Goal: Information Seeking & Learning: Learn about a topic

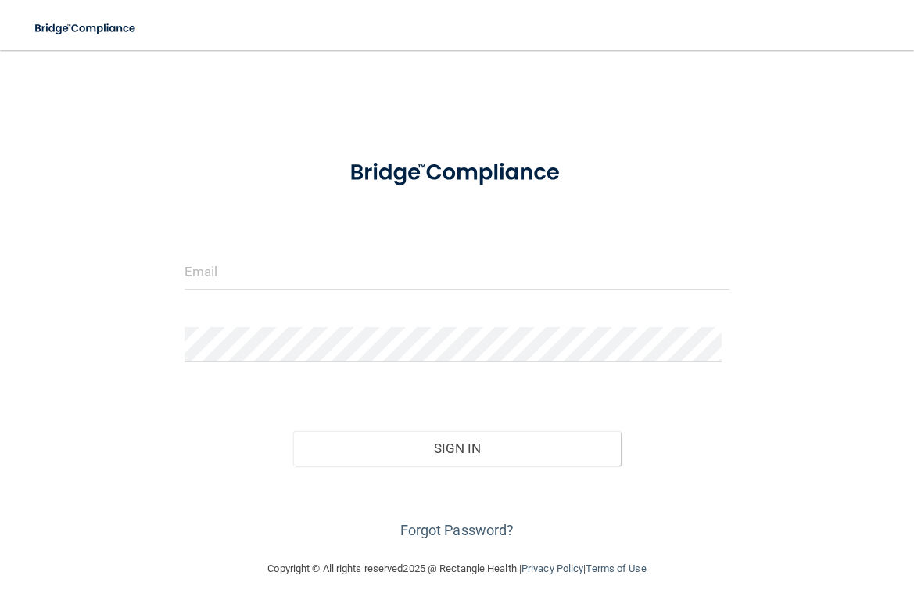
click at [374, 295] on div at bounding box center [457, 277] width 568 height 47
click at [360, 269] on input "email" at bounding box center [457, 271] width 545 height 35
type input "[EMAIL_ADDRESS][DOMAIN_NAME]"
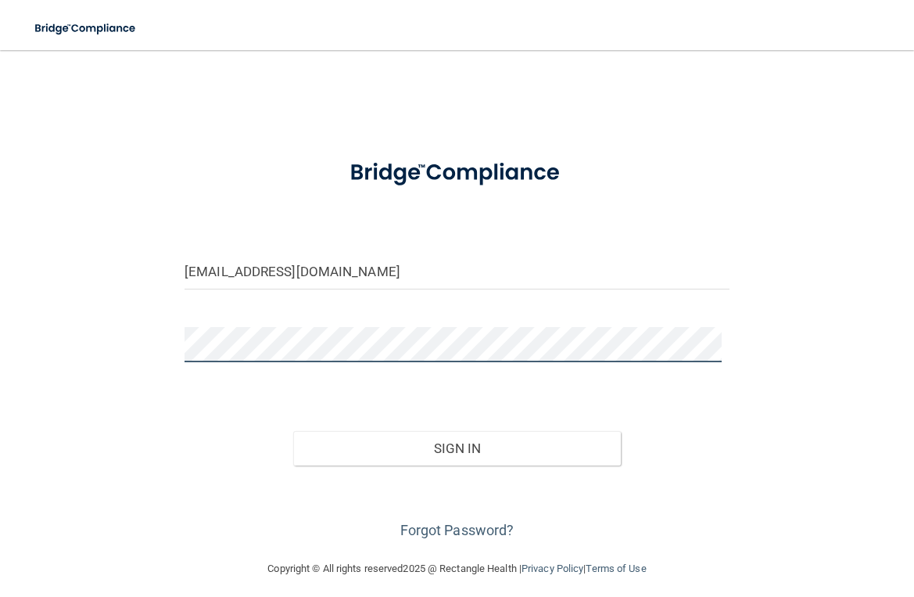
click at [293, 431] on button "Sign In" at bounding box center [456, 448] width 327 height 34
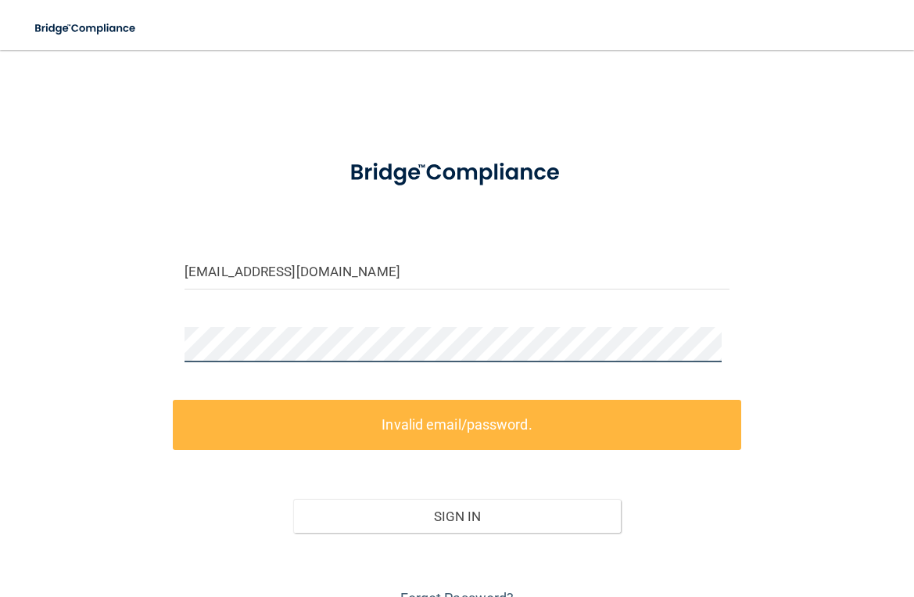
click at [0, 358] on html "Toggle navigation Manage My Enterprise Manage My Location [EMAIL_ADDRESS][DOMAI…" at bounding box center [457, 298] width 914 height 597
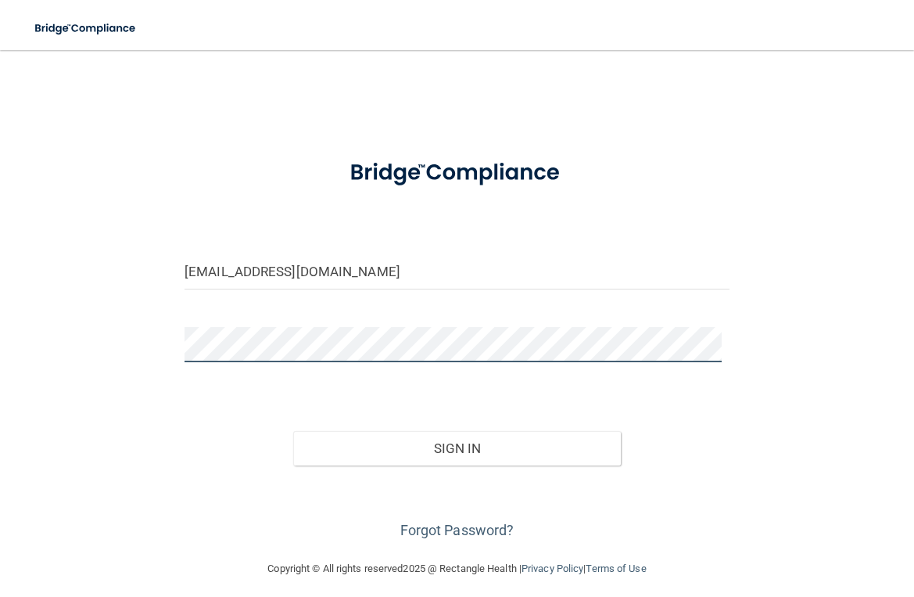
click at [293, 431] on button "Sign In" at bounding box center [456, 448] width 327 height 34
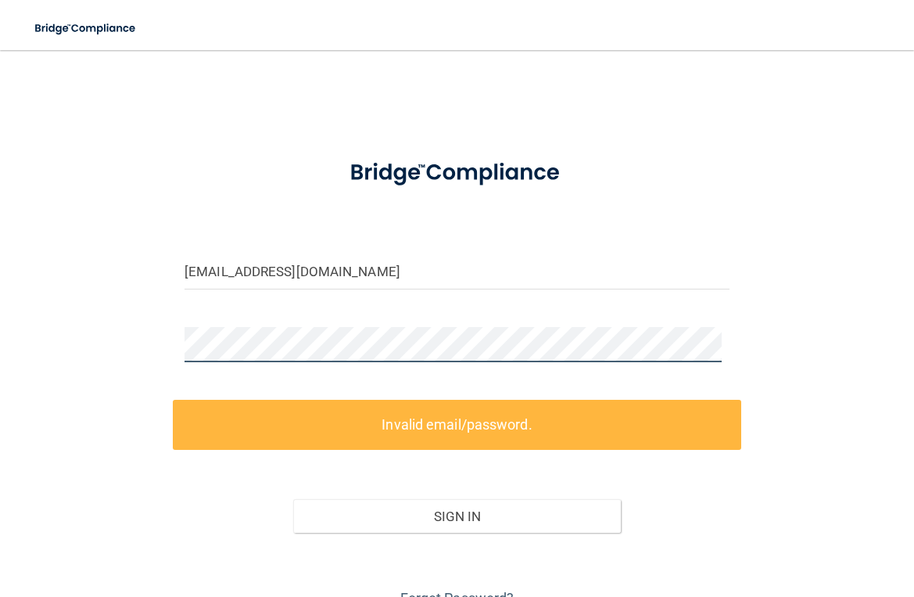
click at [97, 351] on div "[EMAIL_ADDRESS][DOMAIN_NAME] Invalid email/password. You don't have permission …" at bounding box center [457, 338] width 852 height 545
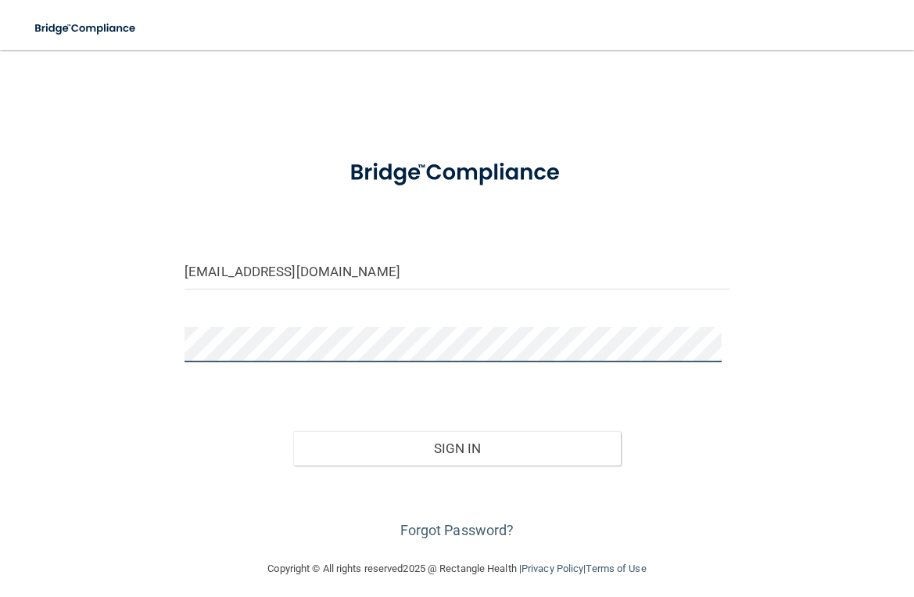
click at [293, 431] on button "Sign In" at bounding box center [456, 448] width 327 height 34
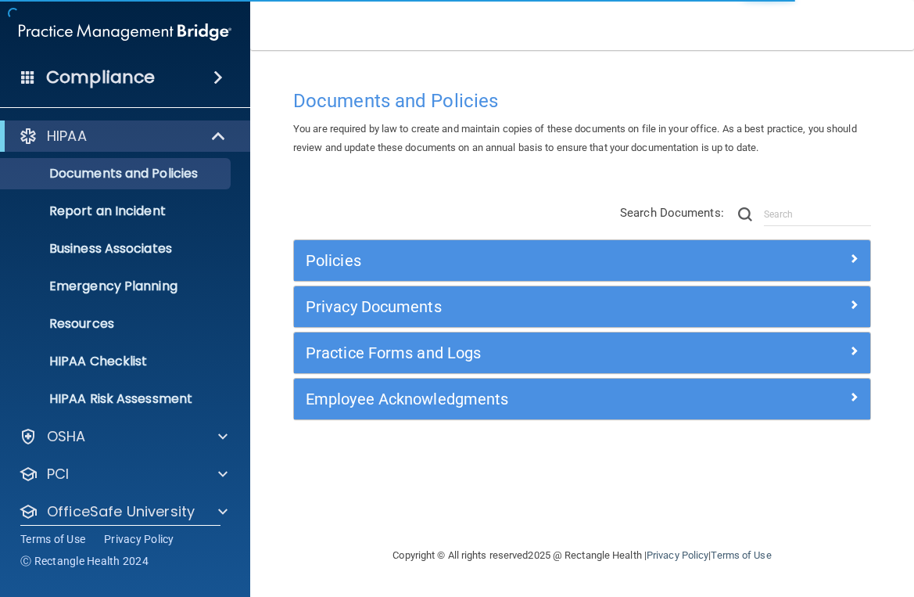
click at [892, 0] on div at bounding box center [457, 0] width 914 height 0
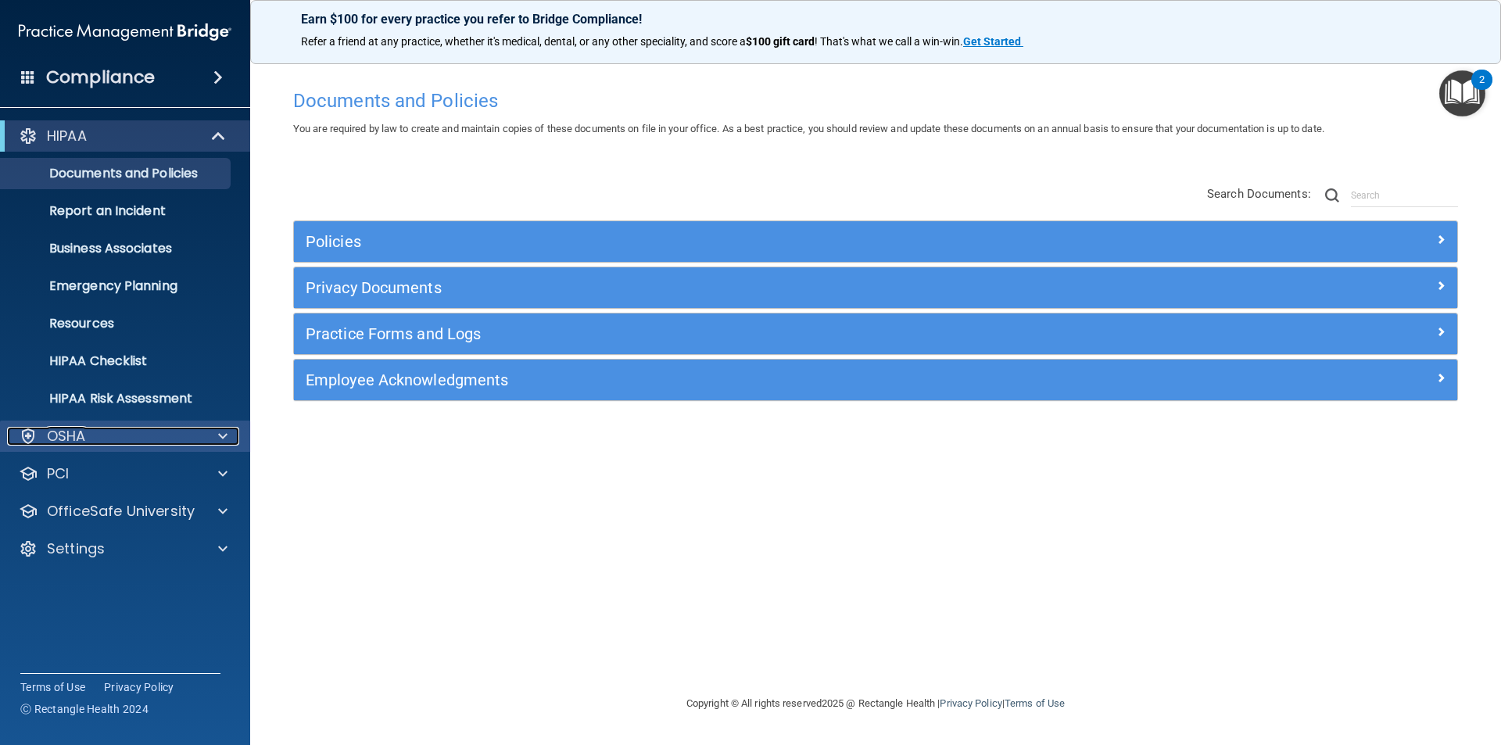
click at [94, 432] on div "OSHA" at bounding box center [104, 436] width 194 height 19
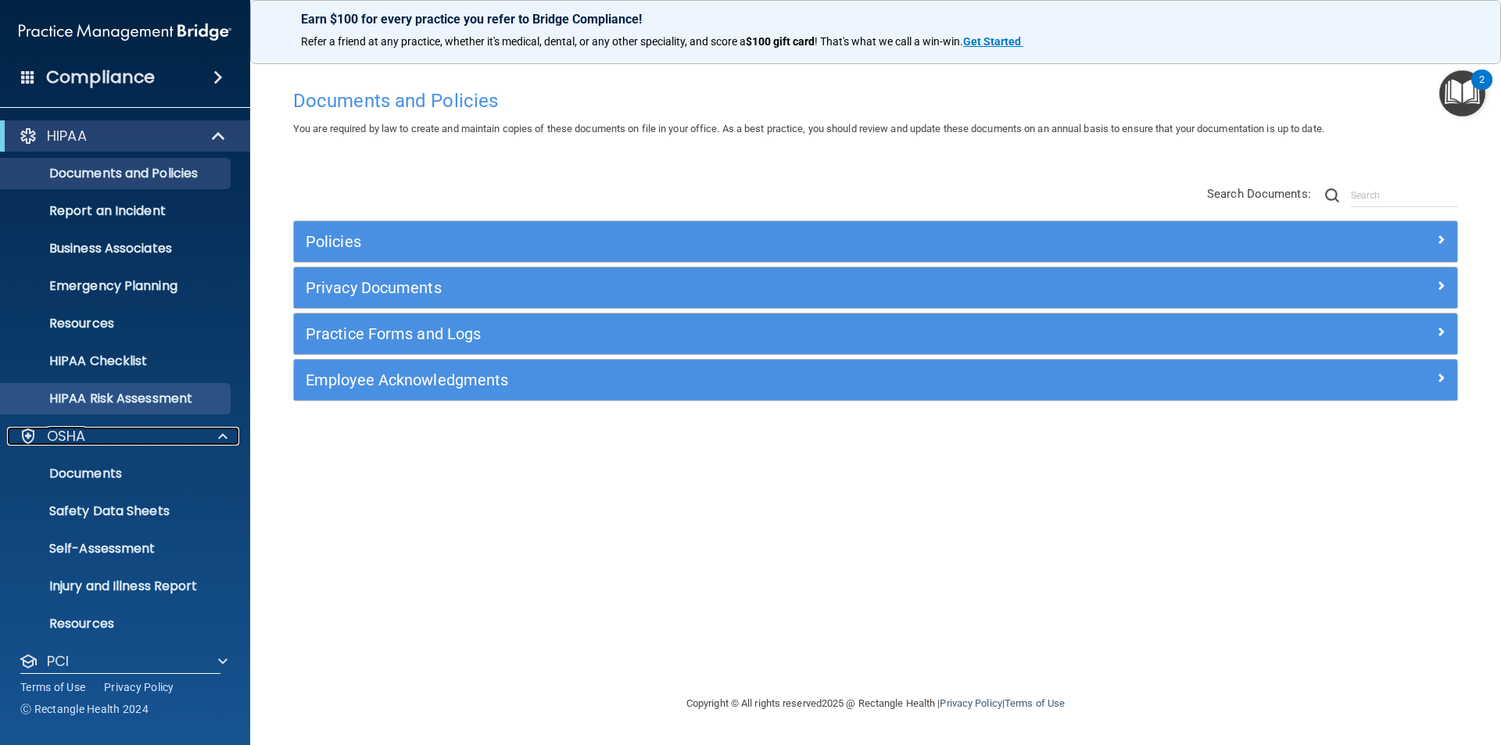
scroll to position [91, 0]
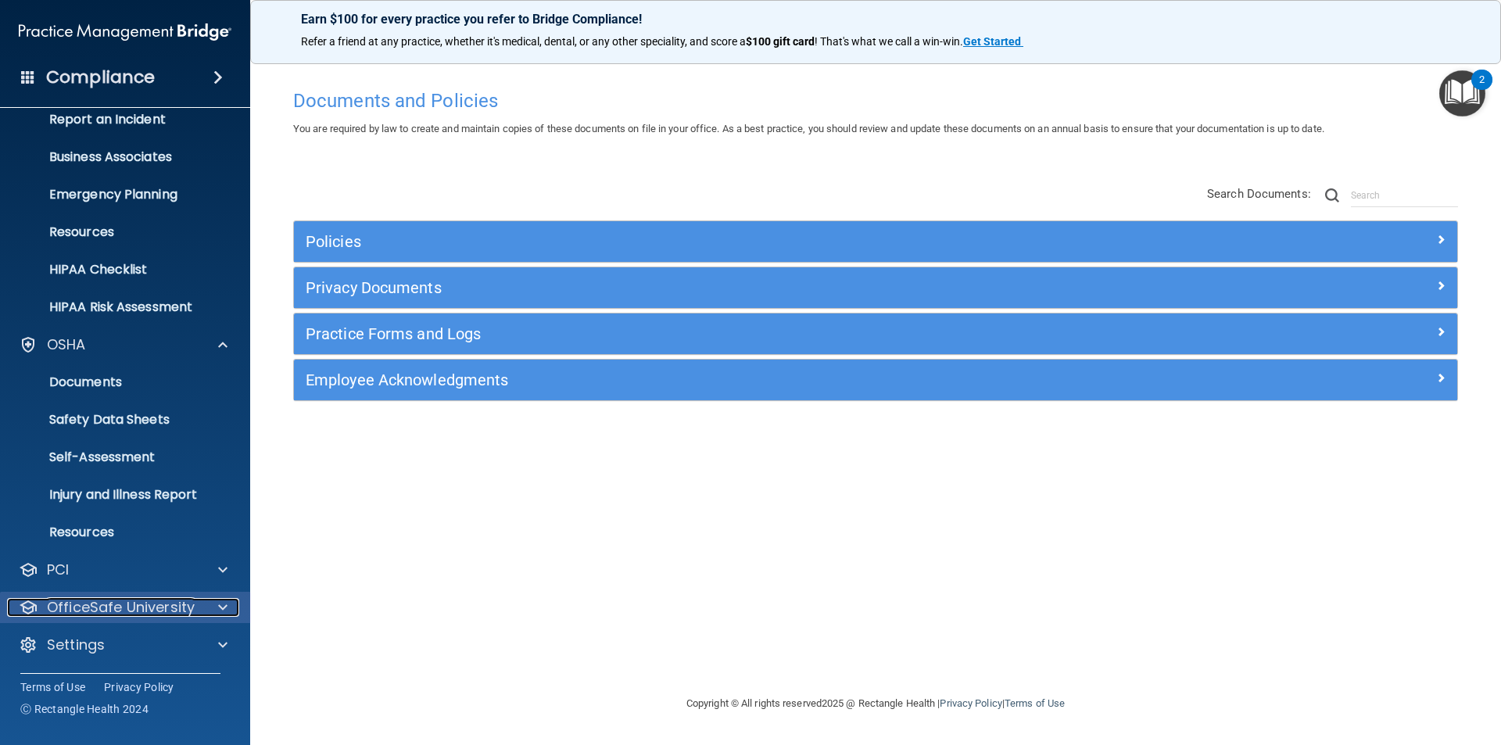
click at [122, 596] on p "OfficeSafe University" at bounding box center [121, 607] width 148 height 19
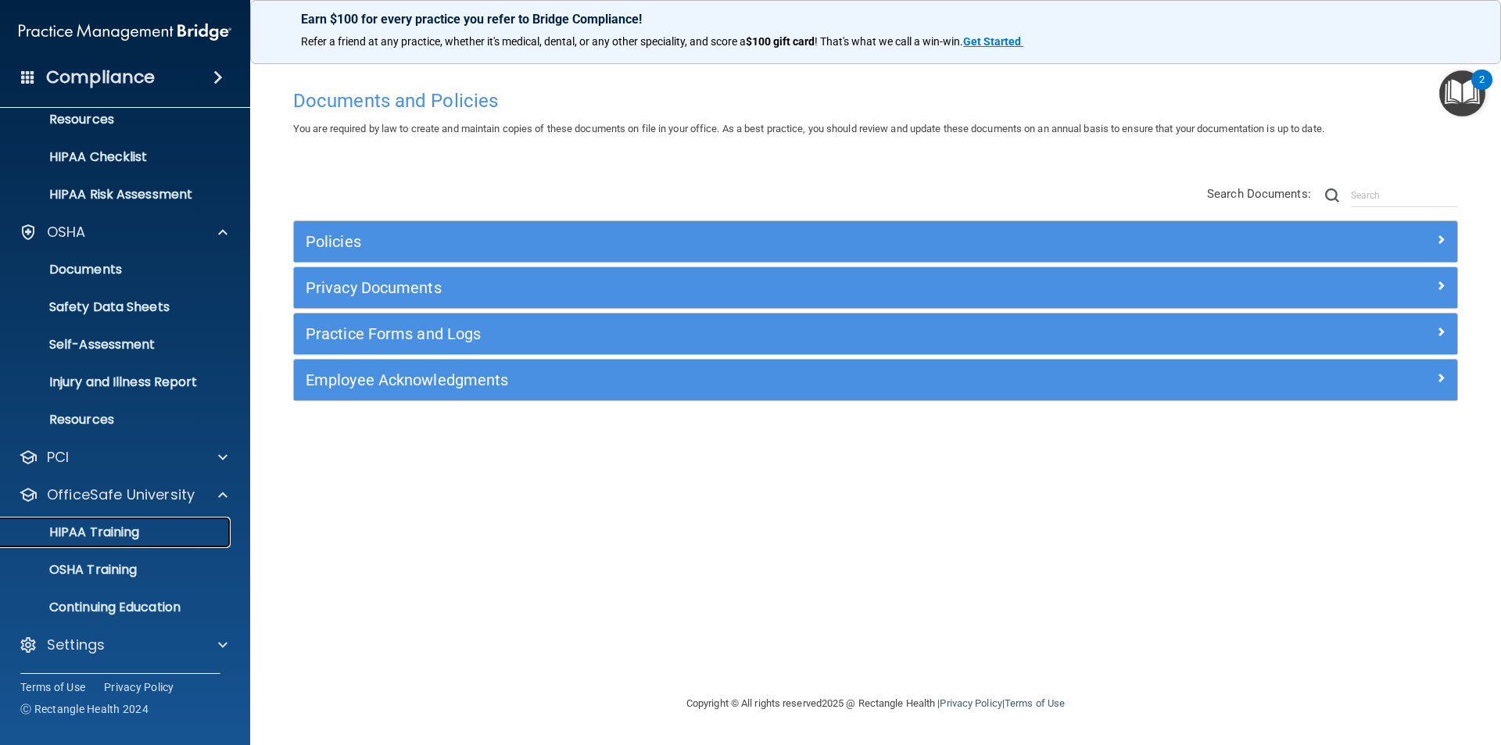
click at [136, 531] on p "HIPAA Training" at bounding box center [74, 533] width 129 height 16
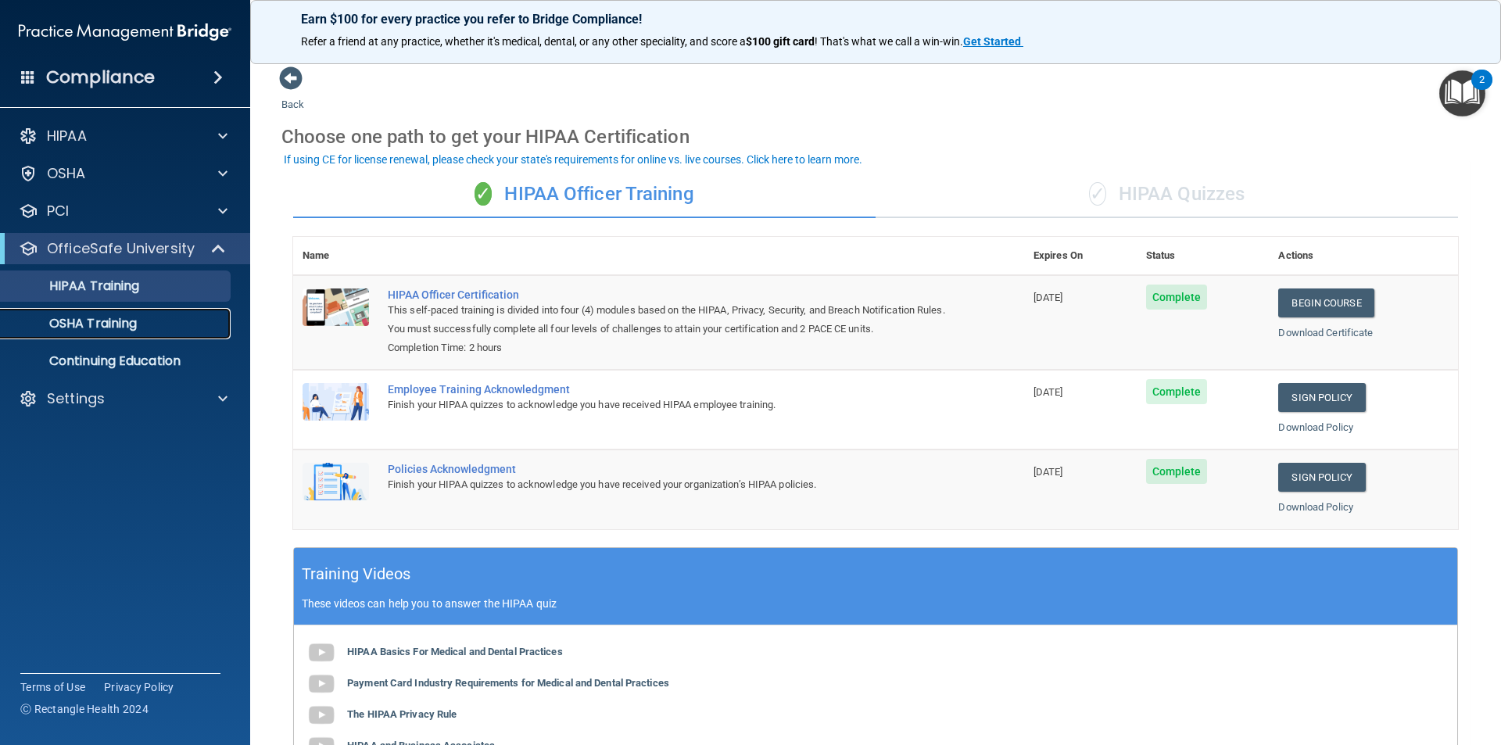
click at [56, 322] on p "OSHA Training" at bounding box center [73, 324] width 127 height 16
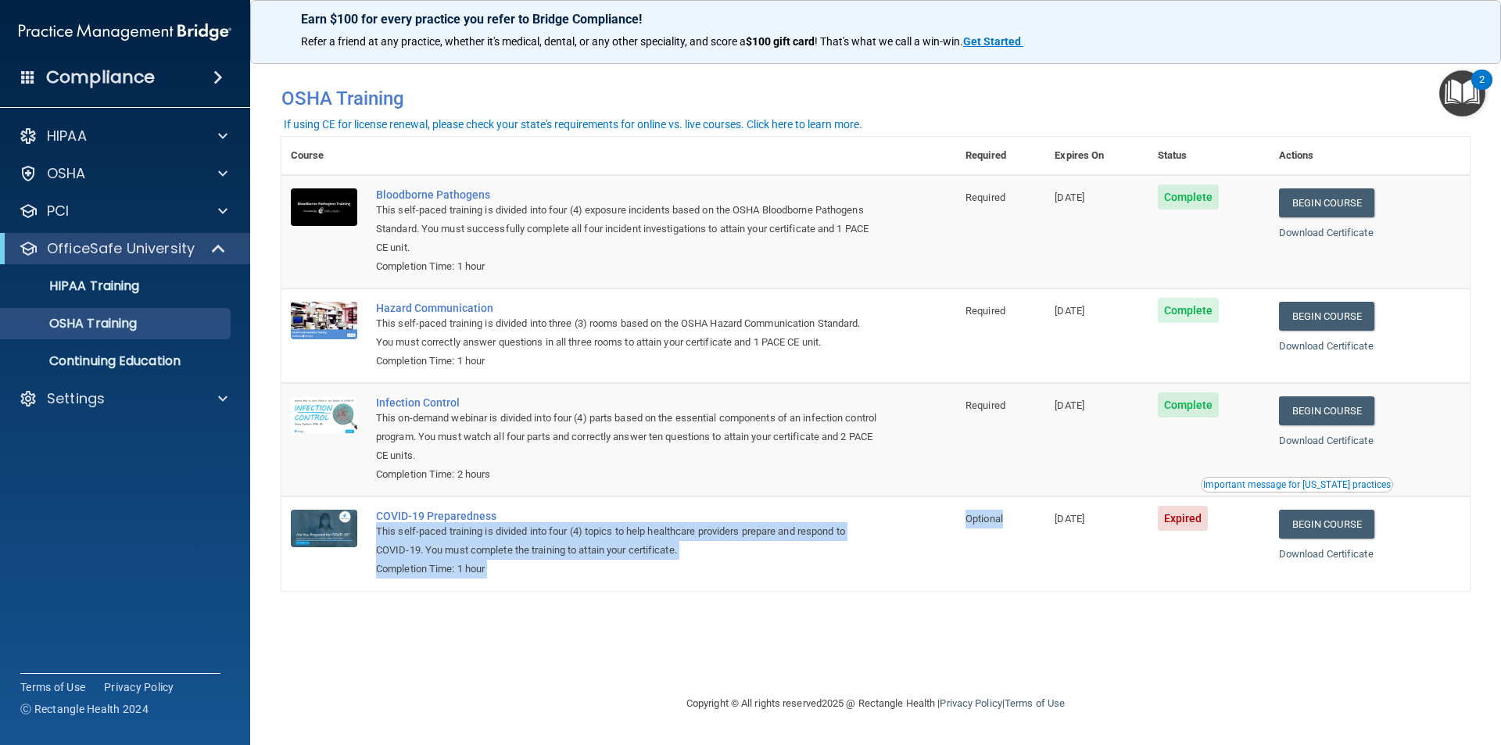
drag, startPoint x: 1006, startPoint y: 520, endPoint x: 938, endPoint y: 518, distance: 68.1
click at [913, 518] on tr "[MEDICAL_DATA] Preparedness This self-paced training is divided into four (4) t…" at bounding box center [875, 544] width 1189 height 94
click at [913, 522] on td "Optional" at bounding box center [1000, 544] width 89 height 94
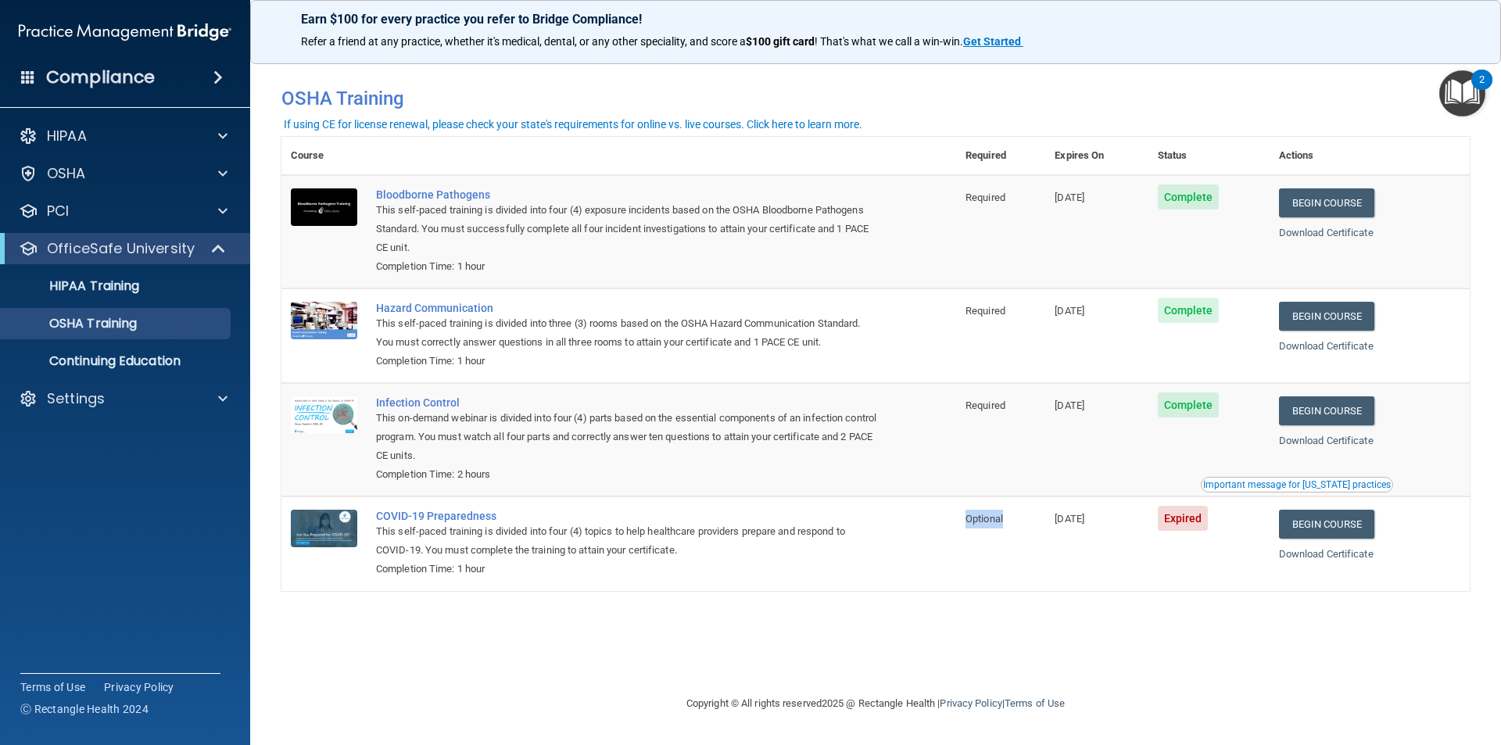
drag, startPoint x: 967, startPoint y: 522, endPoint x: 1020, endPoint y: 524, distance: 52.4
click at [913, 524] on td "Optional" at bounding box center [1000, 544] width 89 height 94
click at [913, 443] on td "[DATE]" at bounding box center [1096, 439] width 102 height 113
click at [161, 362] on p "Continuing Education" at bounding box center [116, 361] width 213 height 16
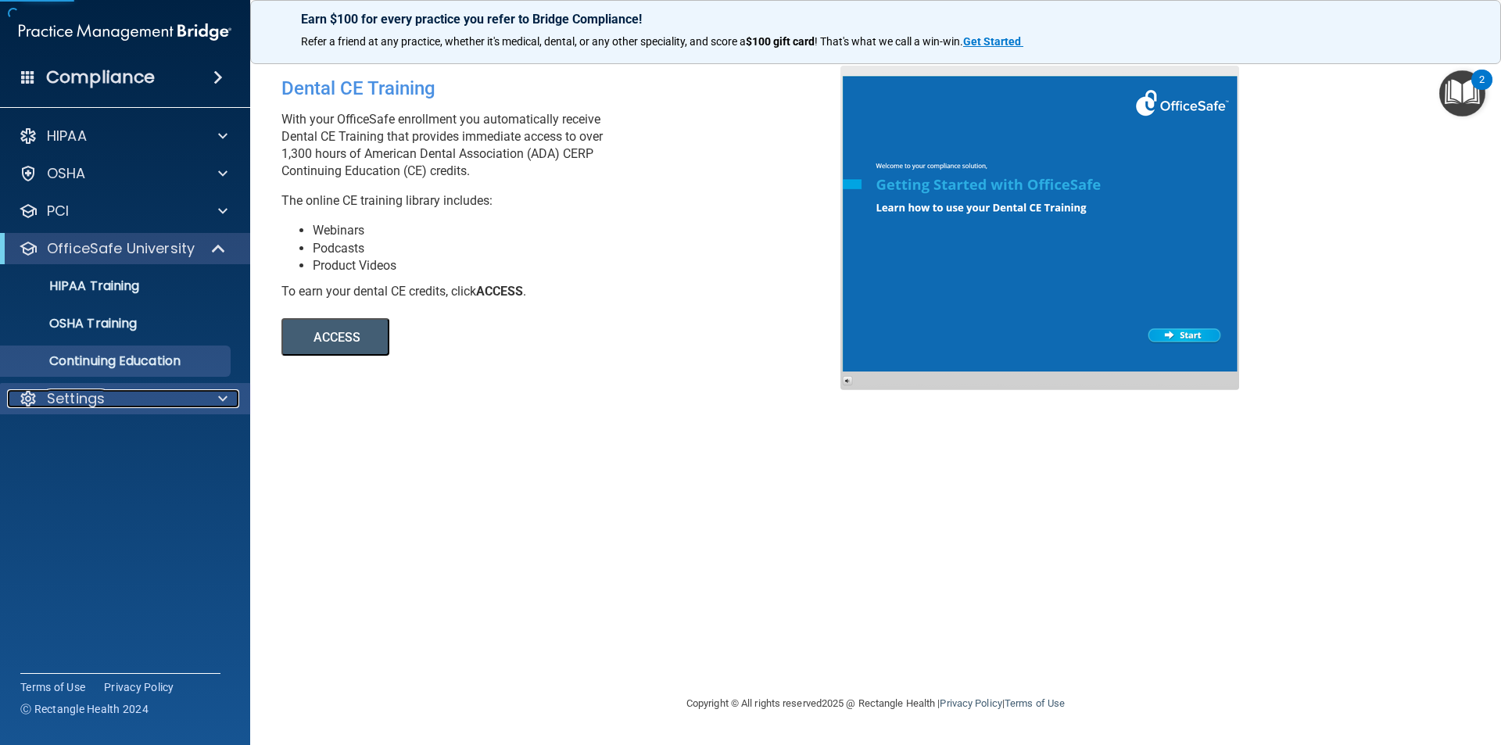
click at [86, 394] on p "Settings" at bounding box center [76, 398] width 58 height 19
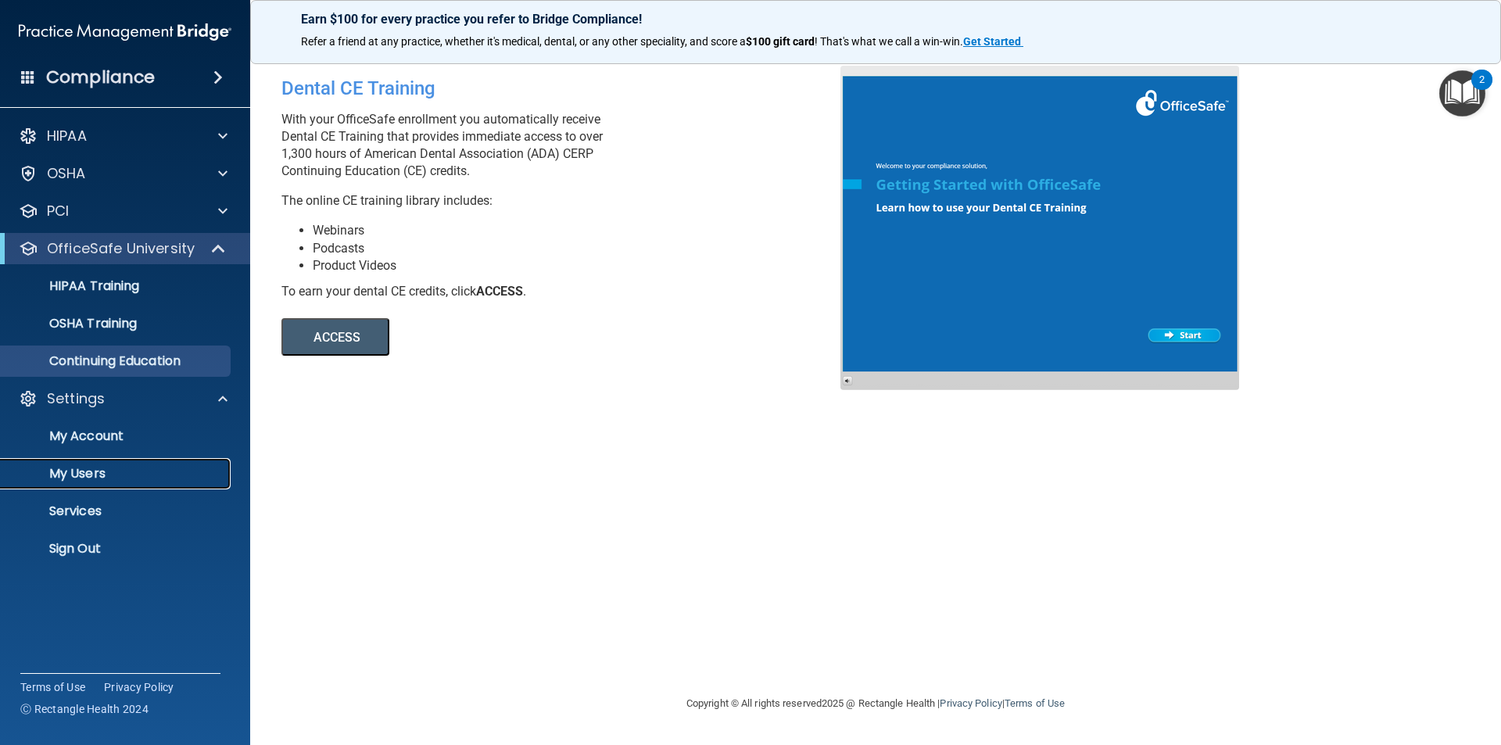
click at [96, 480] on p "My Users" at bounding box center [116, 474] width 213 height 16
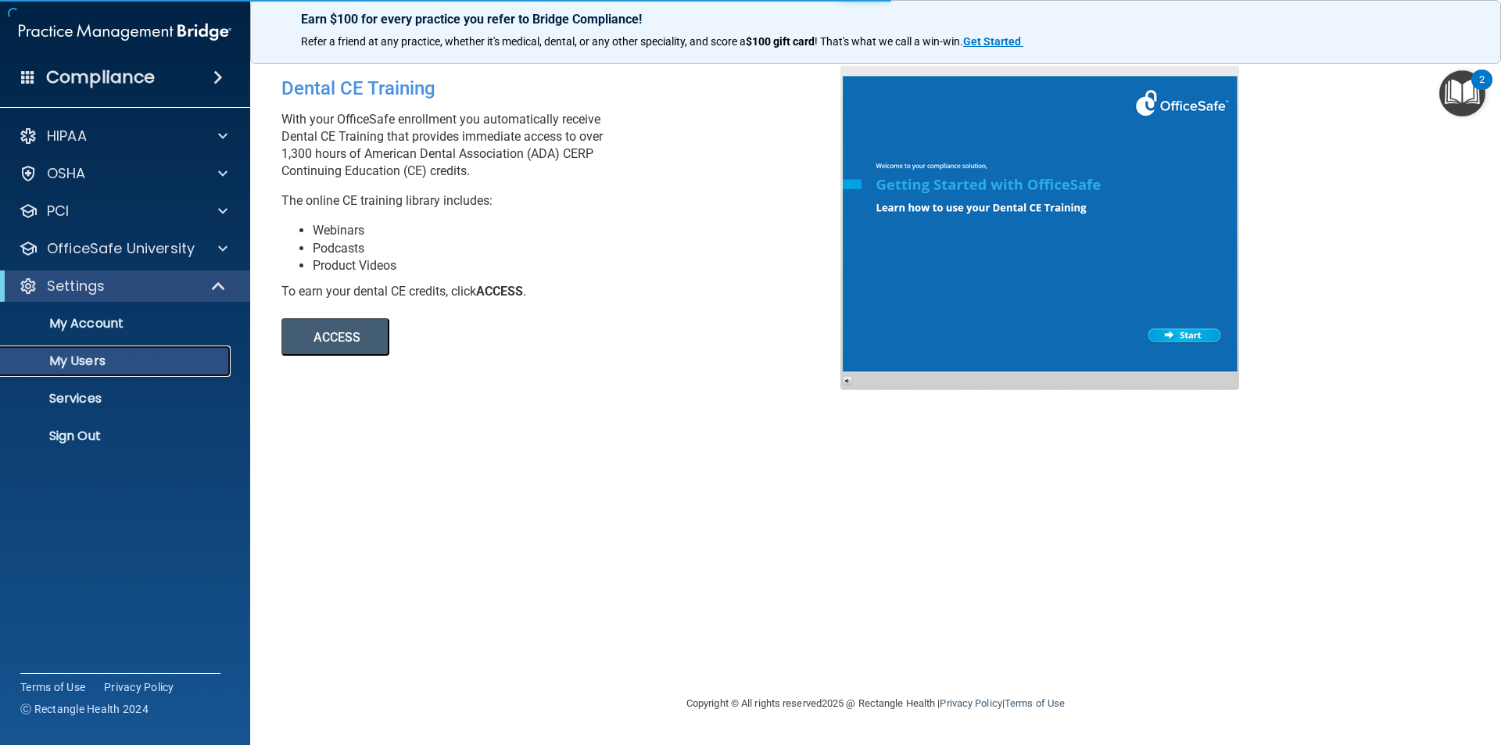
select select "20"
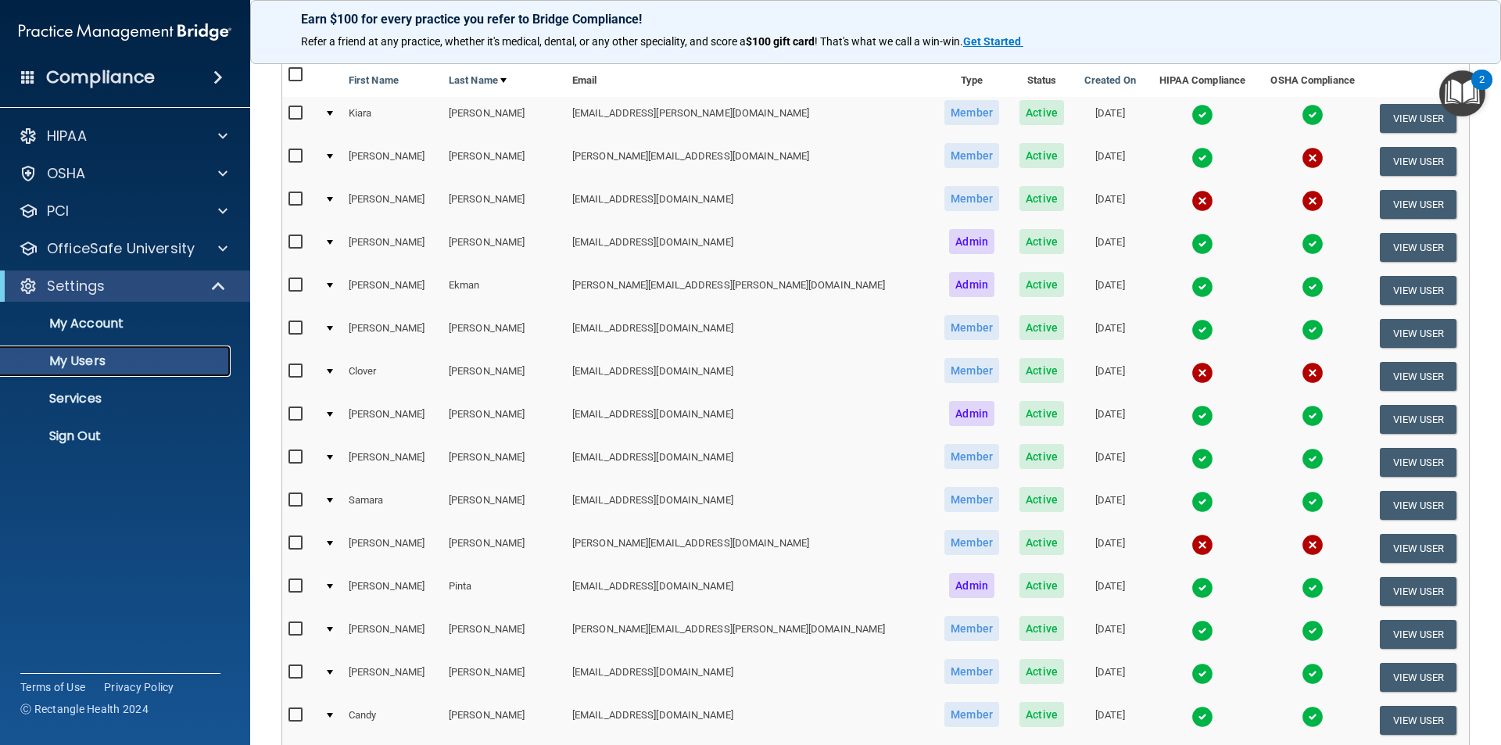
scroll to position [64, 0]
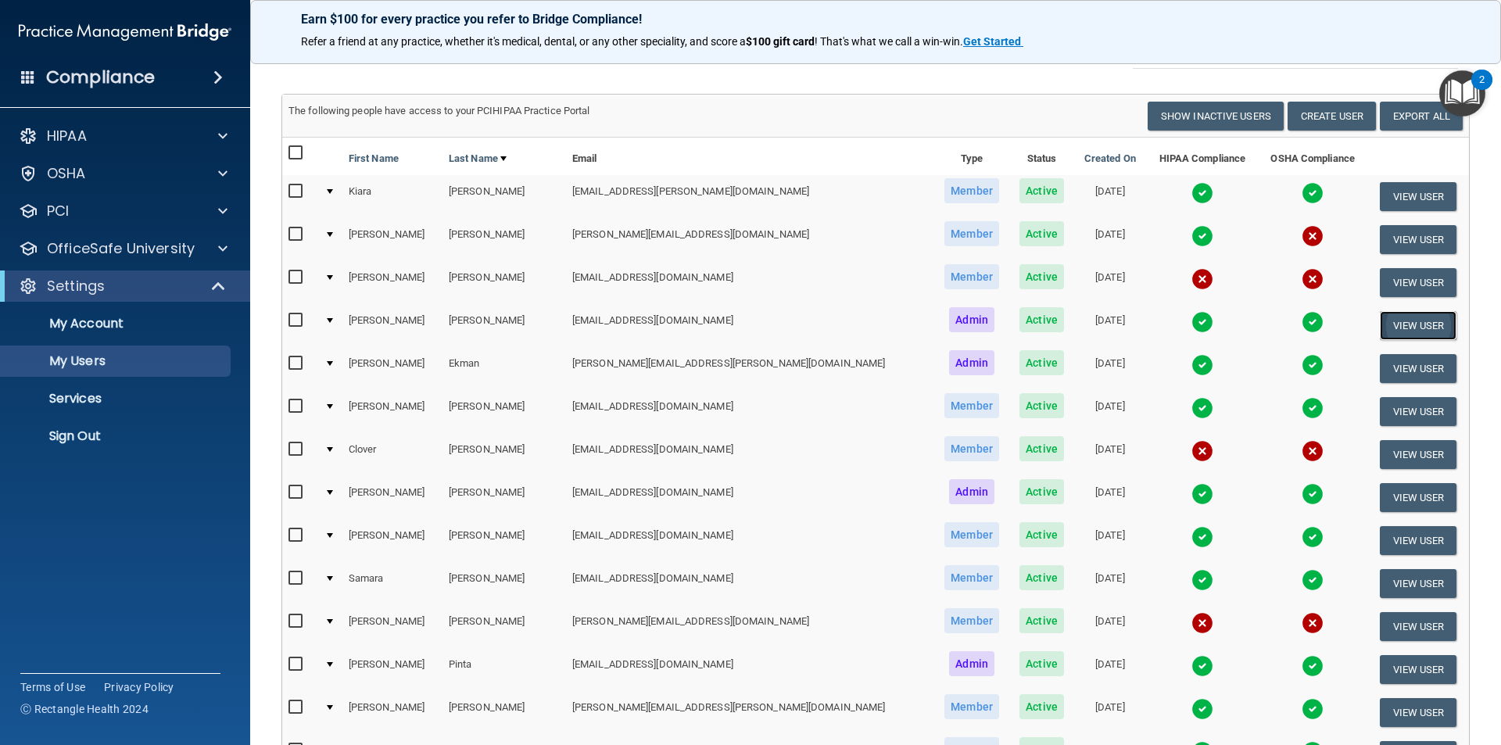
click at [913, 322] on button "View User" at bounding box center [1418, 325] width 77 height 29
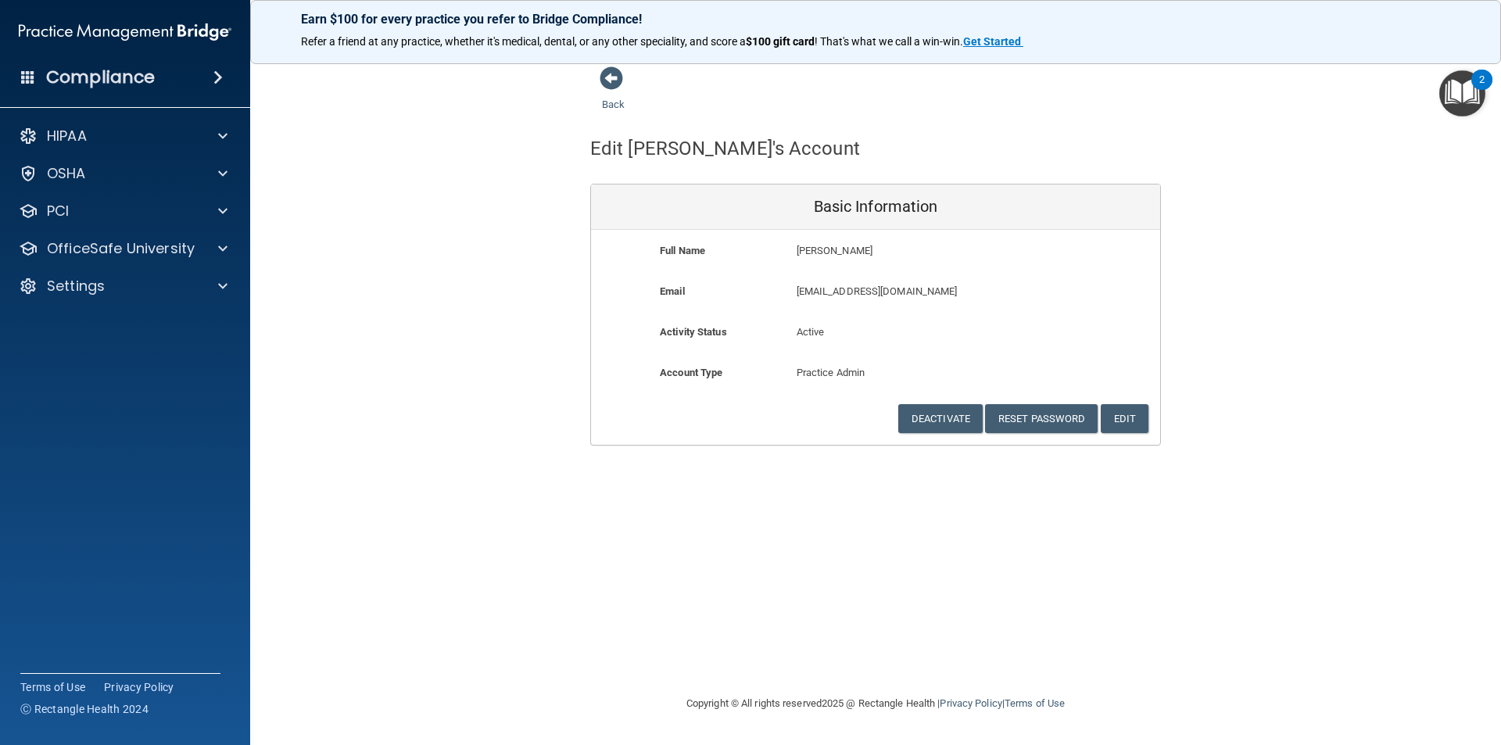
click at [611, 96] on div "Back" at bounding box center [637, 90] width 95 height 48
click at [616, 107] on link "Back" at bounding box center [613, 95] width 23 height 30
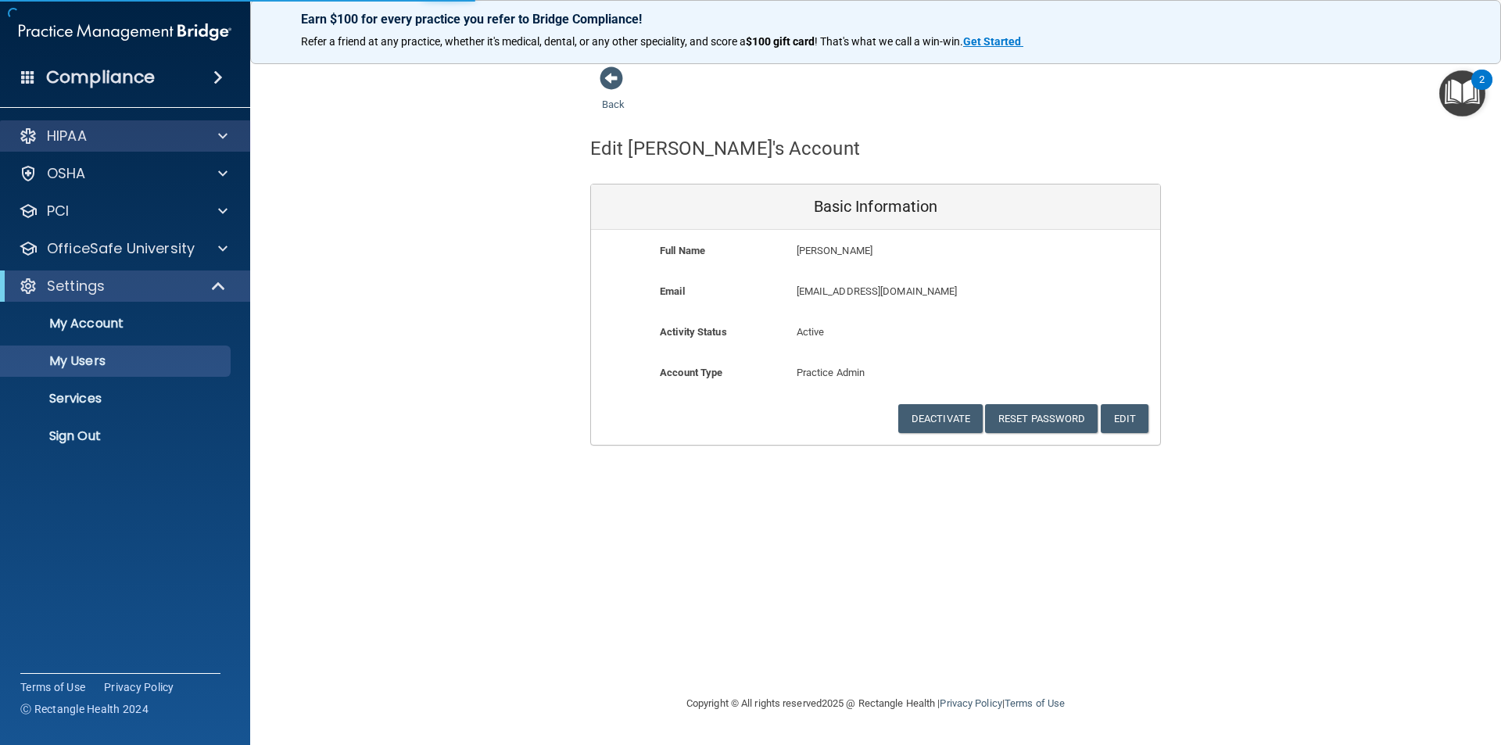
select select "20"
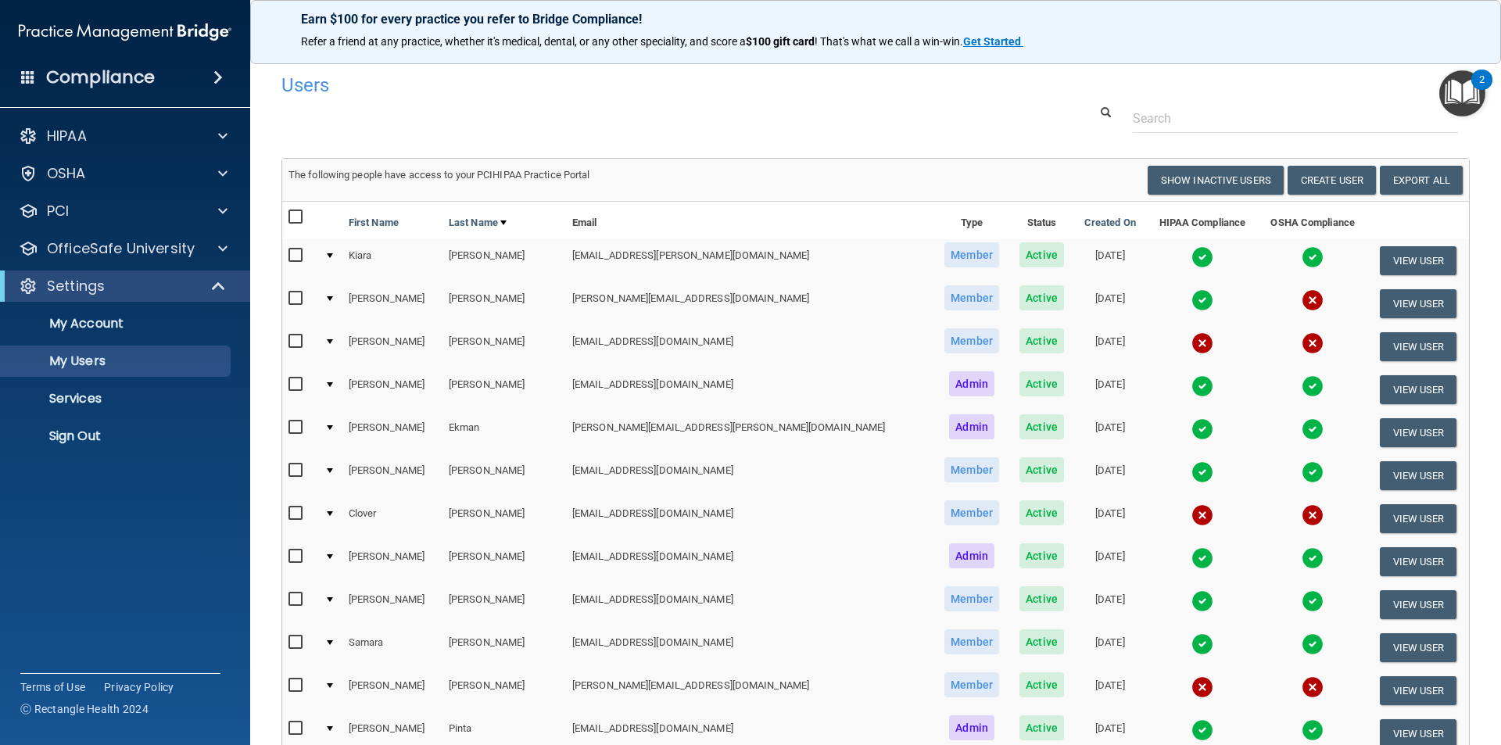
click at [913, 380] on img at bounding box center [1203, 386] width 22 height 22
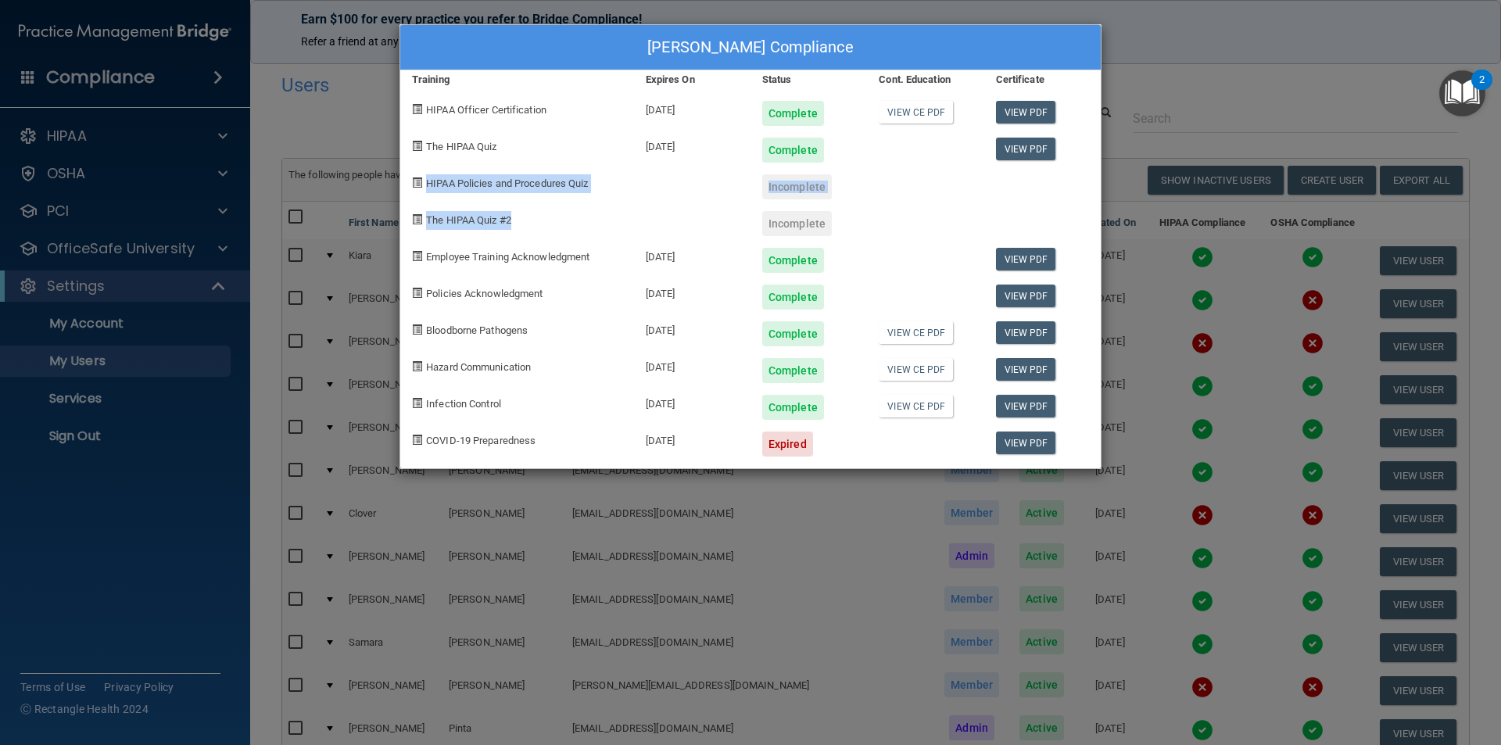
drag, startPoint x: 511, startPoint y: 221, endPoint x: 402, endPoint y: 170, distance: 120.3
click at [402, 170] on div "[PERSON_NAME] Compliance Training Expires On Status Cont. Education Certificate…" at bounding box center [751, 246] width 702 height 445
click at [623, 201] on div "The HIPAA Quiz #2" at bounding box center [517, 217] width 234 height 37
click at [414, 177] on span at bounding box center [417, 182] width 10 height 10
click at [913, 110] on link "View CE PDF" at bounding box center [916, 112] width 74 height 23
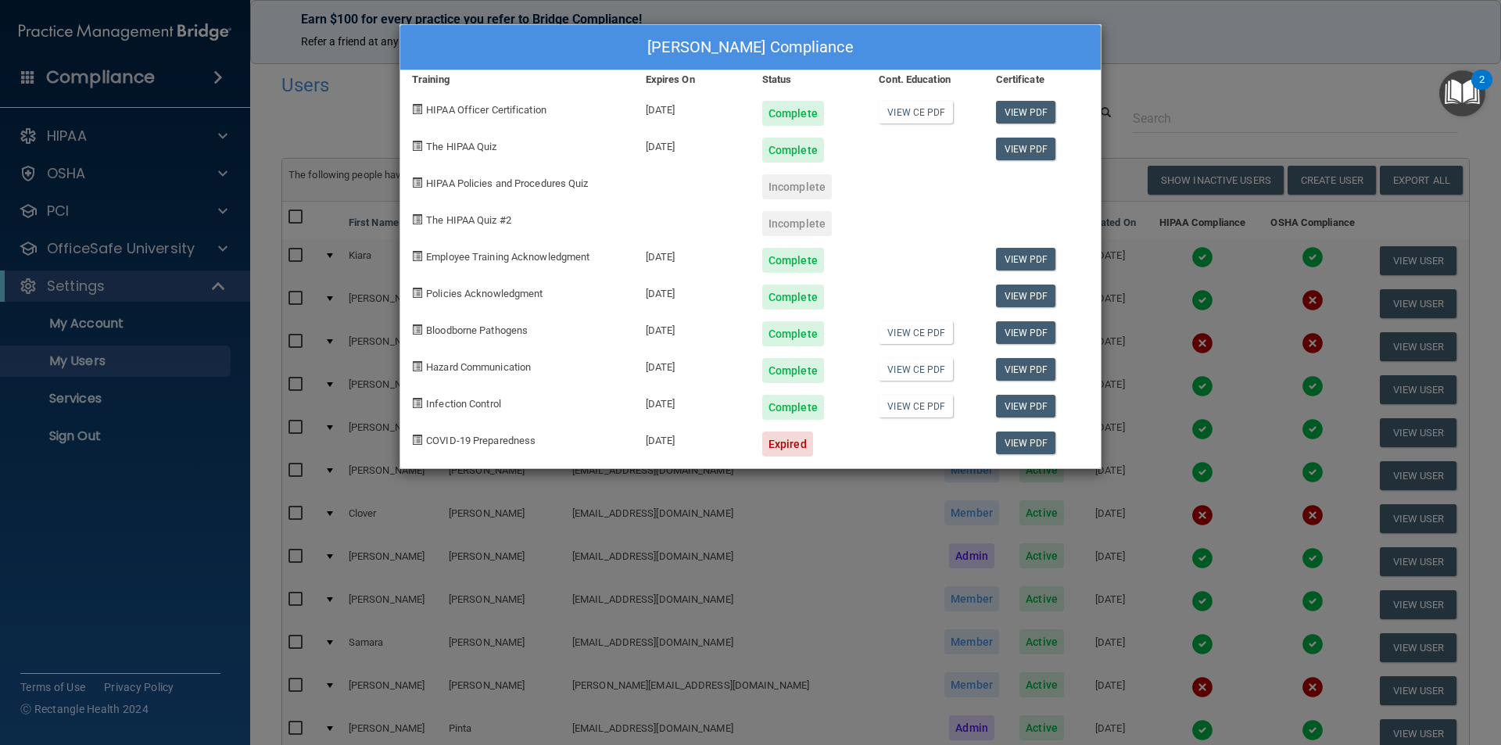
click at [385, 99] on div "[PERSON_NAME] Compliance Training Expires On Status Cont. Education Certificate…" at bounding box center [750, 372] width 1501 height 745
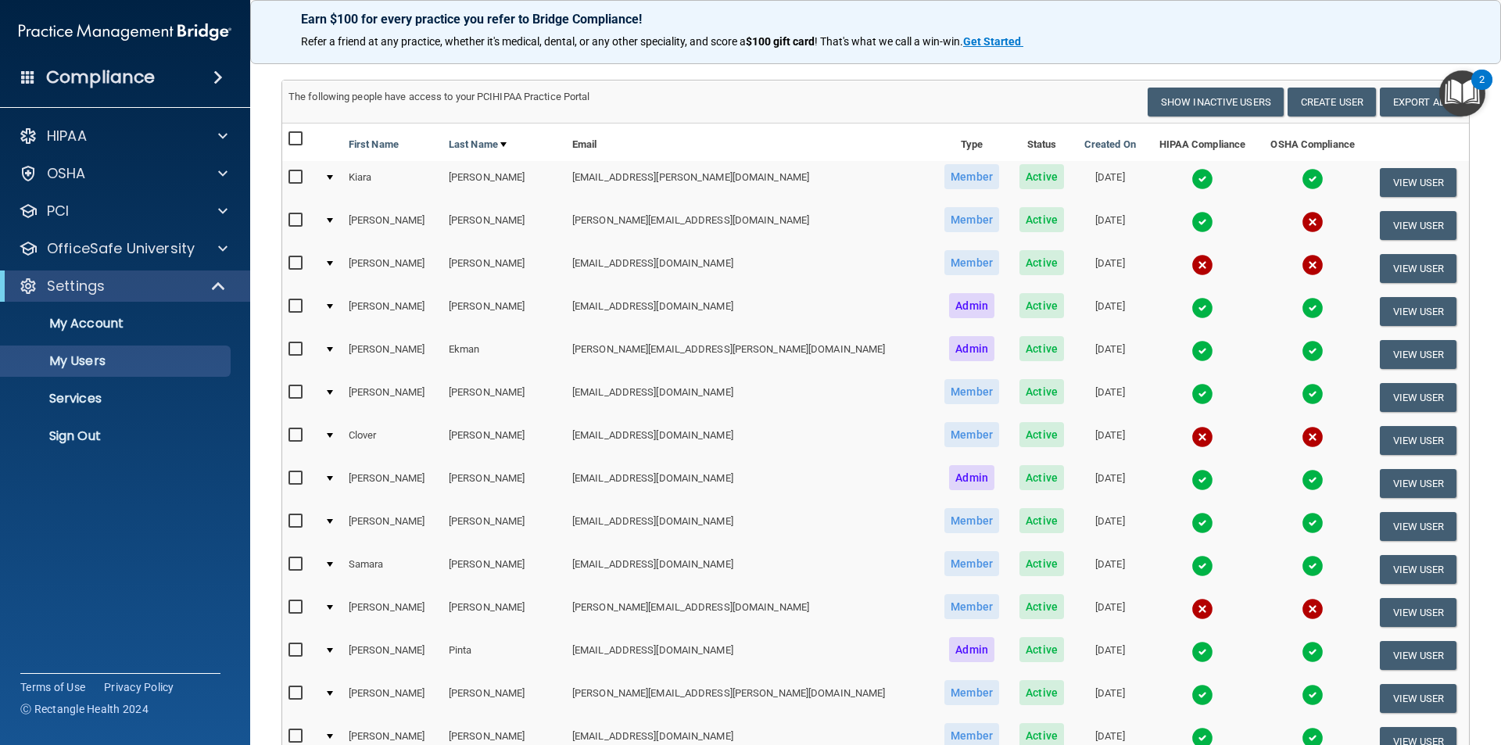
scroll to position [156, 0]
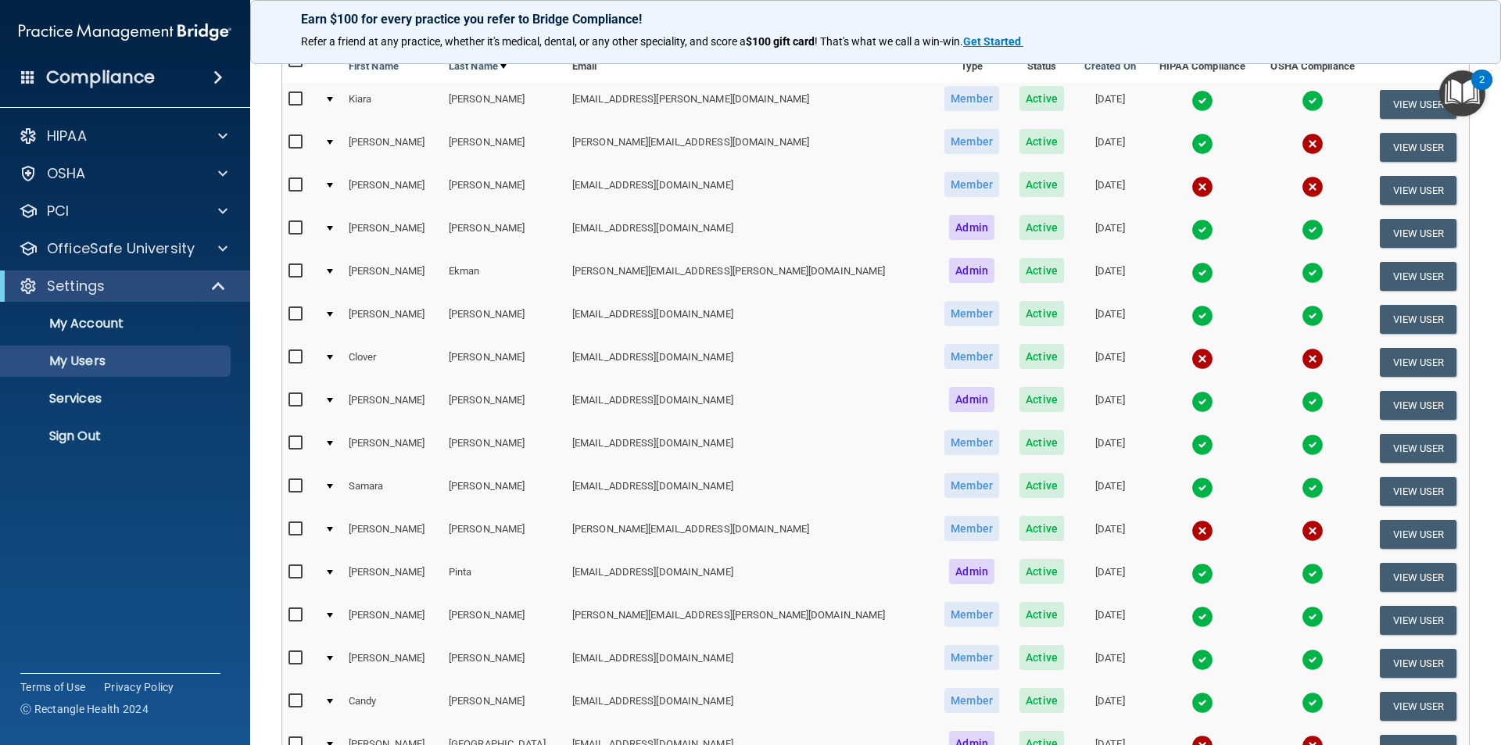
click at [913, 148] on img at bounding box center [1313, 144] width 22 height 22
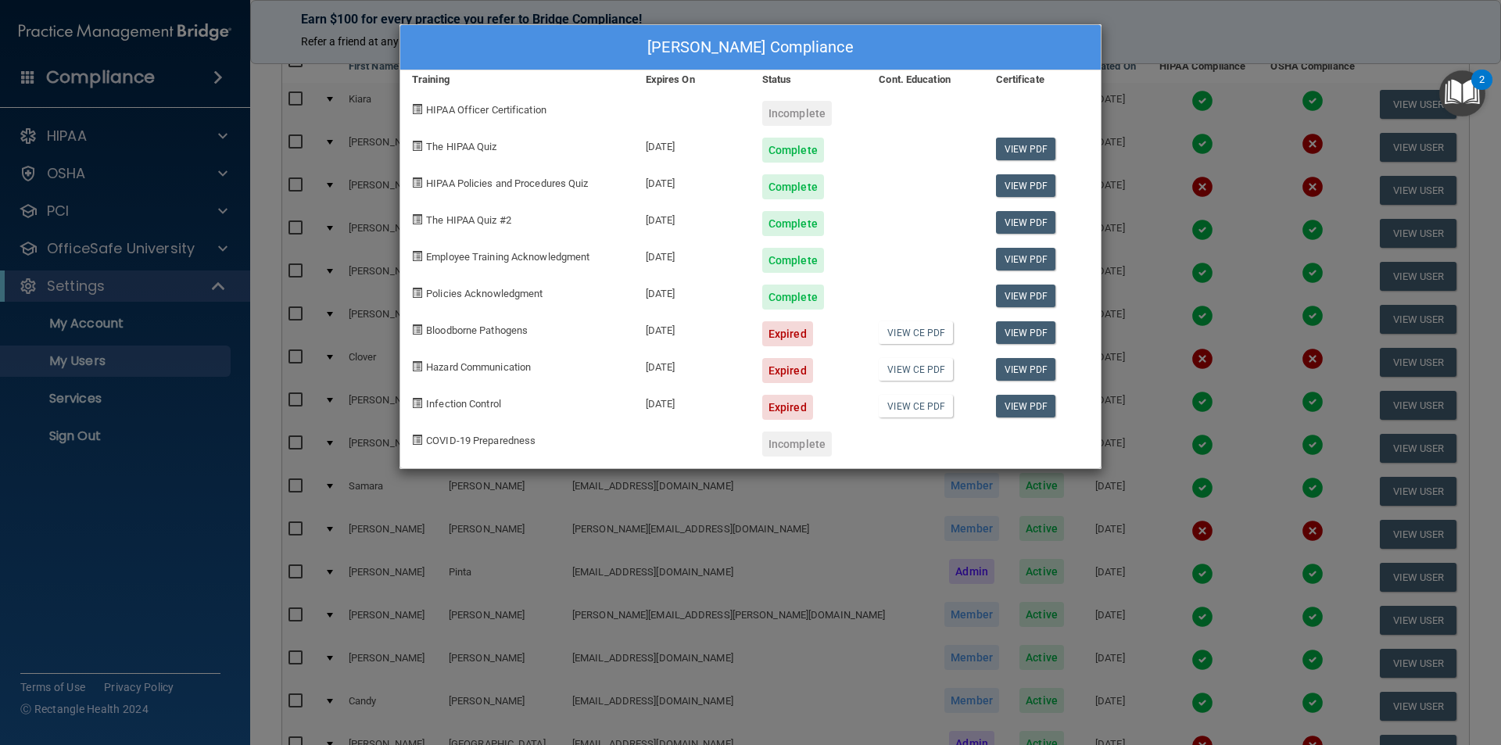
click at [913, 34] on div "[PERSON_NAME] Compliance Training Expires On Status Cont. Education Certificate…" at bounding box center [750, 372] width 1501 height 745
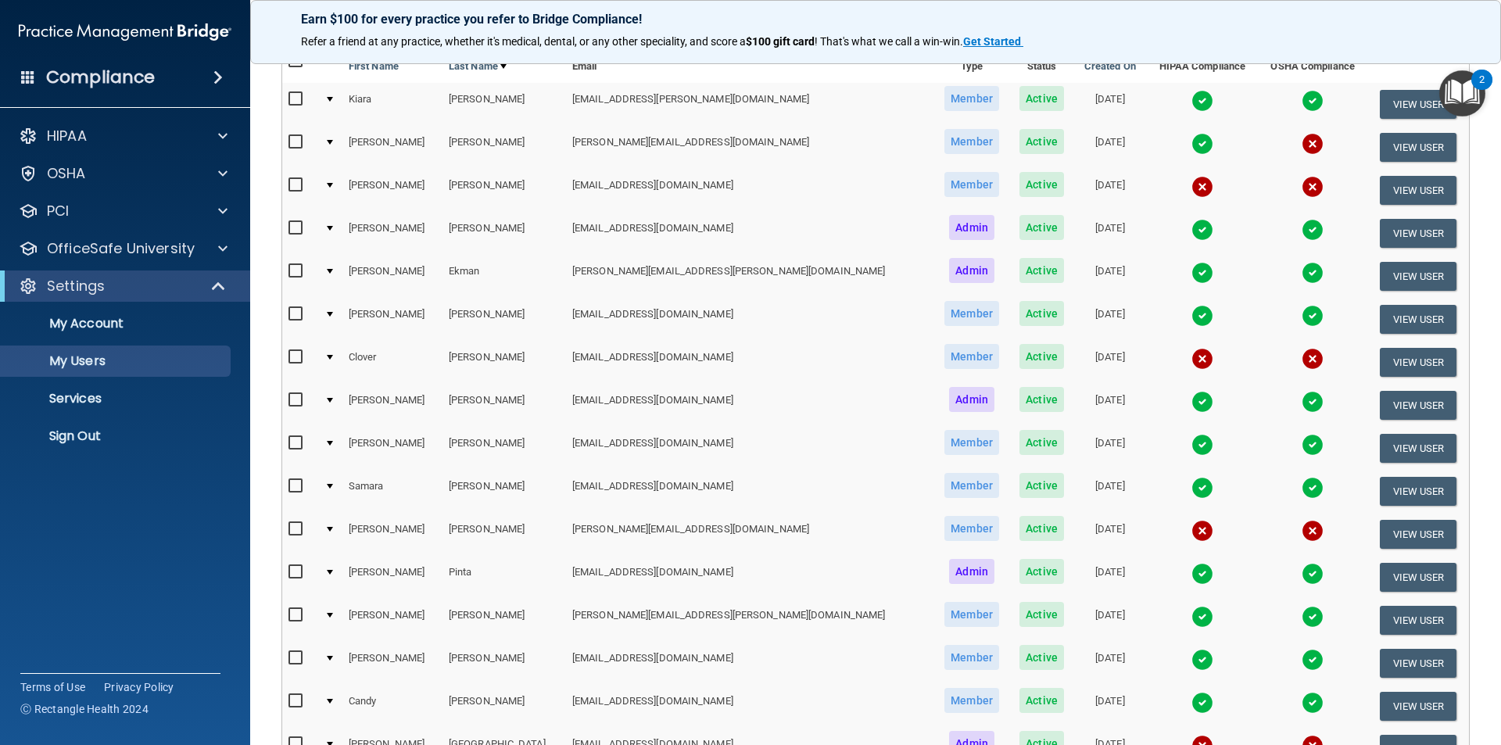
click at [913, 394] on img at bounding box center [1203, 402] width 22 height 22
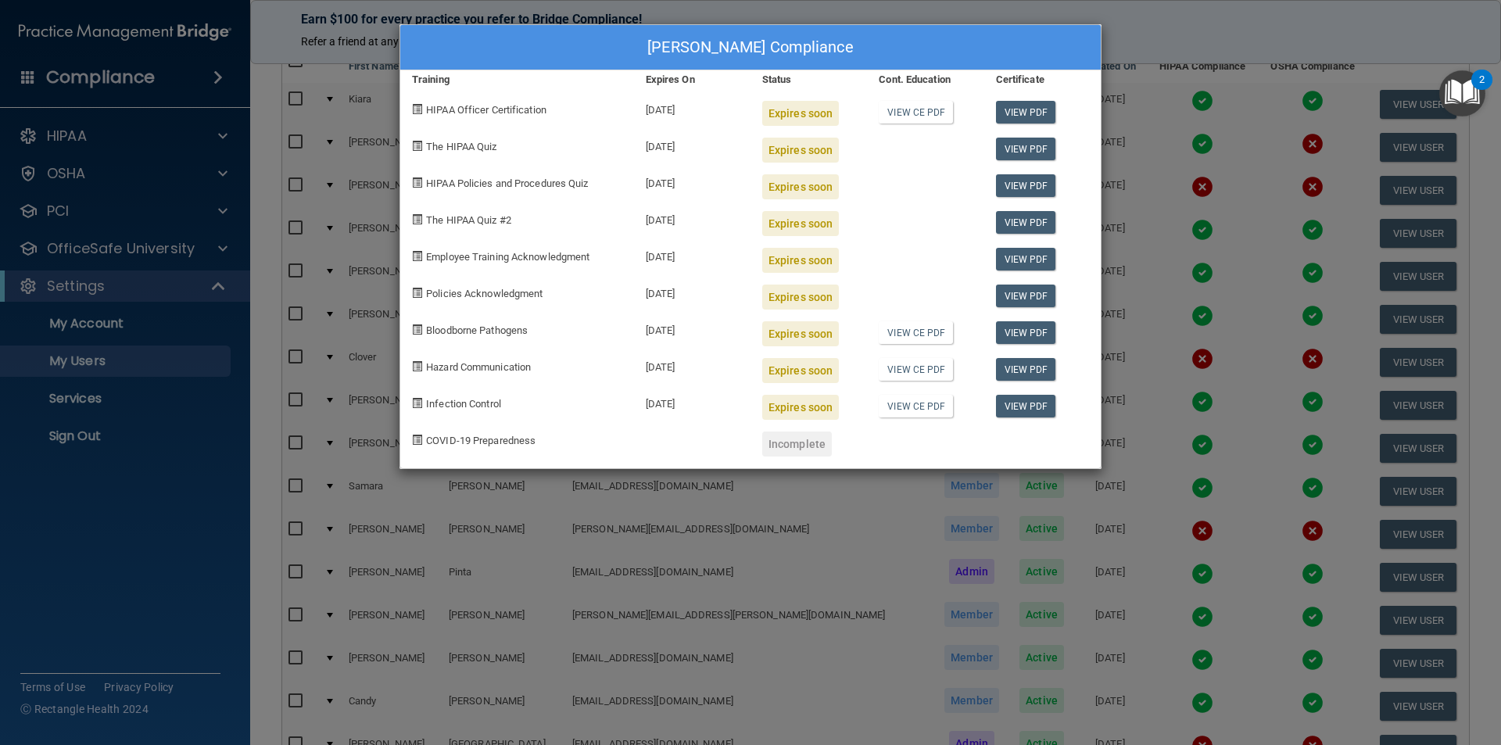
click at [913, 34] on div "[PERSON_NAME] Compliance Training Expires On Status Cont. Education Certificate…" at bounding box center [750, 372] width 1501 height 745
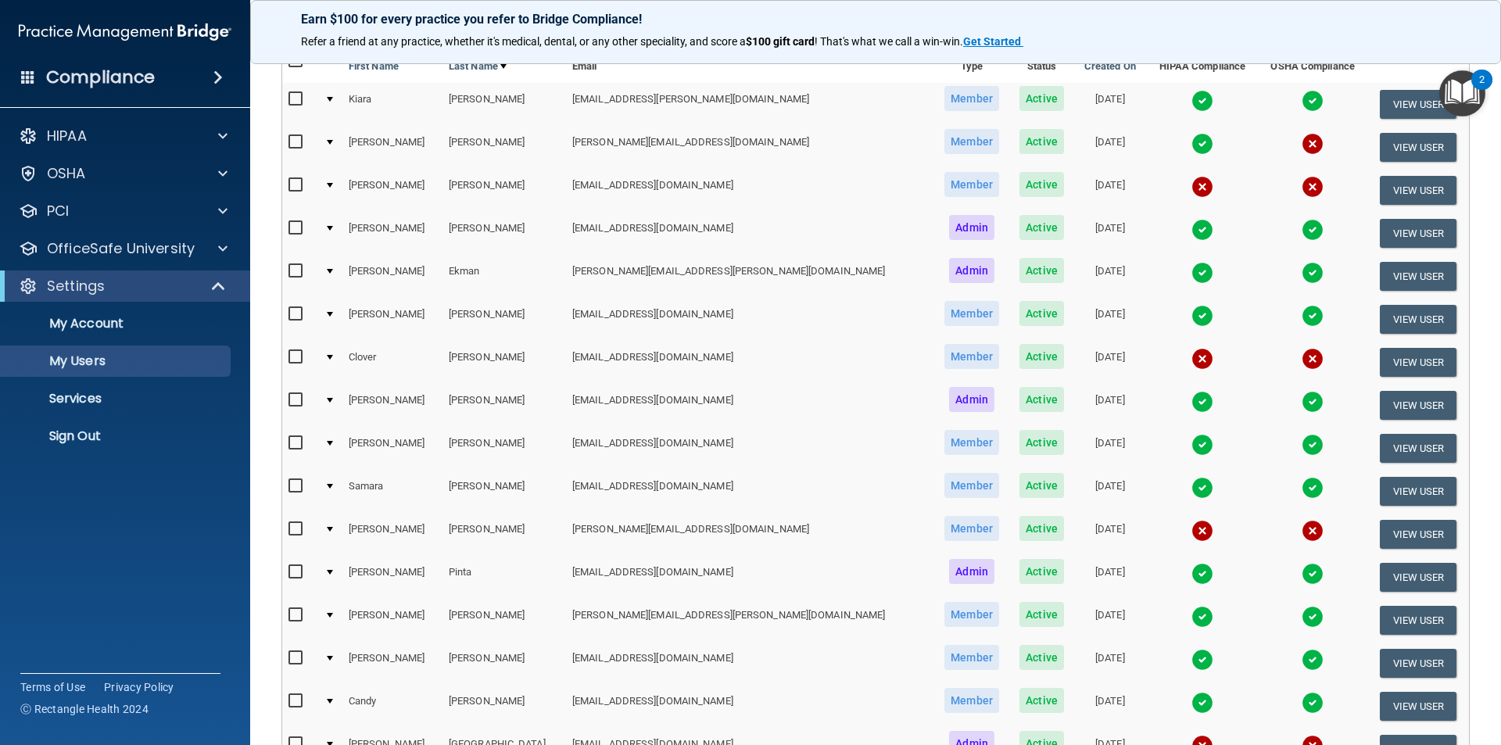
scroll to position [235, 0]
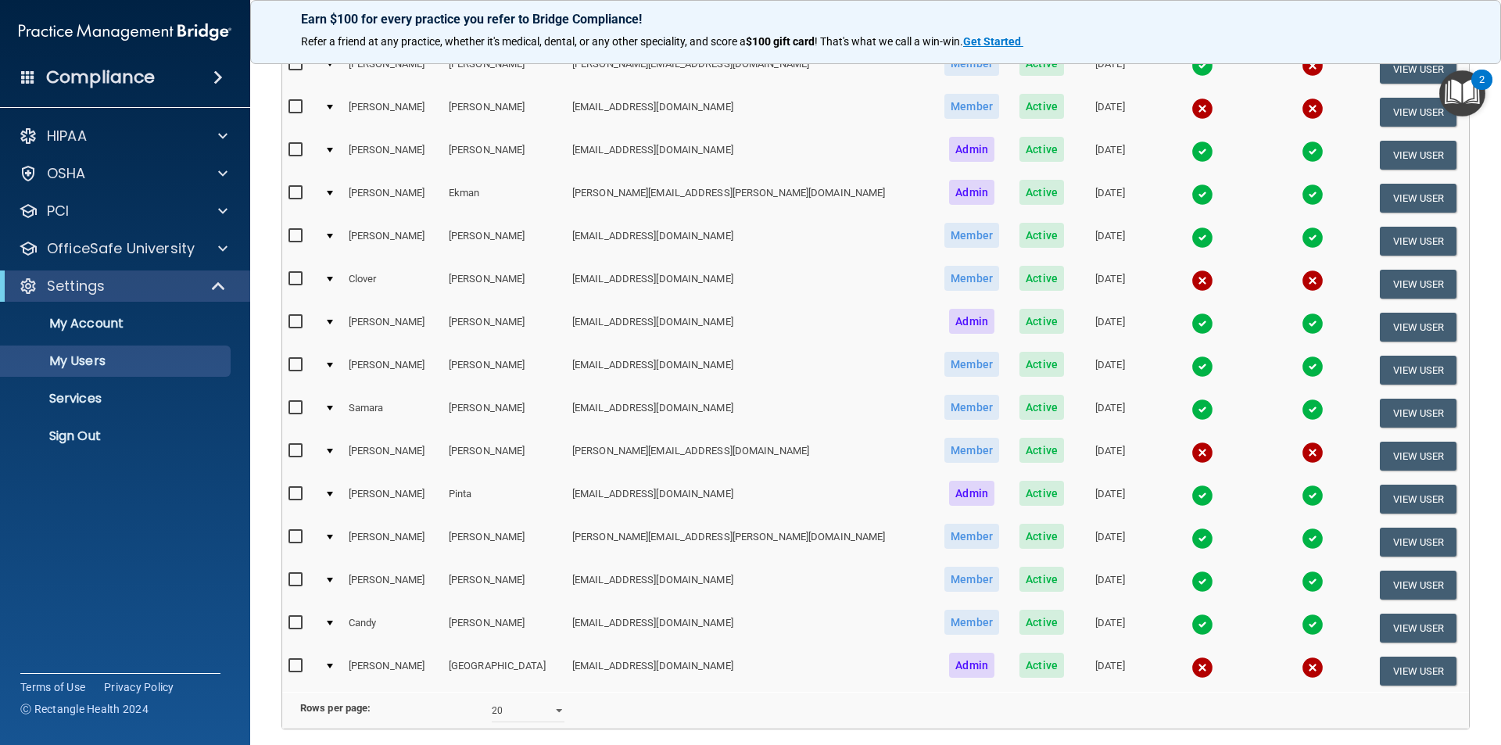
click at [913, 596] on img at bounding box center [1203, 625] width 22 height 22
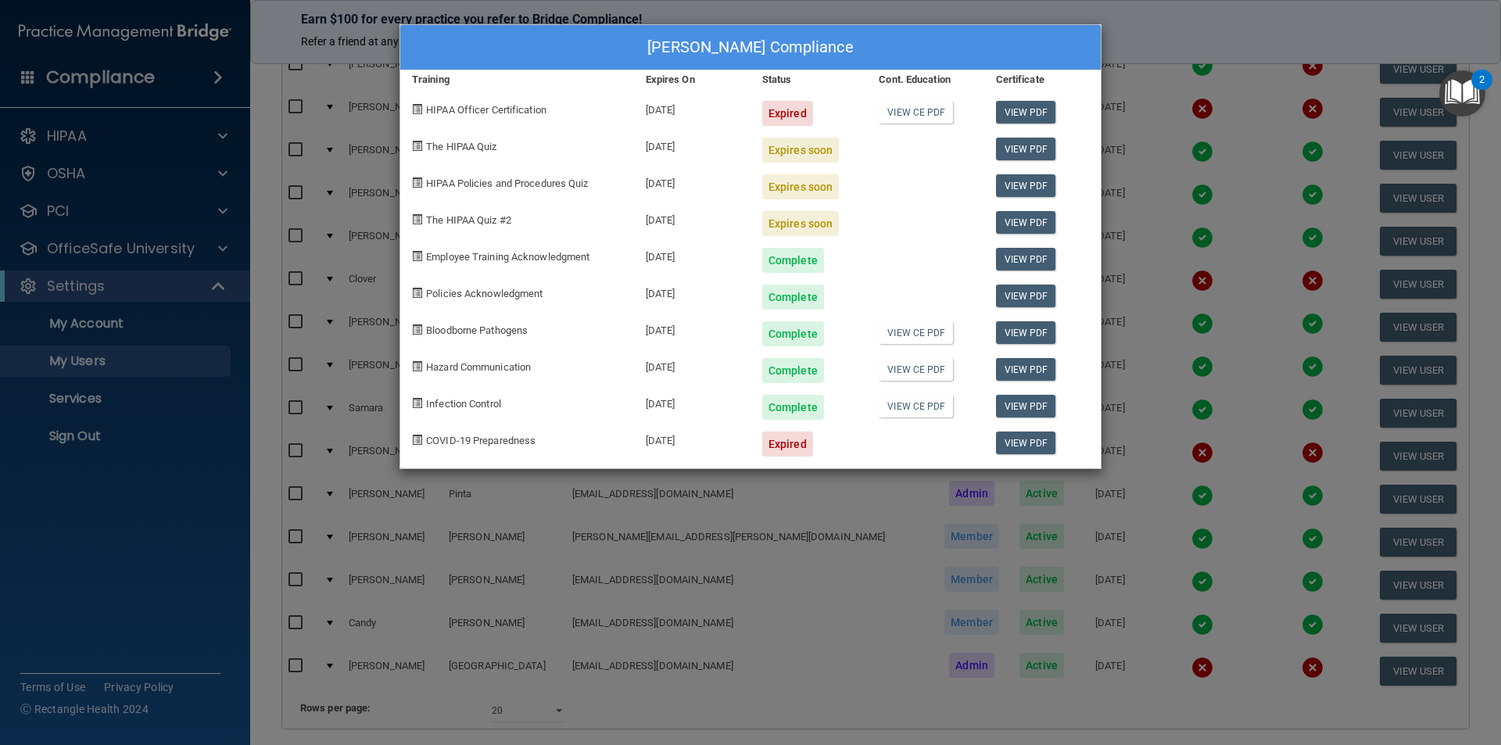
drag, startPoint x: 702, startPoint y: 219, endPoint x: 629, endPoint y: 137, distance: 109.7
click at [629, 137] on div "[PERSON_NAME] Compliance Training Expires On Status Cont. Education Certificate…" at bounding box center [751, 246] width 702 height 445
click at [904, 193] on div at bounding box center [925, 181] width 117 height 37
click at [913, 32] on div "[PERSON_NAME] Compliance Training Expires On Status Cont. Education Certificate…" at bounding box center [750, 372] width 1501 height 745
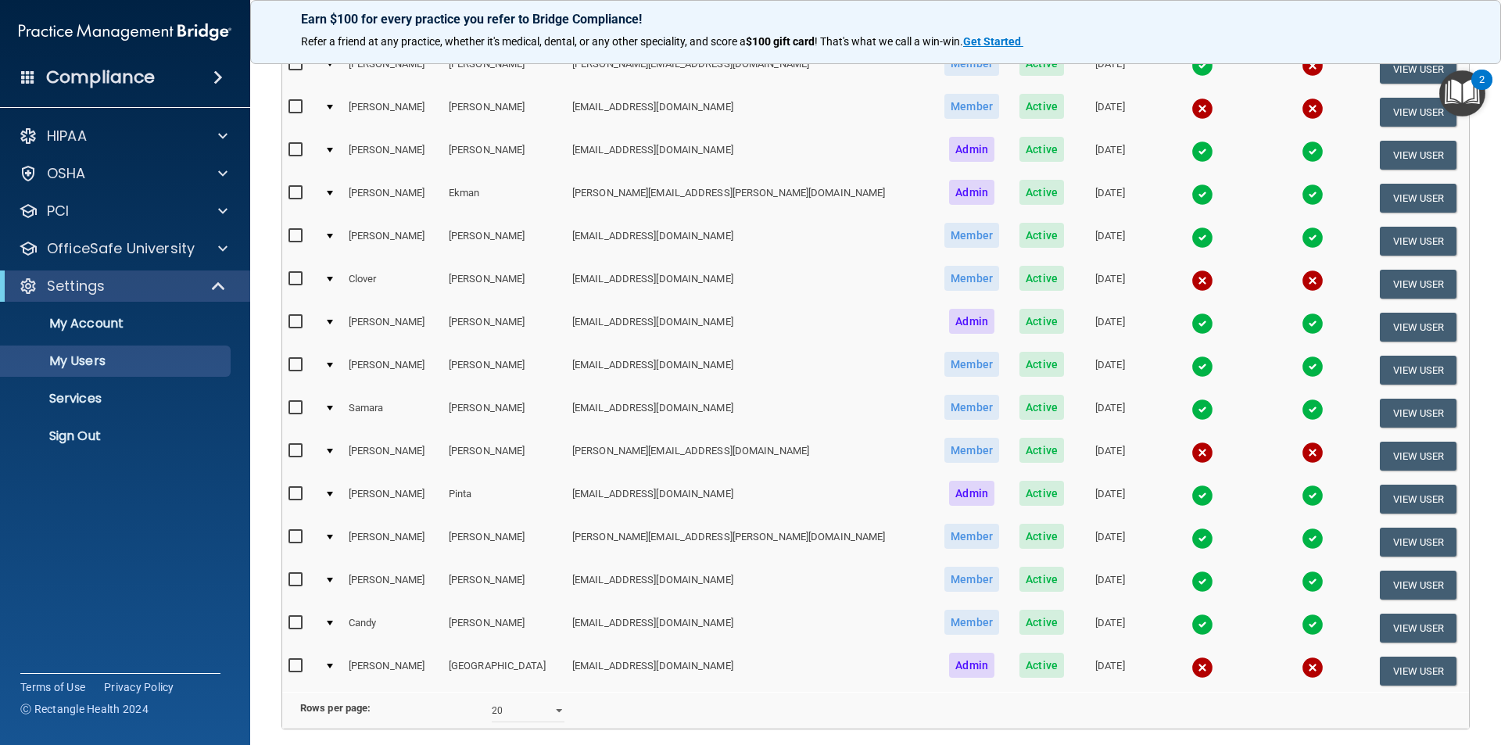
scroll to position [0, 0]
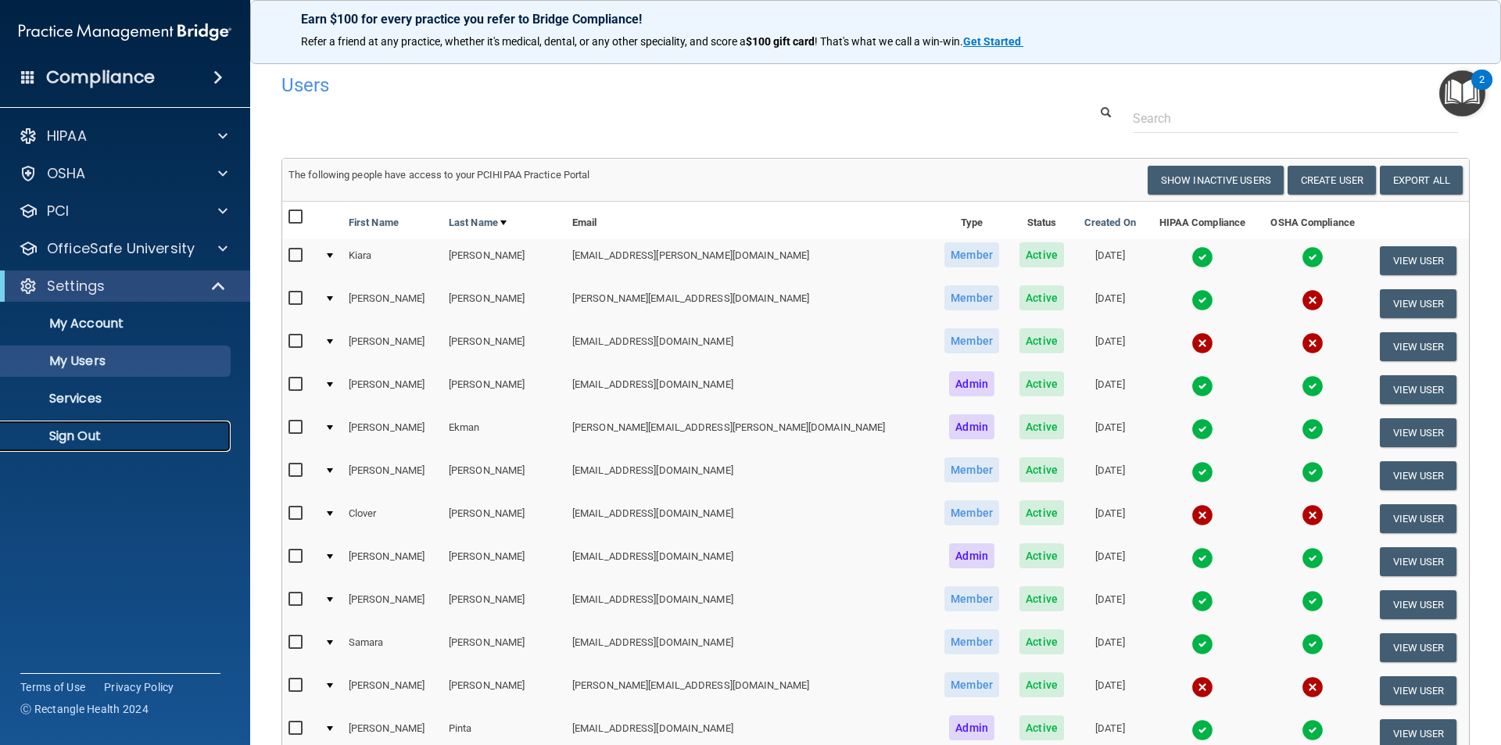
click at [77, 428] on p "Sign Out" at bounding box center [116, 436] width 213 height 16
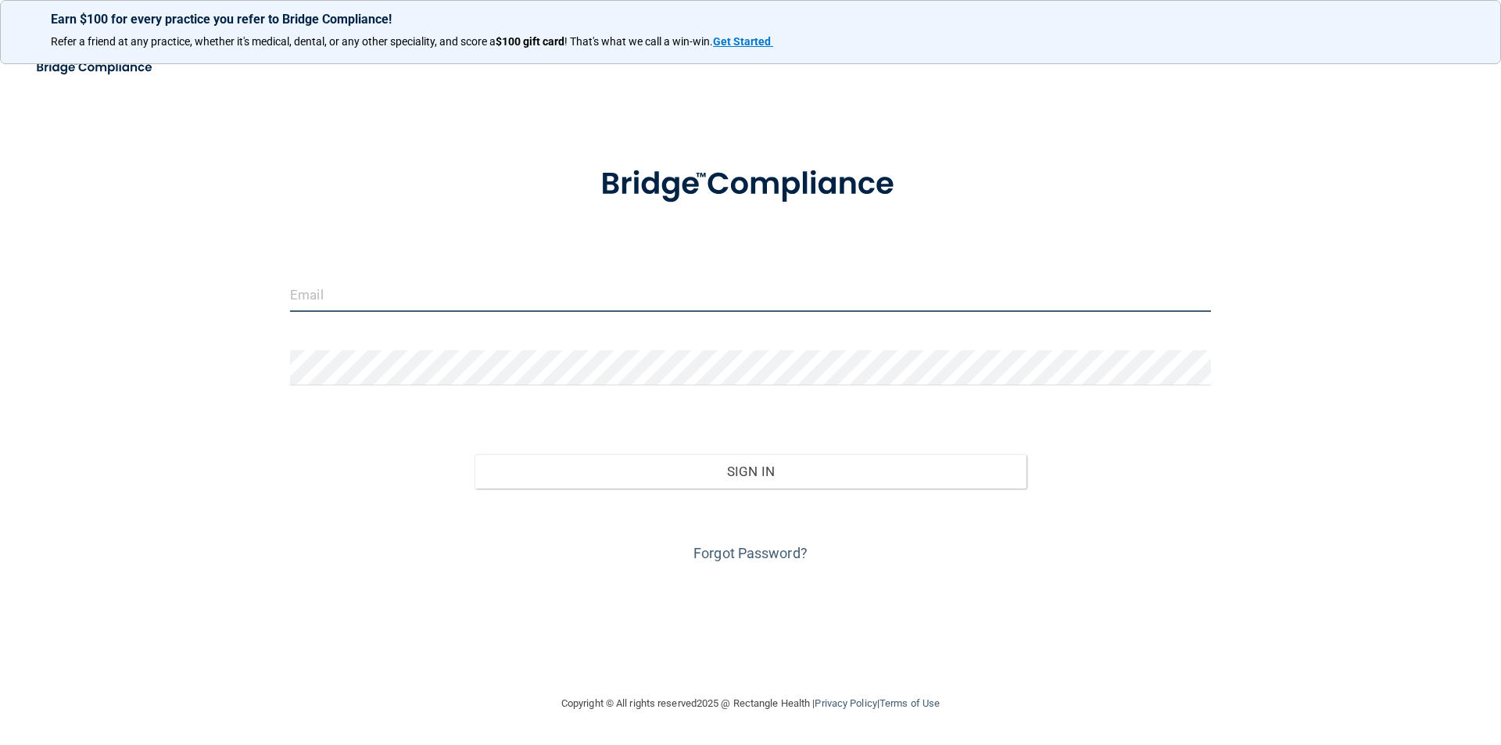
click at [452, 291] on input "email" at bounding box center [750, 294] width 921 height 35
type input "[EMAIL_ADDRESS][DOMAIN_NAME]"
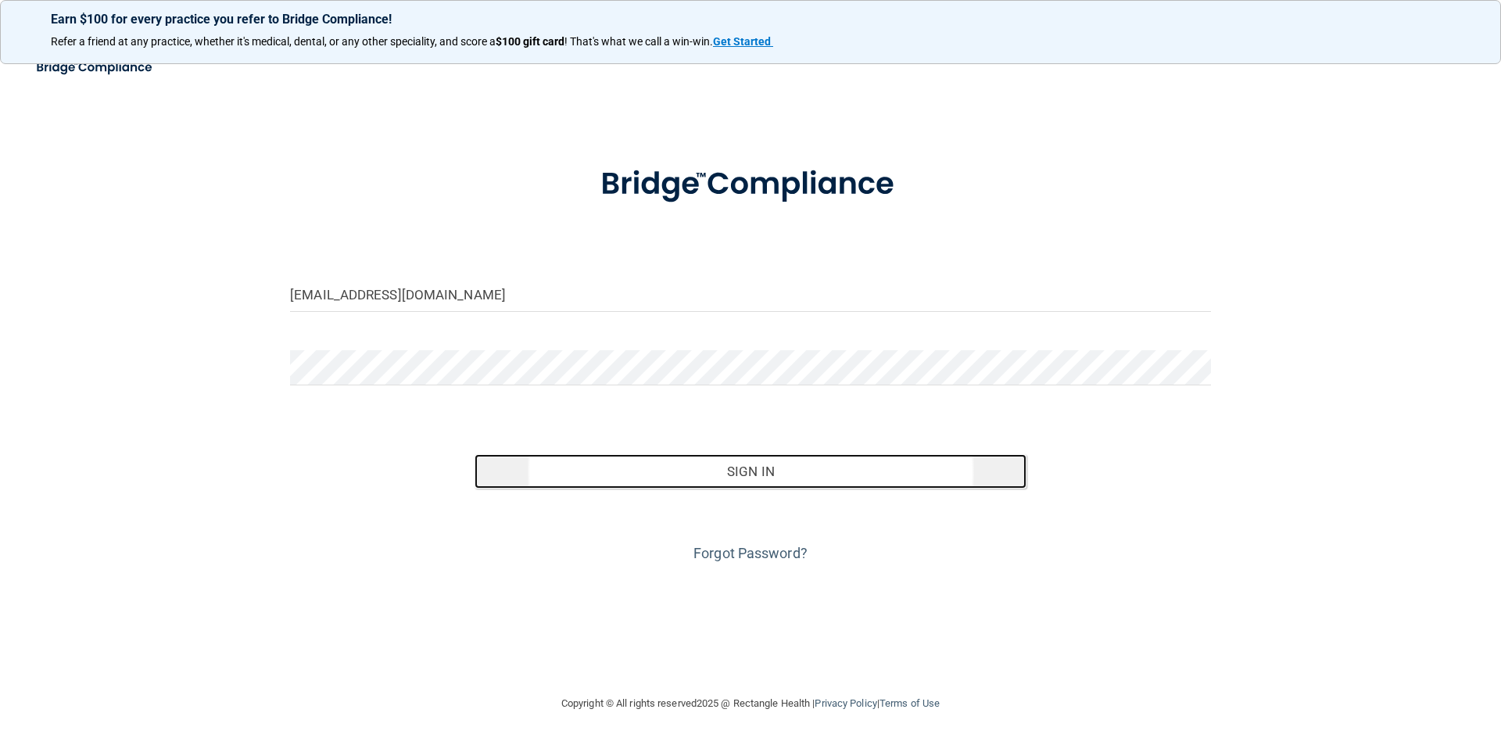
click at [746, 471] on button "Sign In" at bounding box center [751, 471] width 553 height 34
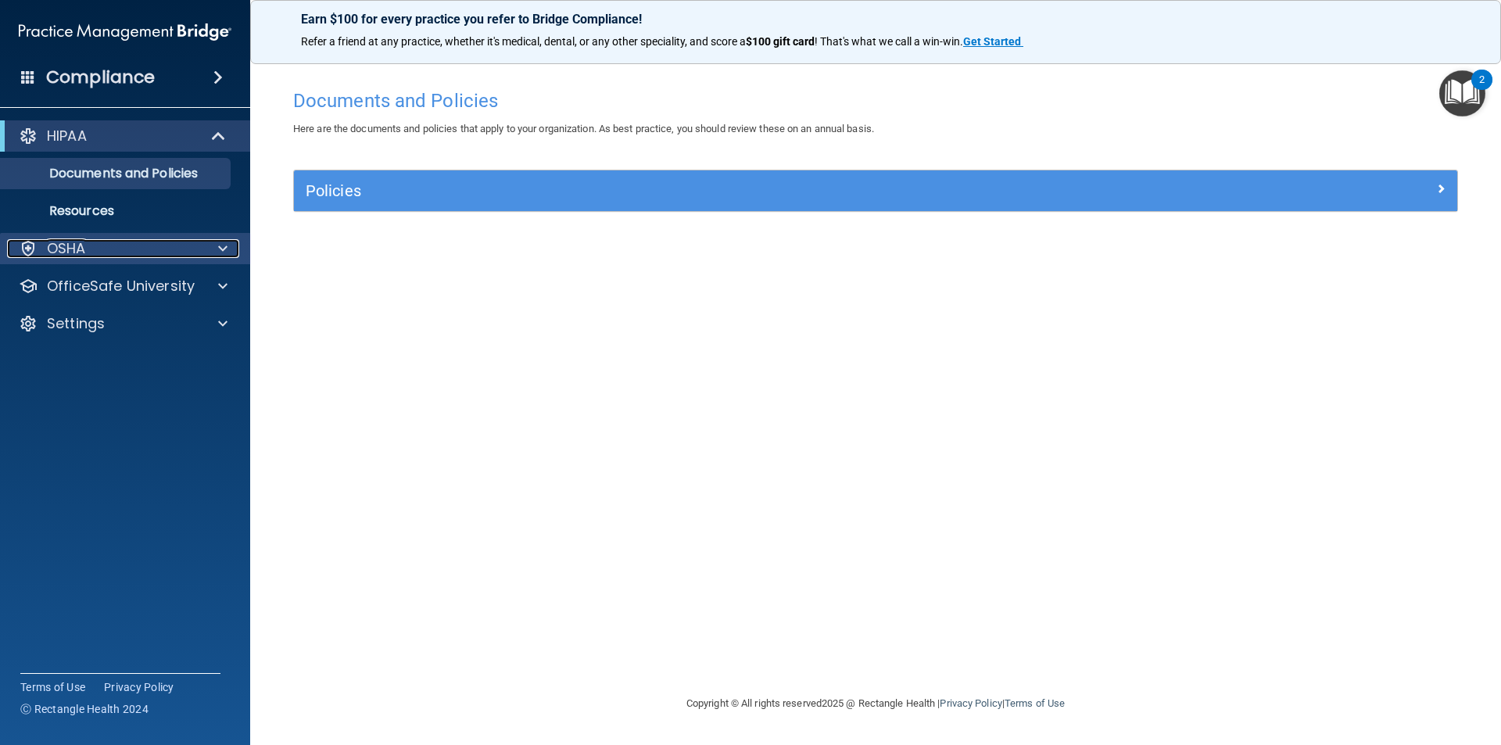
click at [219, 243] on span at bounding box center [222, 248] width 9 height 19
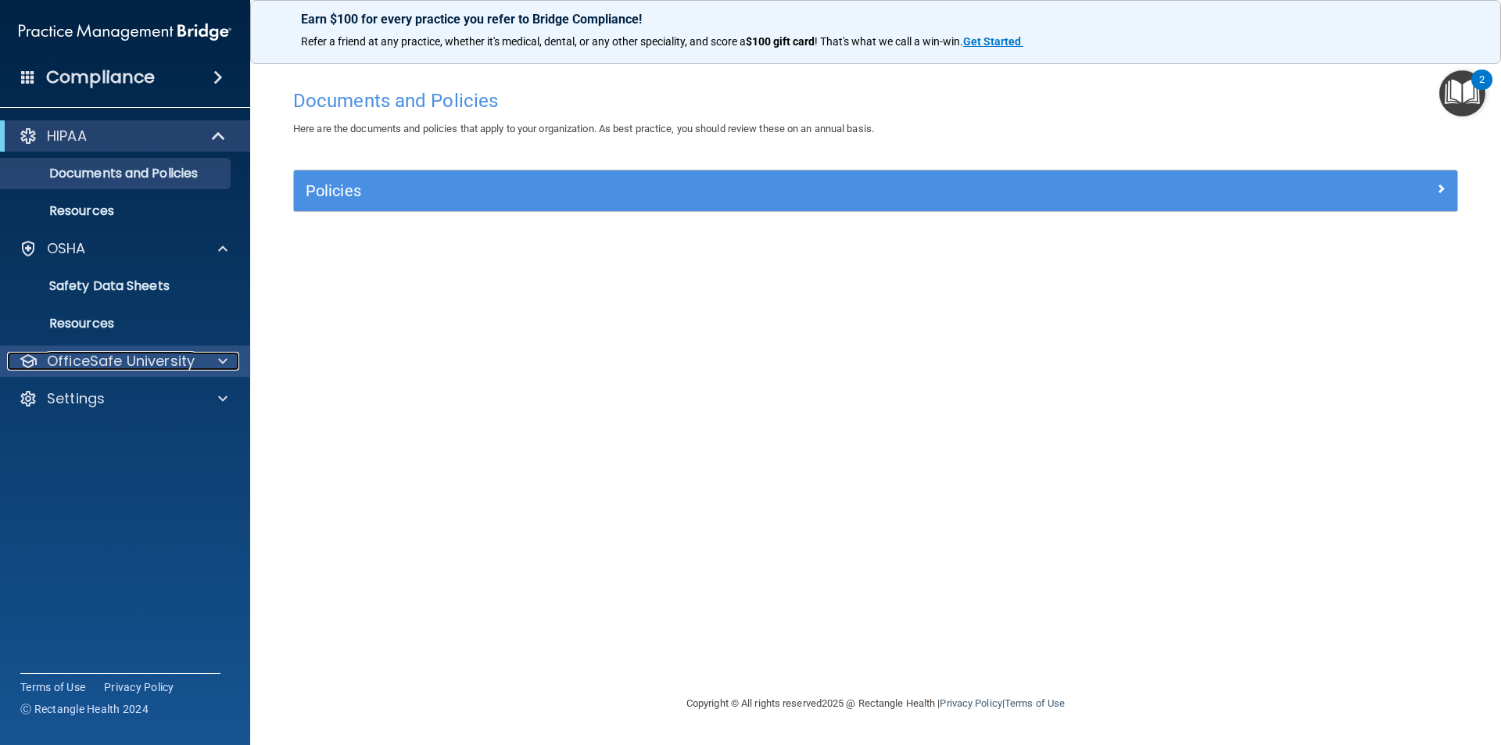
click at [217, 355] on div at bounding box center [220, 361] width 39 height 19
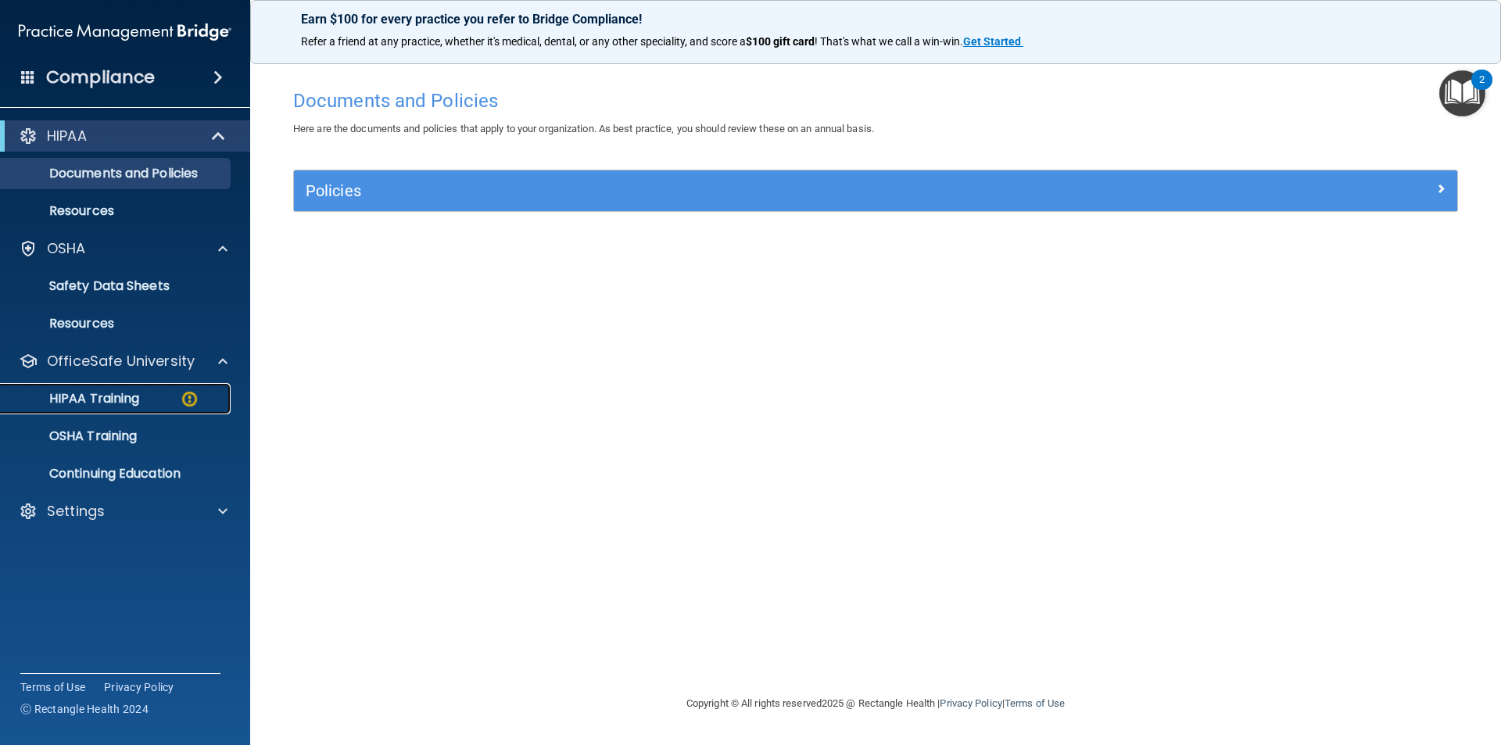
click at [108, 393] on p "HIPAA Training" at bounding box center [74, 399] width 129 height 16
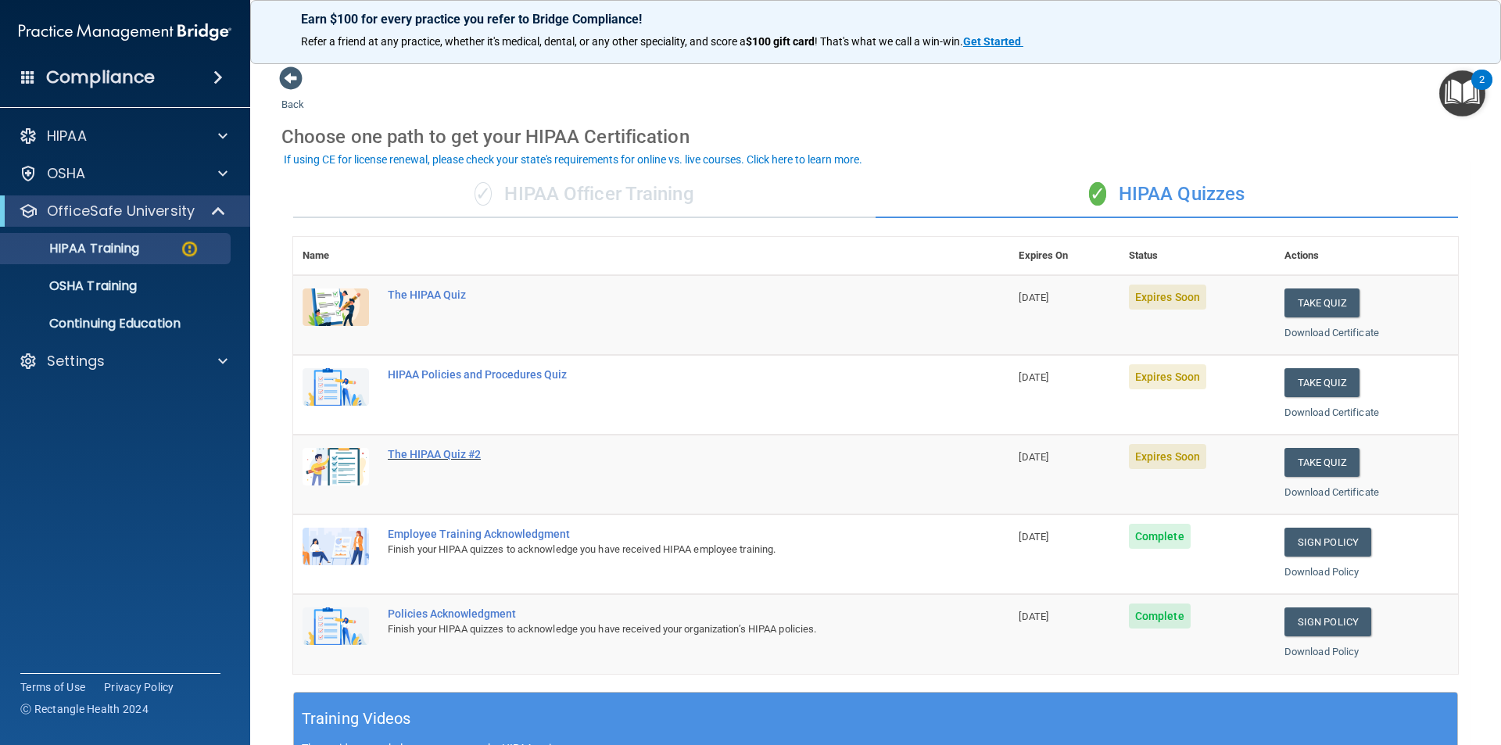
click at [407, 450] on div "The HIPAA Quiz #2" at bounding box center [659, 454] width 543 height 13
click at [913, 303] on button "Take Quiz" at bounding box center [1322, 303] width 75 height 29
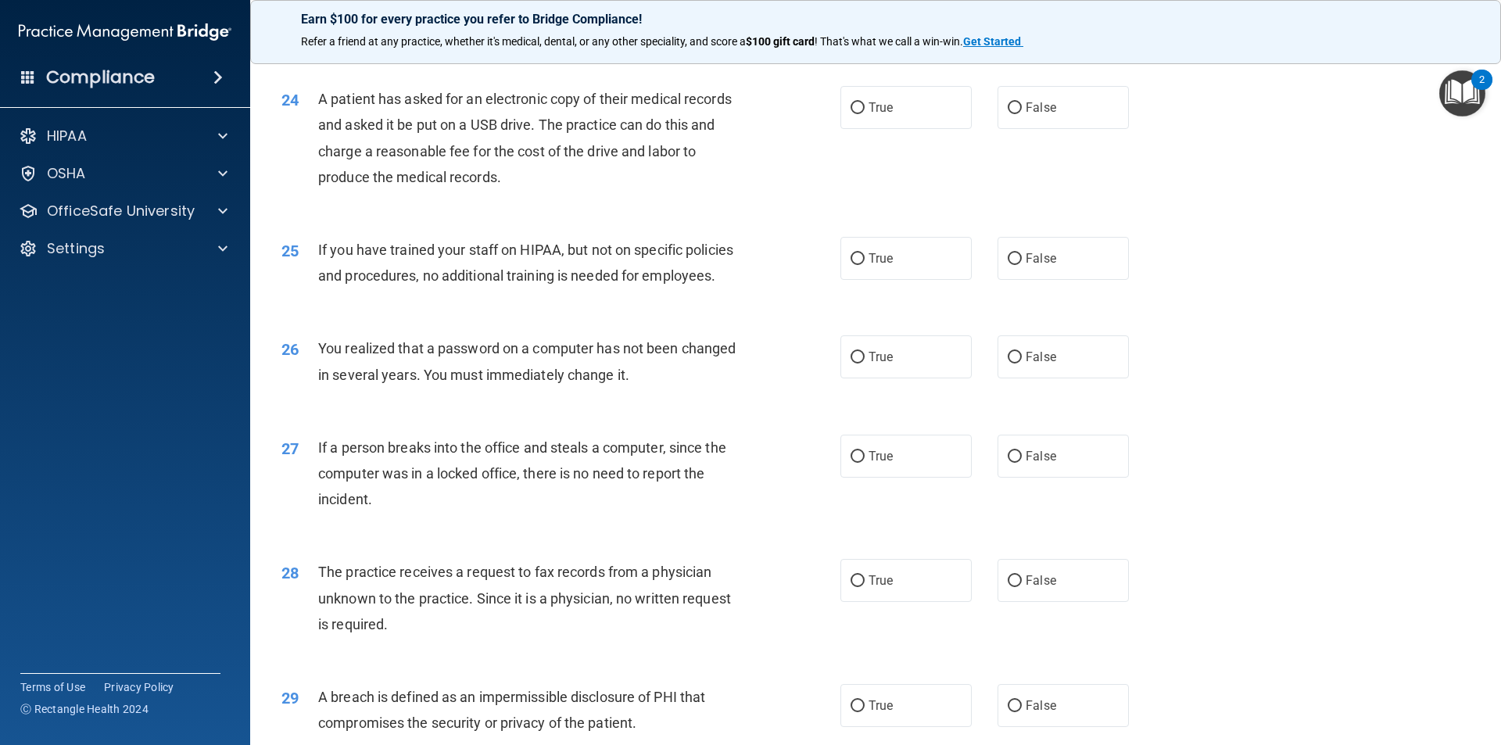
scroll to position [2904, 0]
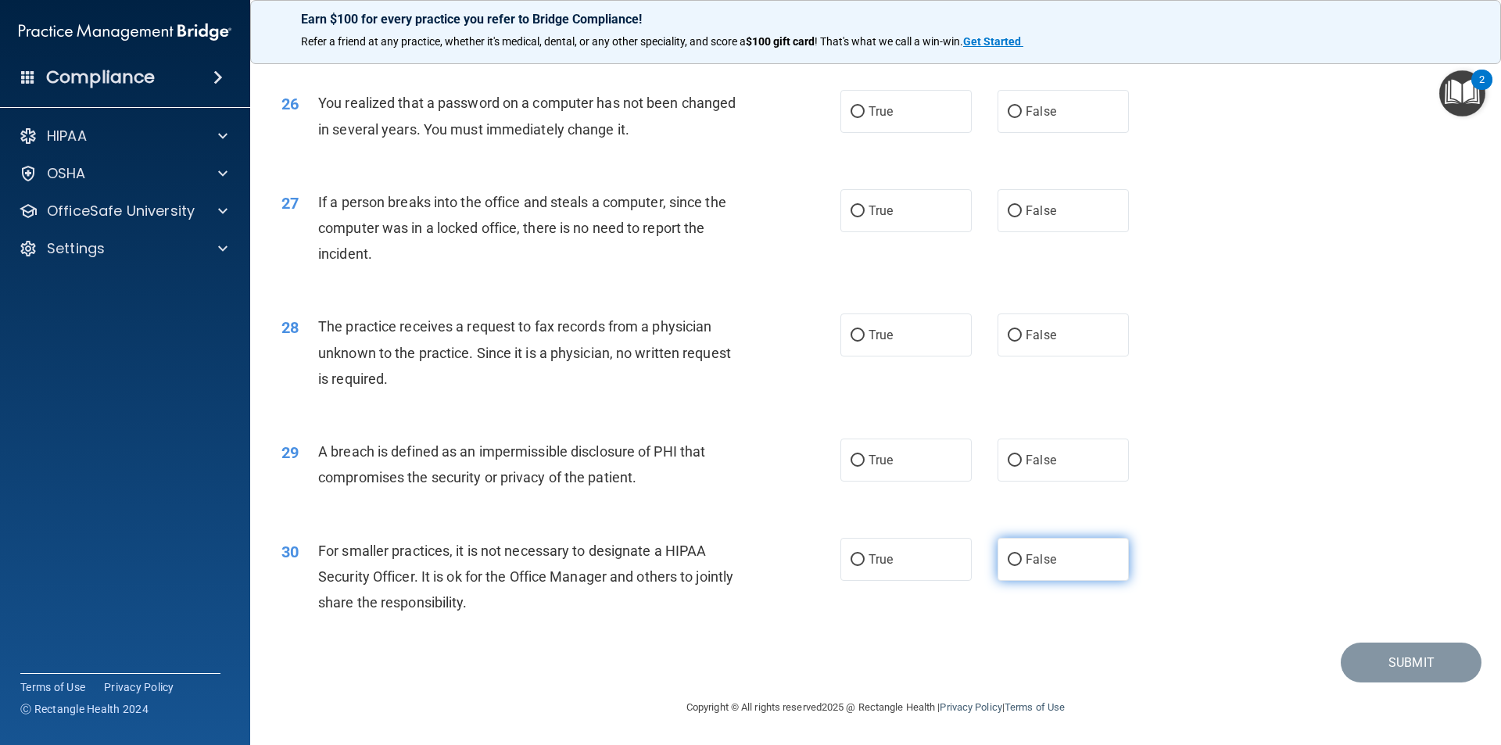
click at [913, 558] on input "False" at bounding box center [1015, 560] width 14 height 12
radio input "true"
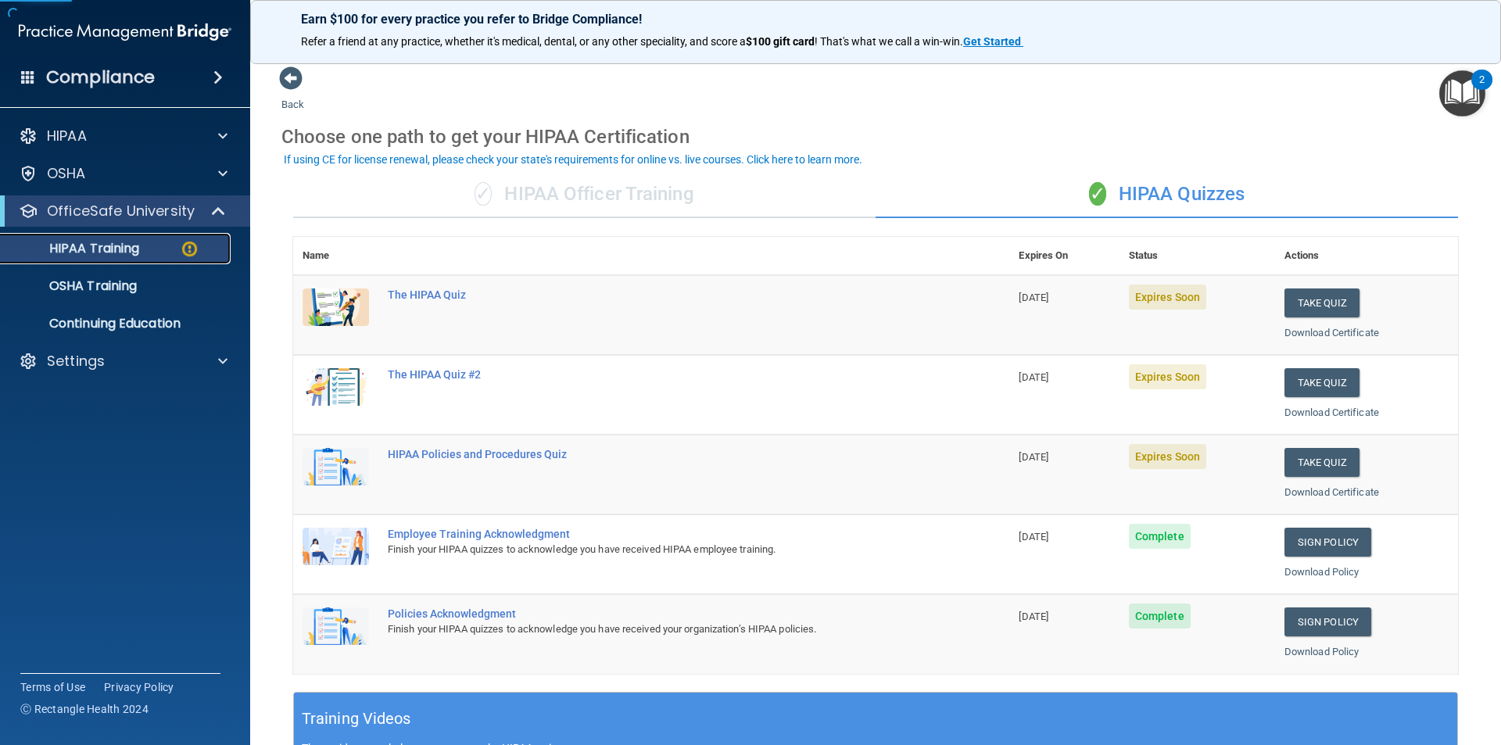
click at [59, 242] on p "HIPAA Training" at bounding box center [74, 249] width 129 height 16
click at [913, 302] on button "Take Quiz" at bounding box center [1322, 303] width 75 height 29
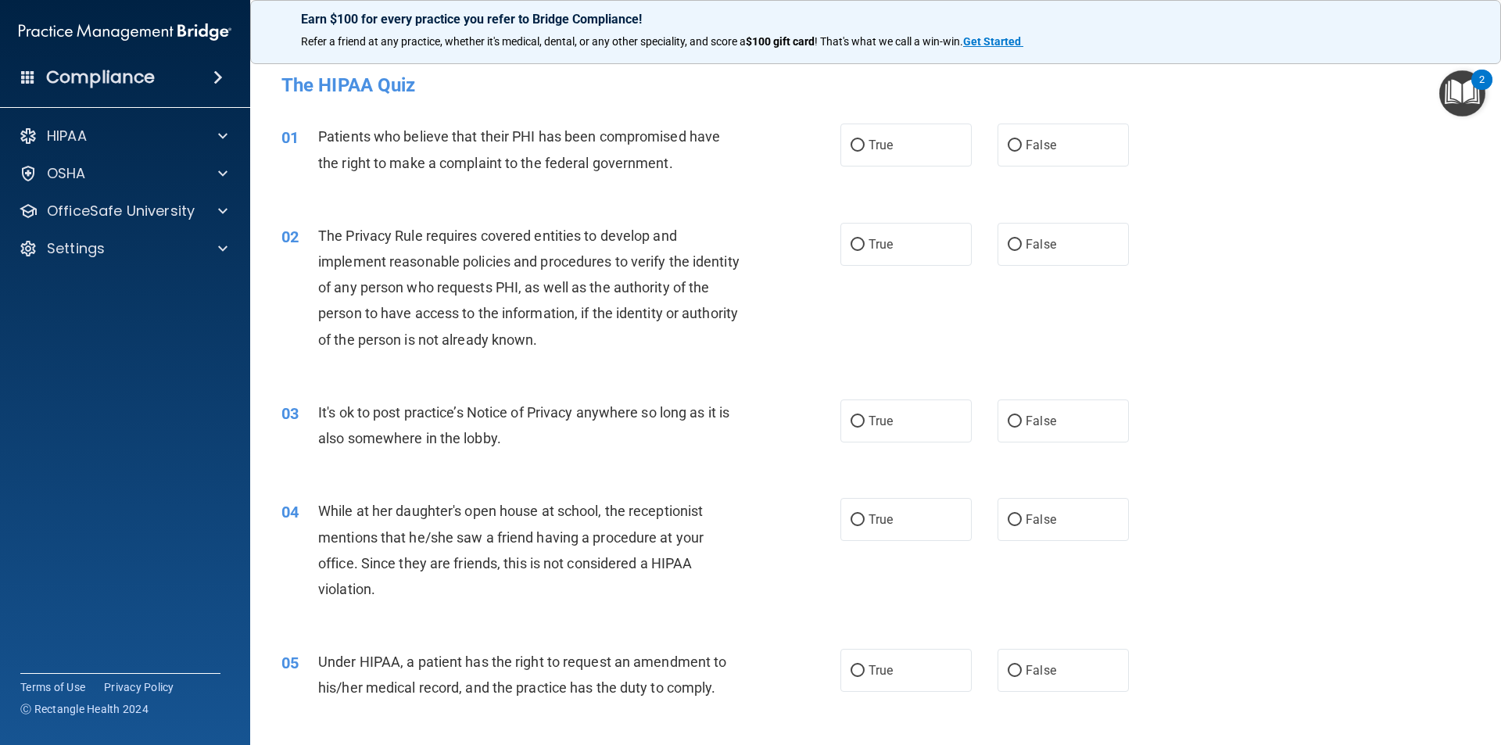
drag, startPoint x: 851, startPoint y: 142, endPoint x: 837, endPoint y: 181, distance: 41.3
click at [851, 145] on input "True" at bounding box center [858, 146] width 14 height 12
radio input "true"
click at [855, 246] on input "True" at bounding box center [858, 245] width 14 height 12
radio input "true"
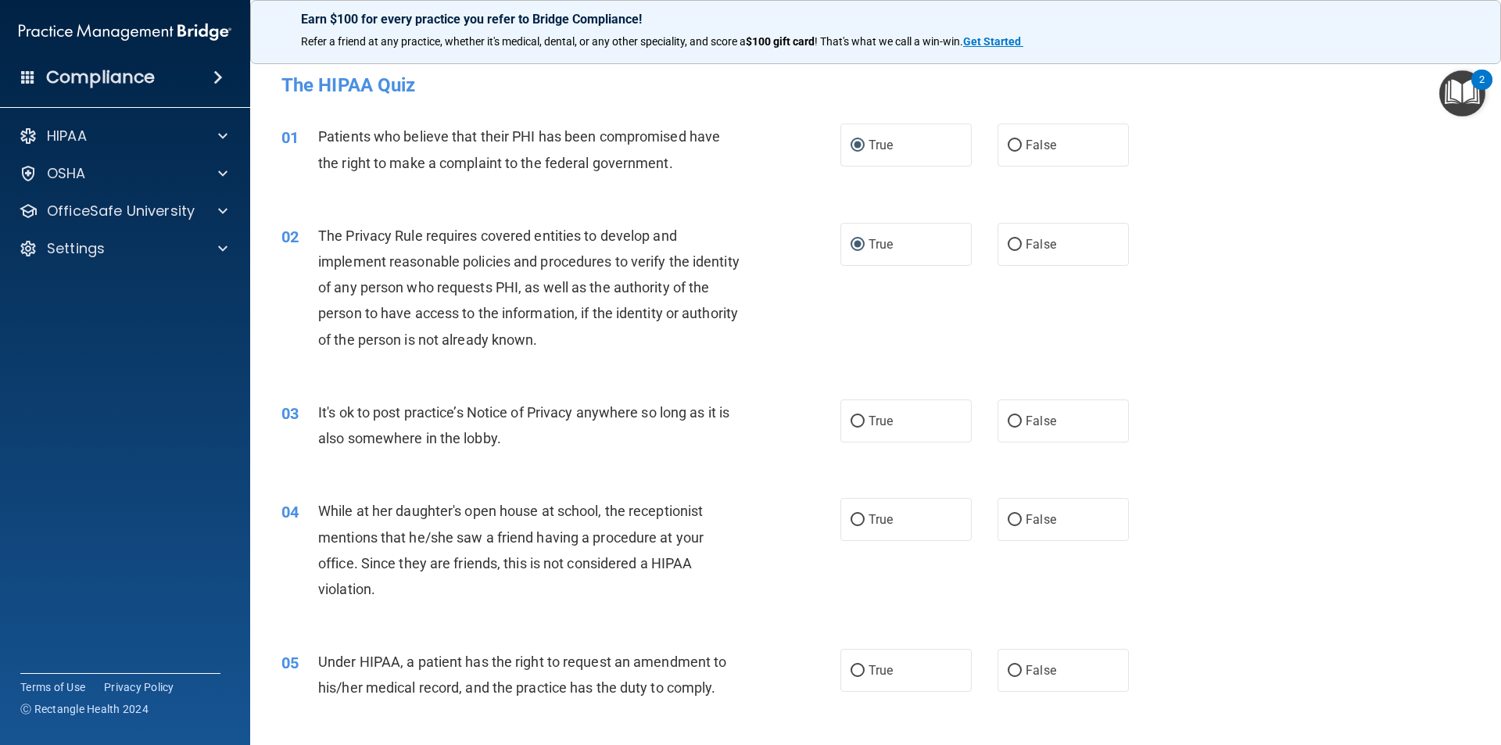
scroll to position [78, 0]
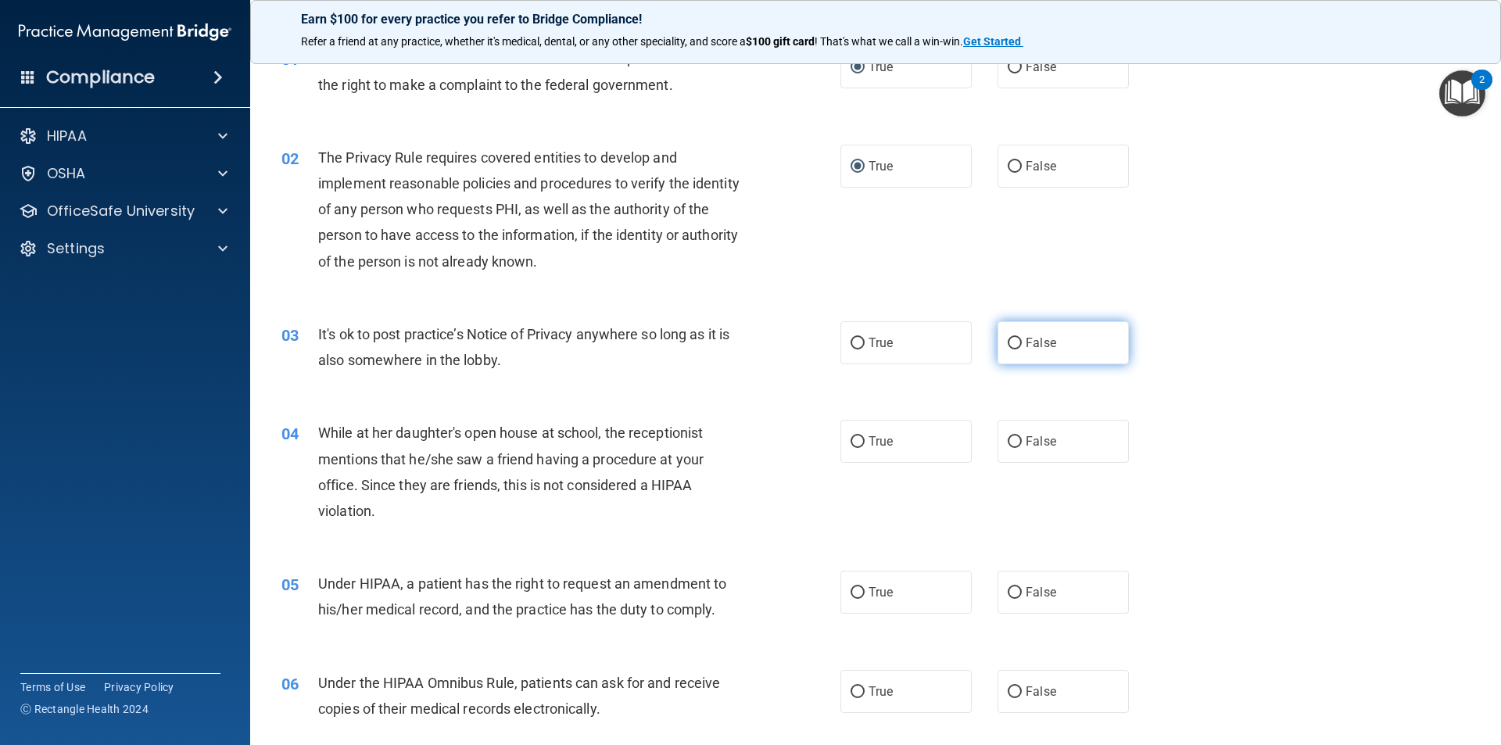
click at [913, 344] on input "False" at bounding box center [1015, 344] width 14 height 12
radio input "true"
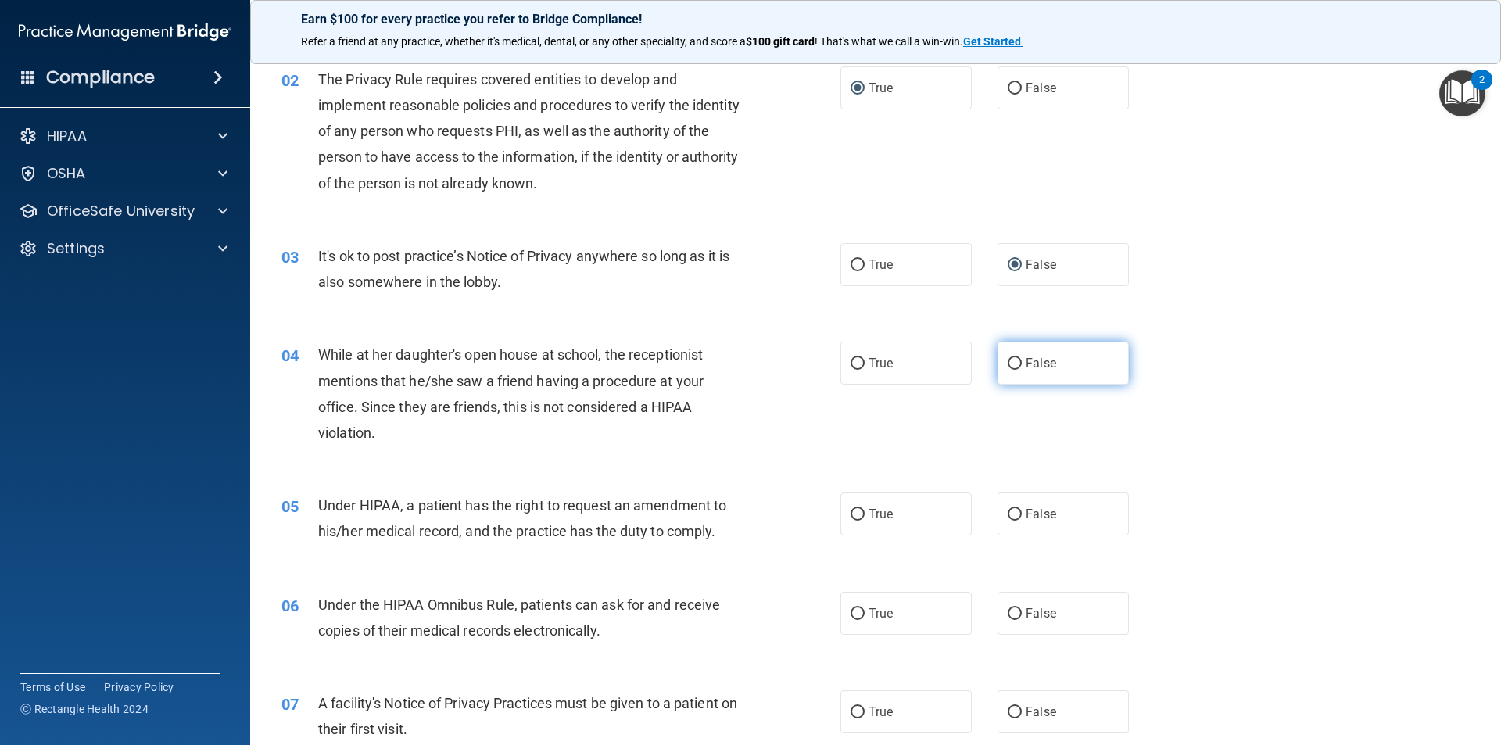
click at [913, 362] on input "False" at bounding box center [1015, 364] width 14 height 12
radio input "true"
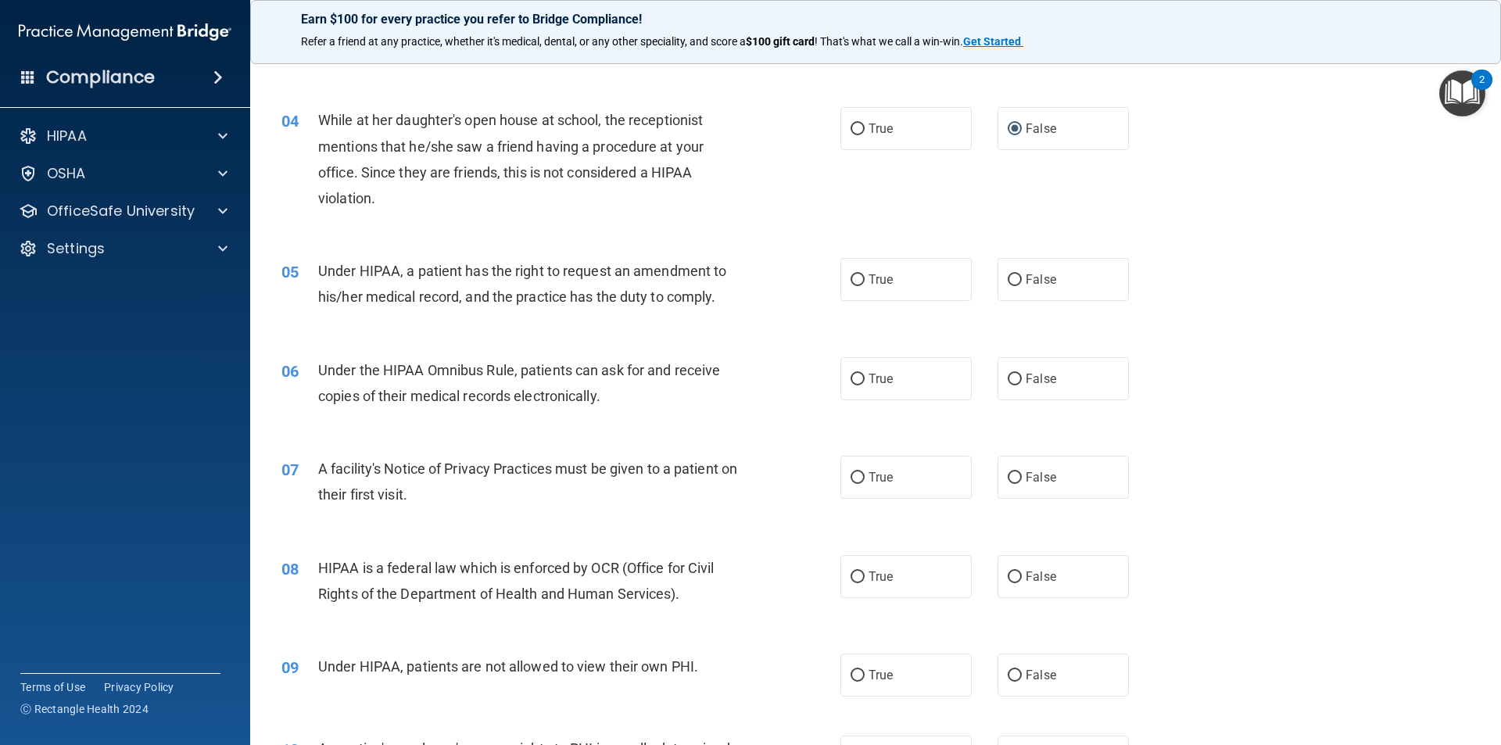
scroll to position [469, 0]
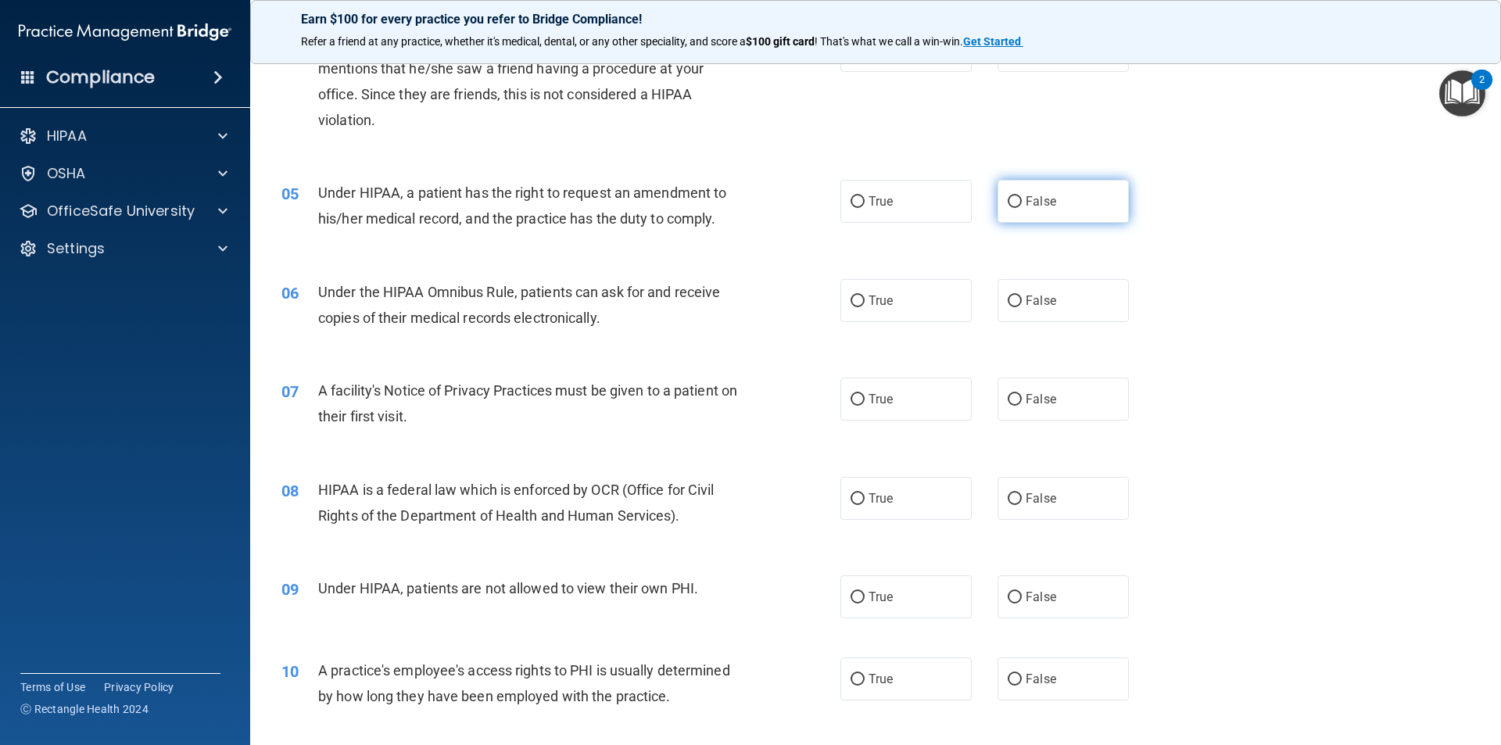
click at [913, 204] on input "False" at bounding box center [1015, 202] width 14 height 12
radio input "true"
click at [851, 302] on input "True" at bounding box center [858, 302] width 14 height 12
radio input "true"
click at [852, 402] on input "True" at bounding box center [858, 400] width 14 height 12
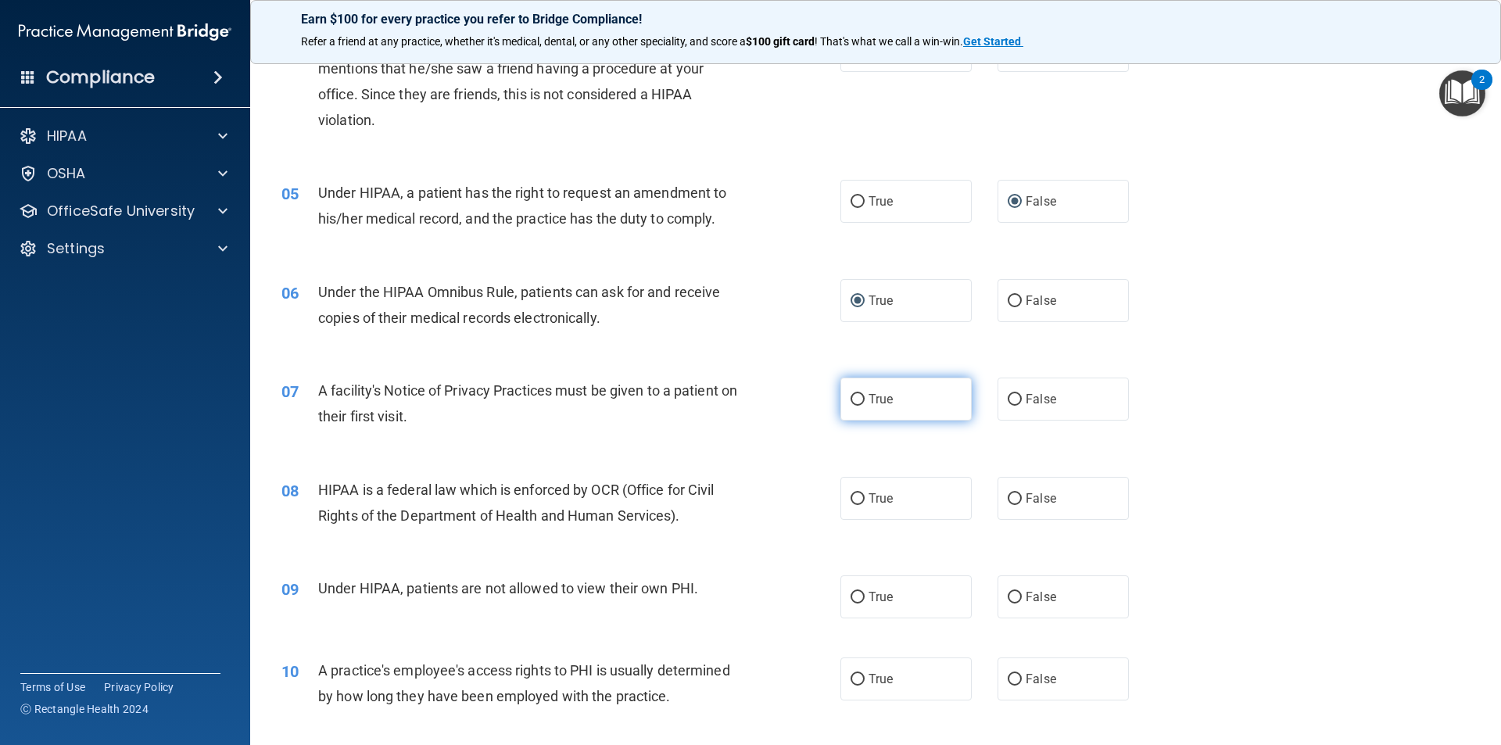
radio input "true"
click at [851, 498] on input "True" at bounding box center [858, 499] width 14 height 12
radio input "true"
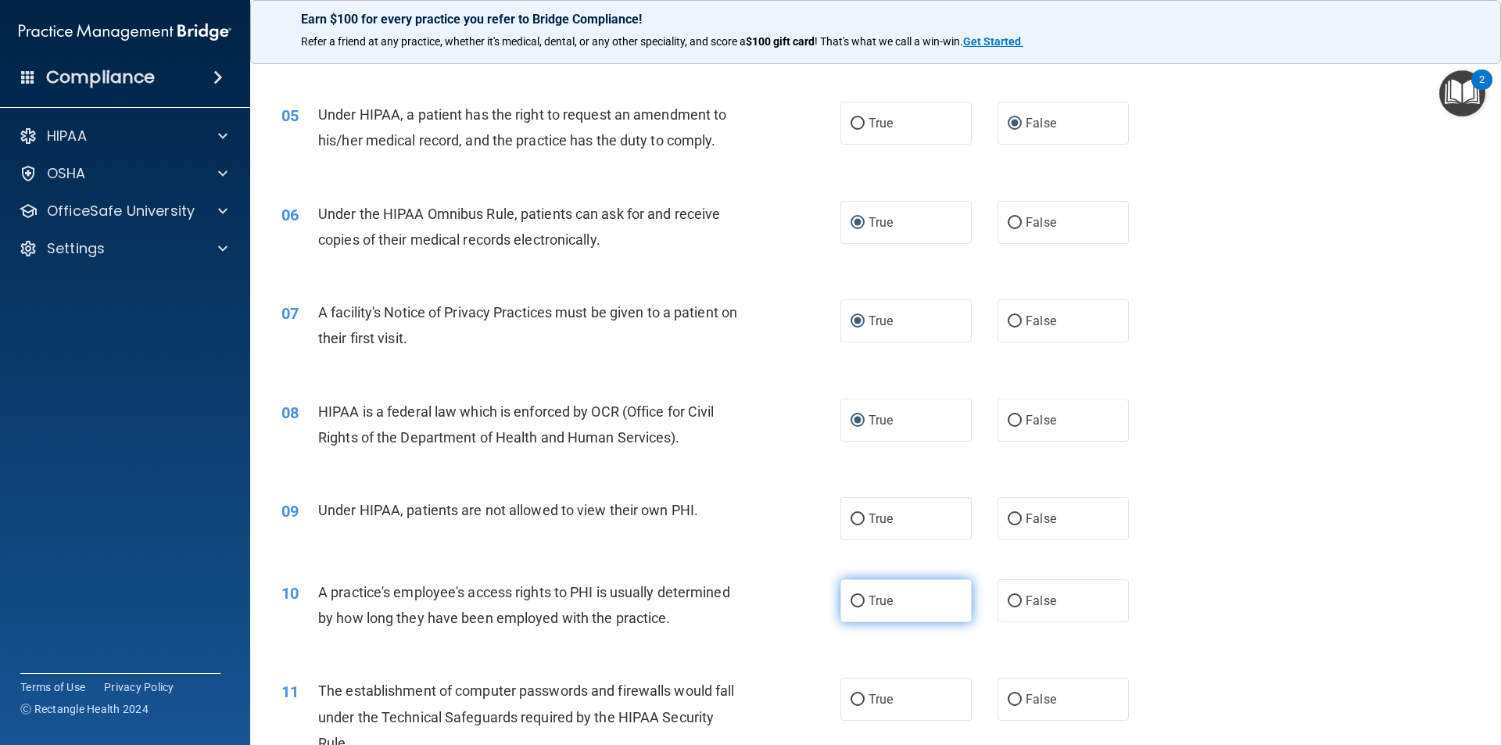
scroll to position [626, 0]
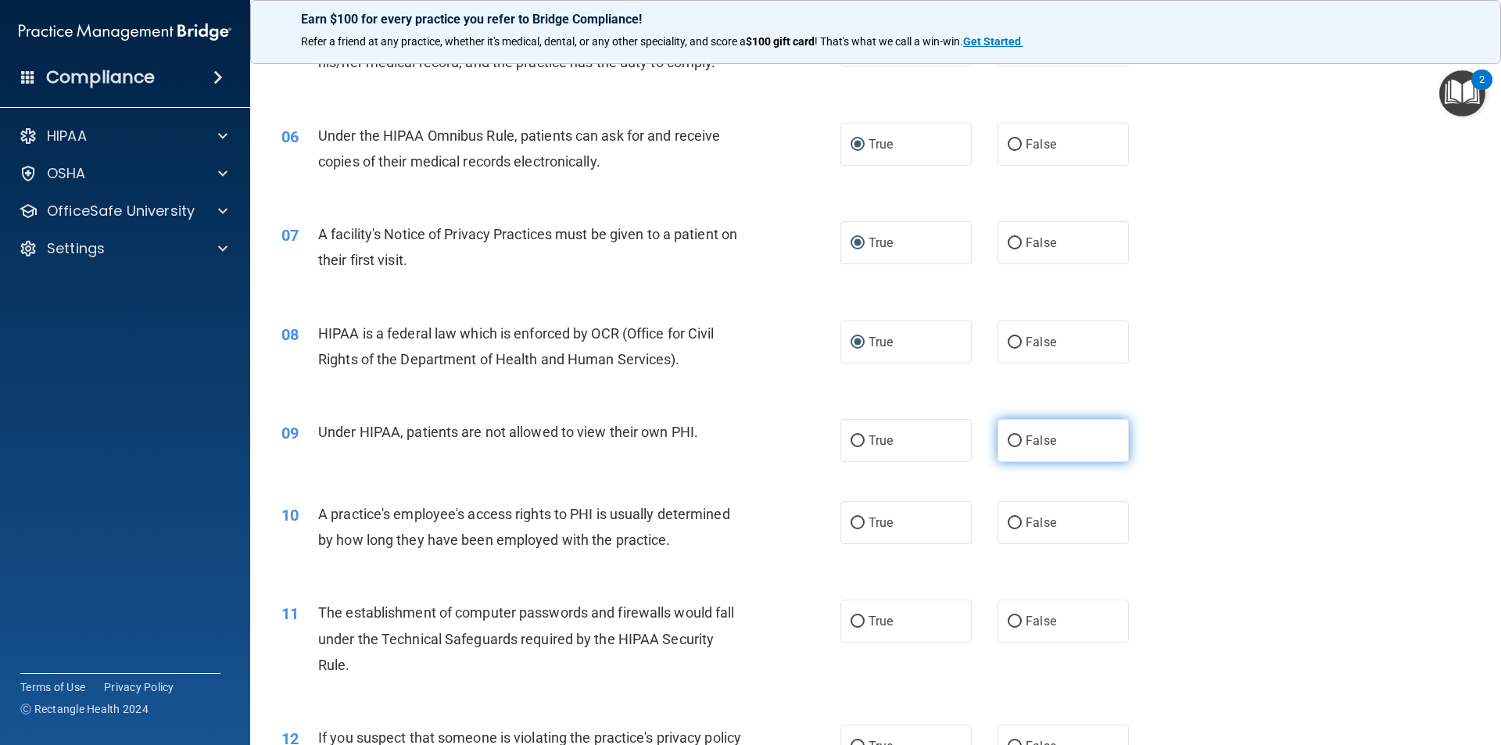
click at [913, 439] on input "False" at bounding box center [1015, 442] width 14 height 12
radio input "true"
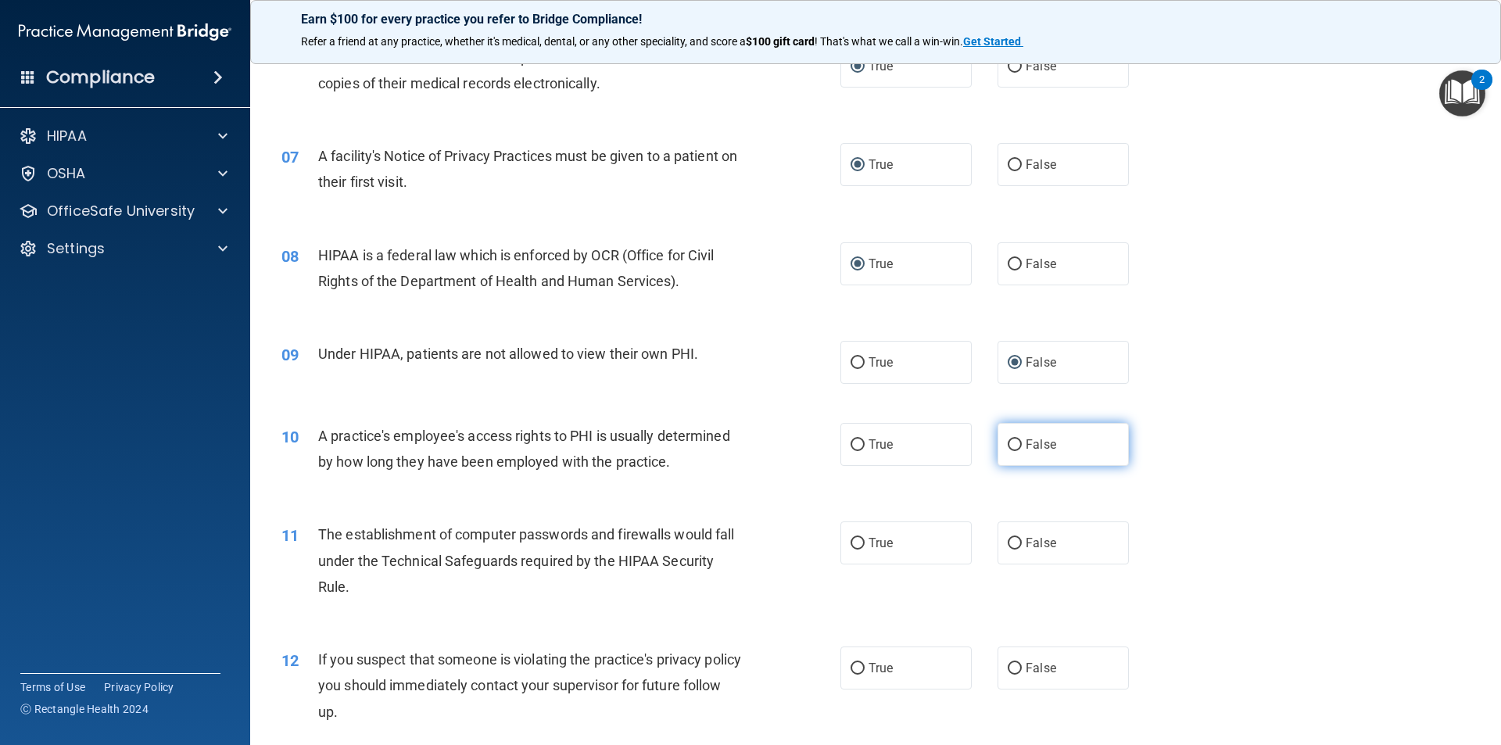
click at [913, 446] on input "False" at bounding box center [1015, 445] width 14 height 12
radio input "true"
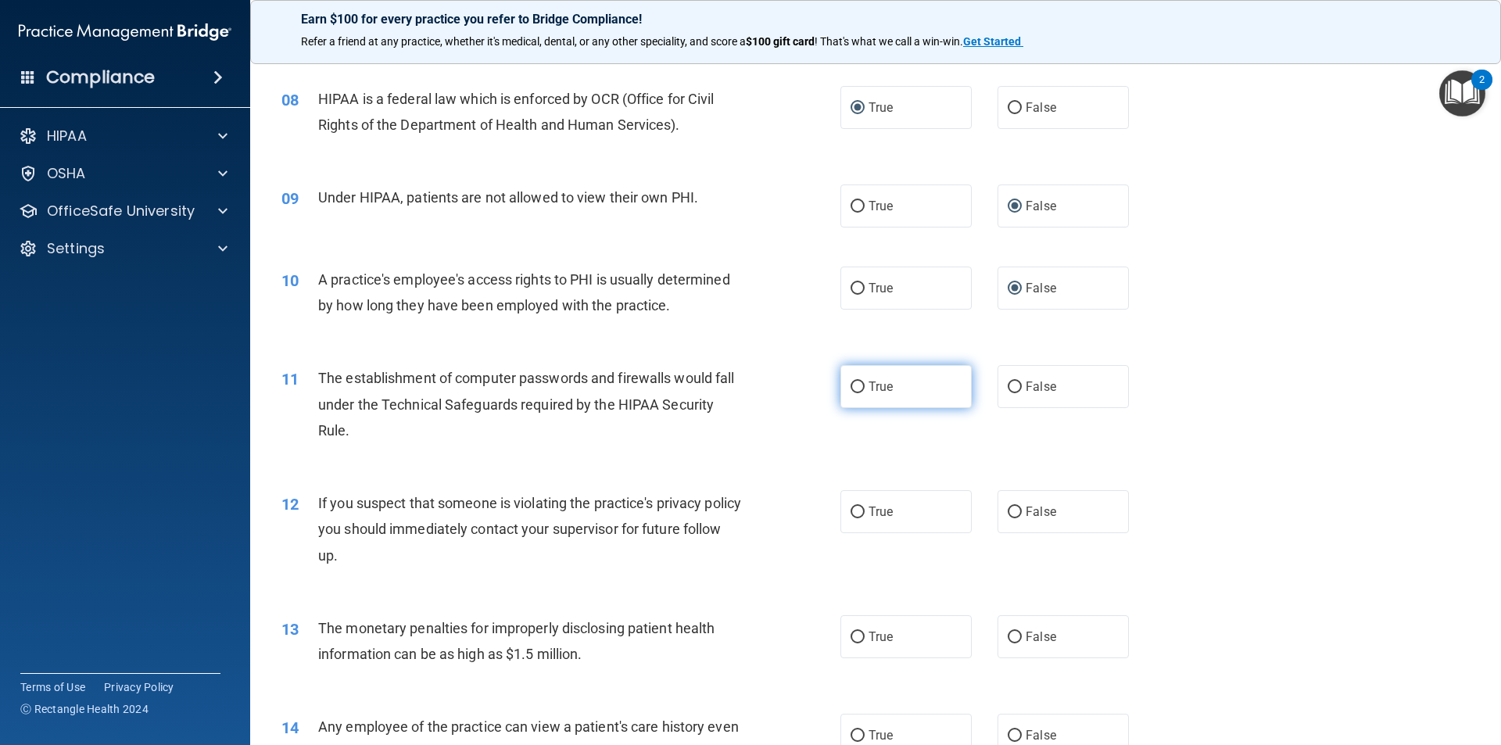
click at [851, 388] on input "True" at bounding box center [858, 388] width 14 height 12
radio input "true"
click at [851, 515] on input "True" at bounding box center [858, 513] width 14 height 12
radio input "true"
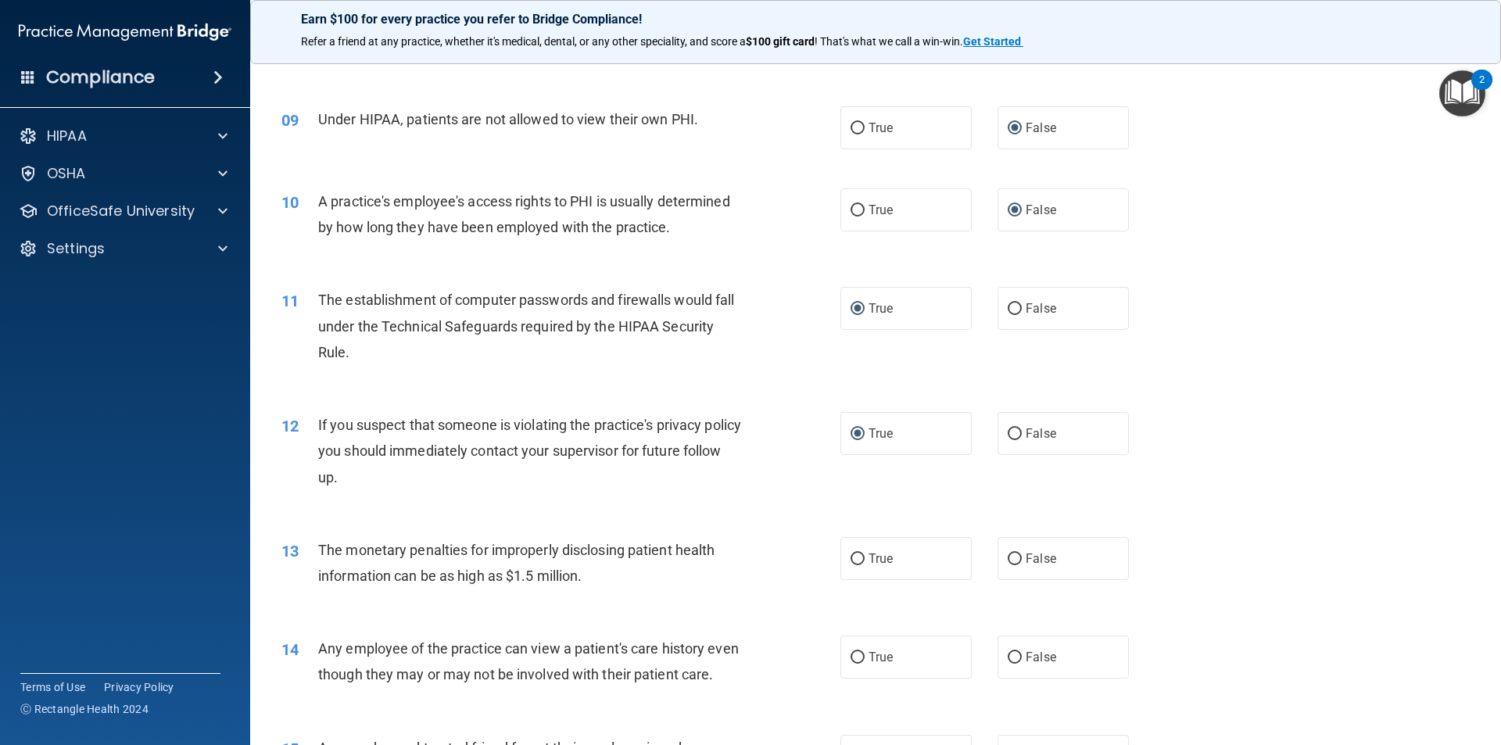
scroll to position [1016, 0]
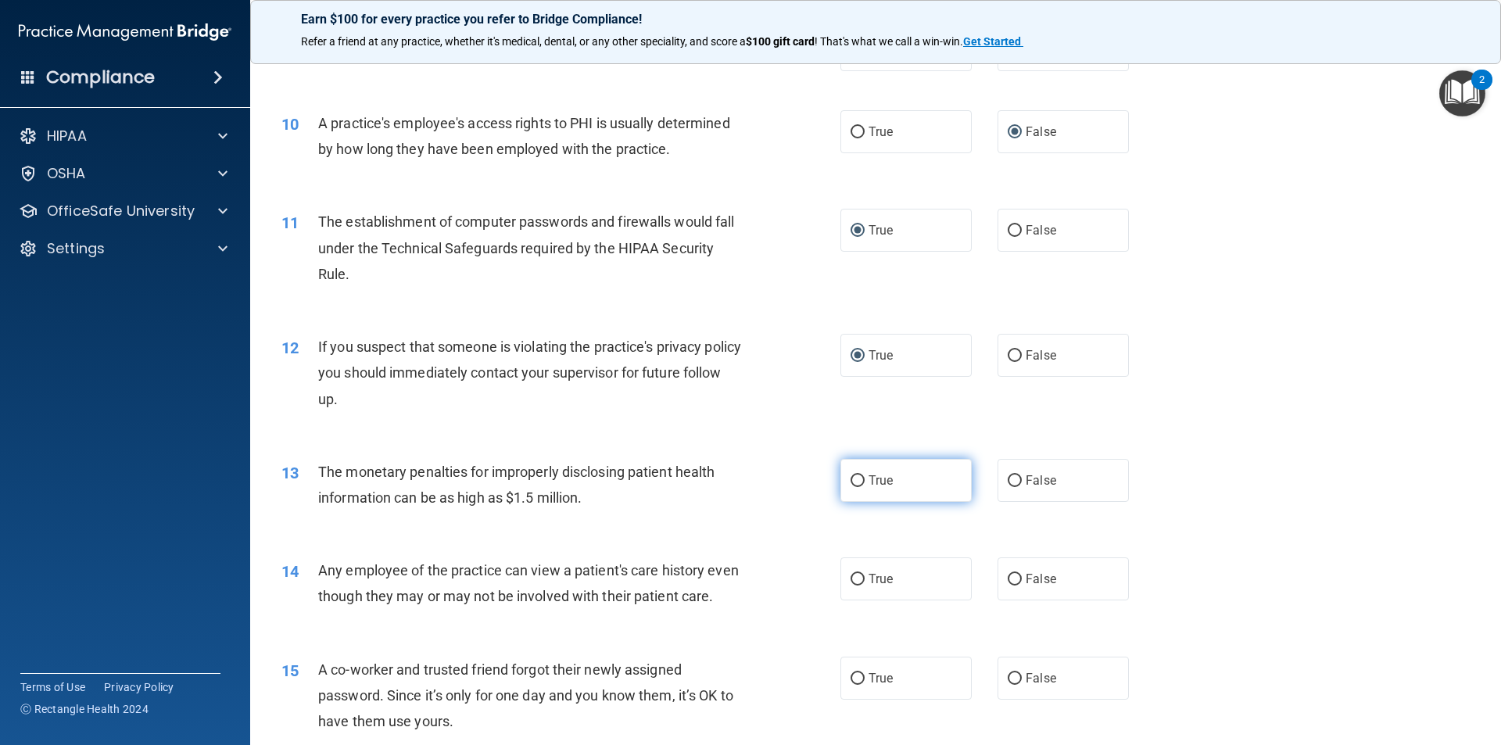
click at [851, 483] on input "True" at bounding box center [858, 481] width 14 height 12
radio input "true"
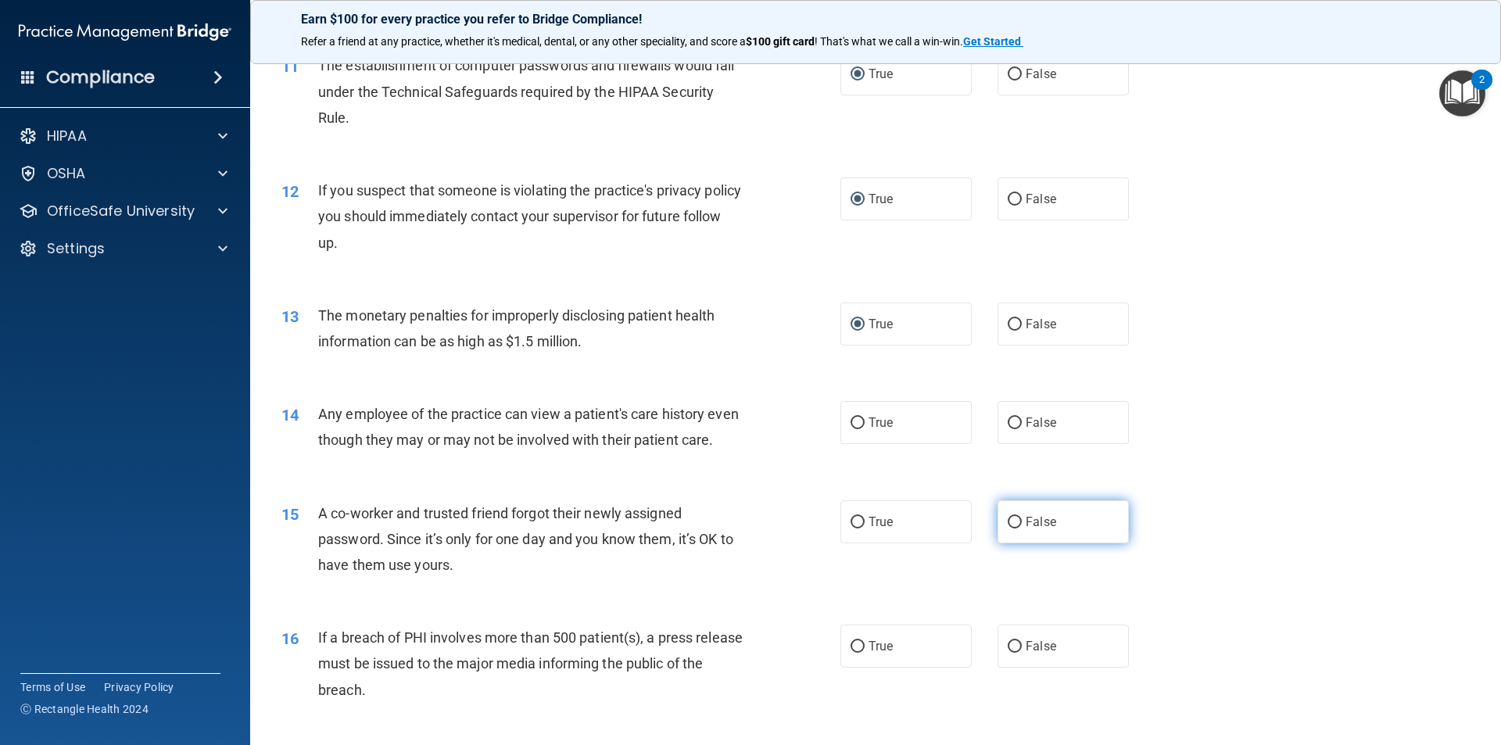
click at [913, 519] on input "False" at bounding box center [1015, 523] width 14 height 12
radio input "true"
click at [913, 428] on input "False" at bounding box center [1015, 424] width 14 height 12
radio input "true"
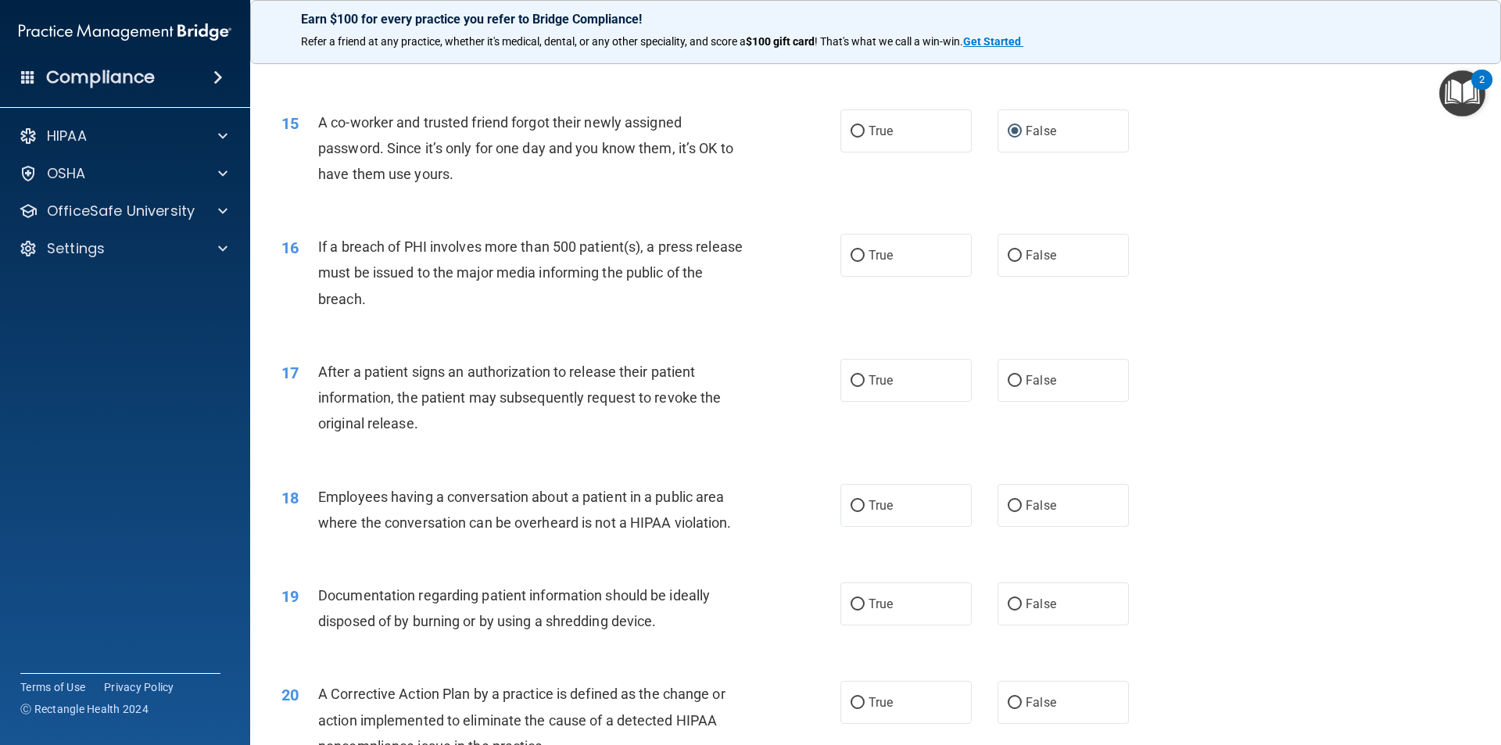
scroll to position [1642, 0]
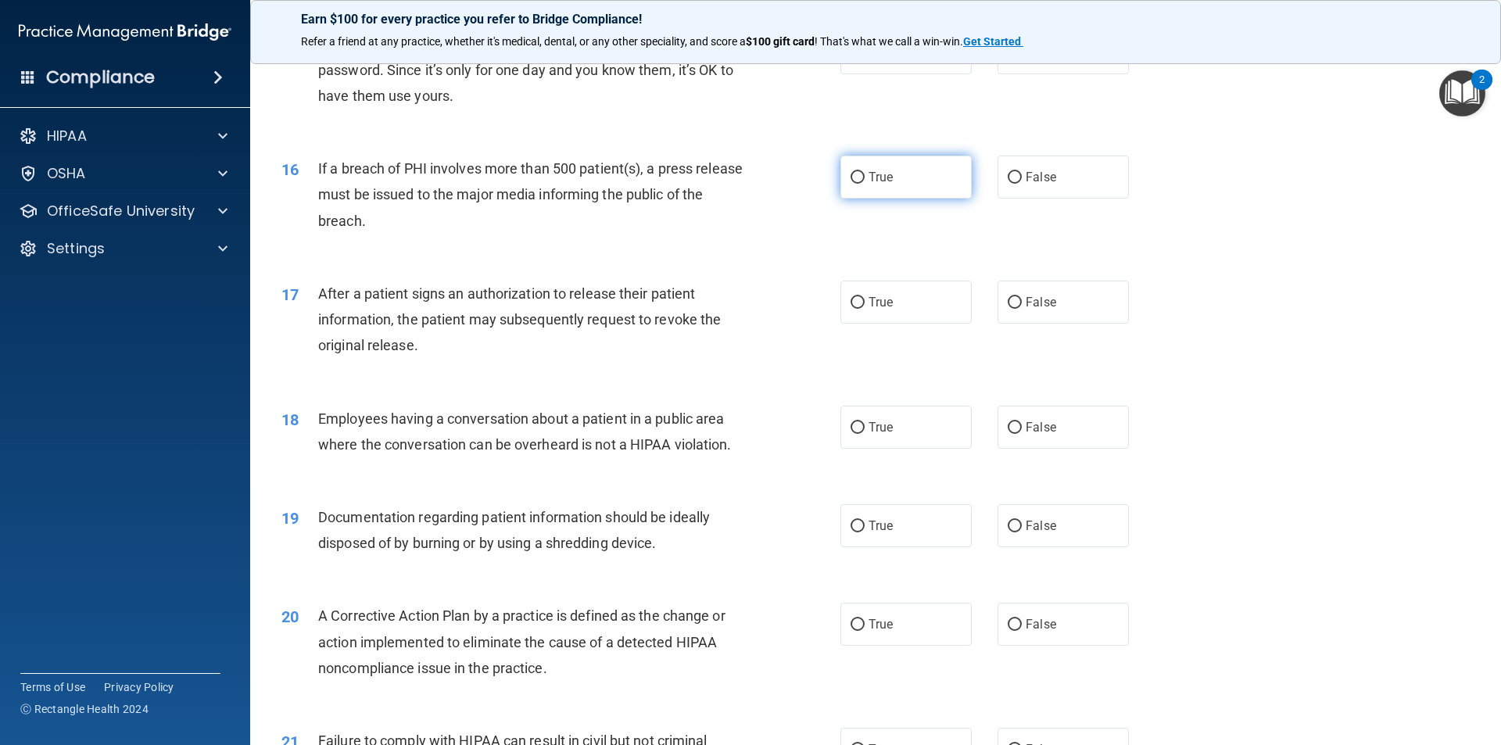
click at [854, 175] on input "True" at bounding box center [858, 178] width 14 height 12
radio input "true"
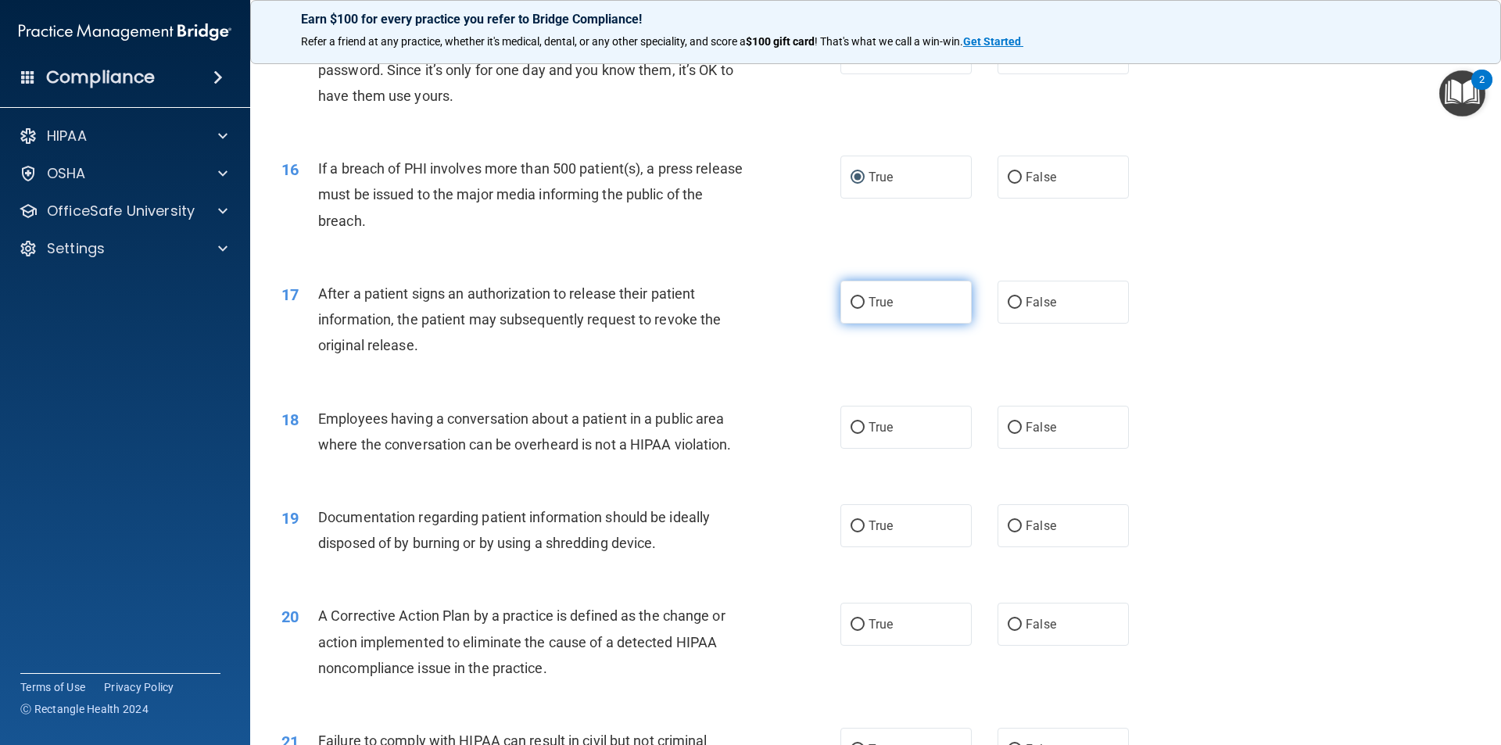
click at [854, 299] on input "True" at bounding box center [858, 303] width 14 height 12
radio input "true"
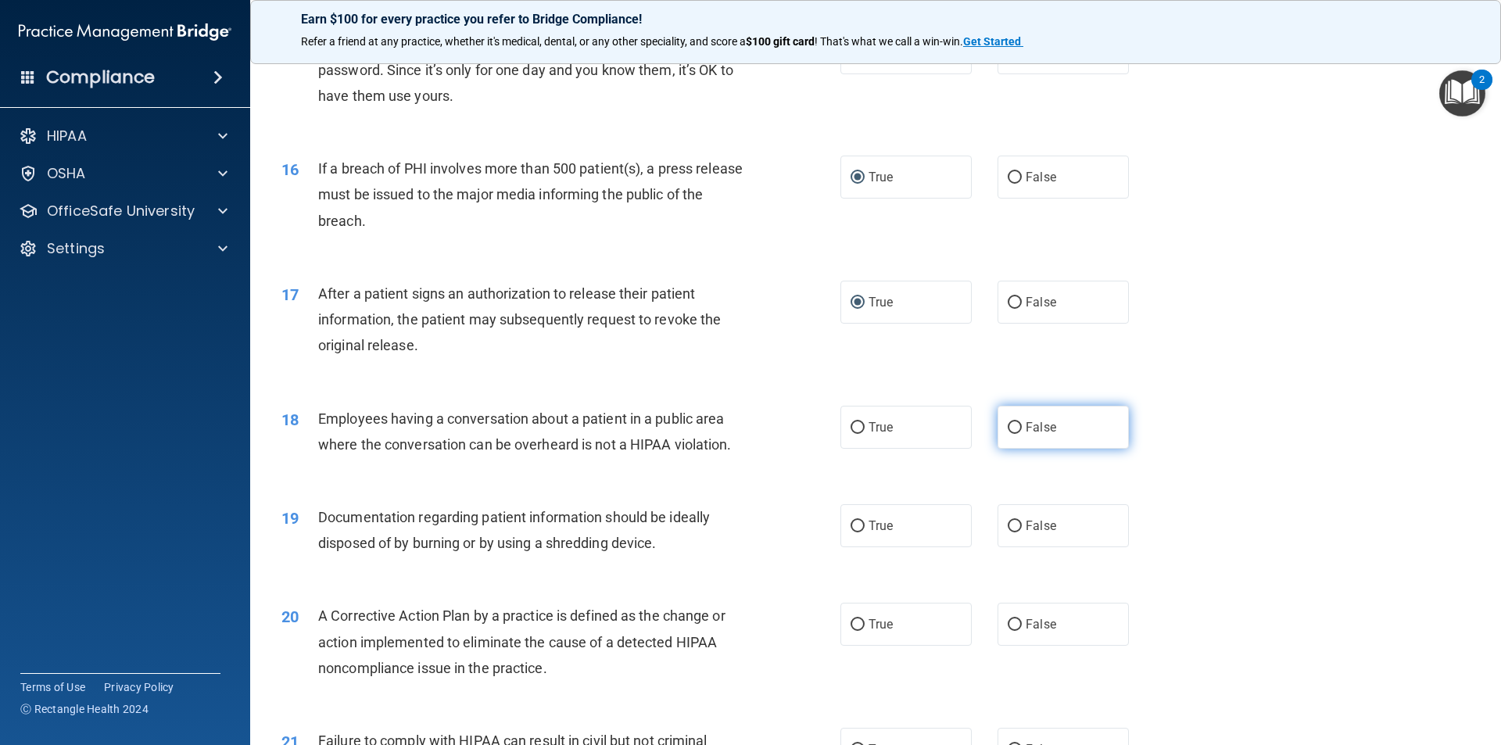
click at [913, 422] on input "False" at bounding box center [1015, 428] width 14 height 12
radio input "true"
click at [851, 525] on input "True" at bounding box center [858, 527] width 14 height 12
radio input "true"
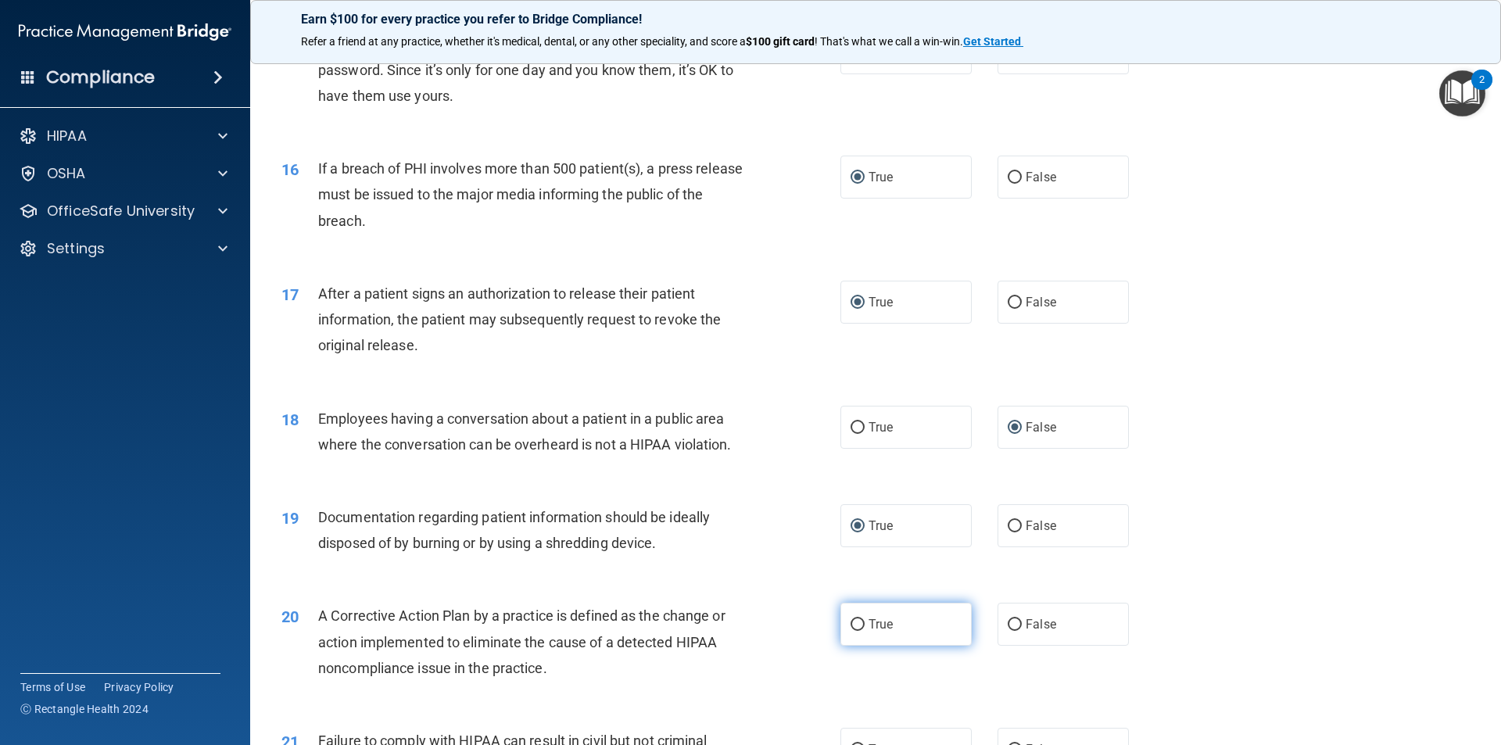
click at [852, 596] on input "True" at bounding box center [858, 625] width 14 height 12
radio input "true"
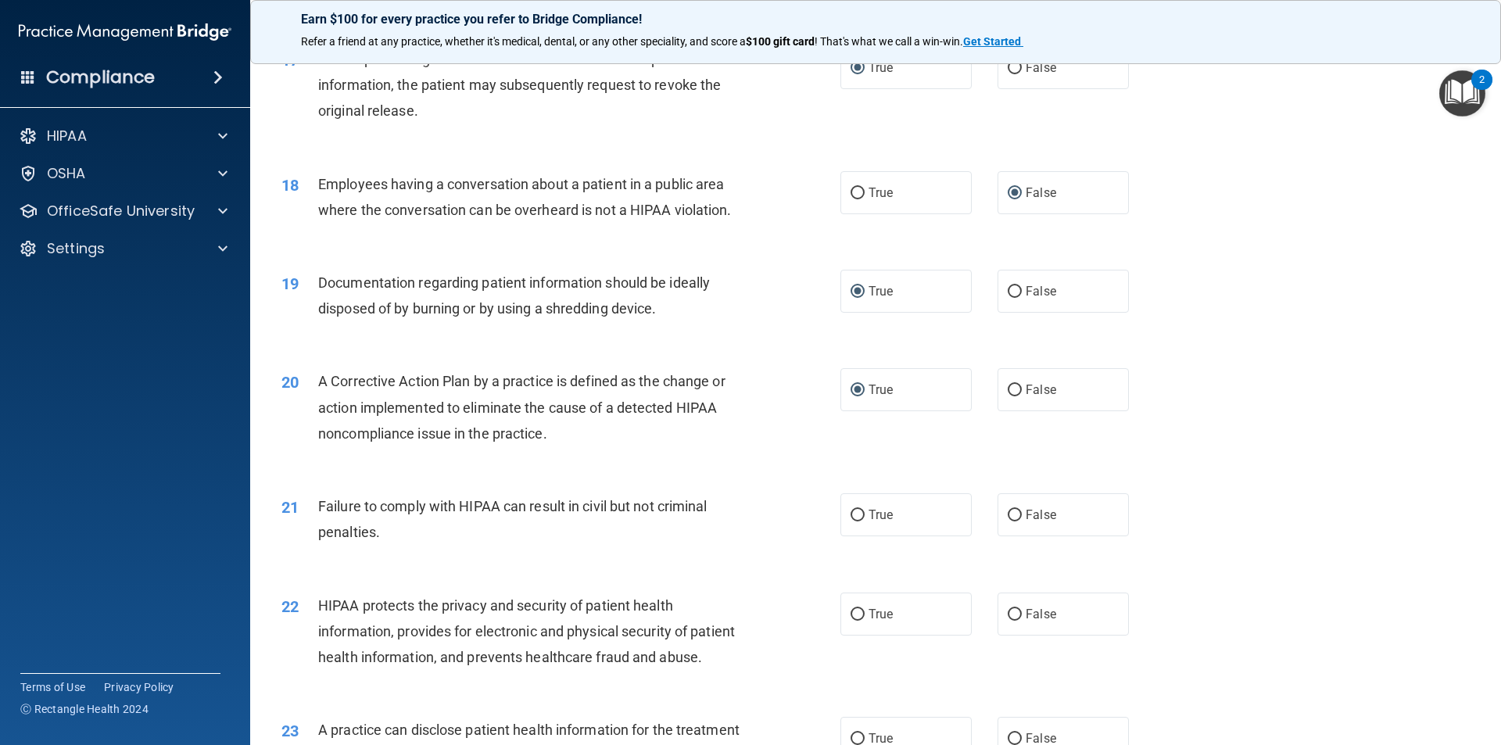
scroll to position [1955, 0]
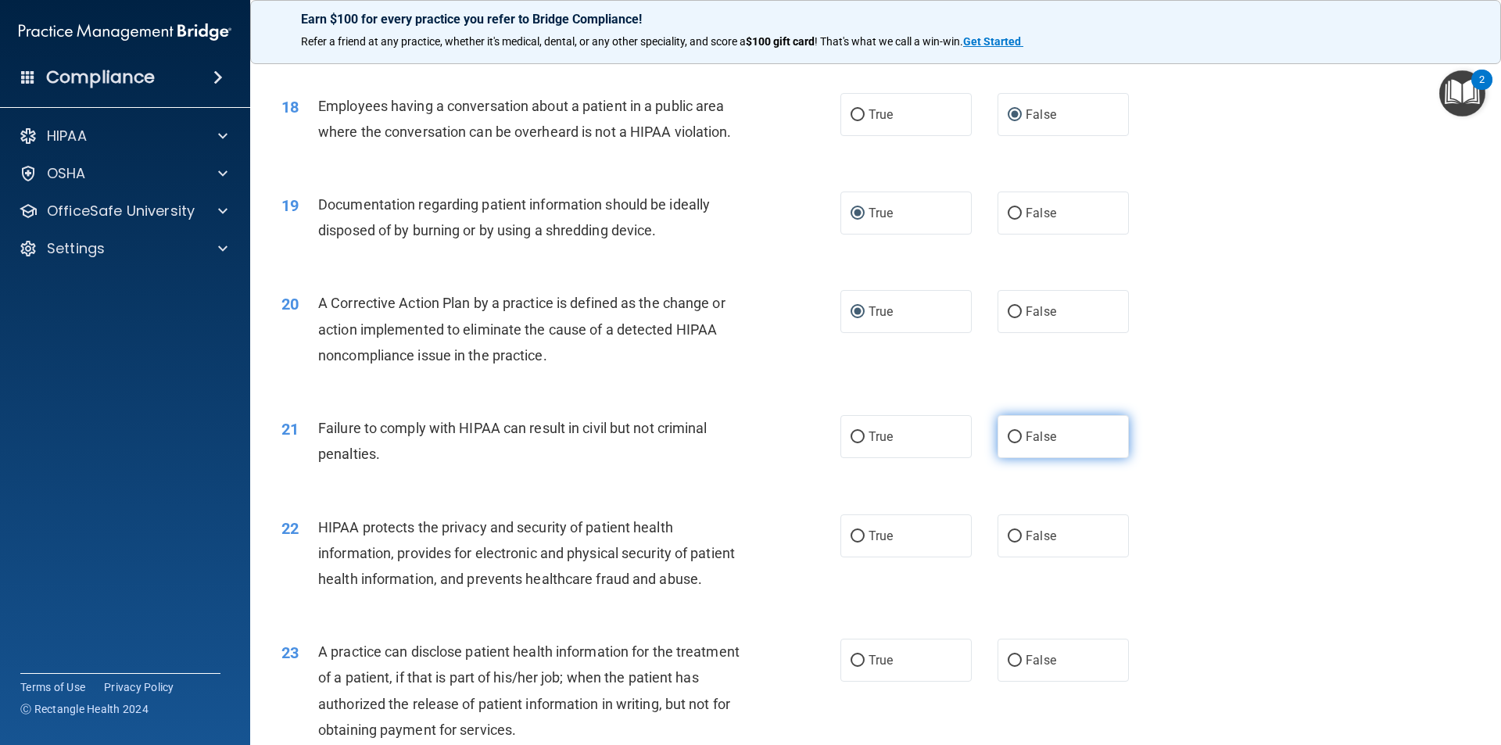
click at [913, 436] on input "False" at bounding box center [1015, 438] width 14 height 12
radio input "true"
click at [859, 537] on label "True" at bounding box center [906, 536] width 131 height 43
click at [859, 537] on input "True" at bounding box center [858, 537] width 14 height 12
radio input "true"
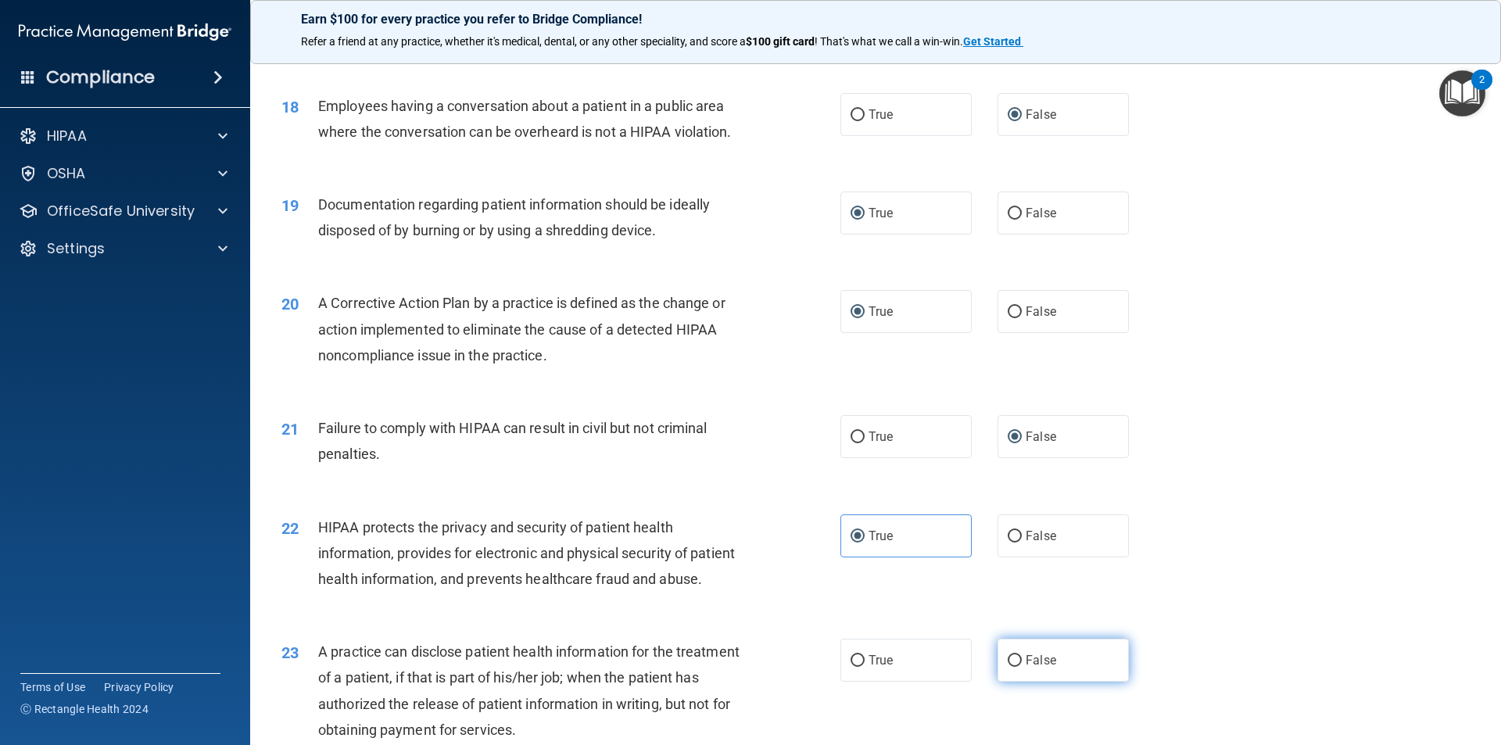
click at [913, 596] on input "False" at bounding box center [1015, 661] width 14 height 12
radio input "true"
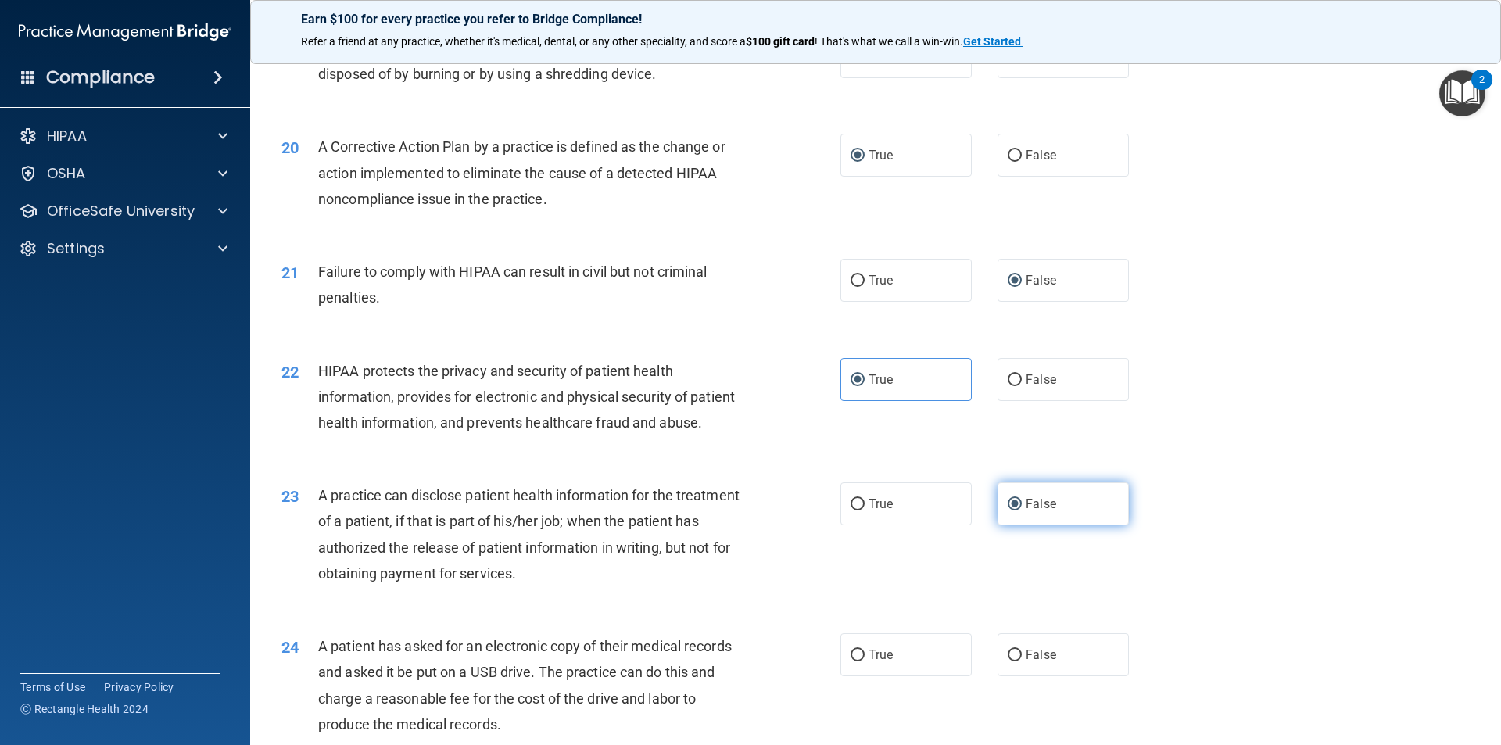
scroll to position [2268, 0]
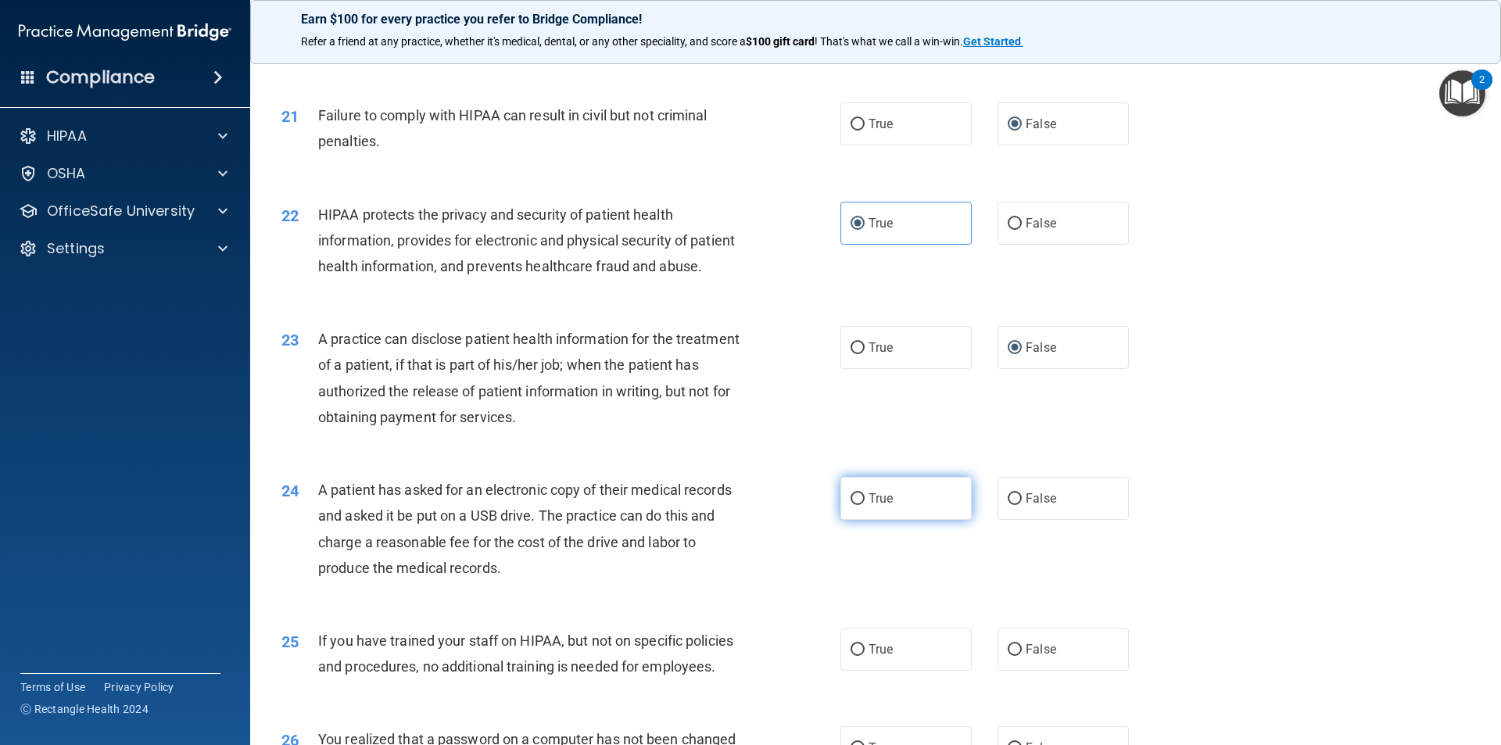
click at [852, 497] on input "True" at bounding box center [858, 499] width 14 height 12
radio input "true"
click at [913, 596] on input "False" at bounding box center [1015, 650] width 14 height 12
radio input "true"
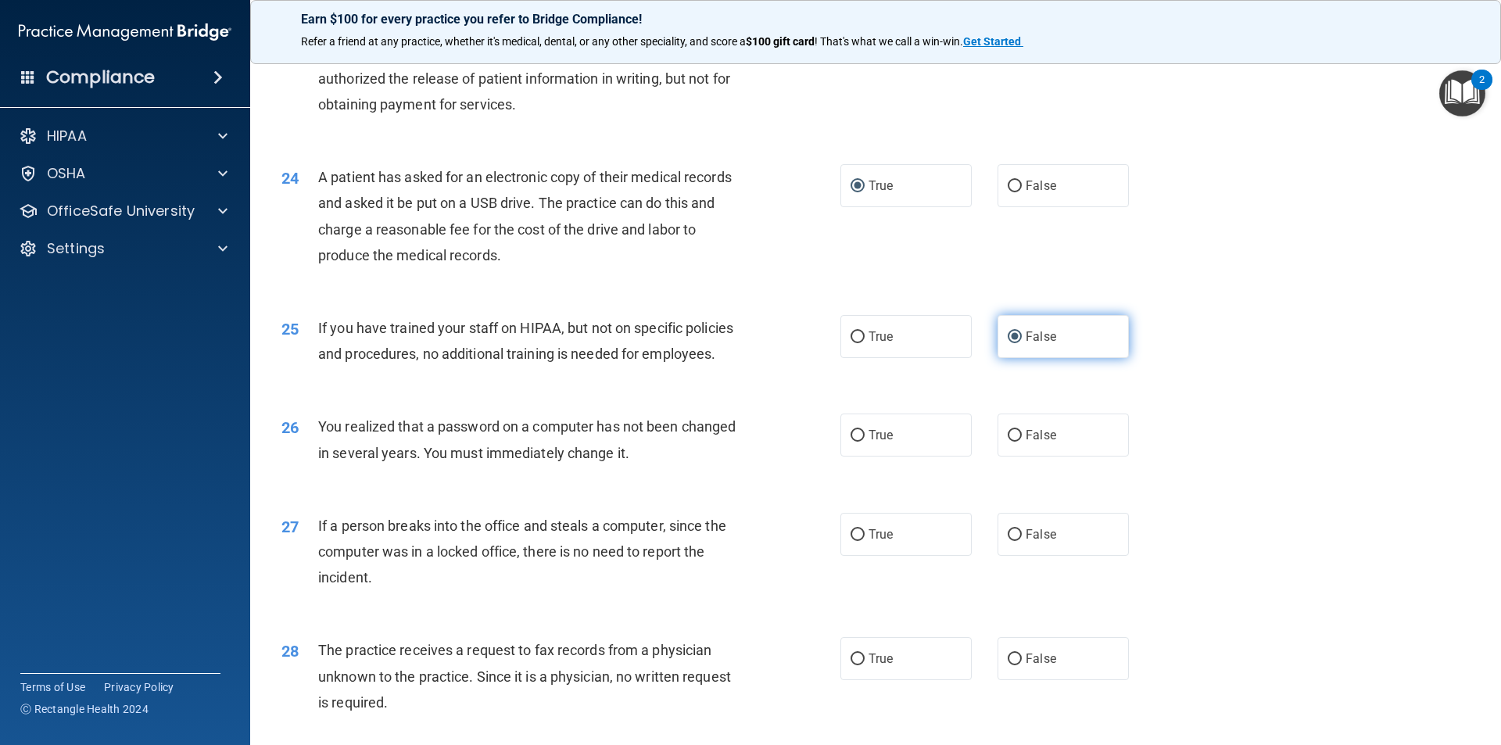
scroll to position [2737, 0]
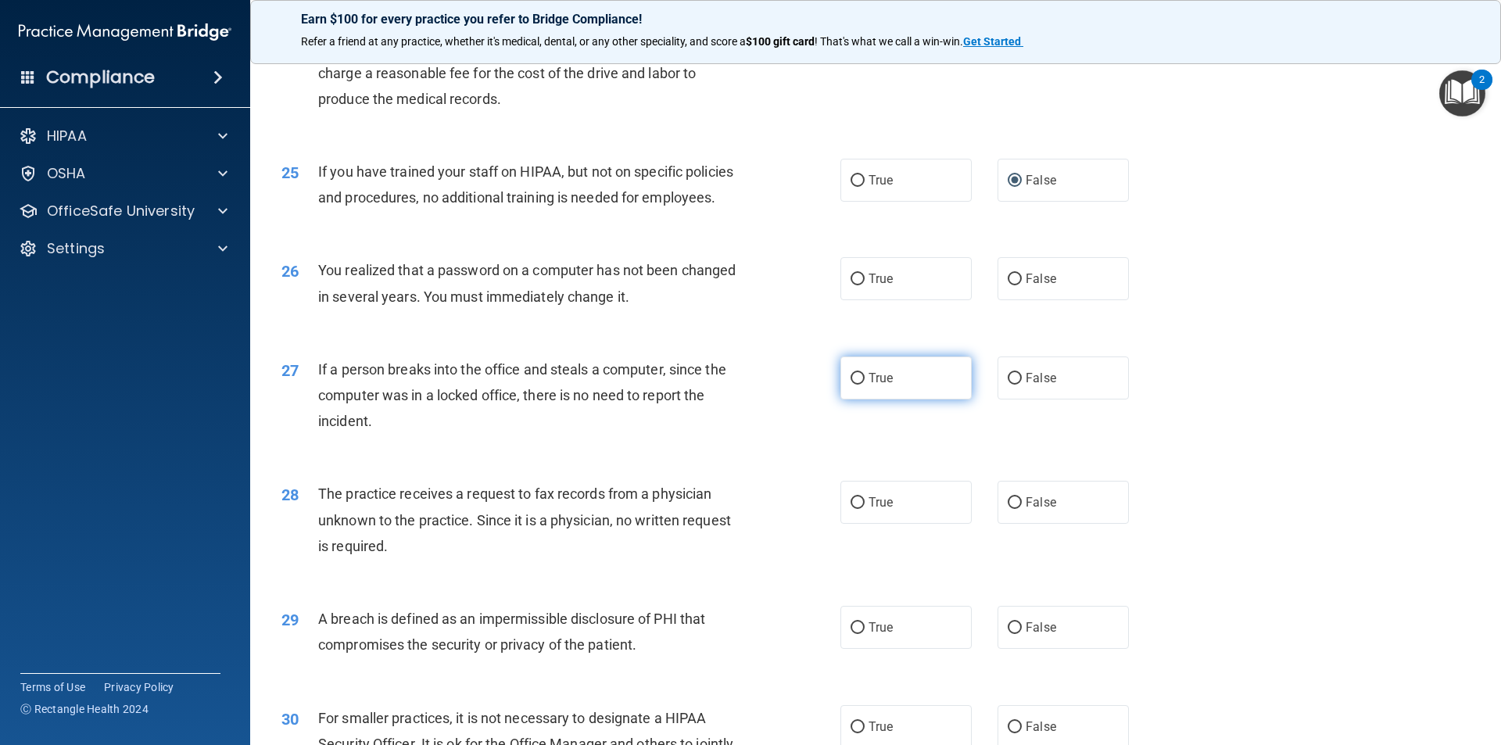
click at [854, 377] on input "True" at bounding box center [858, 379] width 14 height 12
radio input "true"
click at [913, 504] on input "False" at bounding box center [1015, 503] width 14 height 12
radio input "true"
click at [913, 596] on input "False" at bounding box center [1015, 628] width 14 height 12
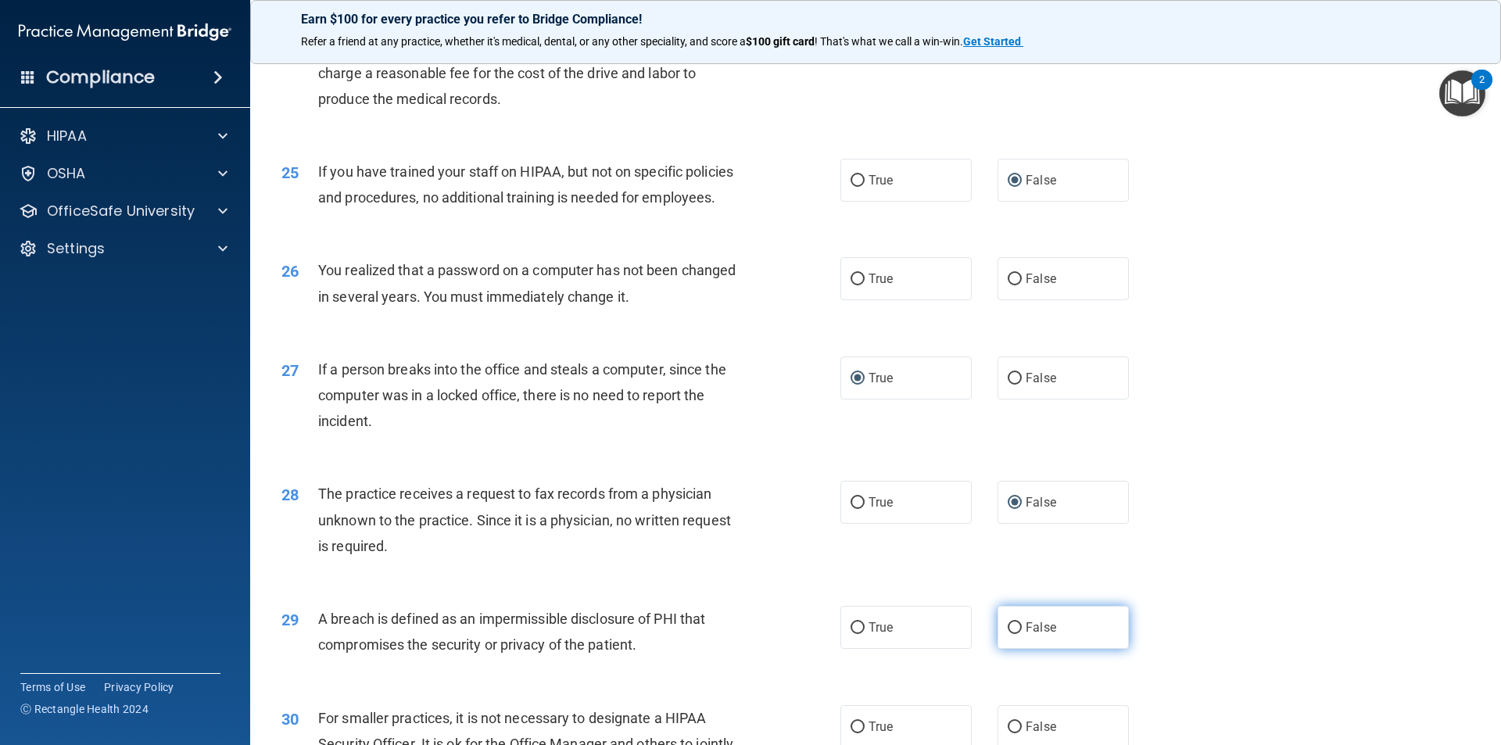
radio input "true"
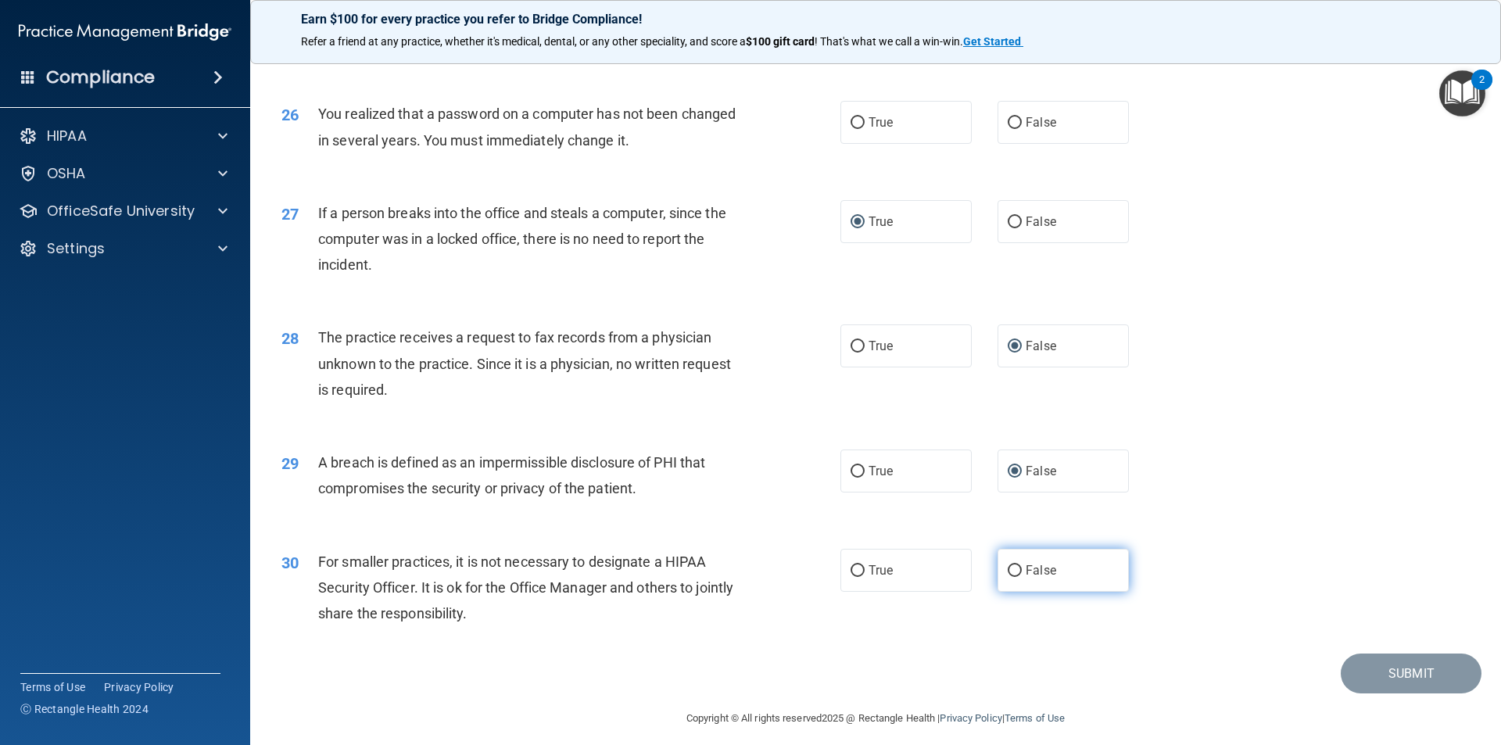
click at [913, 572] on input "False" at bounding box center [1015, 571] width 14 height 12
radio input "true"
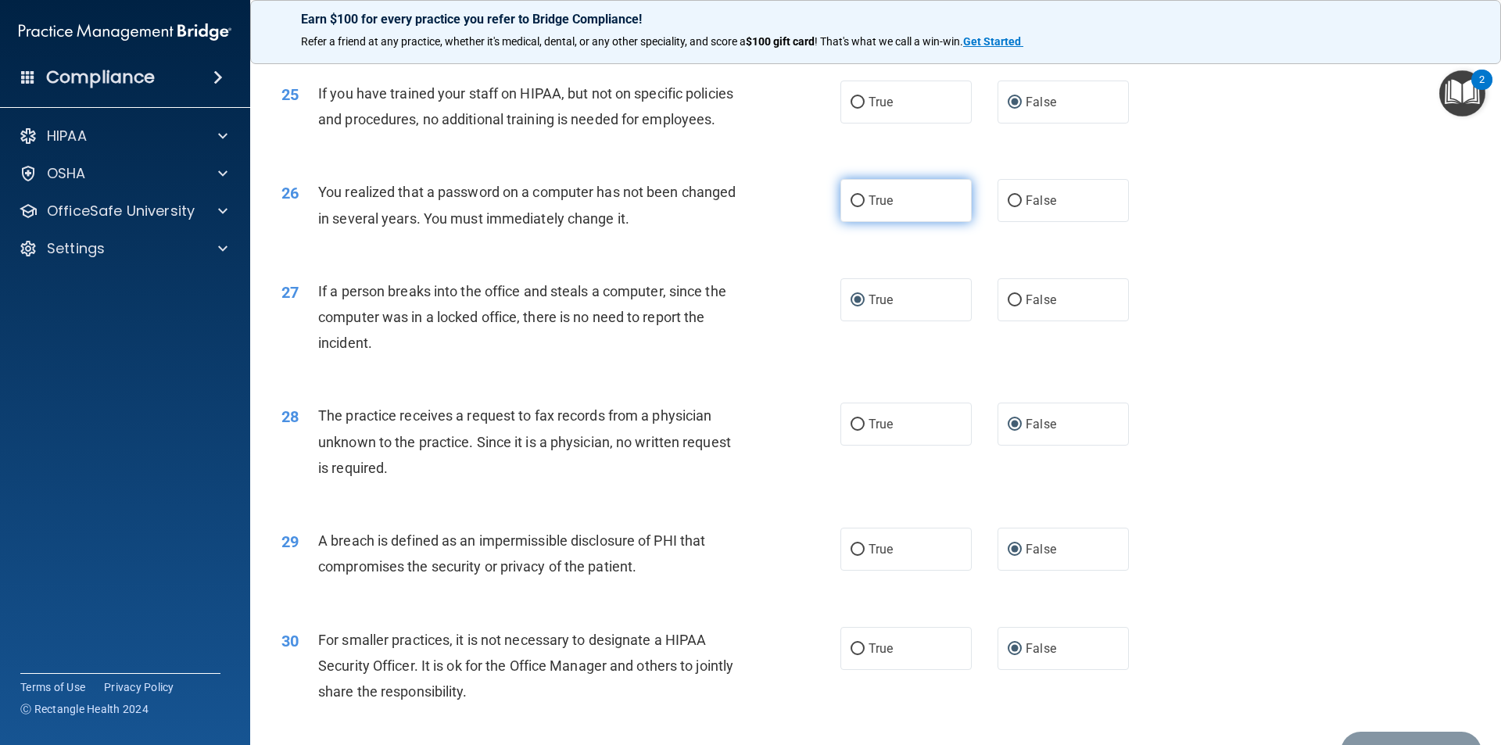
click at [851, 204] on input "True" at bounding box center [858, 201] width 14 height 12
radio input "true"
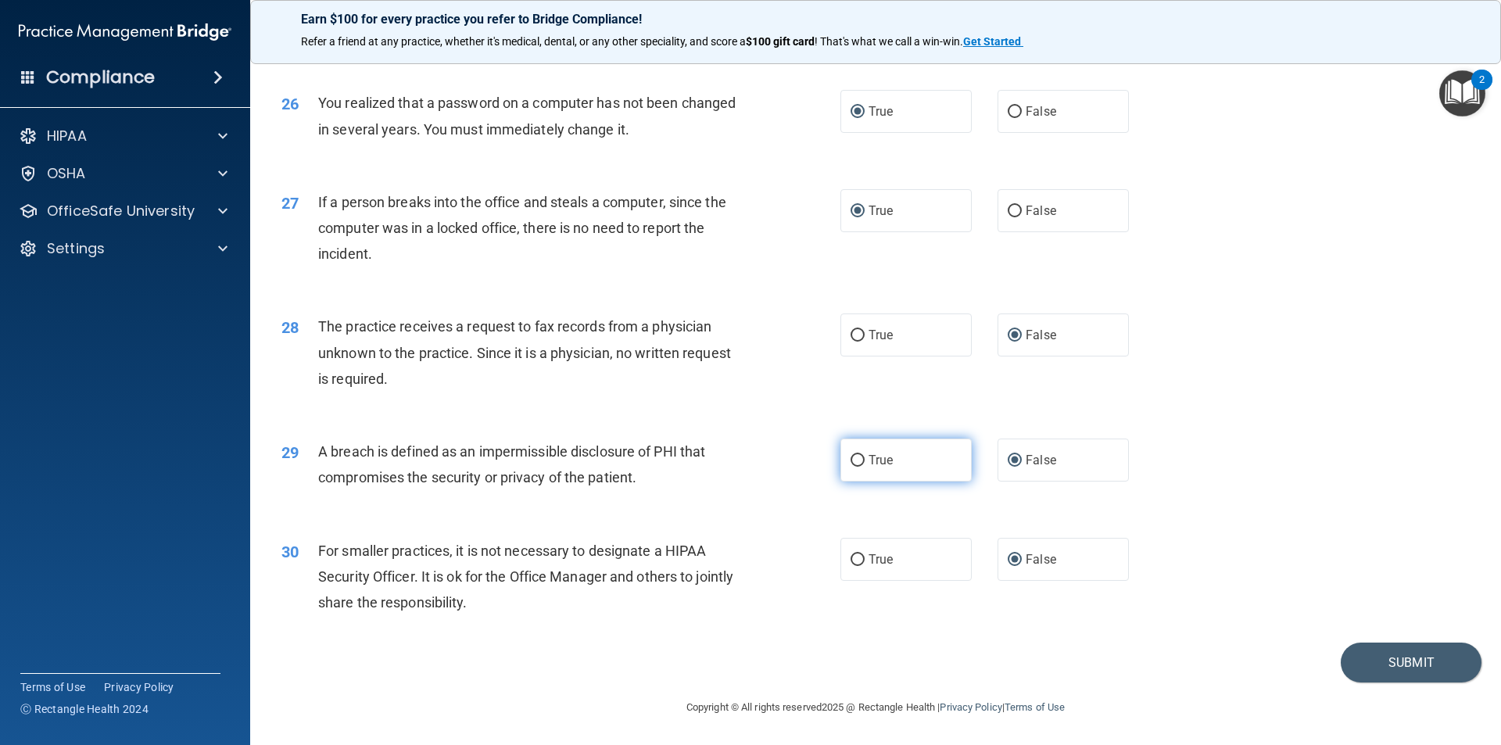
click at [852, 460] on input "True" at bounding box center [858, 461] width 14 height 12
radio input "true"
radio input "false"
click at [913, 211] on input "False" at bounding box center [1015, 212] width 14 height 12
radio input "true"
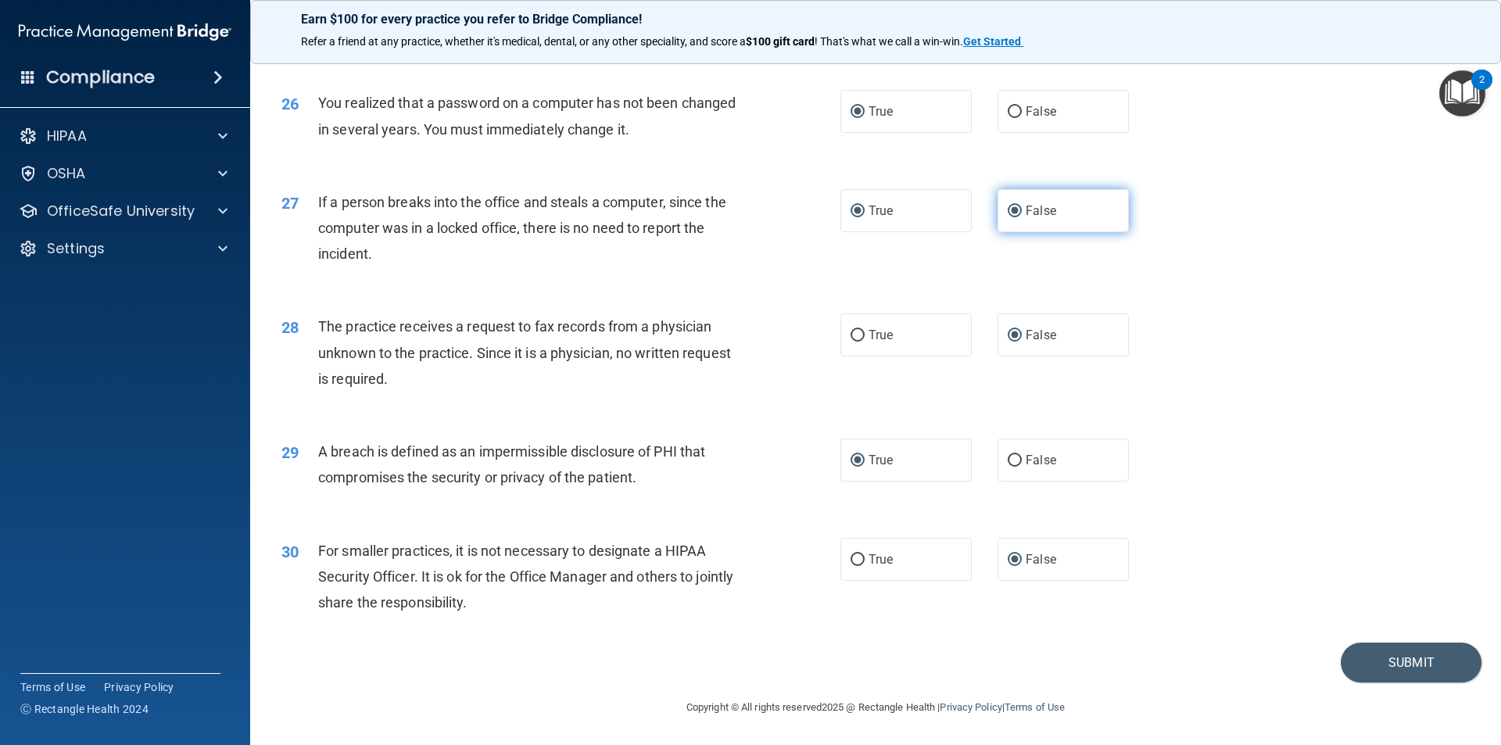
radio input "false"
click at [913, 596] on button "Submit" at bounding box center [1411, 663] width 141 height 40
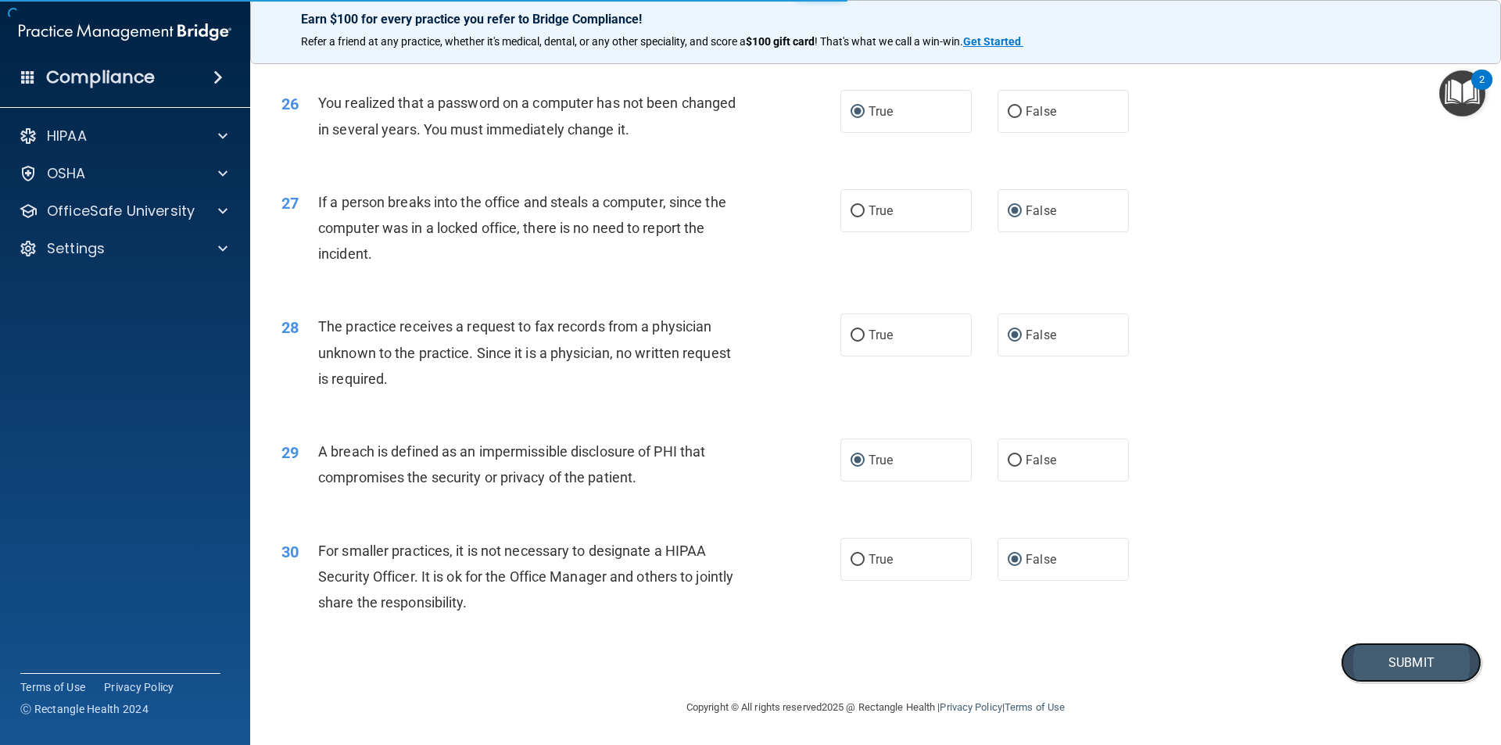
click at [913, 596] on button "Submit" at bounding box center [1411, 663] width 141 height 40
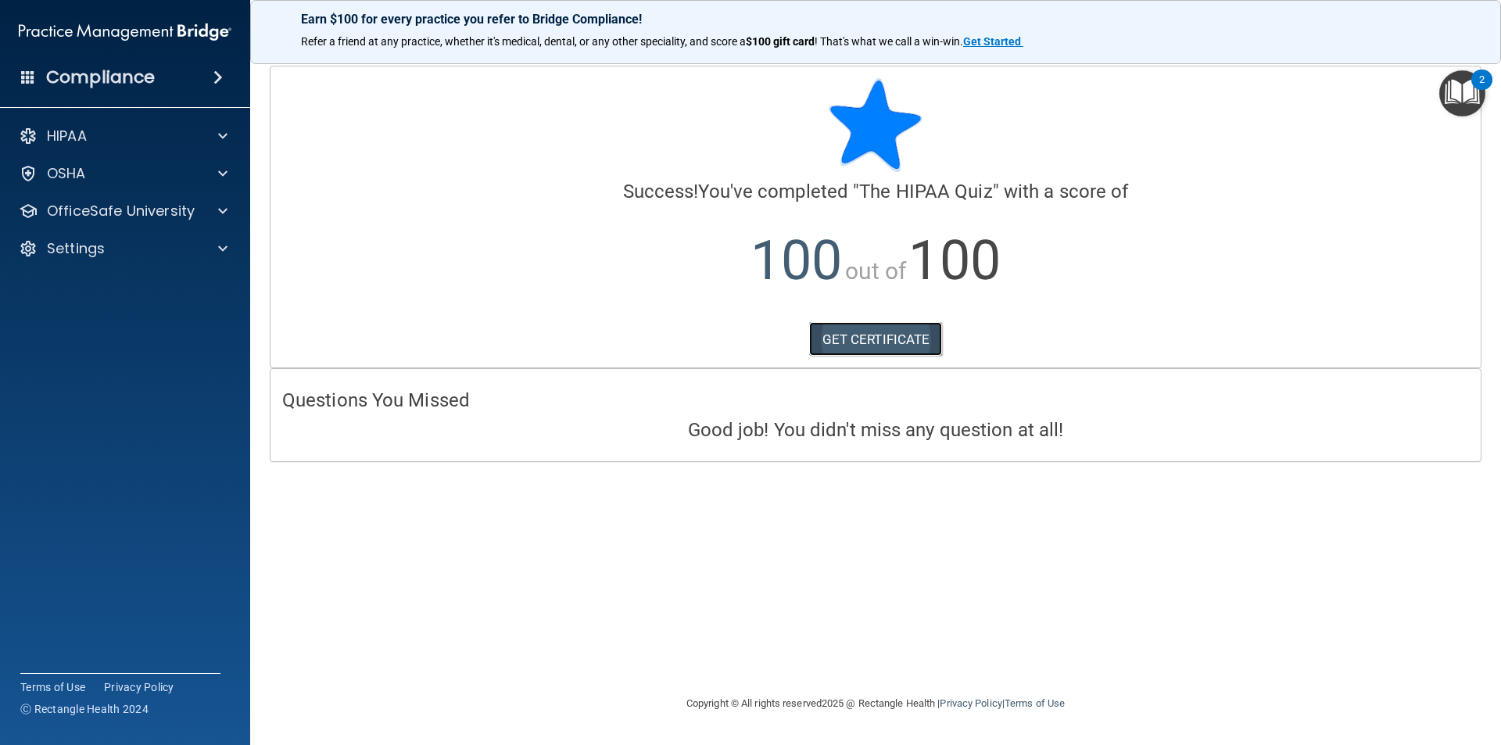
click at [887, 348] on link "GET CERTIFICATE" at bounding box center [876, 339] width 134 height 34
click at [224, 208] on span at bounding box center [222, 211] width 9 height 19
click at [80, 246] on p "HIPAA Training" at bounding box center [74, 249] width 129 height 16
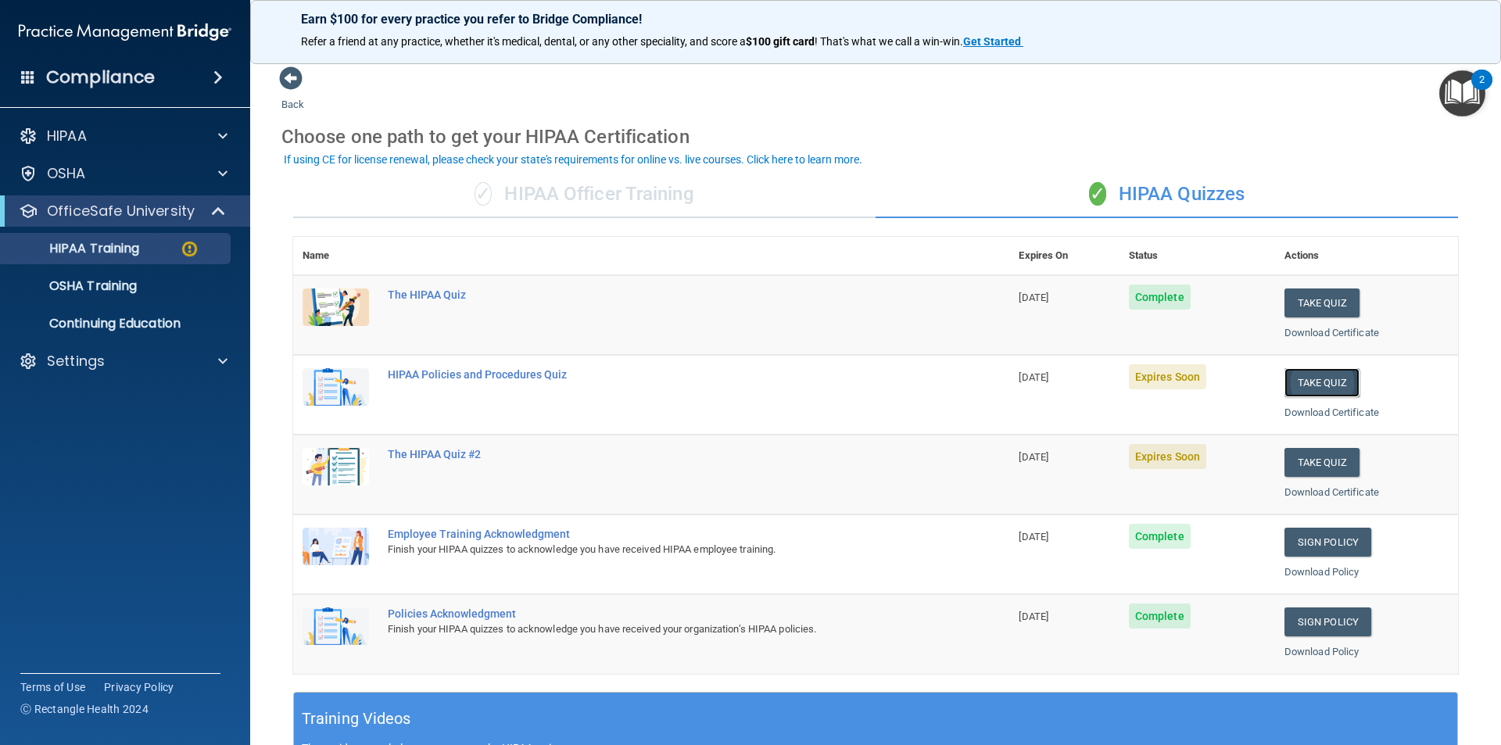
click at [913, 381] on button "Take Quiz" at bounding box center [1322, 382] width 75 height 29
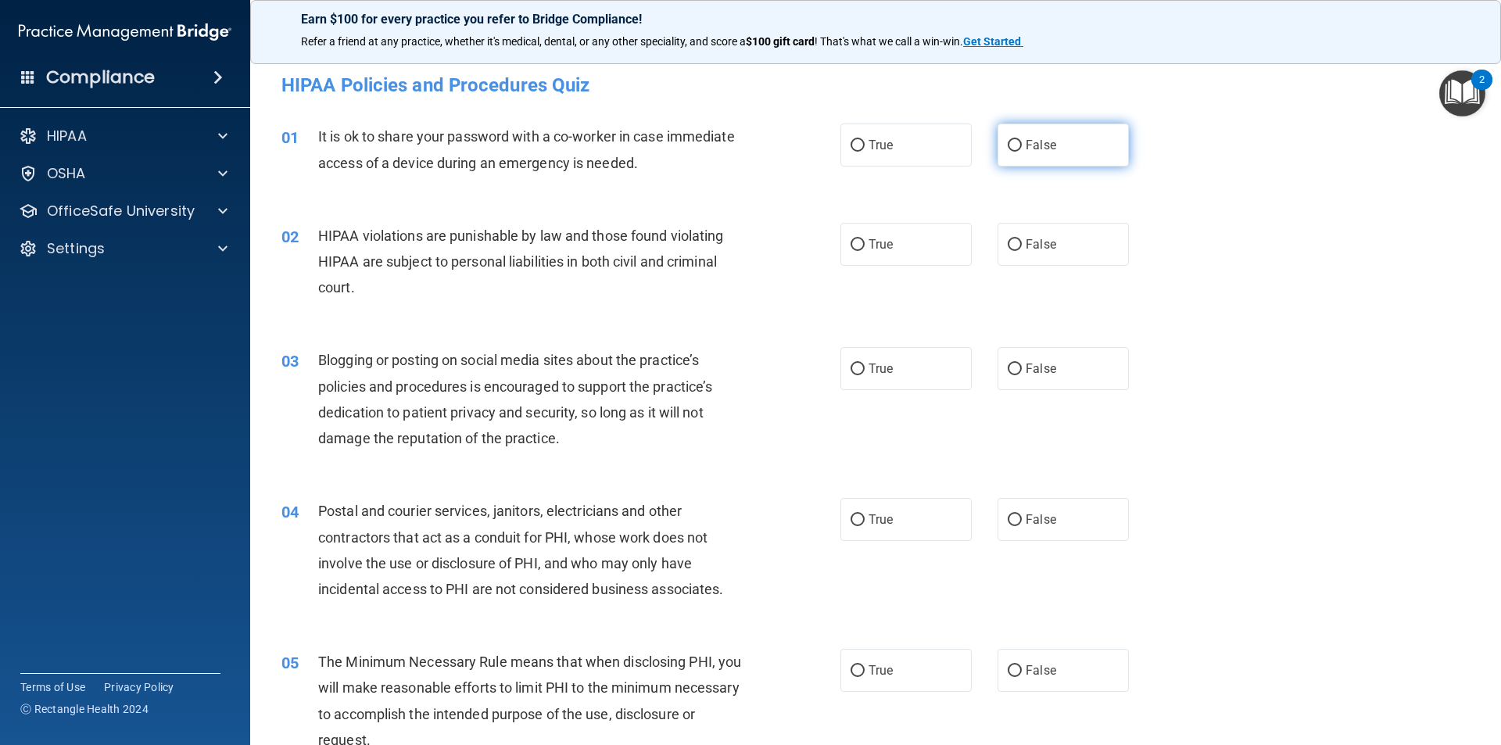
click at [913, 145] on input "False" at bounding box center [1015, 146] width 14 height 12
radio input "true"
click at [852, 247] on input "True" at bounding box center [858, 245] width 14 height 12
radio input "true"
click at [852, 373] on input "True" at bounding box center [858, 370] width 14 height 12
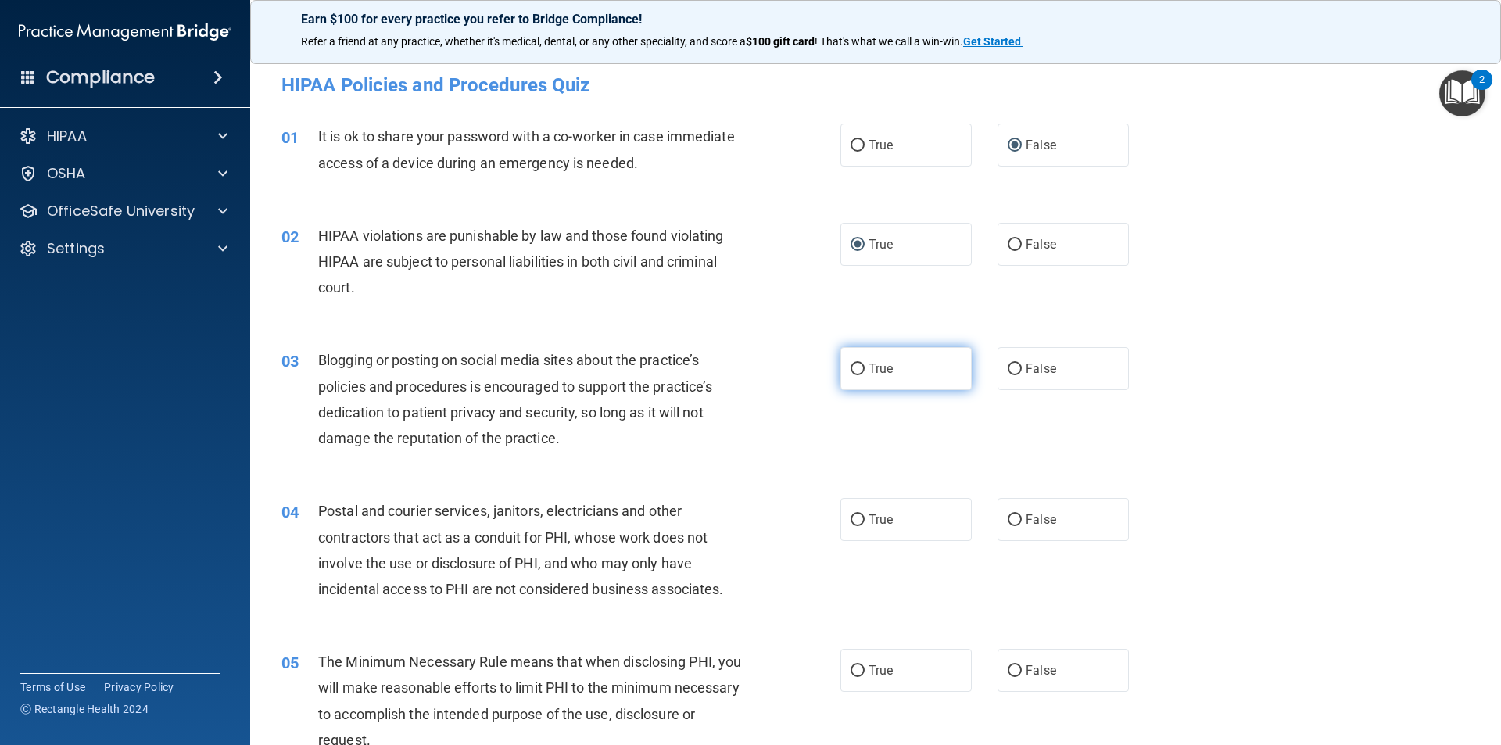
radio input "true"
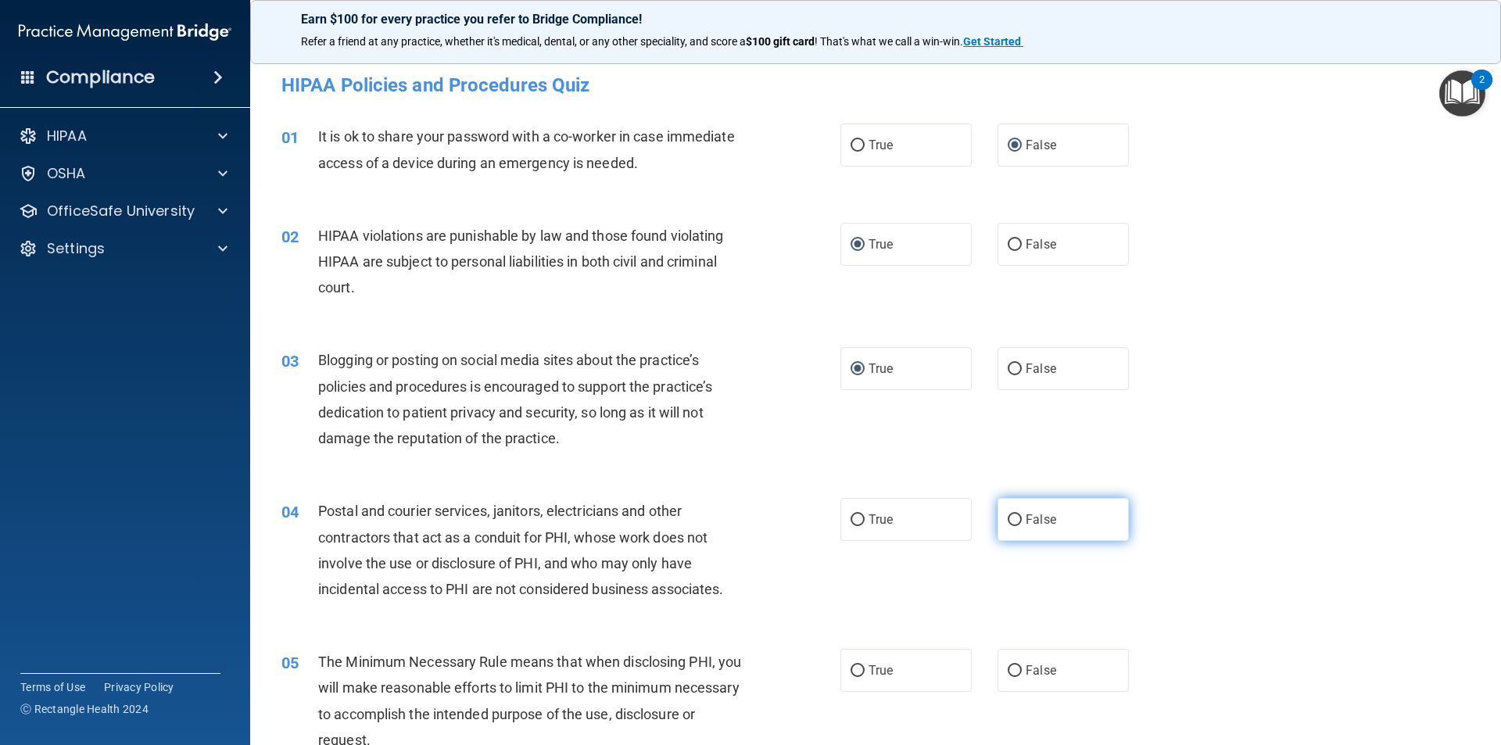
click at [913, 519] on input "False" at bounding box center [1015, 521] width 14 height 12
radio input "true"
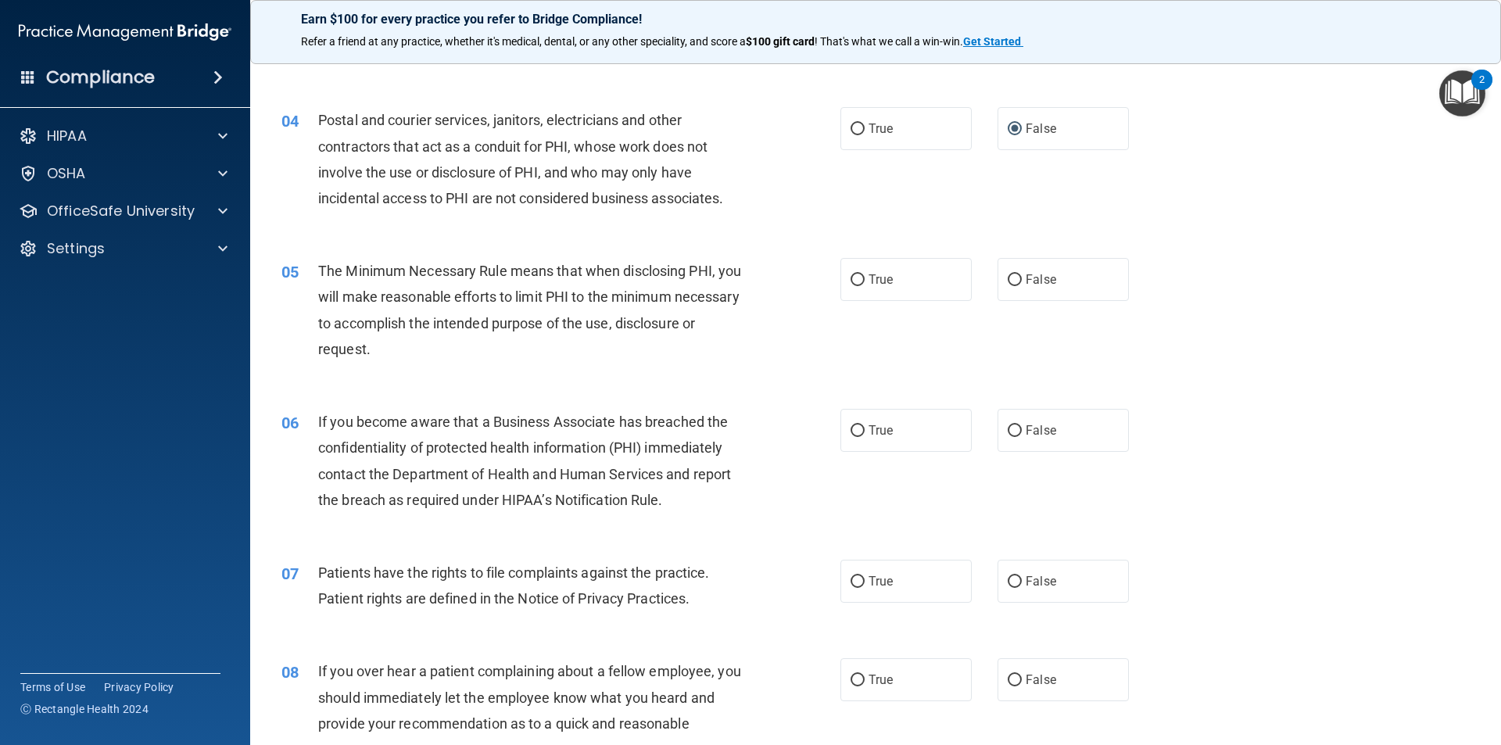
scroll to position [469, 0]
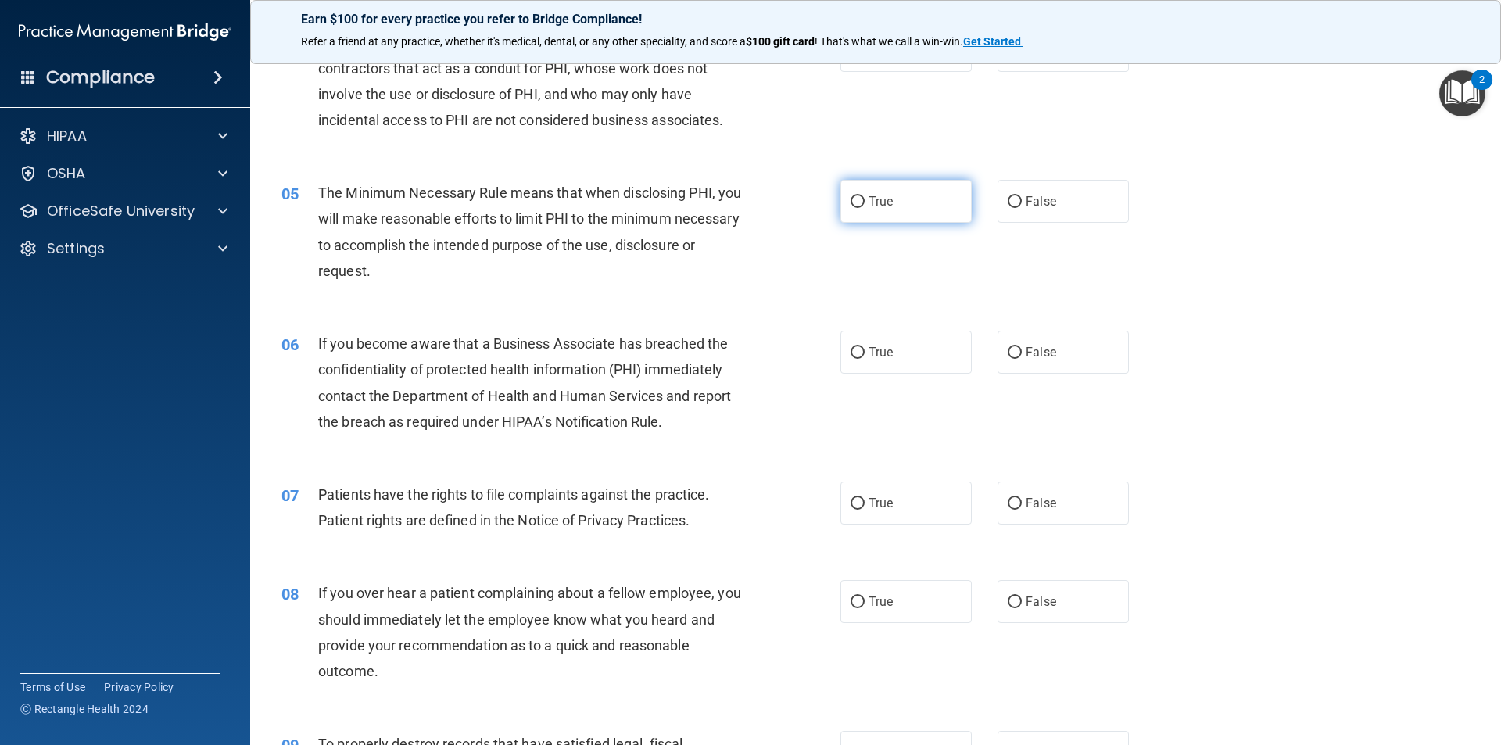
click at [851, 205] on input "True" at bounding box center [858, 202] width 14 height 12
radio input "true"
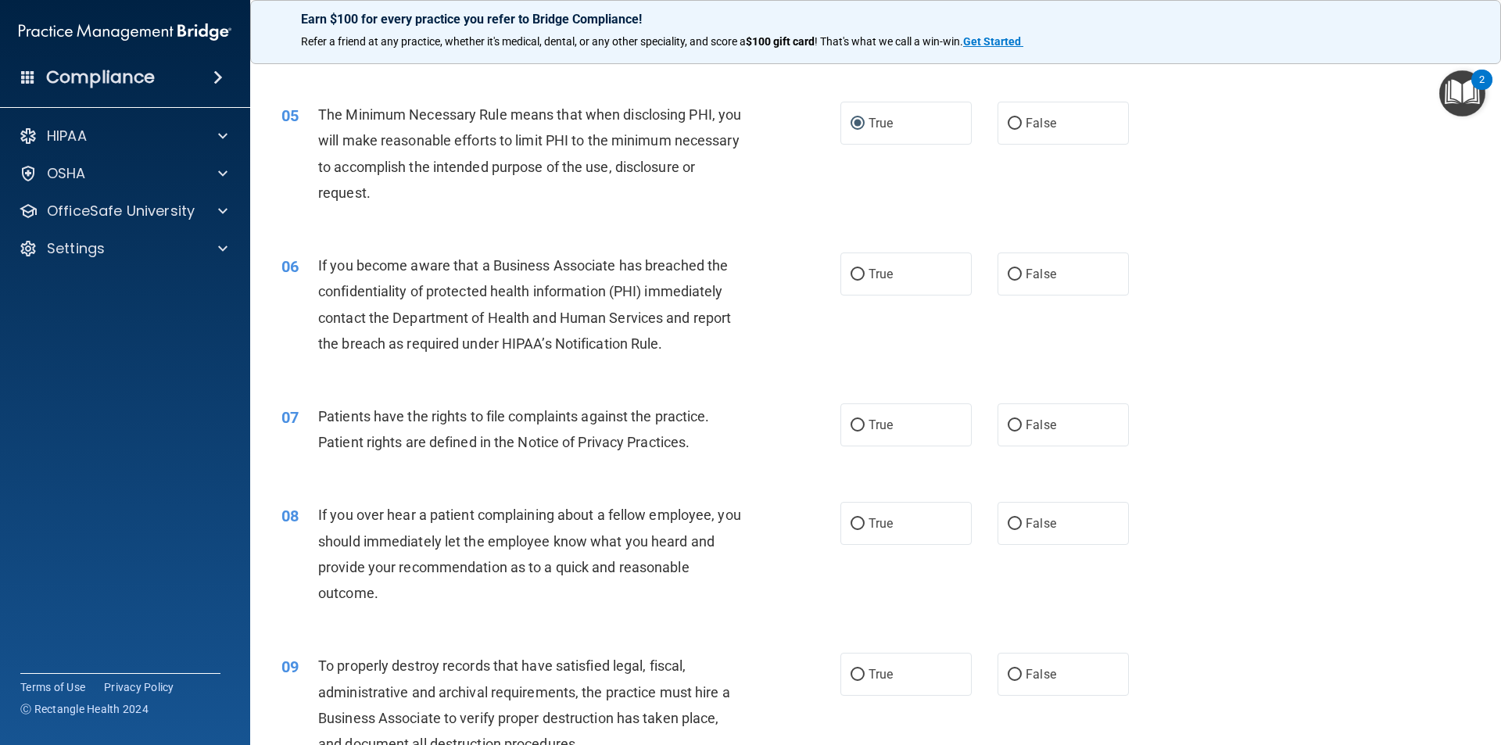
scroll to position [626, 0]
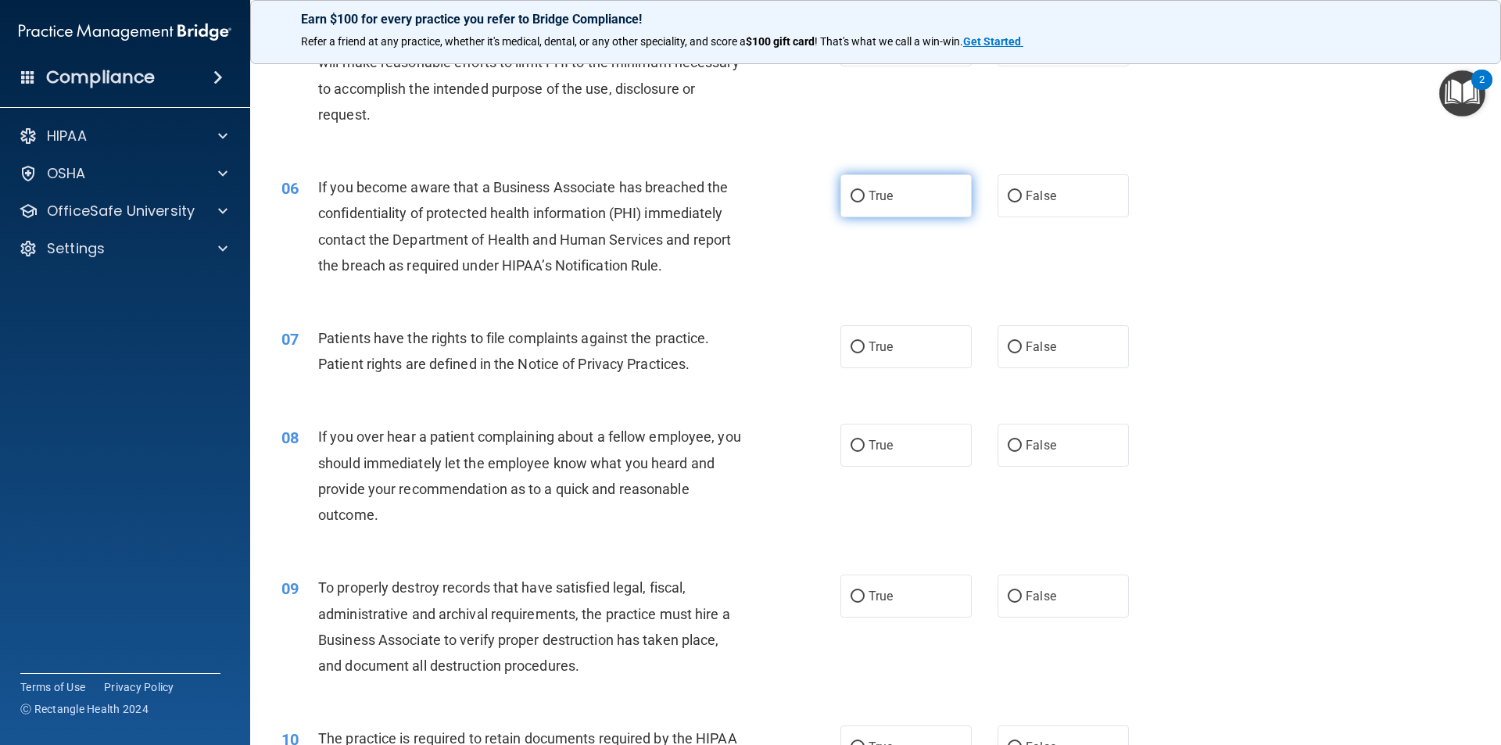
click at [851, 192] on input "True" at bounding box center [858, 197] width 14 height 12
radio input "true"
click at [853, 346] on input "True" at bounding box center [858, 348] width 14 height 12
radio input "true"
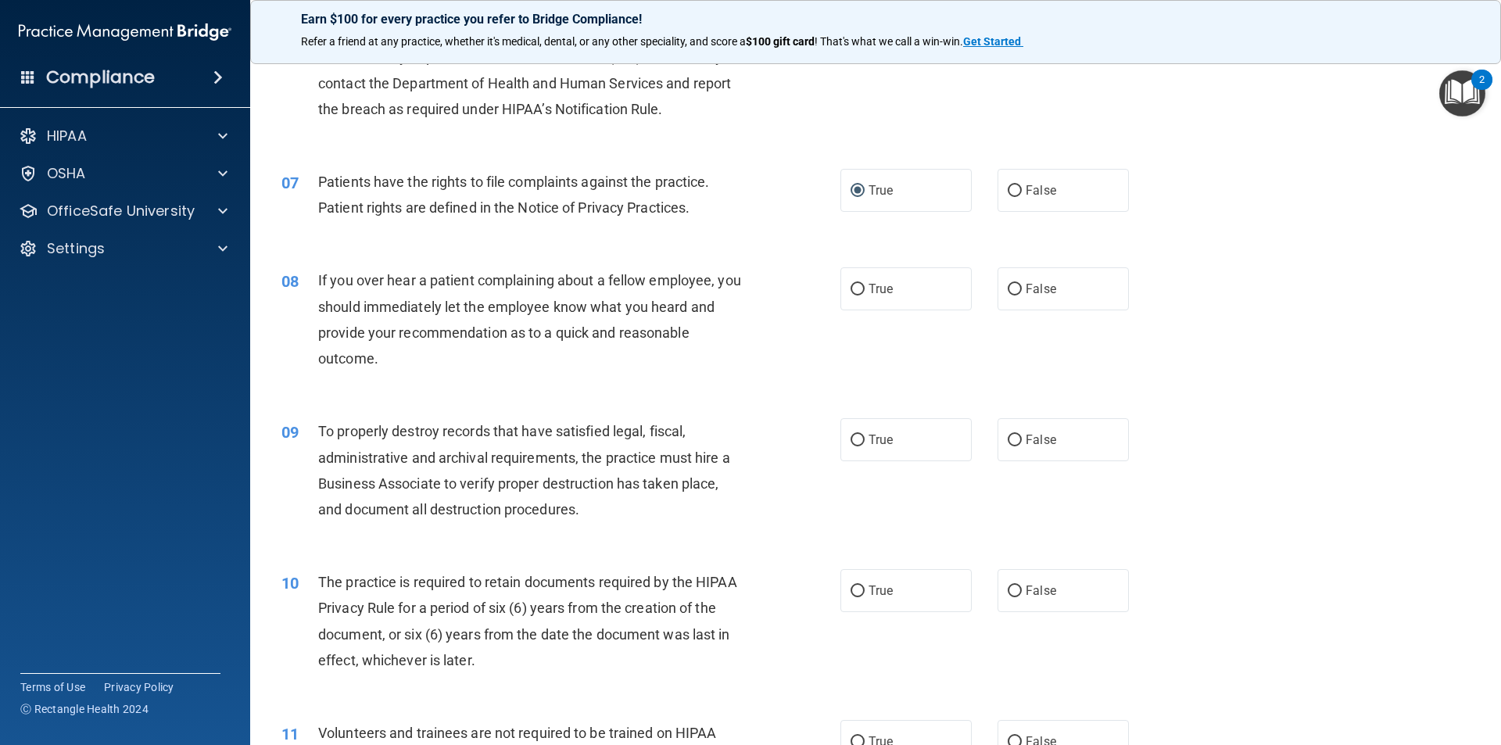
scroll to position [860, 0]
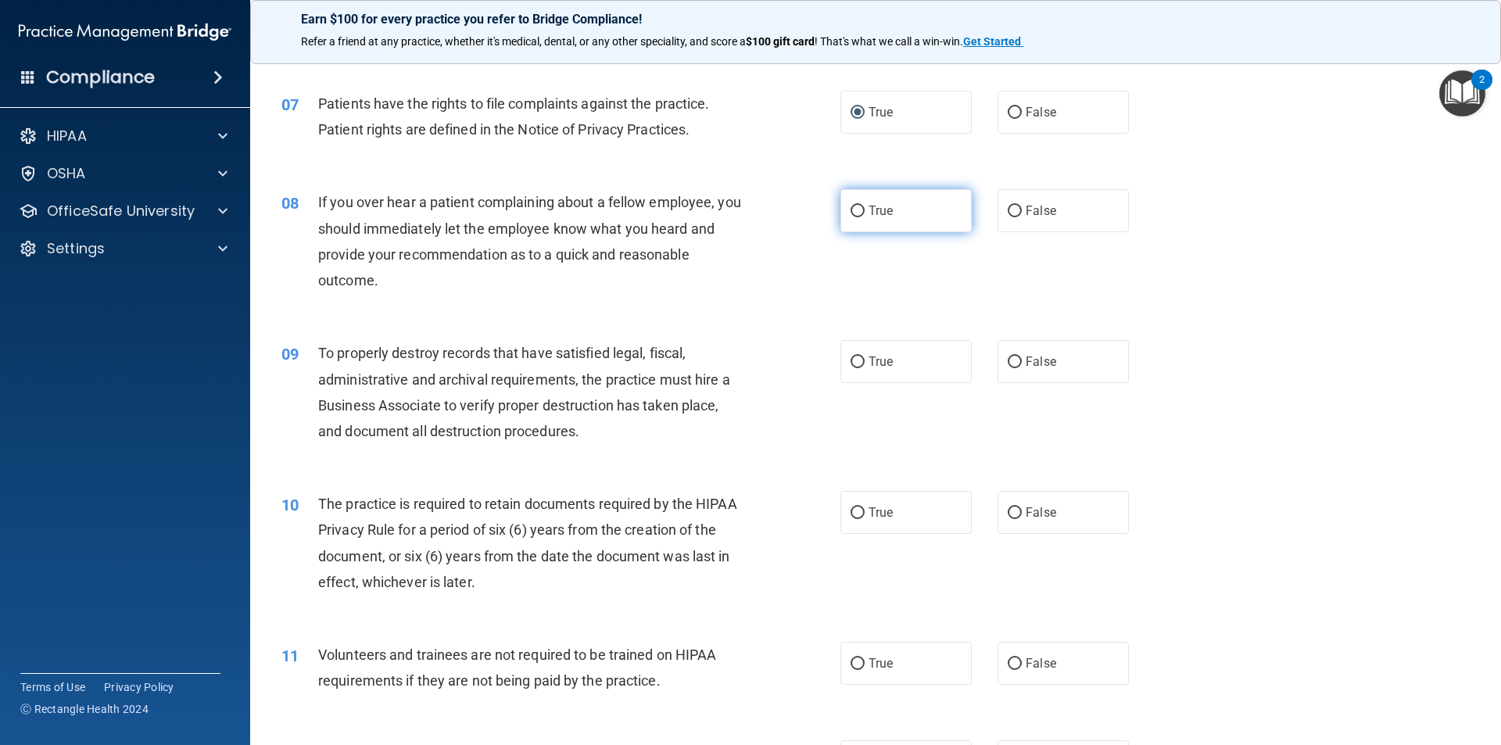
click at [851, 212] on input "True" at bounding box center [858, 212] width 14 height 12
radio input "true"
click at [913, 362] on input "False" at bounding box center [1015, 363] width 14 height 12
radio input "true"
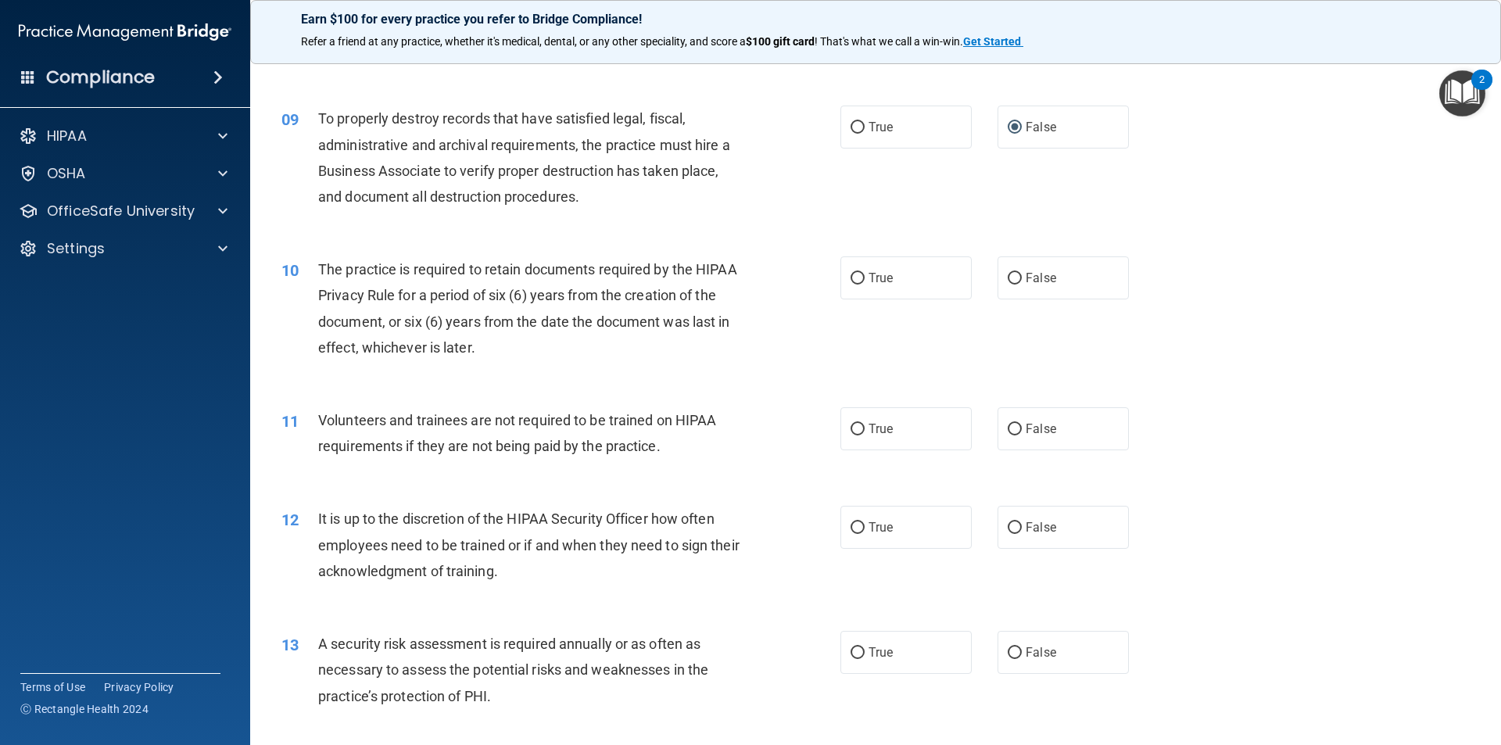
scroll to position [1173, 0]
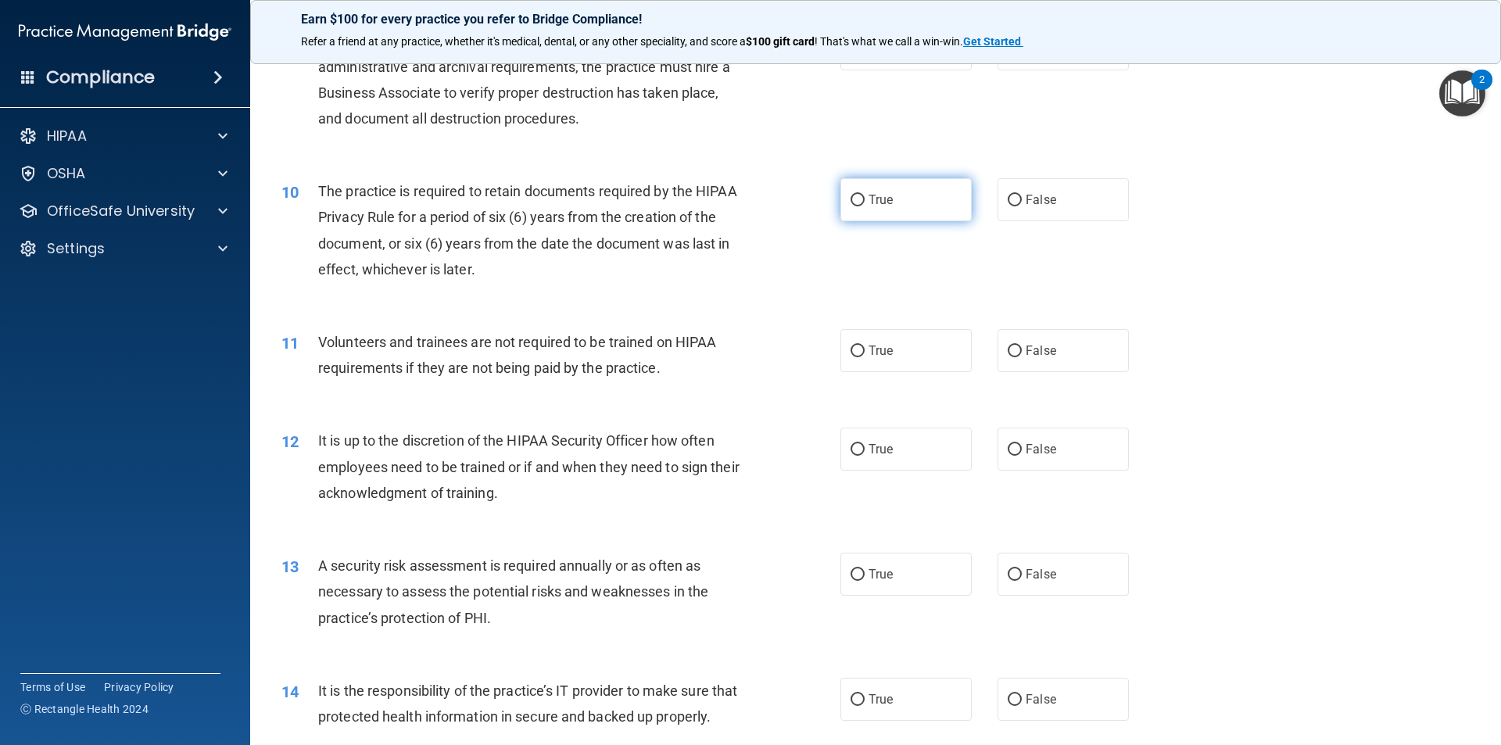
click at [851, 206] on input "True" at bounding box center [858, 201] width 14 height 12
radio input "true"
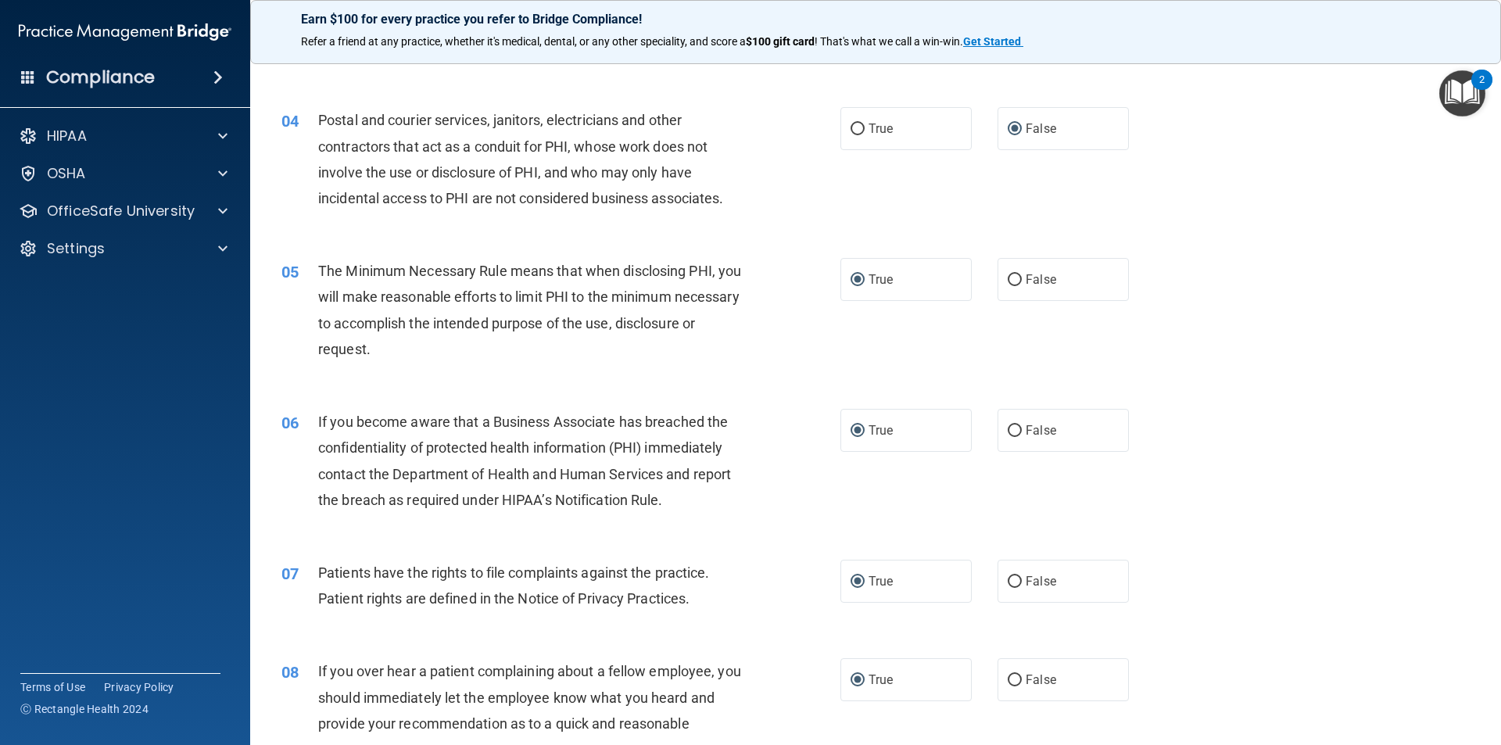
scroll to position [0, 0]
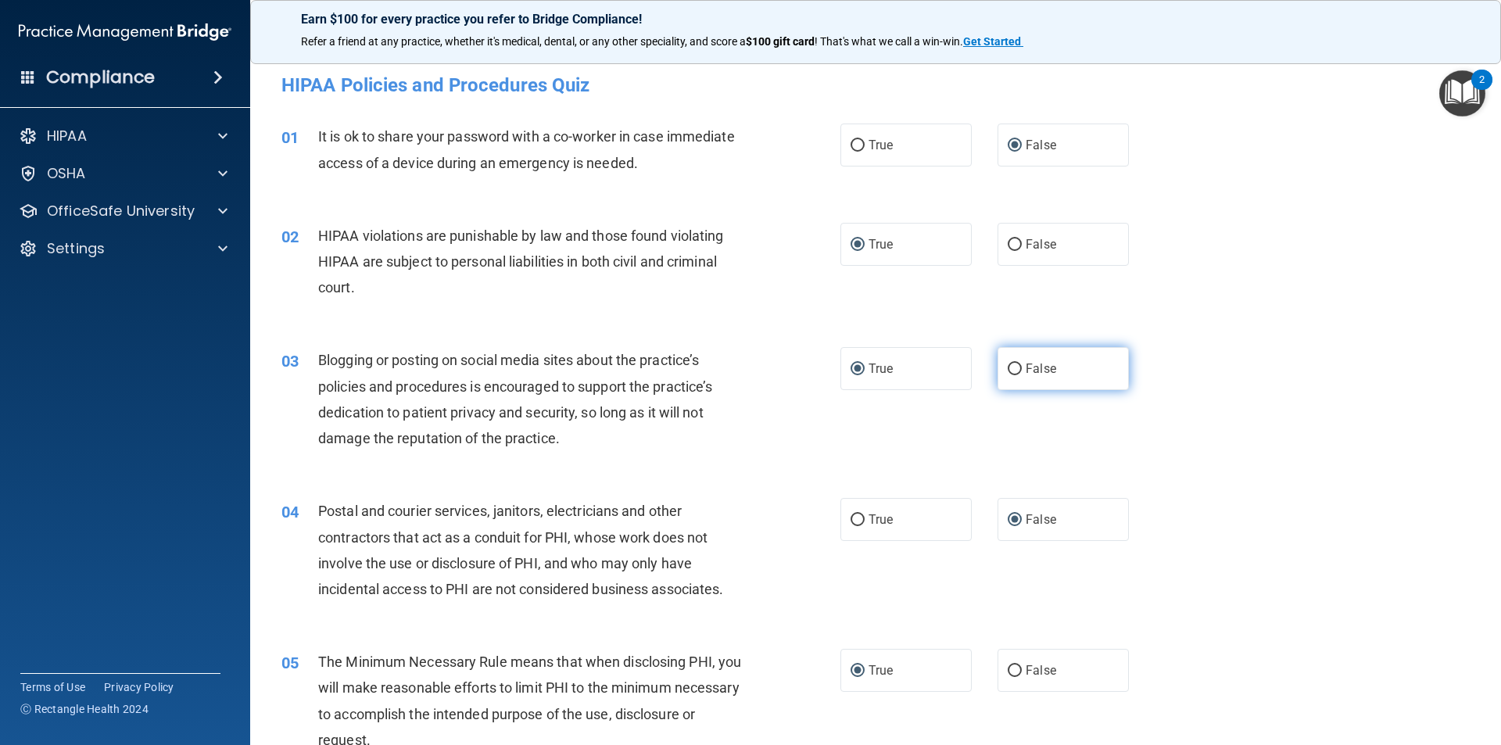
click at [913, 364] on input "False" at bounding box center [1015, 370] width 14 height 12
radio input "true"
radio input "false"
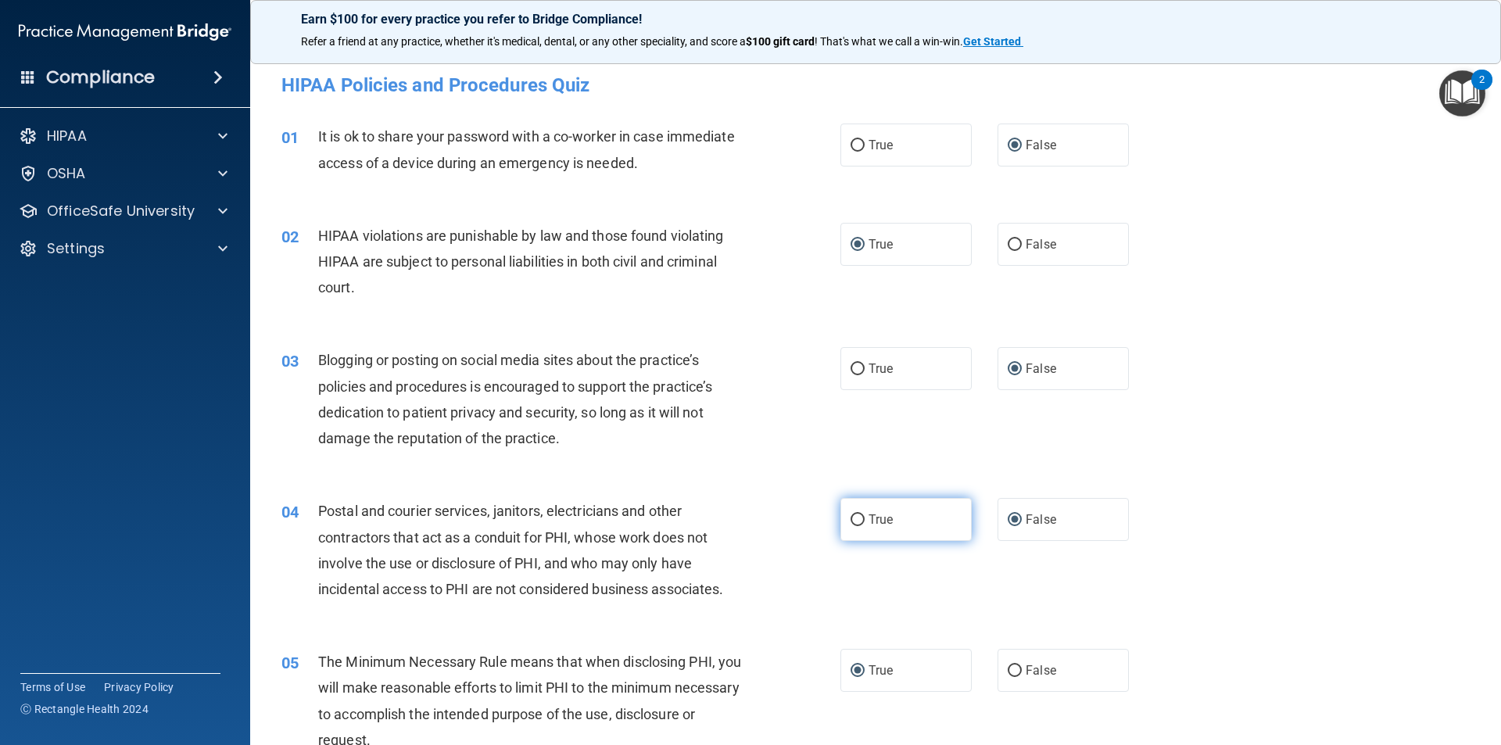
click at [851, 524] on input "True" at bounding box center [858, 521] width 14 height 12
radio input "true"
radio input "false"
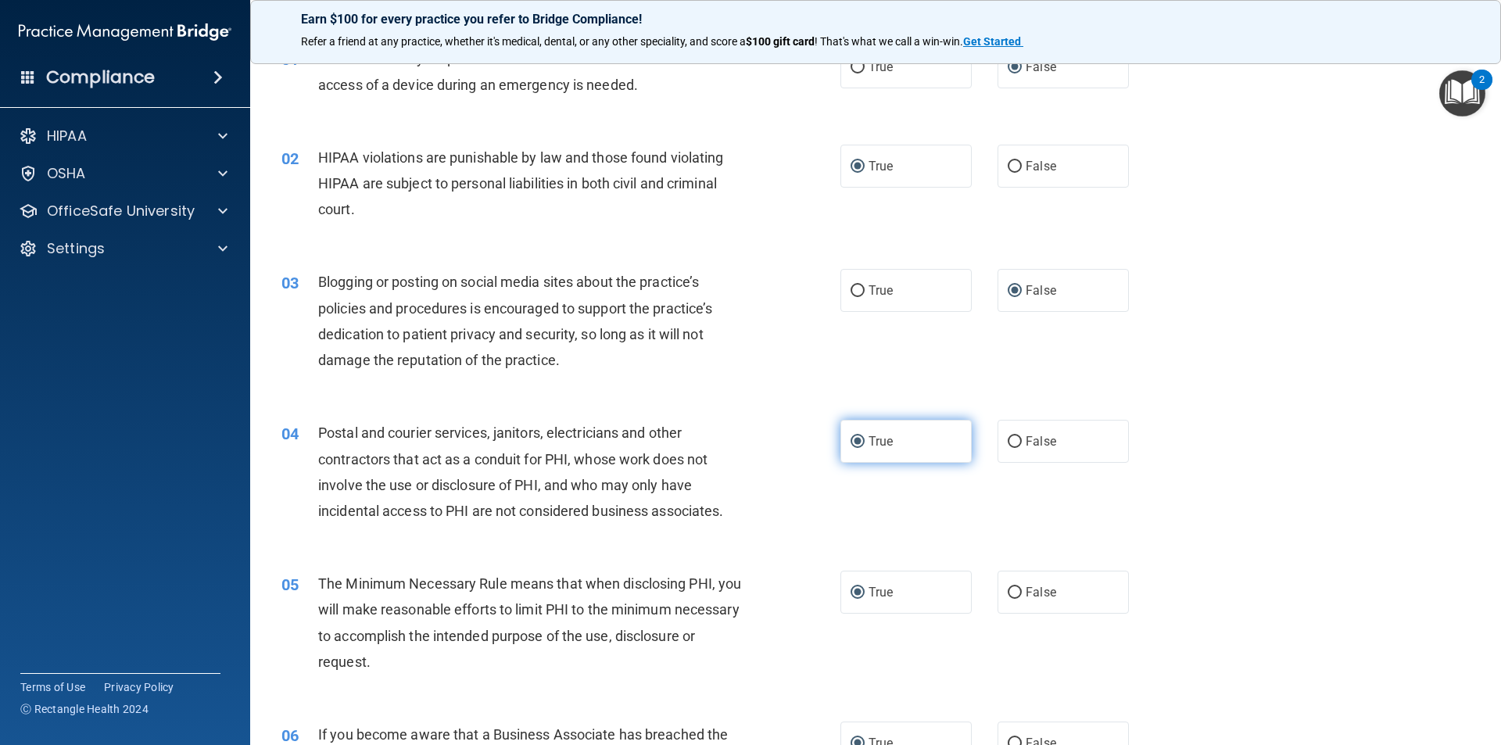
scroll to position [156, 0]
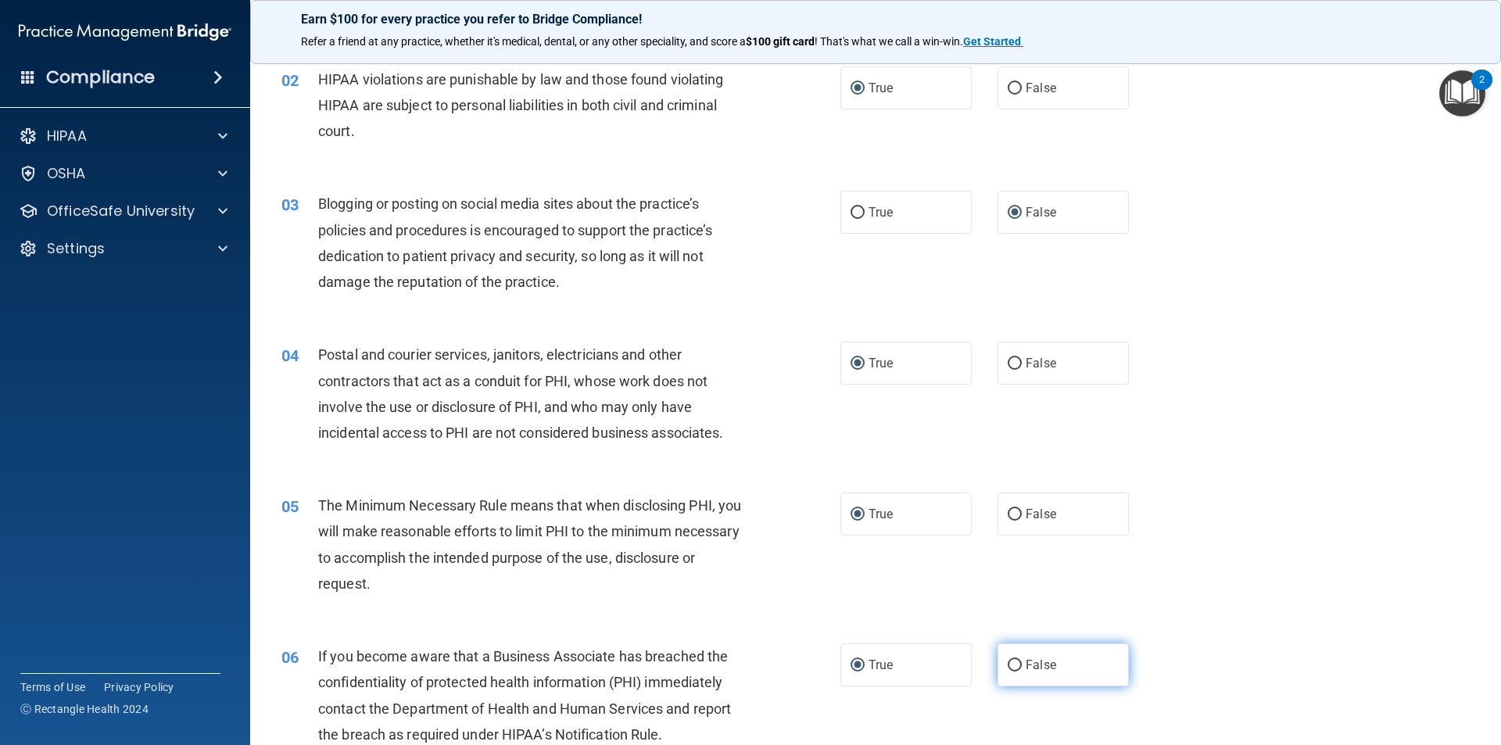
click at [913, 596] on input "False" at bounding box center [1015, 666] width 14 height 12
radio input "true"
radio input "false"
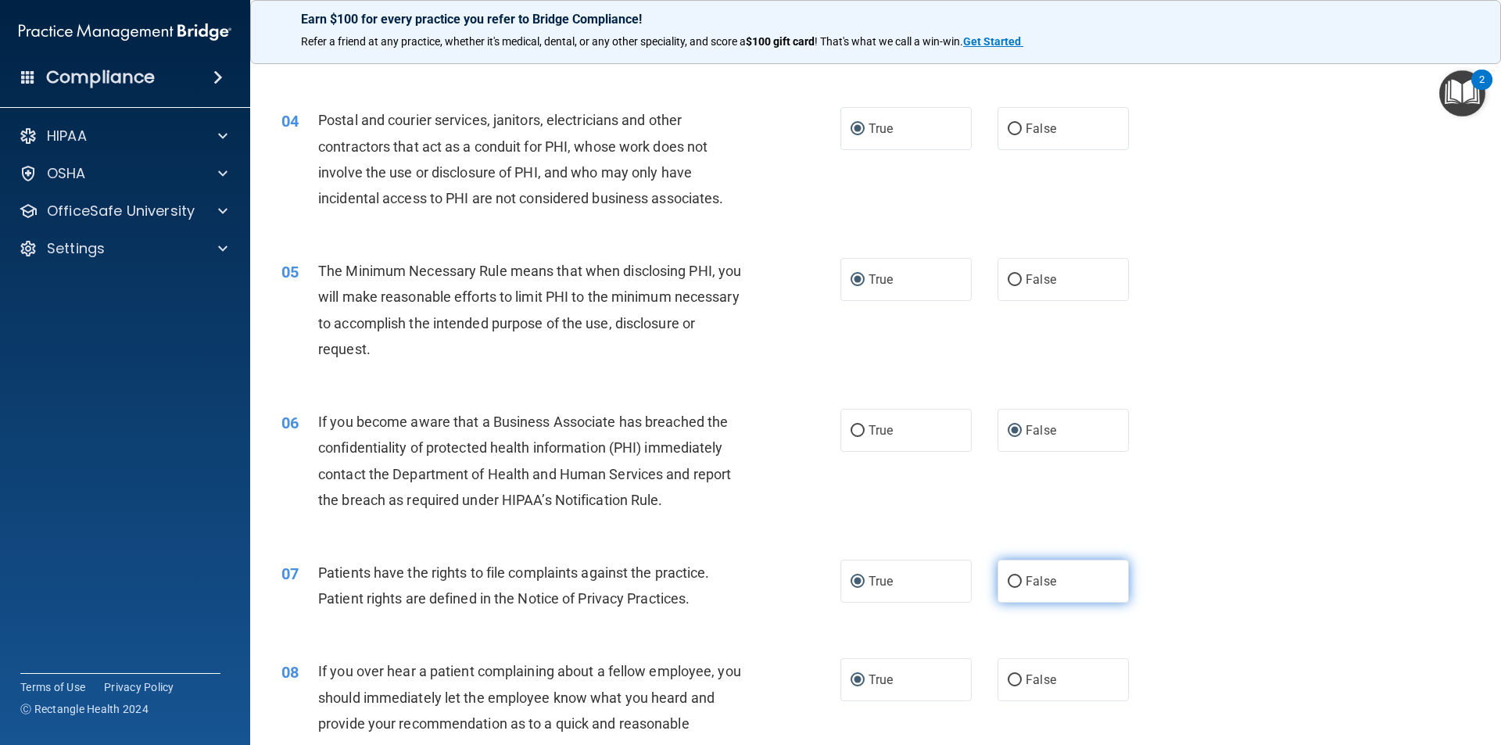
click at [913, 582] on input "False" at bounding box center [1015, 582] width 14 height 12
radio input "true"
radio input "false"
click at [913, 596] on input "False" at bounding box center [1015, 681] width 14 height 12
radio input "true"
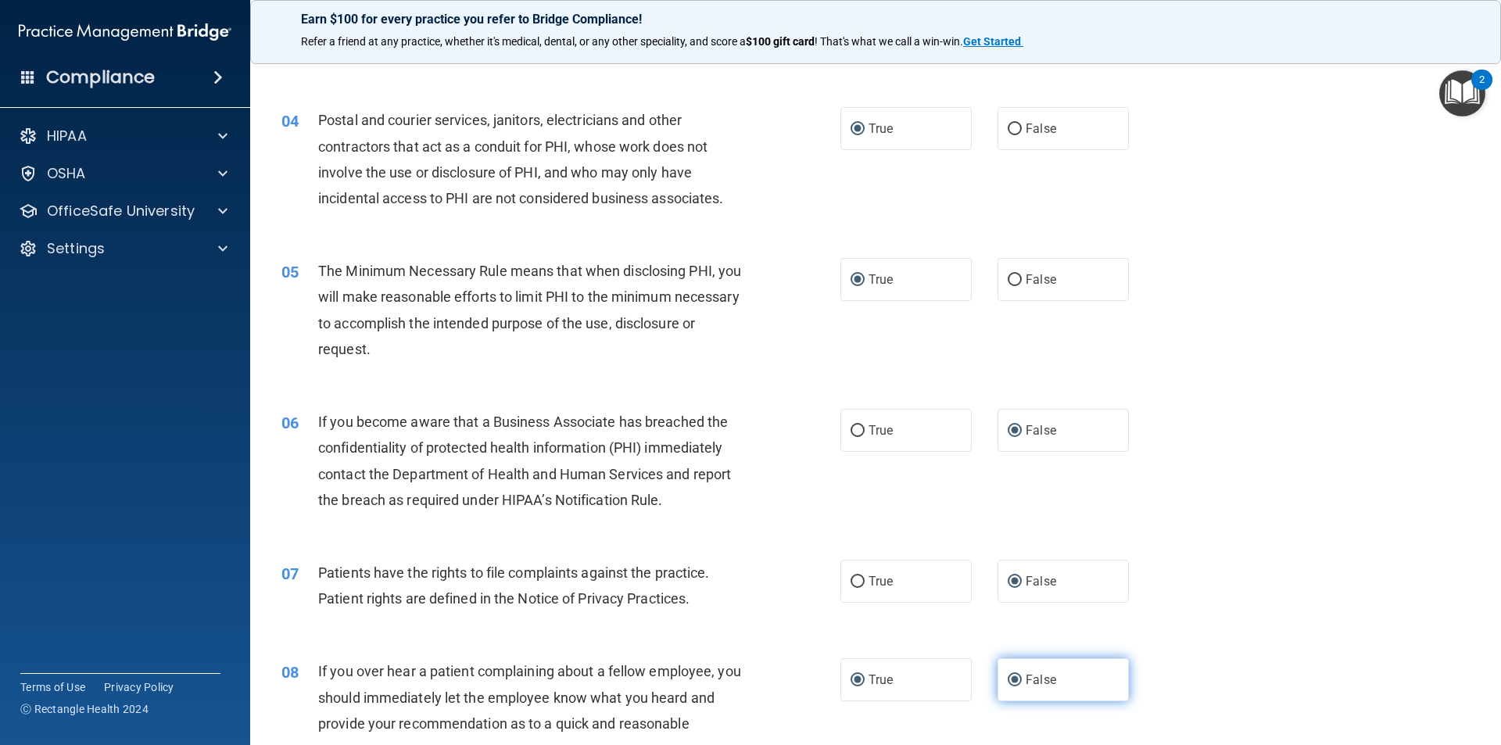
radio input "false"
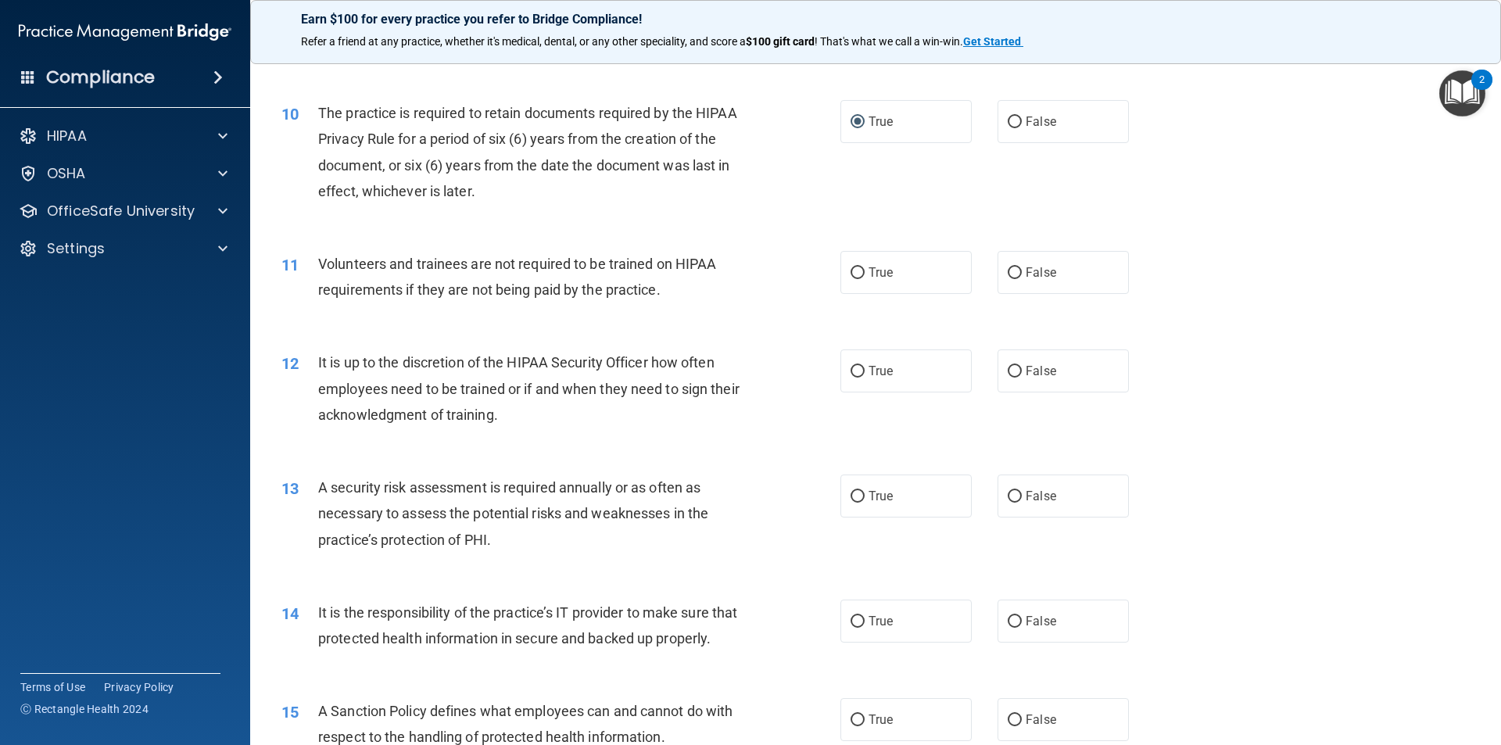
scroll to position [1329, 0]
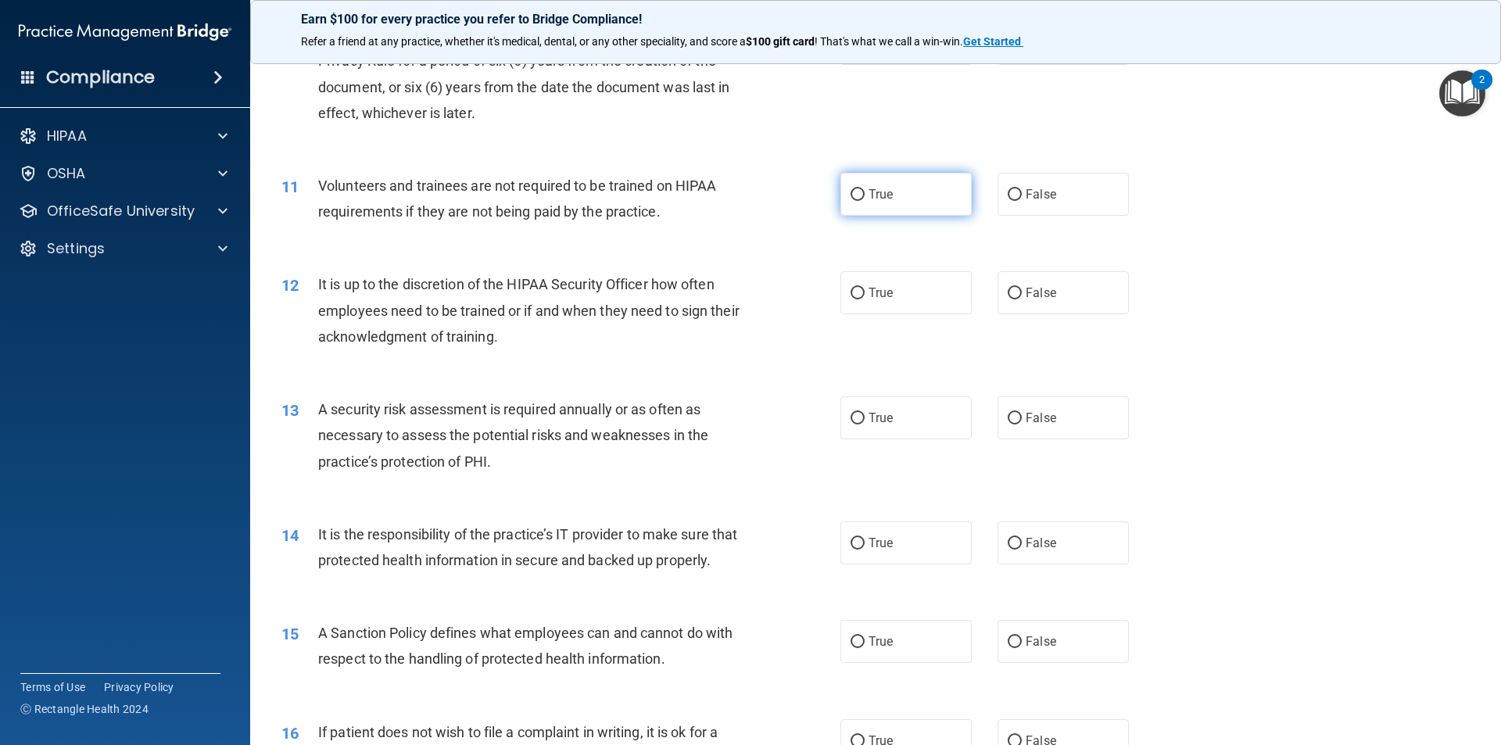
click at [853, 192] on input "True" at bounding box center [858, 195] width 14 height 12
radio input "true"
click at [913, 295] on input "False" at bounding box center [1015, 294] width 14 height 12
radio input "true"
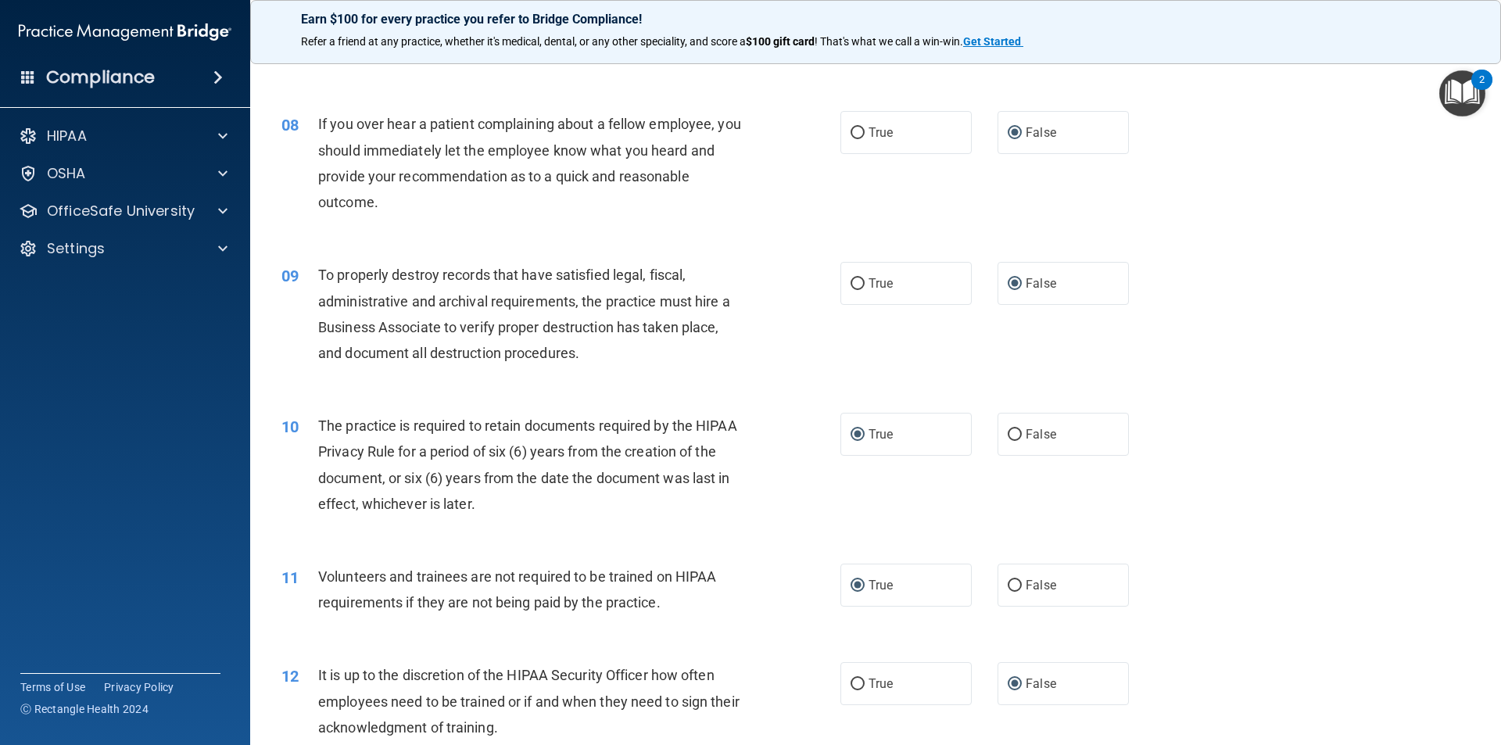
scroll to position [1016, 0]
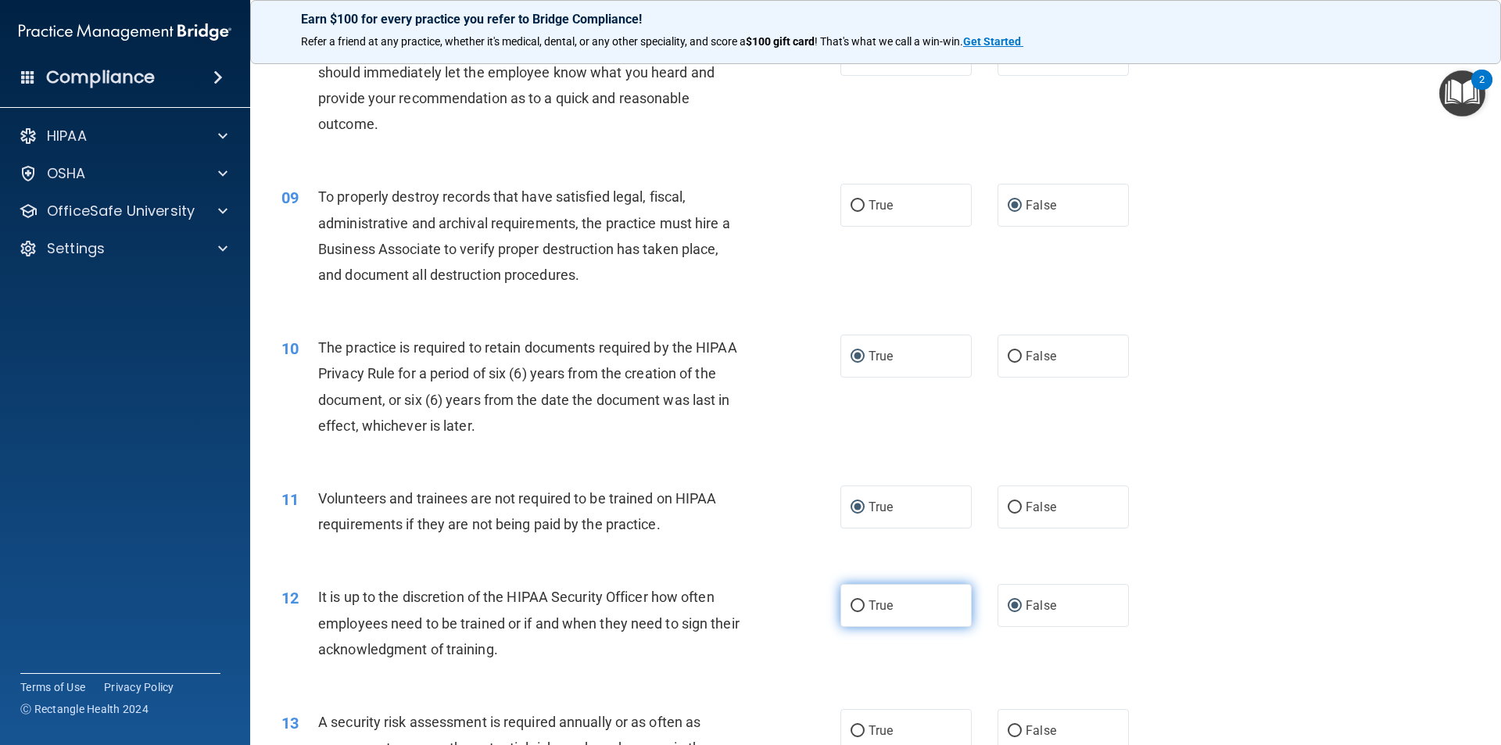
click at [853, 596] on input "True" at bounding box center [858, 607] width 14 height 12
radio input "true"
radio input "false"
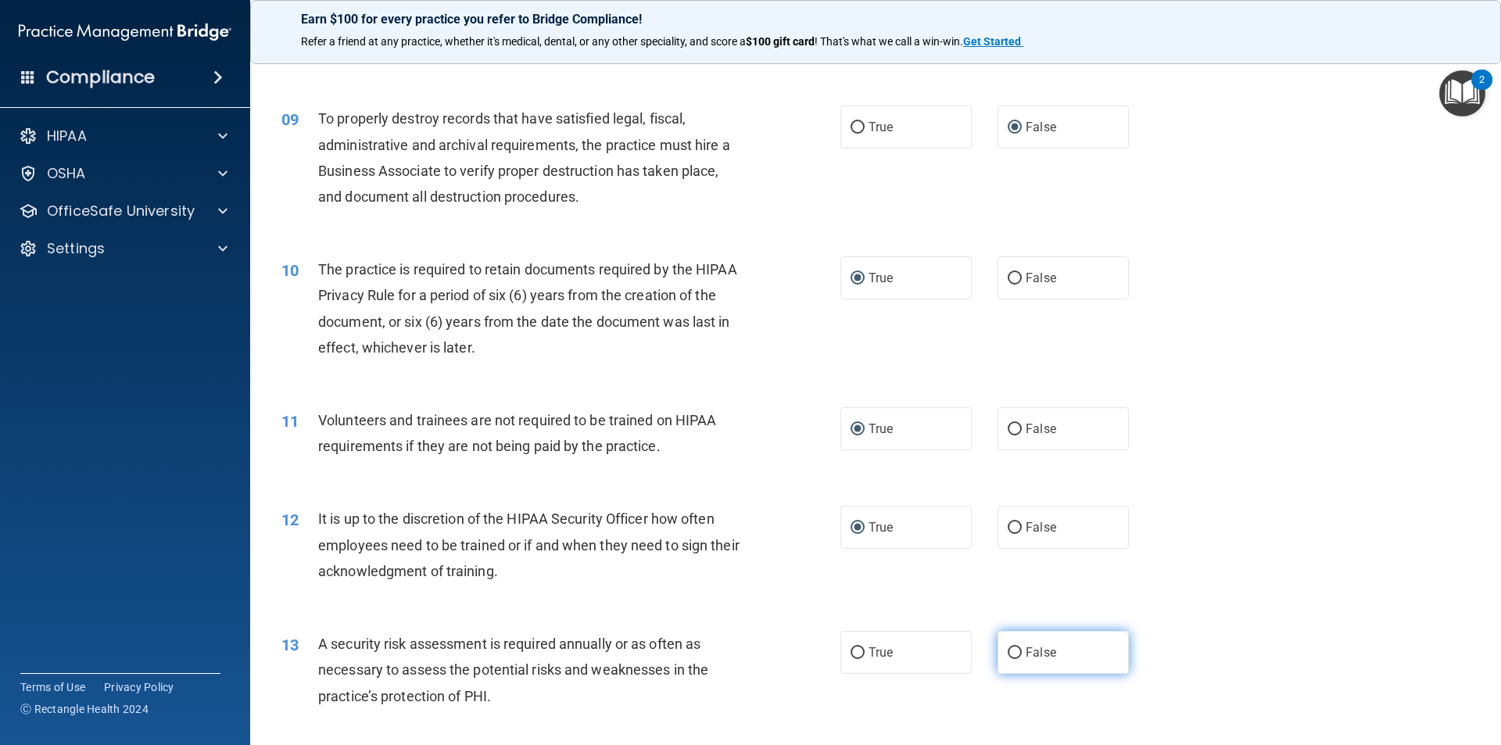
click at [913, 596] on input "False" at bounding box center [1015, 653] width 14 height 12
radio input "true"
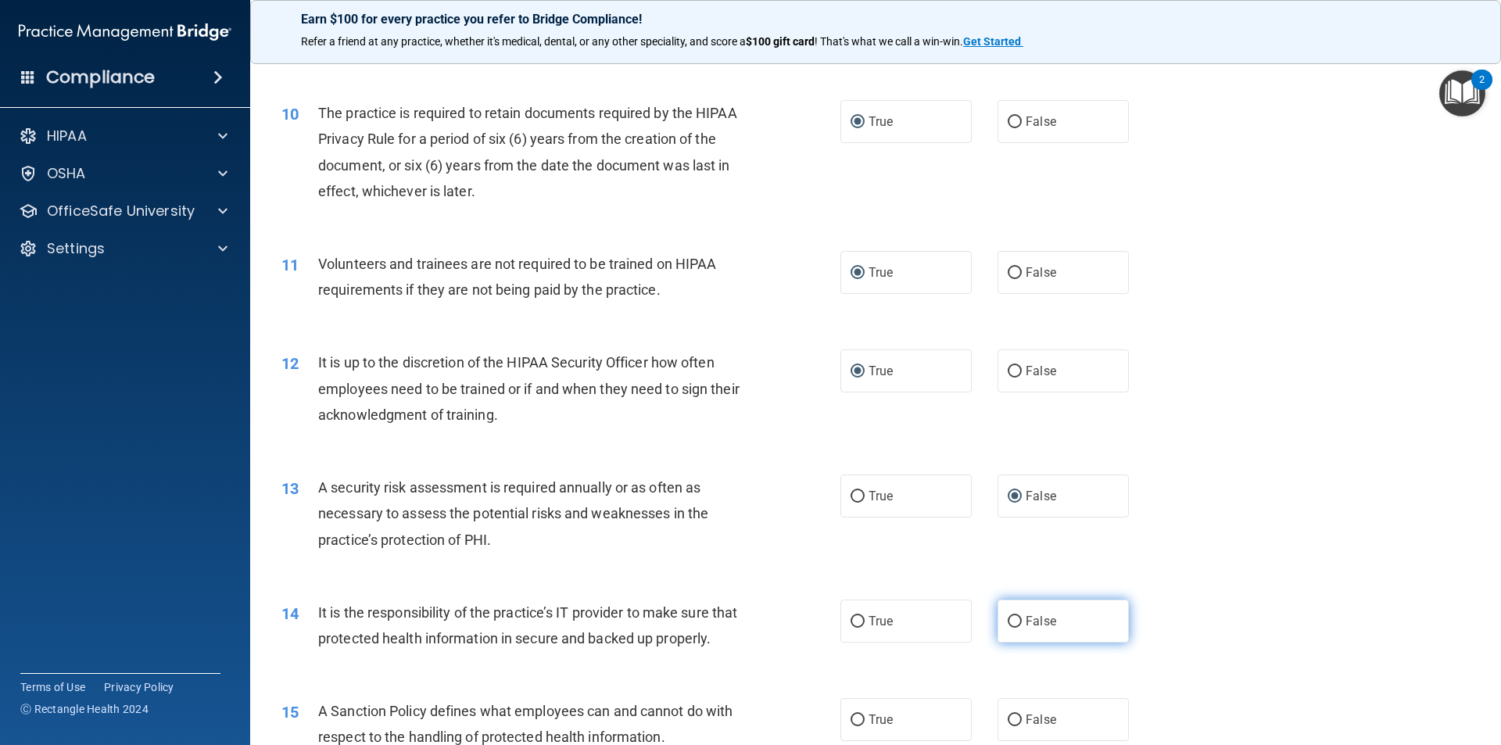
click at [913, 596] on input "False" at bounding box center [1015, 622] width 14 height 12
radio input "true"
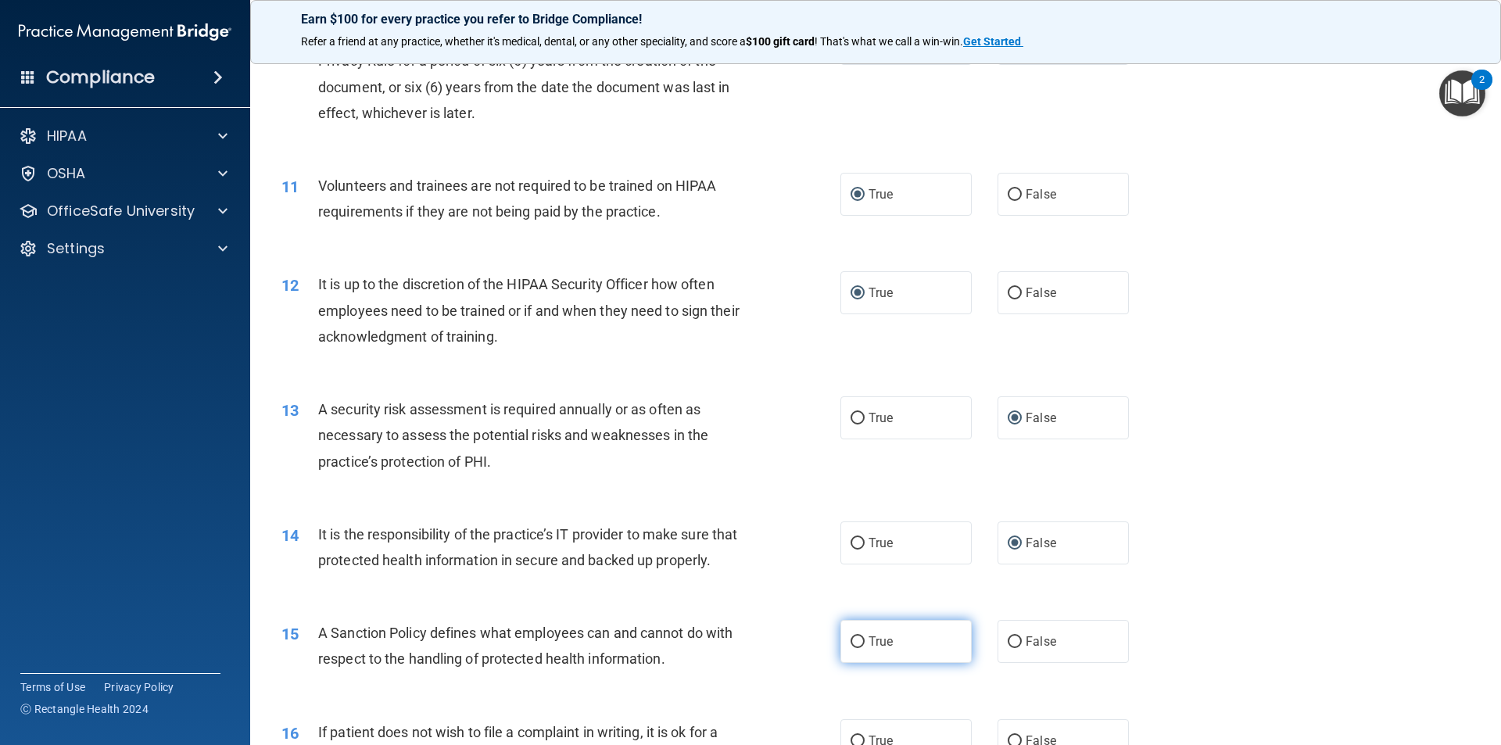
click at [851, 596] on input "True" at bounding box center [858, 642] width 14 height 12
radio input "true"
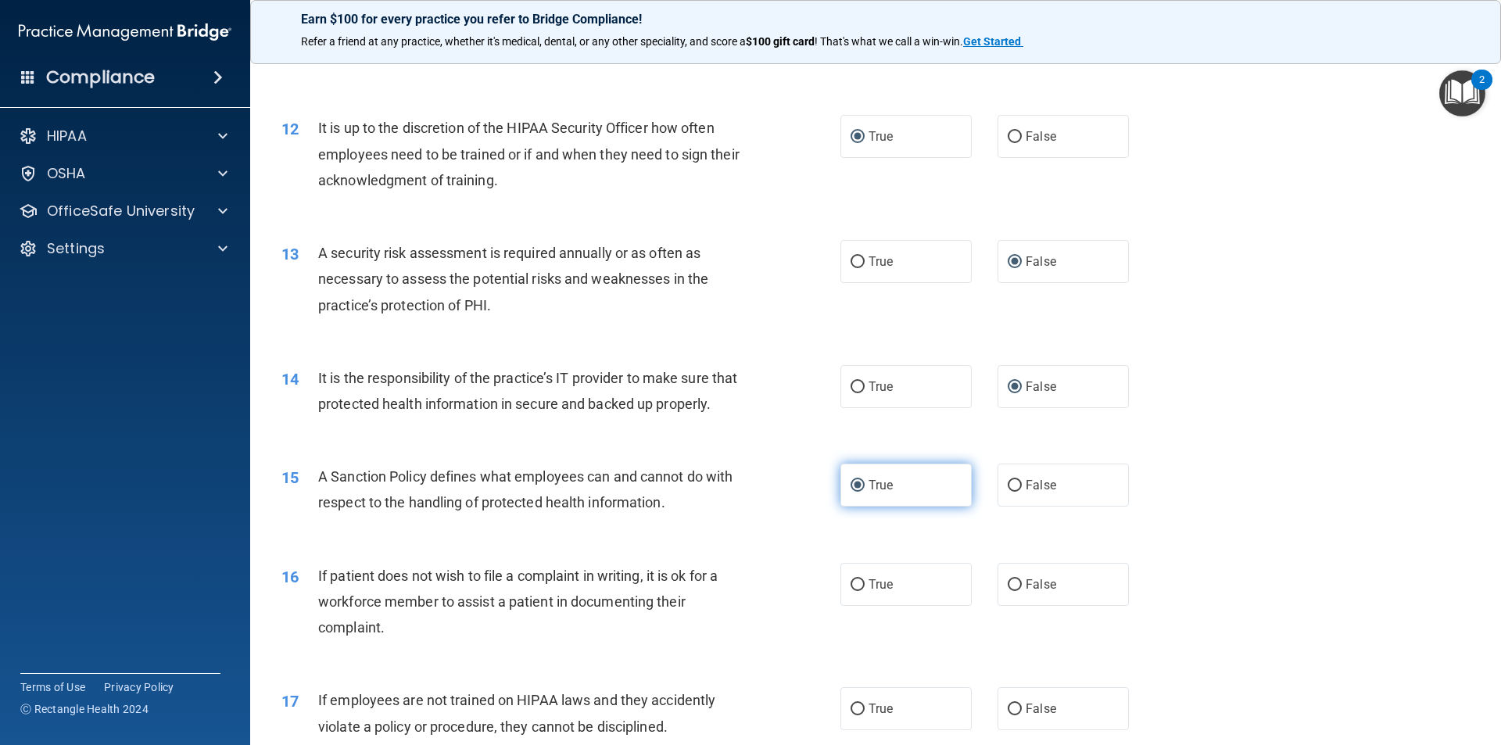
scroll to position [1564, 0]
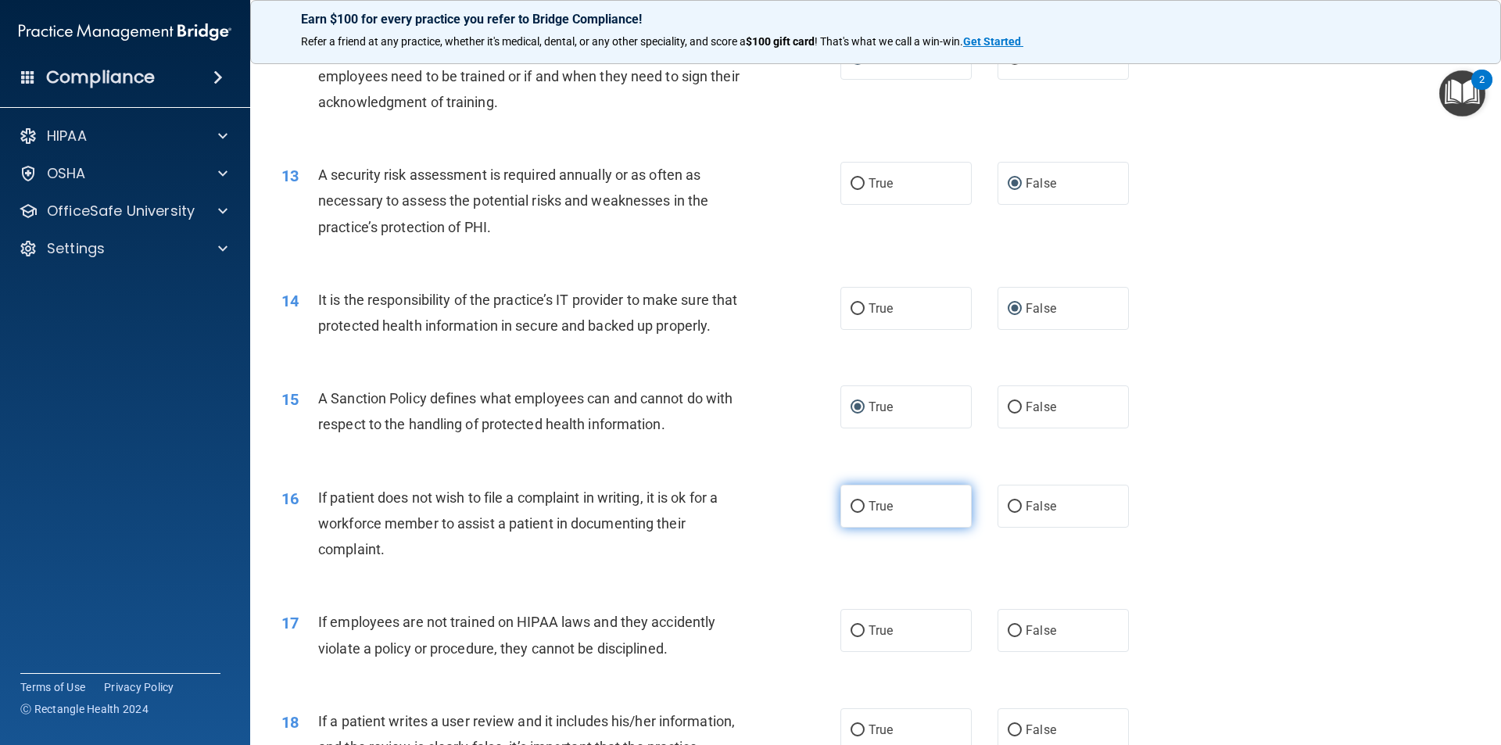
click at [853, 504] on input "True" at bounding box center [858, 507] width 14 height 12
radio input "true"
click at [851, 596] on input "True" at bounding box center [858, 632] width 14 height 12
radio input "true"
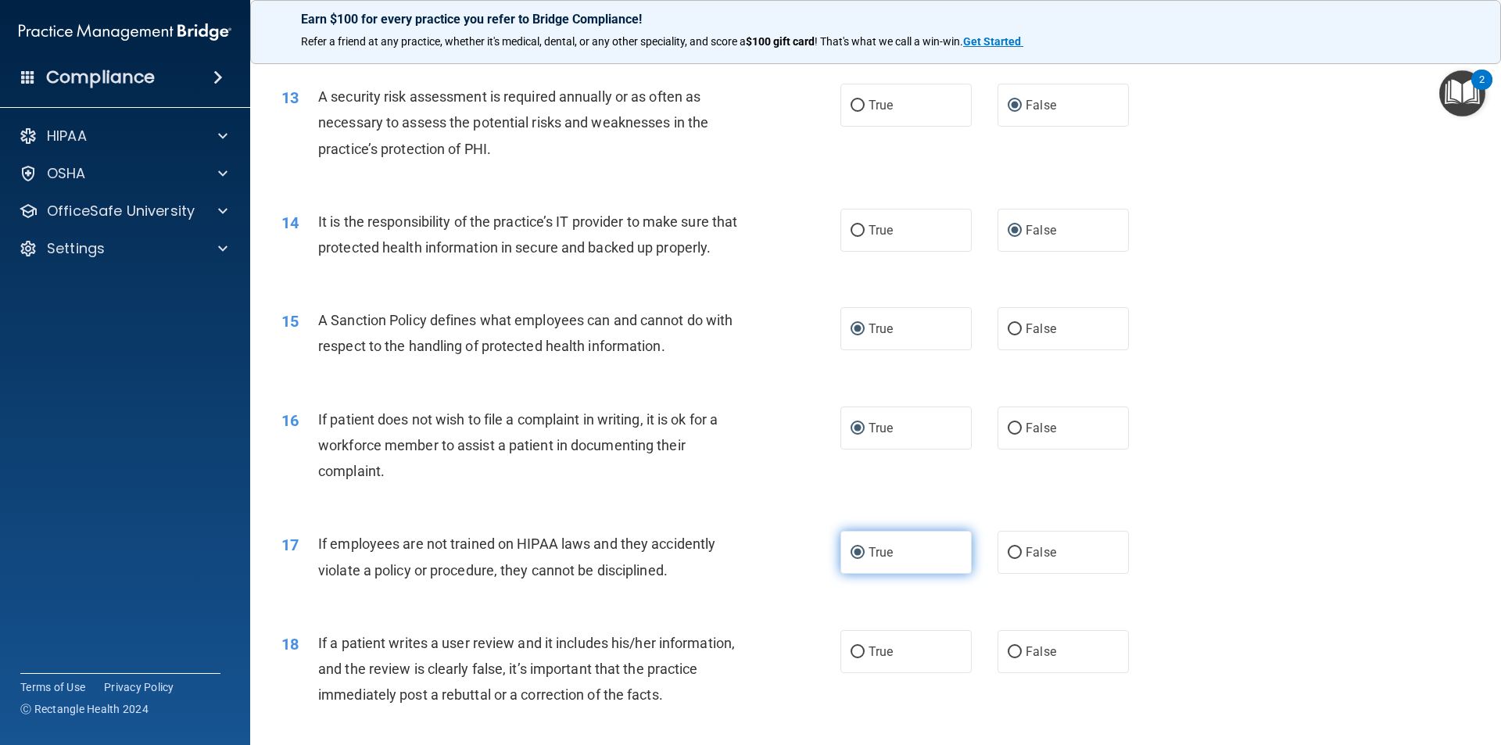
scroll to position [1720, 0]
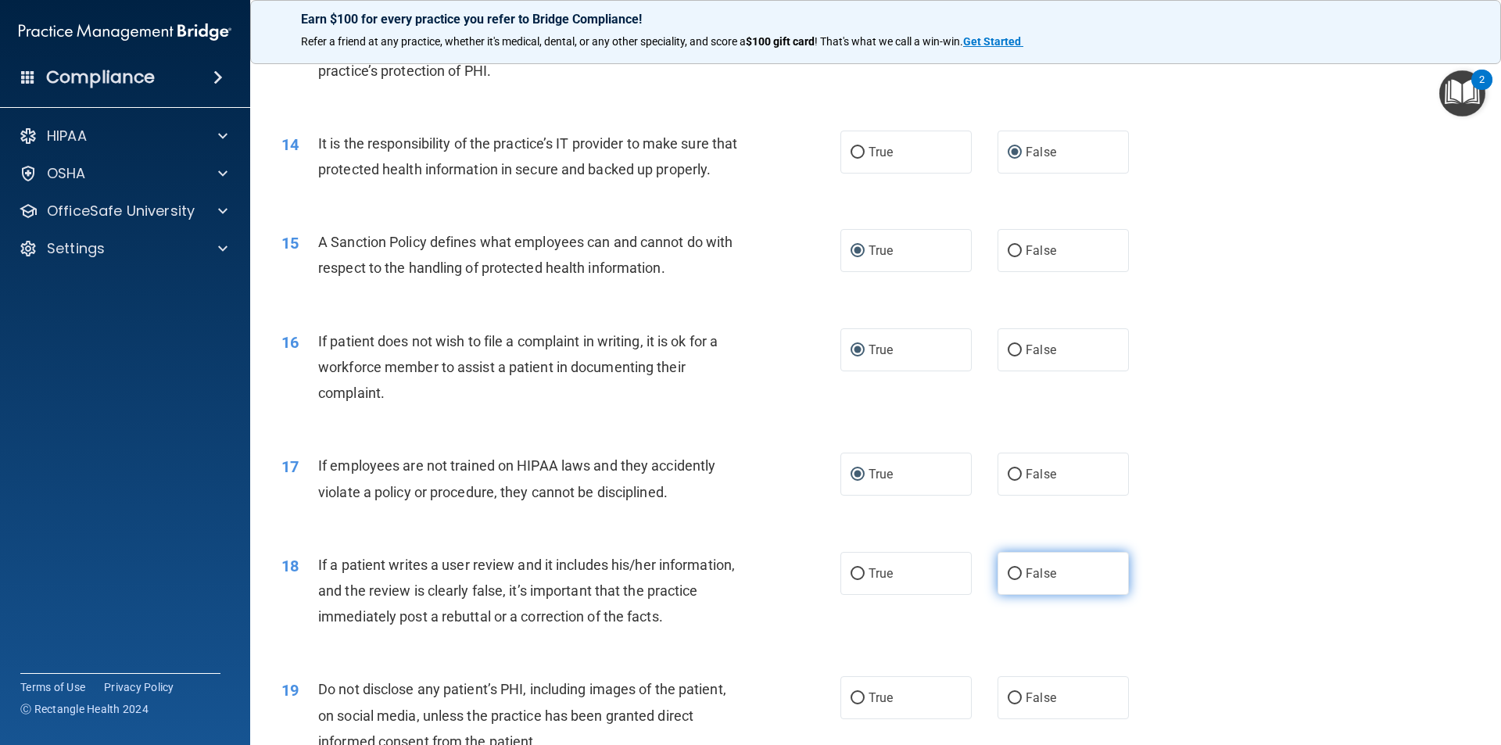
click at [913, 571] on input "False" at bounding box center [1015, 574] width 14 height 12
radio input "true"
click at [913, 596] on input "False" at bounding box center [1015, 699] width 14 height 12
radio input "true"
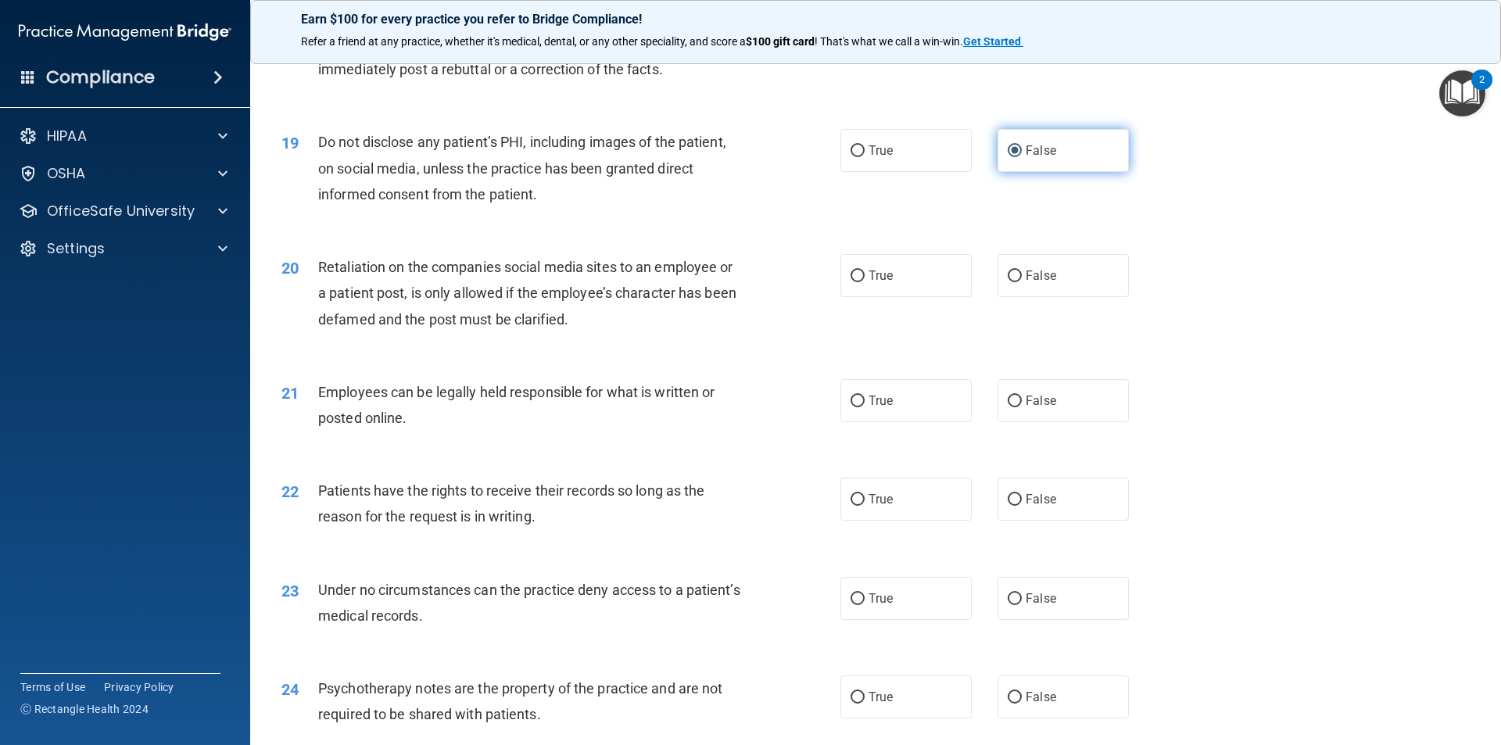
scroll to position [2346, 0]
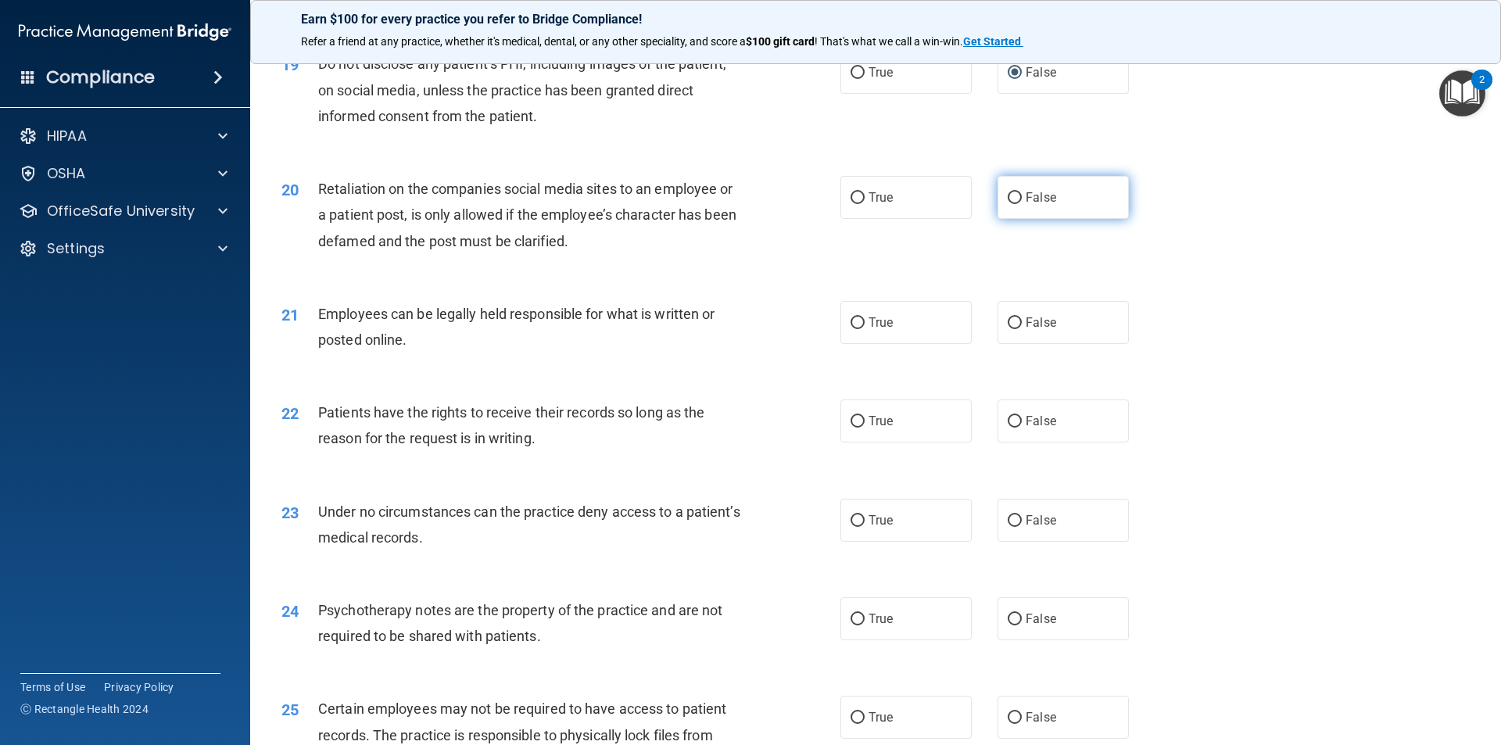
click at [913, 197] on input "False" at bounding box center [1015, 198] width 14 height 12
radio input "true"
click at [855, 321] on input "True" at bounding box center [858, 323] width 14 height 12
radio input "true"
click at [851, 419] on input "True" at bounding box center [858, 422] width 14 height 12
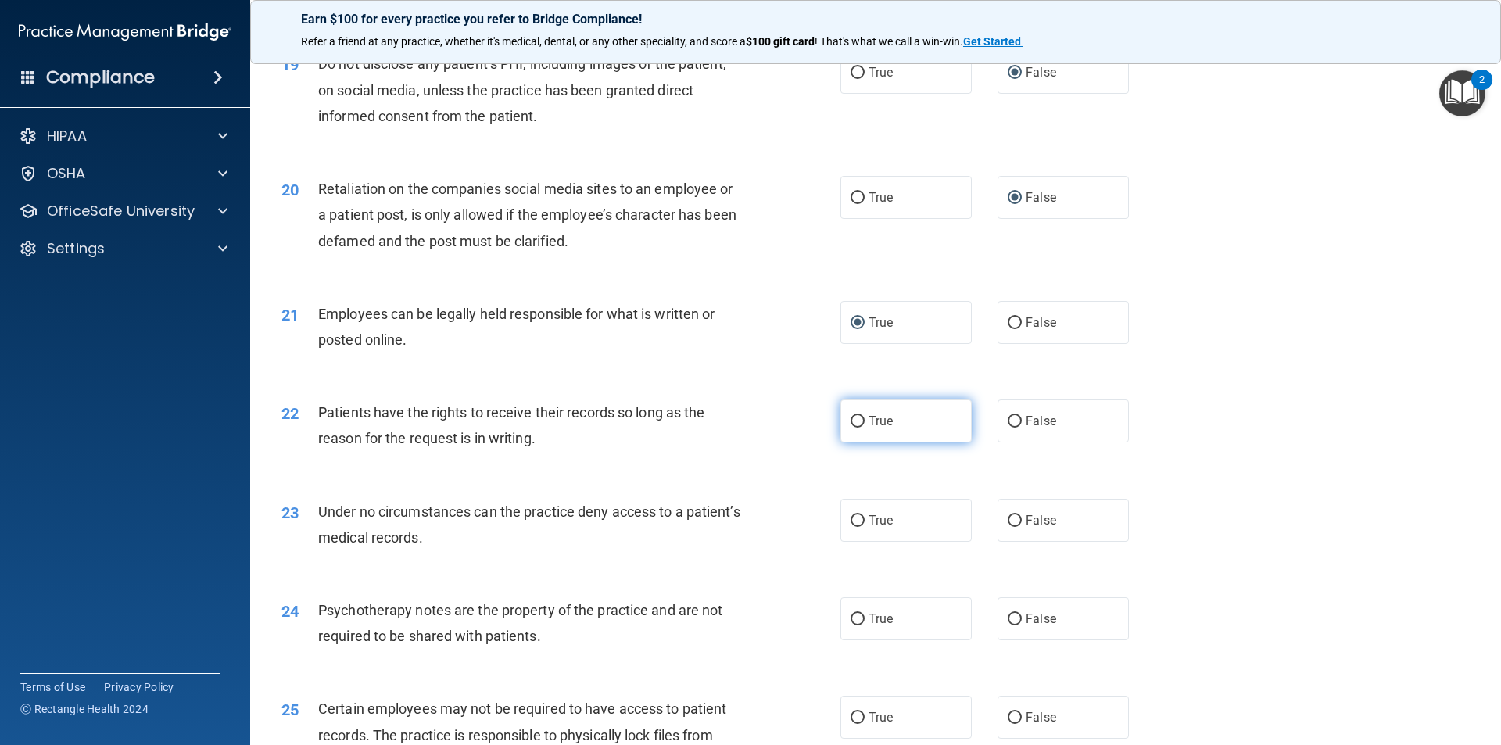
radio input "true"
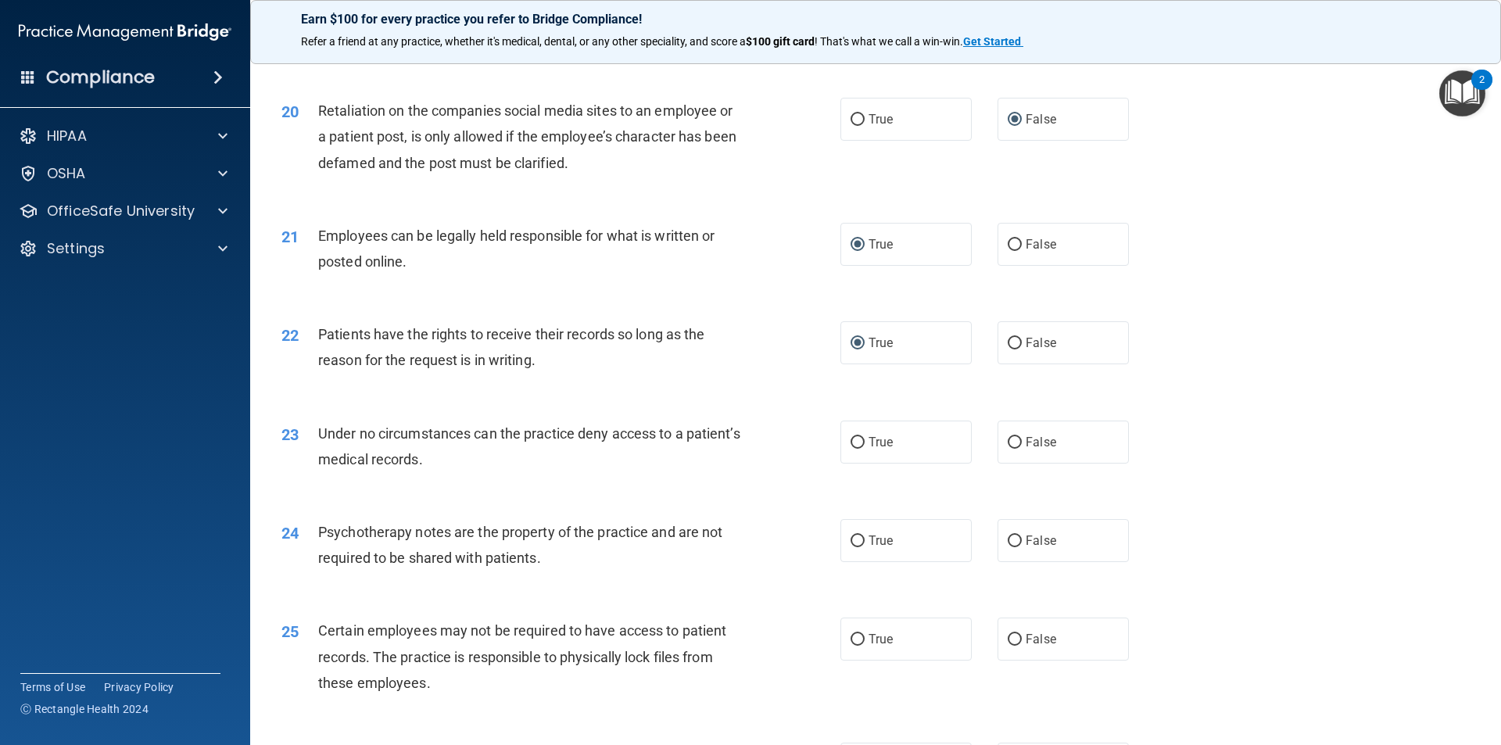
scroll to position [2502, 0]
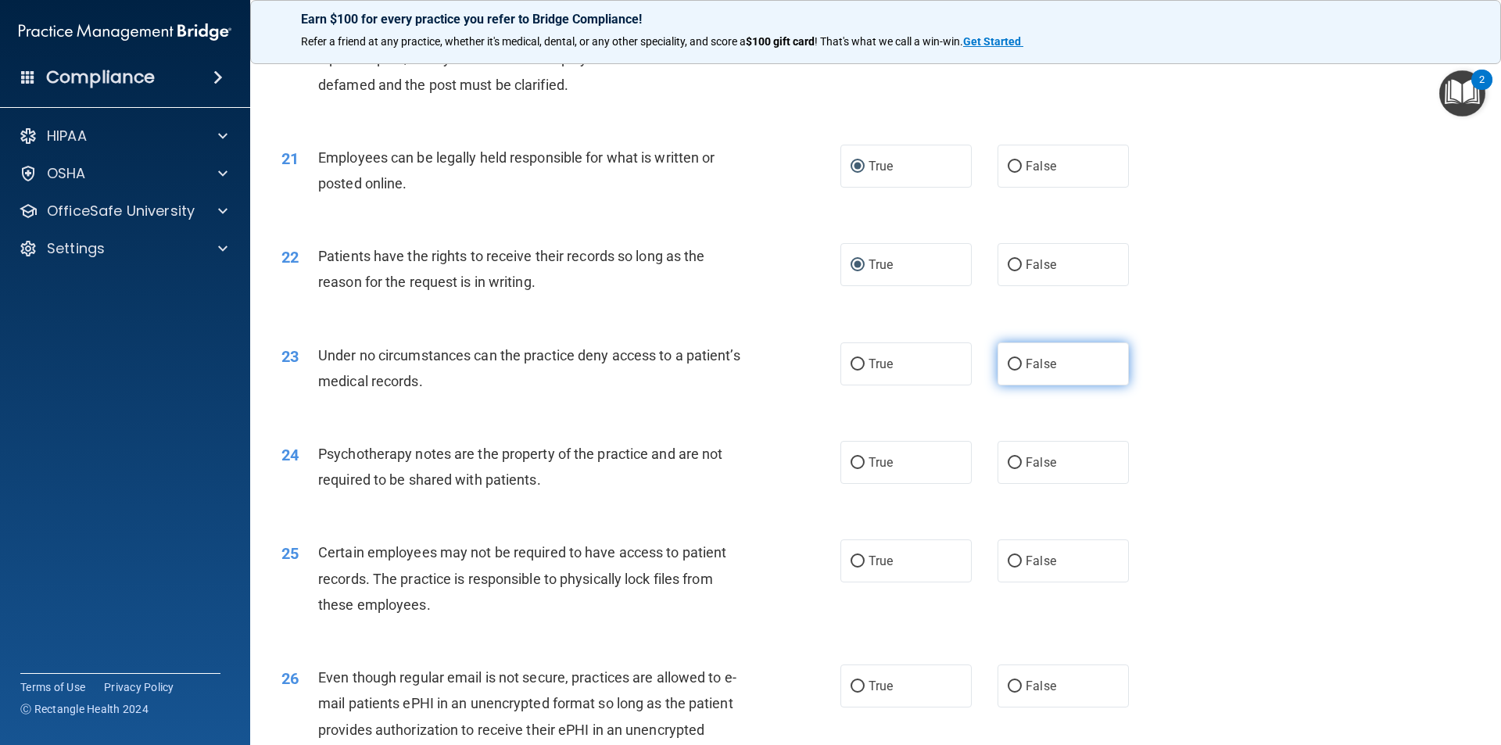
click at [913, 365] on input "False" at bounding box center [1015, 365] width 14 height 12
radio input "true"
click at [913, 463] on input "False" at bounding box center [1015, 463] width 14 height 12
radio input "true"
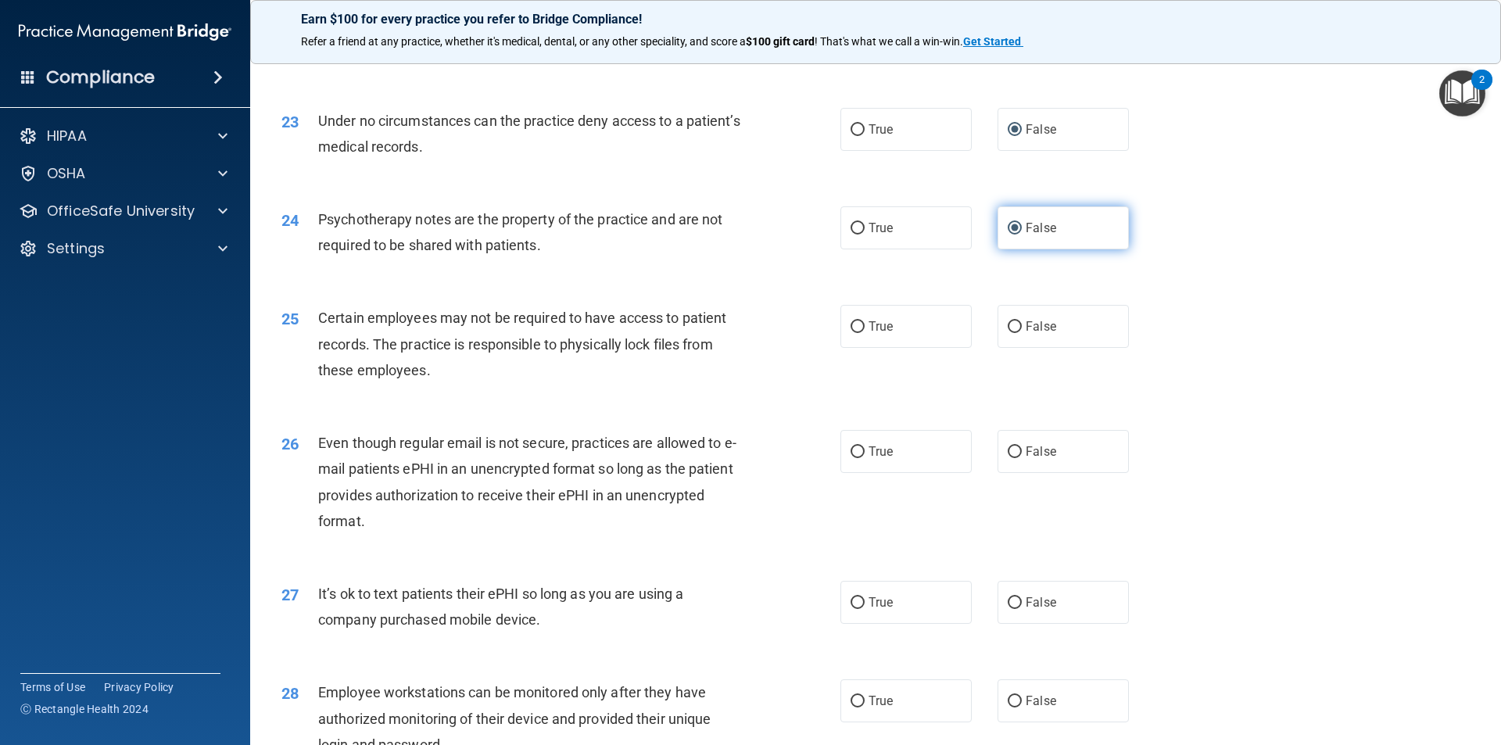
scroll to position [2893, 0]
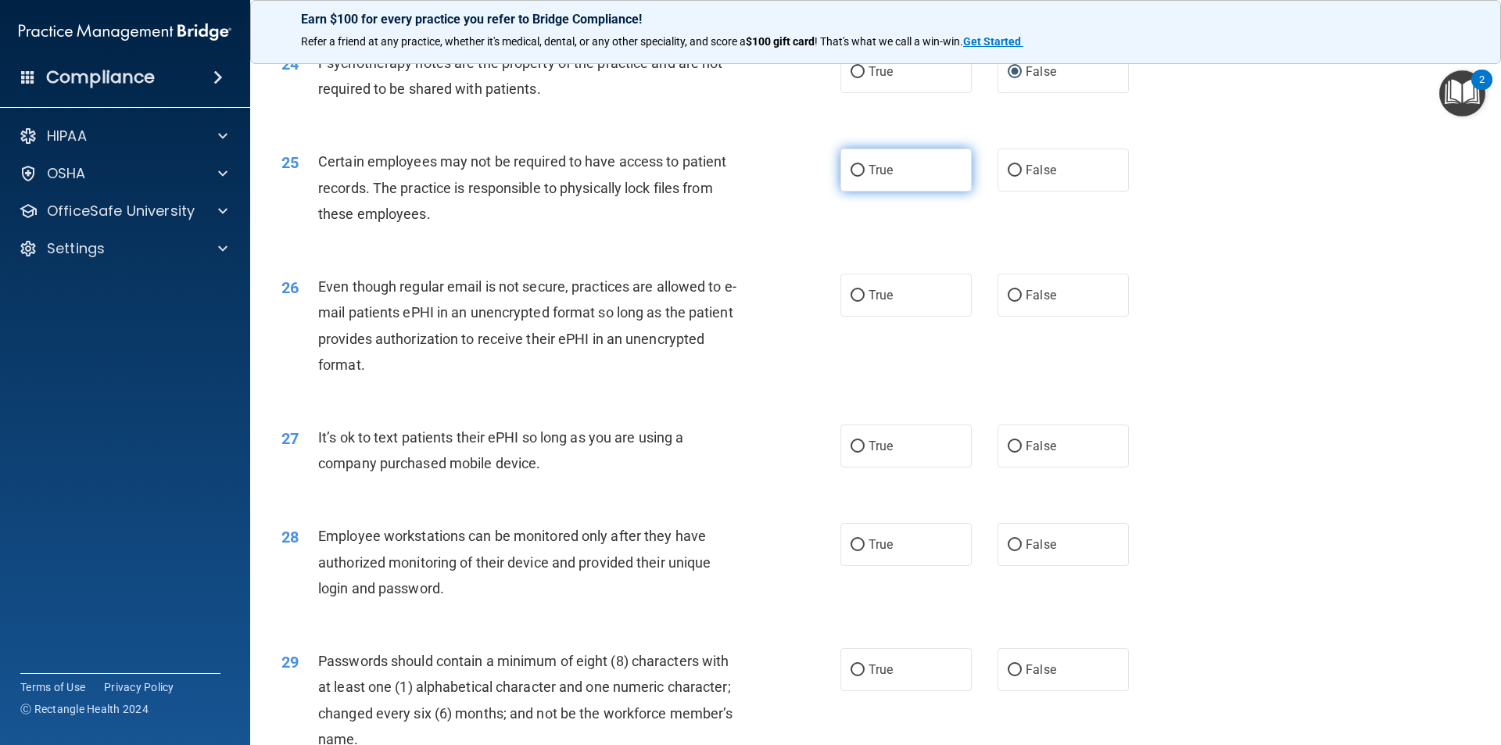
click at [852, 170] on input "True" at bounding box center [858, 171] width 14 height 12
radio input "true"
click at [913, 299] on input "False" at bounding box center [1015, 296] width 14 height 12
radio input "true"
click at [913, 446] on input "False" at bounding box center [1015, 447] width 14 height 12
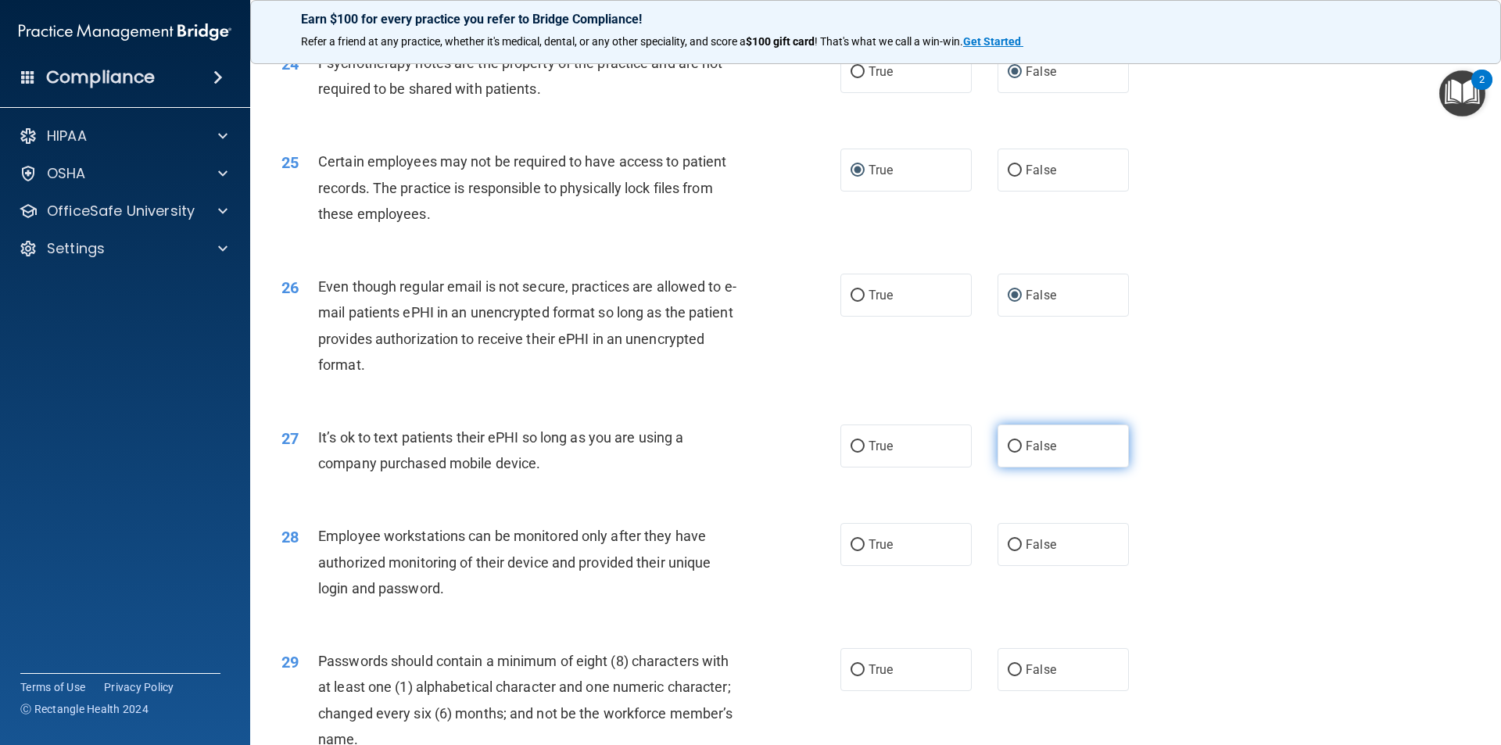
radio input "true"
click at [851, 545] on input "True" at bounding box center [858, 546] width 14 height 12
radio input "true"
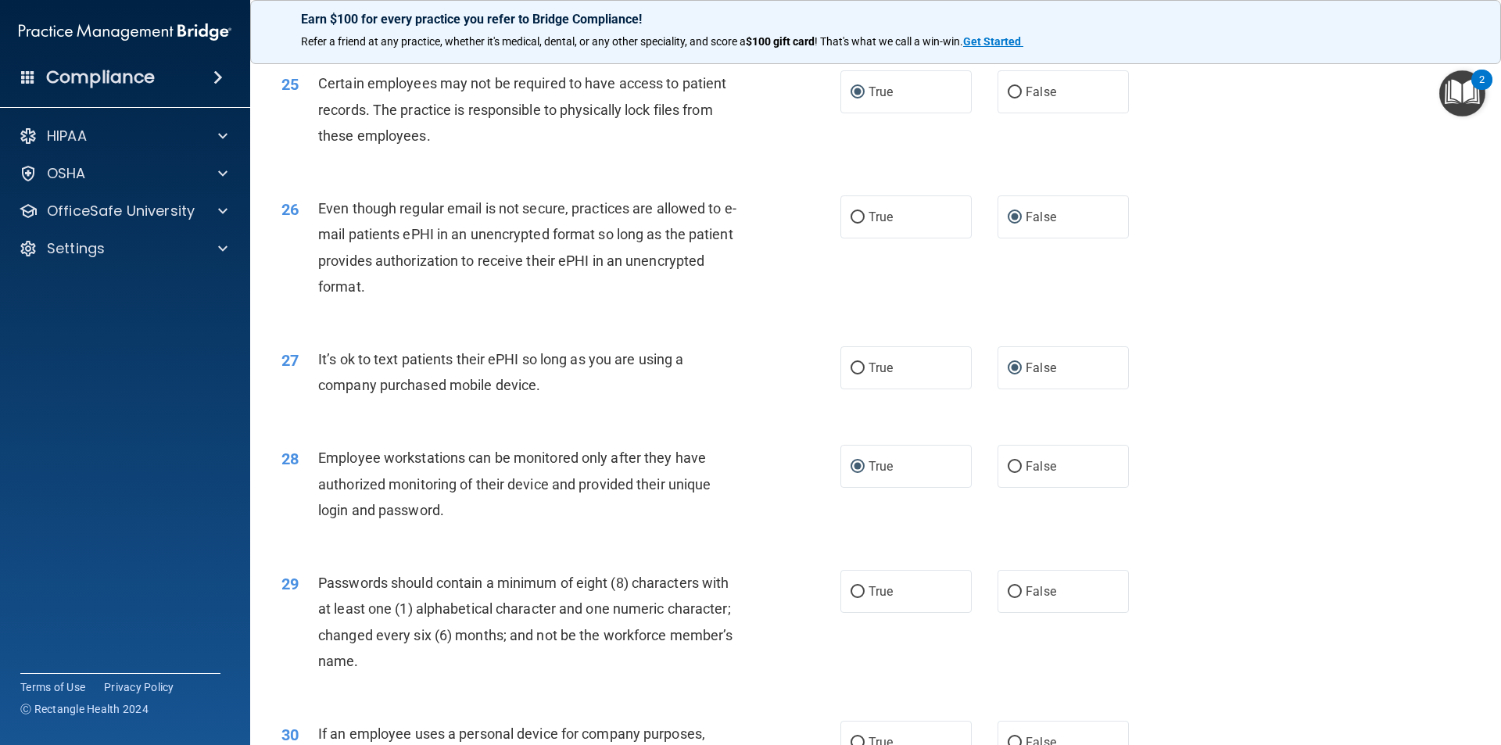
scroll to position [3049, 0]
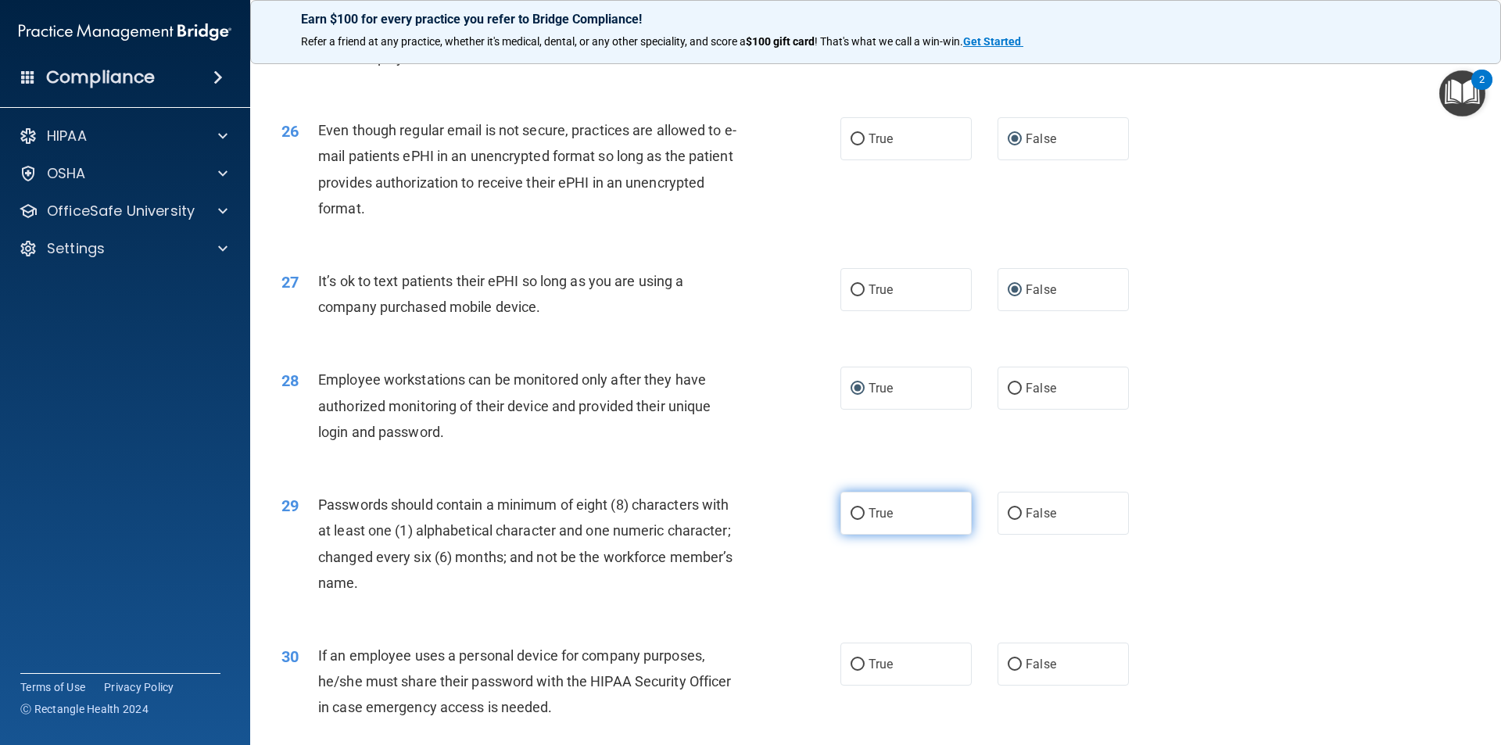
click at [852, 513] on input "True" at bounding box center [858, 514] width 14 height 12
radio input "true"
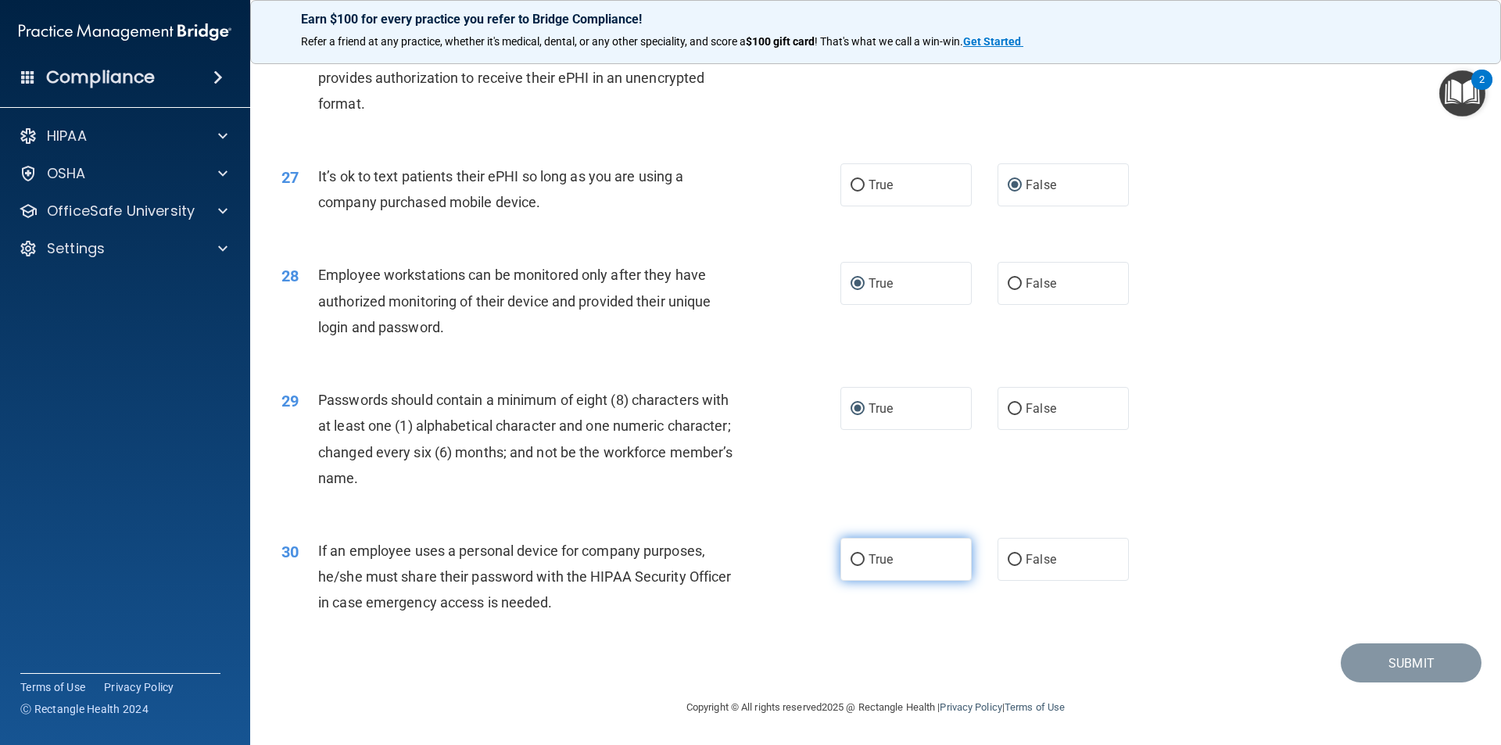
click at [851, 556] on input "True" at bounding box center [858, 560] width 14 height 12
radio input "true"
click at [913, 596] on button "Submit" at bounding box center [1411, 664] width 141 height 40
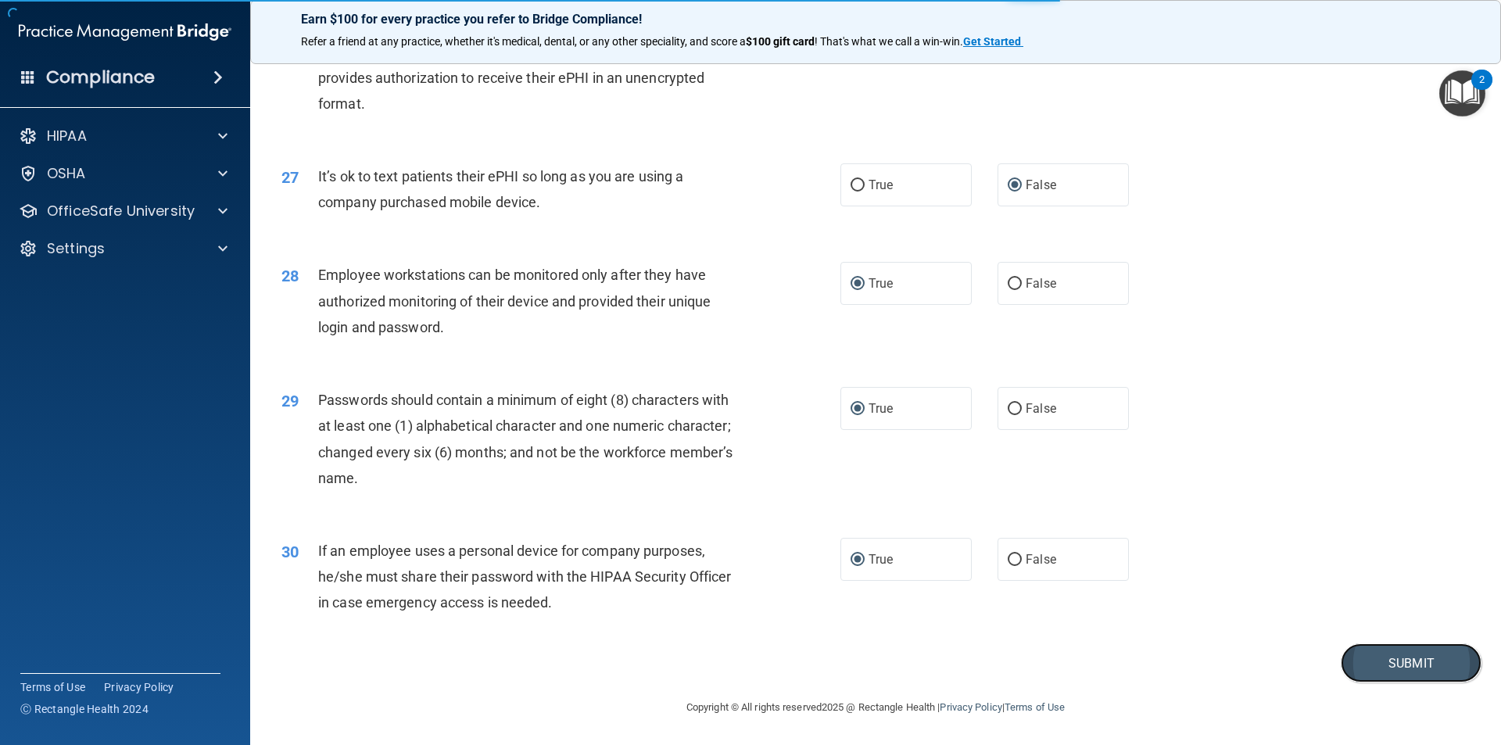
click at [913, 596] on button "Submit" at bounding box center [1411, 664] width 141 height 40
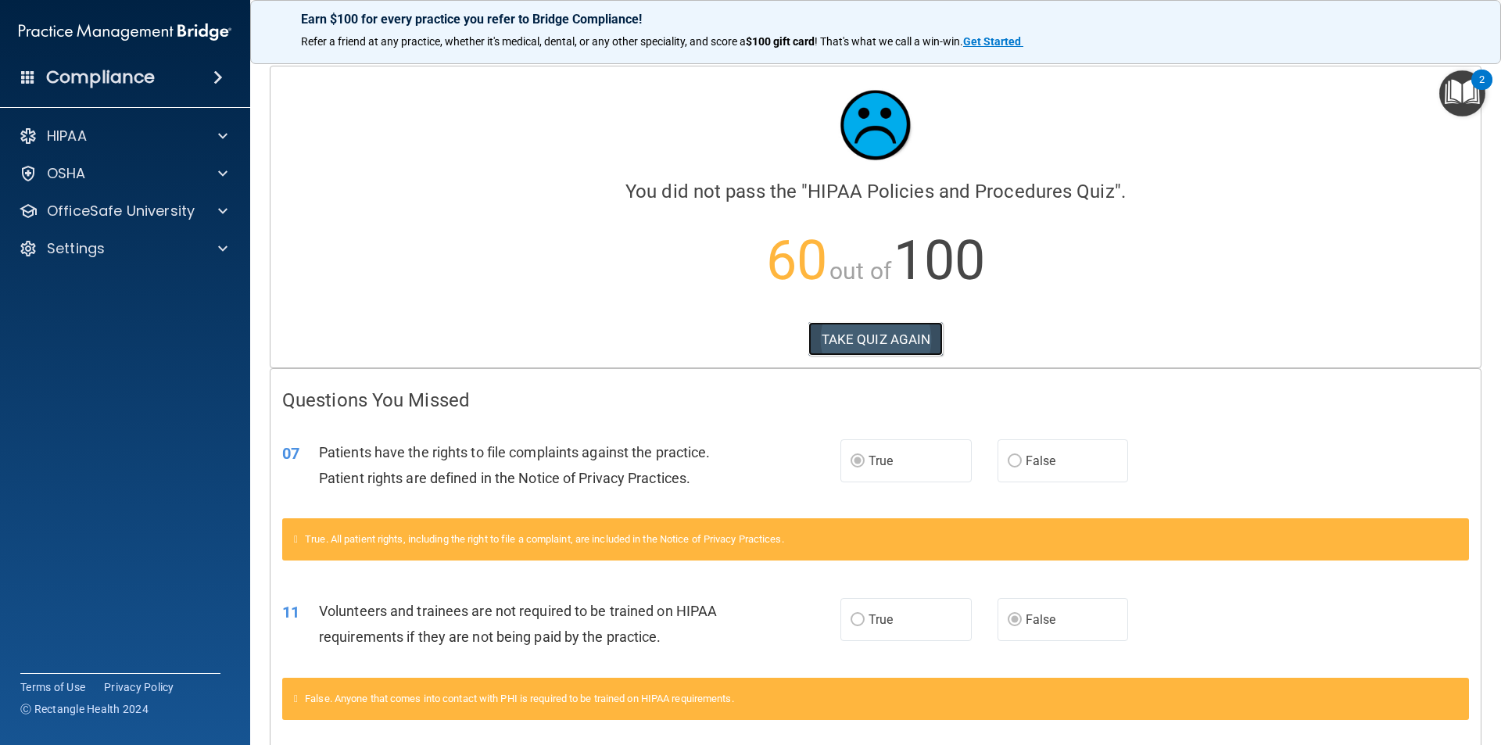
click at [848, 339] on button "TAKE QUIZ AGAIN" at bounding box center [876, 339] width 135 height 34
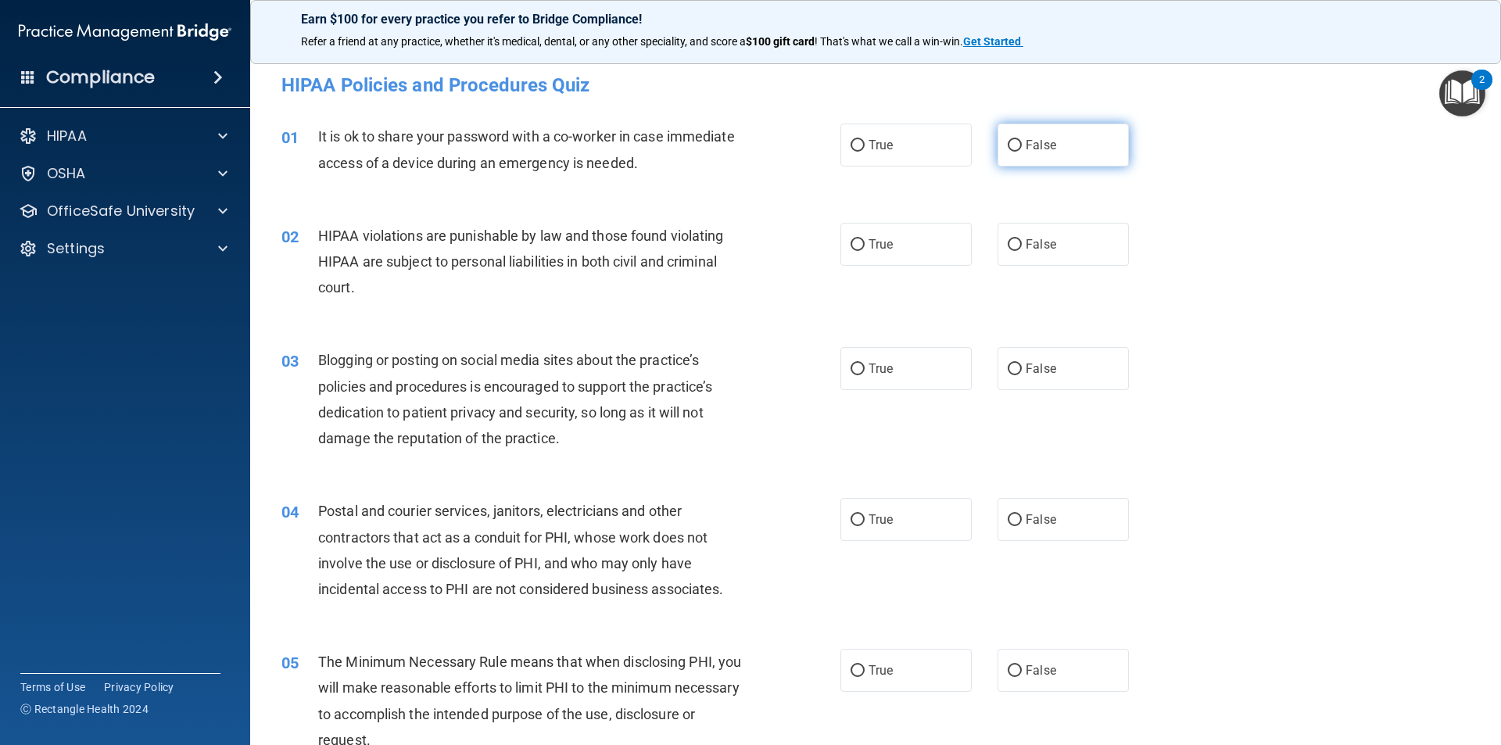
click at [913, 142] on input "False" at bounding box center [1015, 146] width 14 height 12
radio input "true"
click at [855, 246] on input "True" at bounding box center [858, 245] width 14 height 12
radio input "true"
click at [913, 366] on input "False" at bounding box center [1015, 370] width 14 height 12
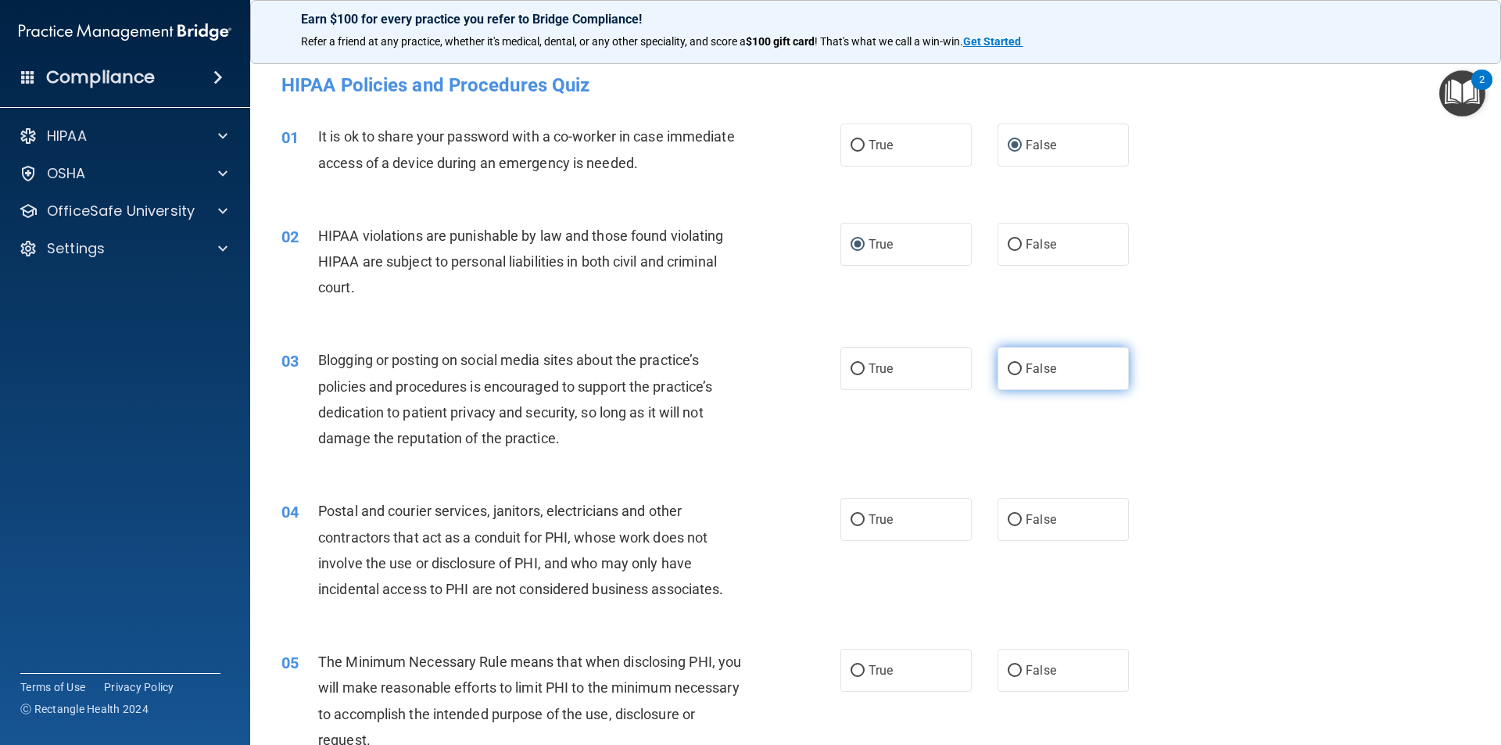
radio input "true"
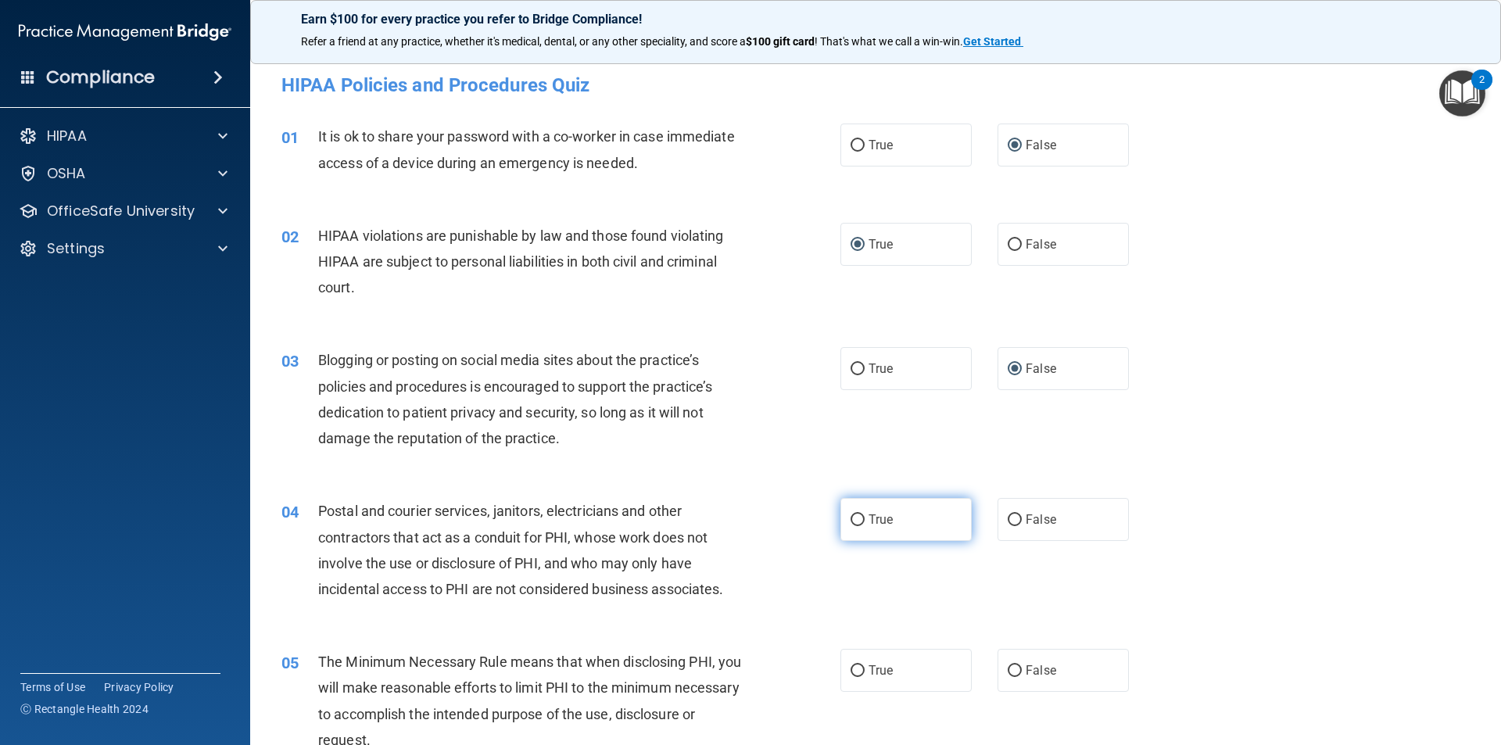
click at [851, 517] on input "True" at bounding box center [858, 521] width 14 height 12
radio input "true"
click at [852, 596] on input "True" at bounding box center [858, 671] width 14 height 12
radio input "true"
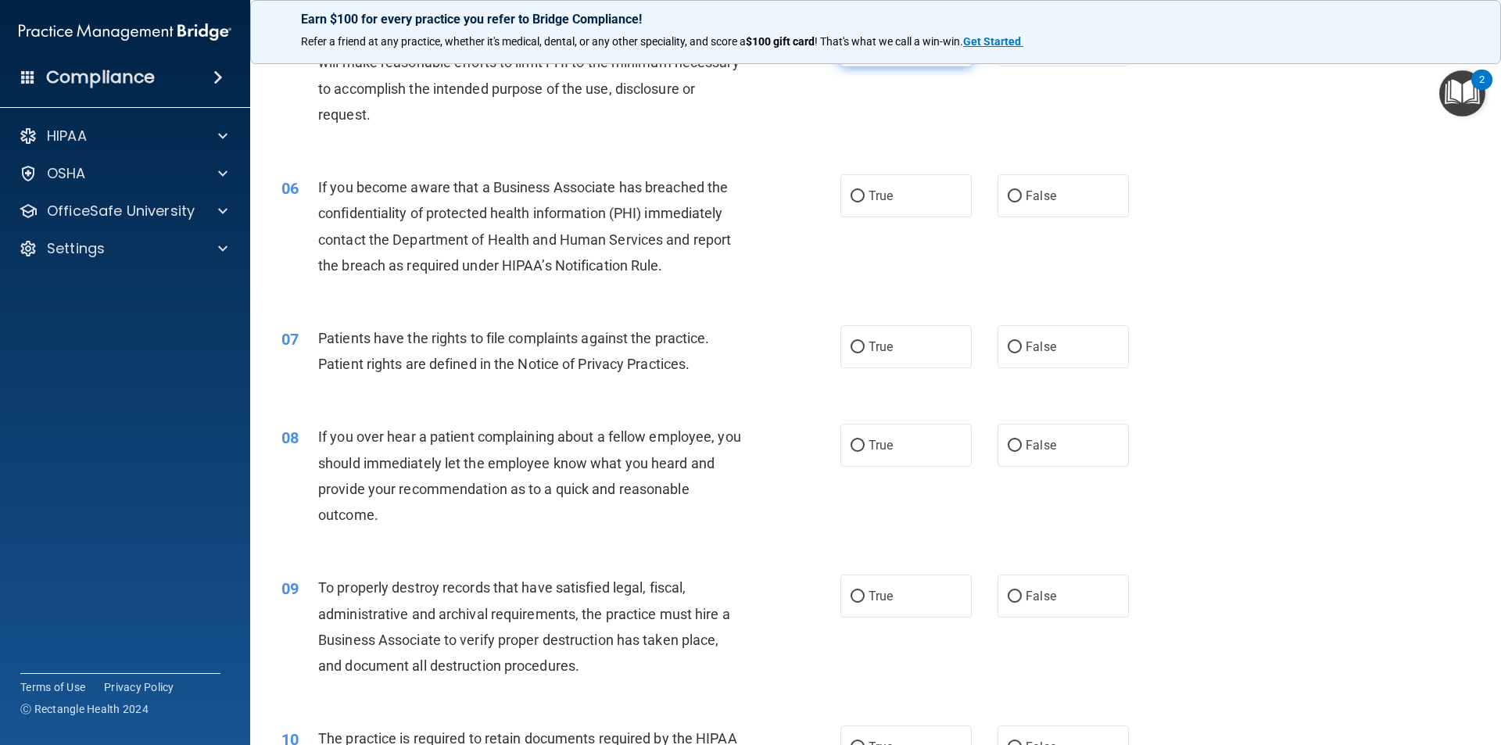
scroll to position [547, 0]
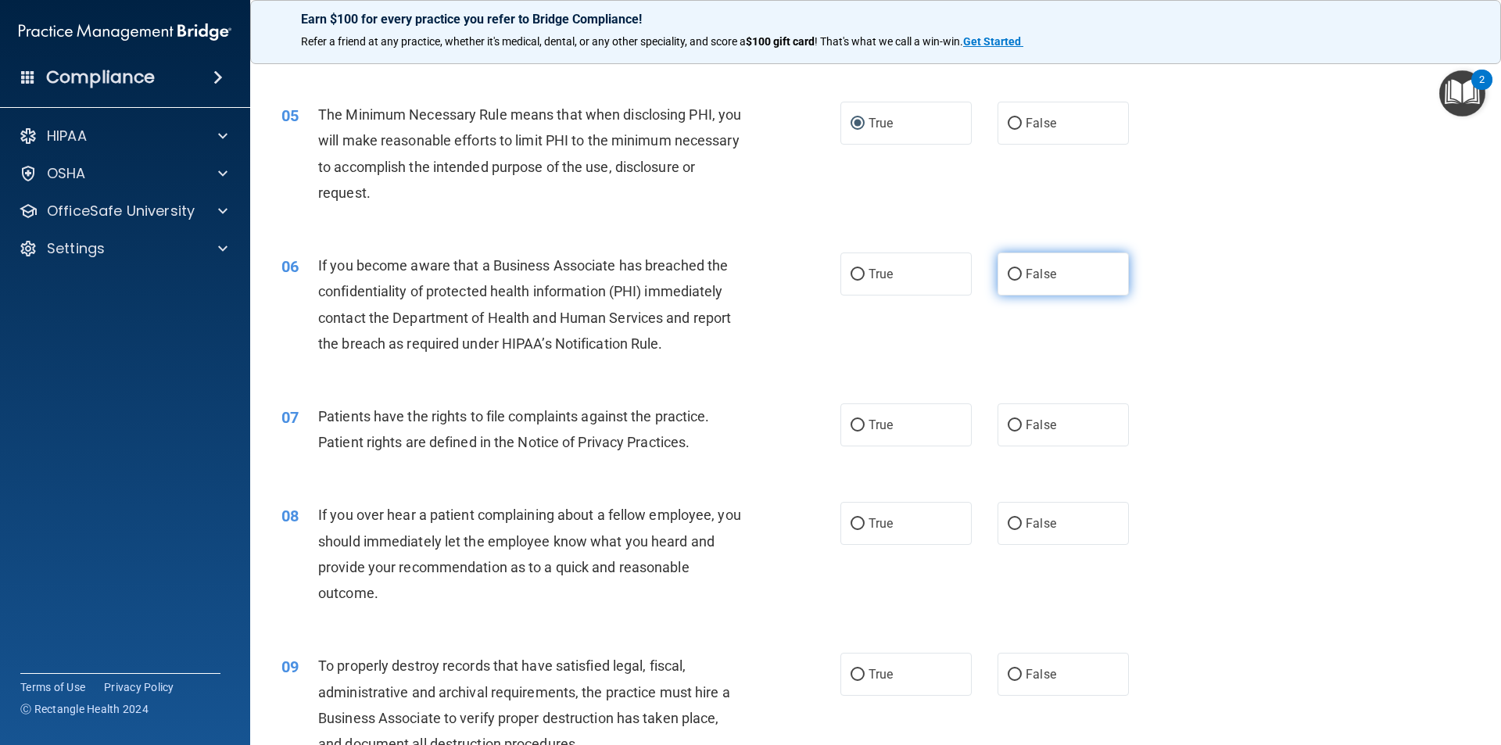
click at [913, 272] on input "False" at bounding box center [1015, 275] width 14 height 12
radio input "true"
click at [913, 428] on input "False" at bounding box center [1015, 426] width 14 height 12
radio input "true"
click at [913, 524] on input "False" at bounding box center [1015, 524] width 14 height 12
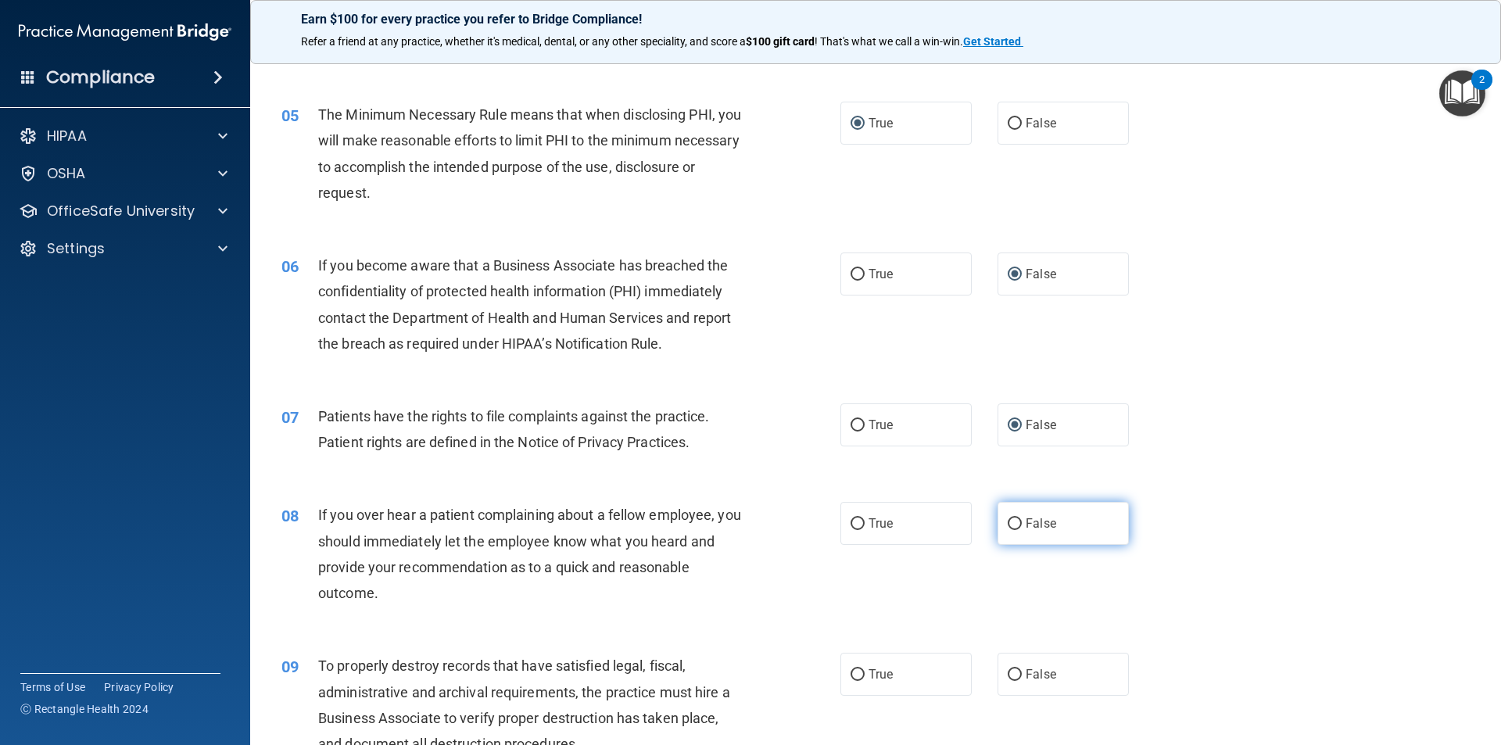
radio input "true"
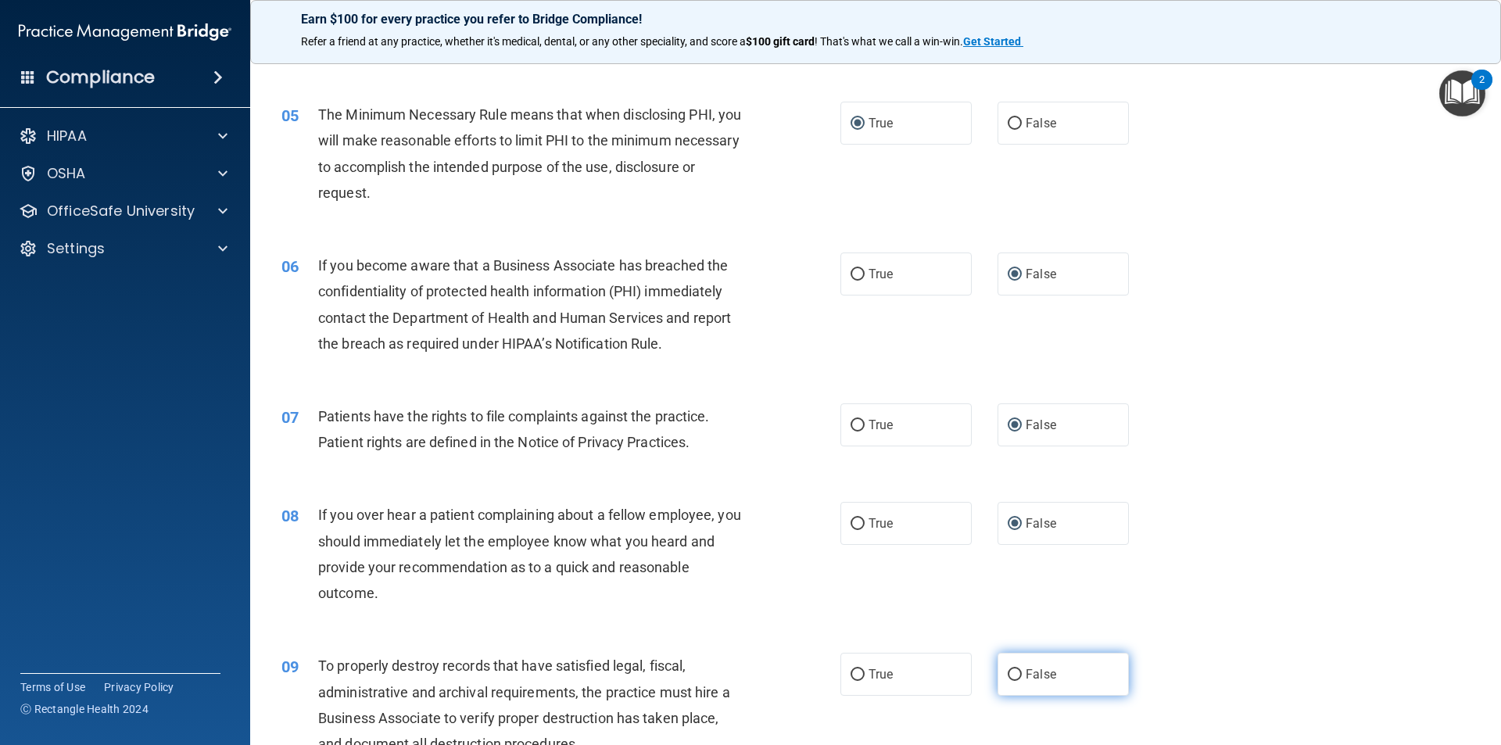
click at [913, 596] on input "False" at bounding box center [1015, 675] width 14 height 12
radio input "true"
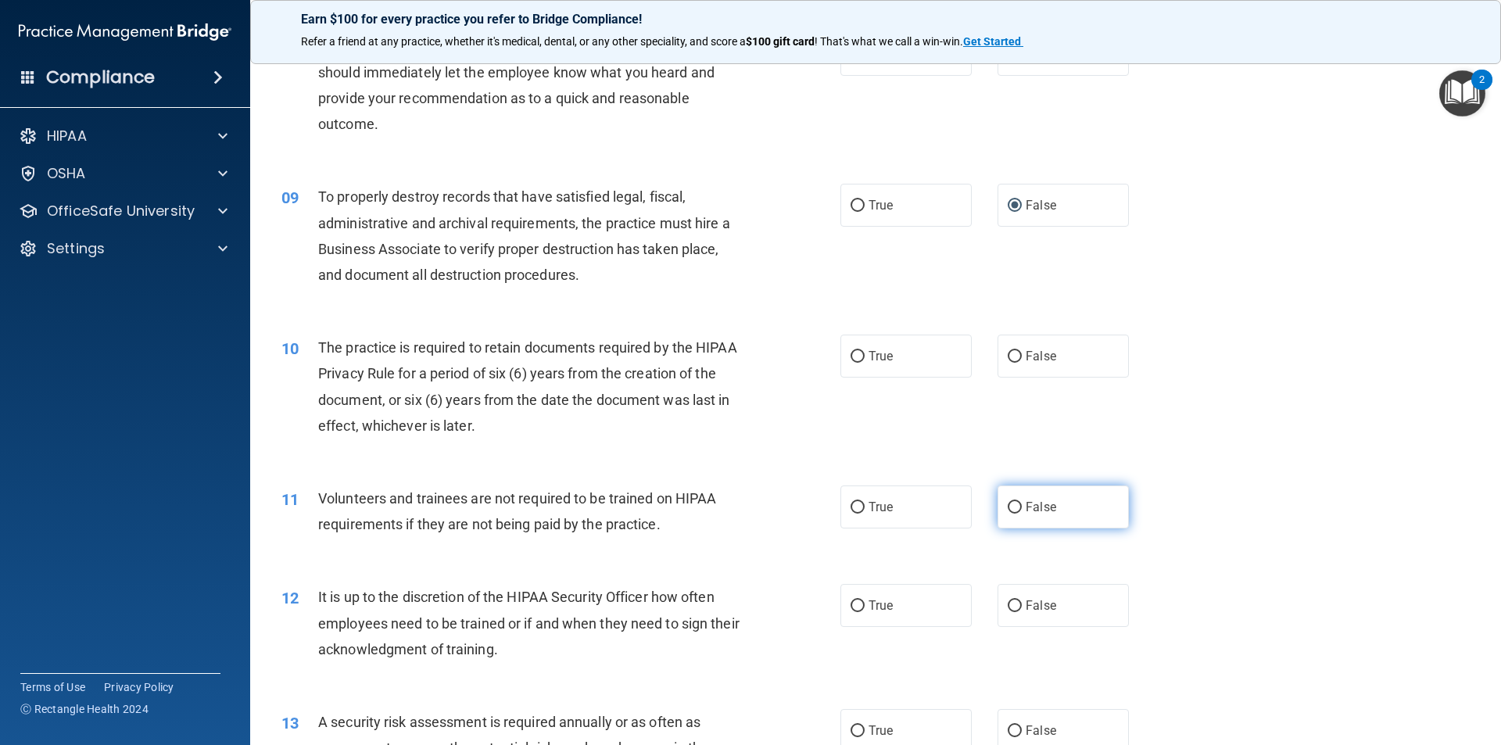
scroll to position [1095, 0]
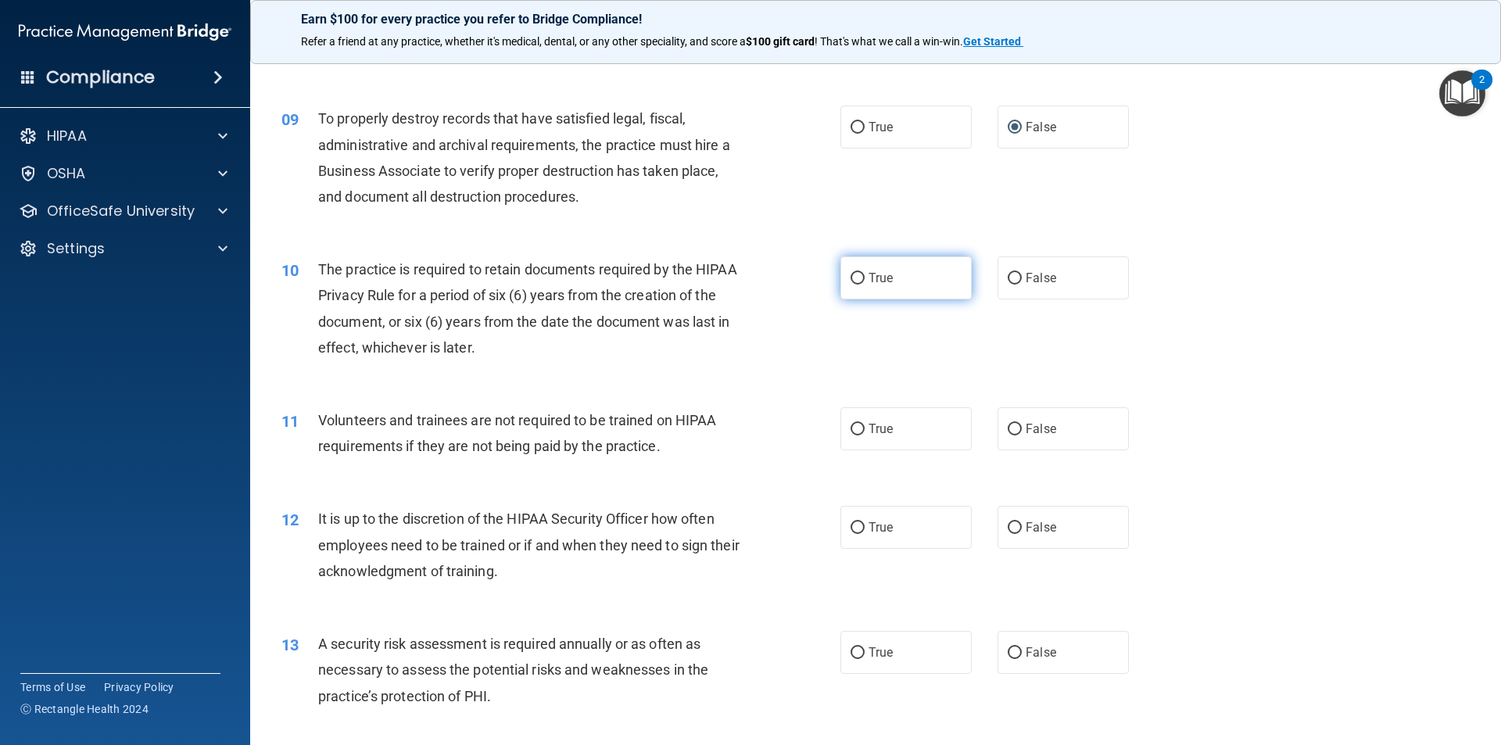
drag, startPoint x: 855, startPoint y: 280, endPoint x: 852, endPoint y: 292, distance: 12.7
click at [854, 280] on input "True" at bounding box center [858, 279] width 14 height 12
radio input "true"
click at [853, 428] on input "True" at bounding box center [858, 430] width 14 height 12
radio input "true"
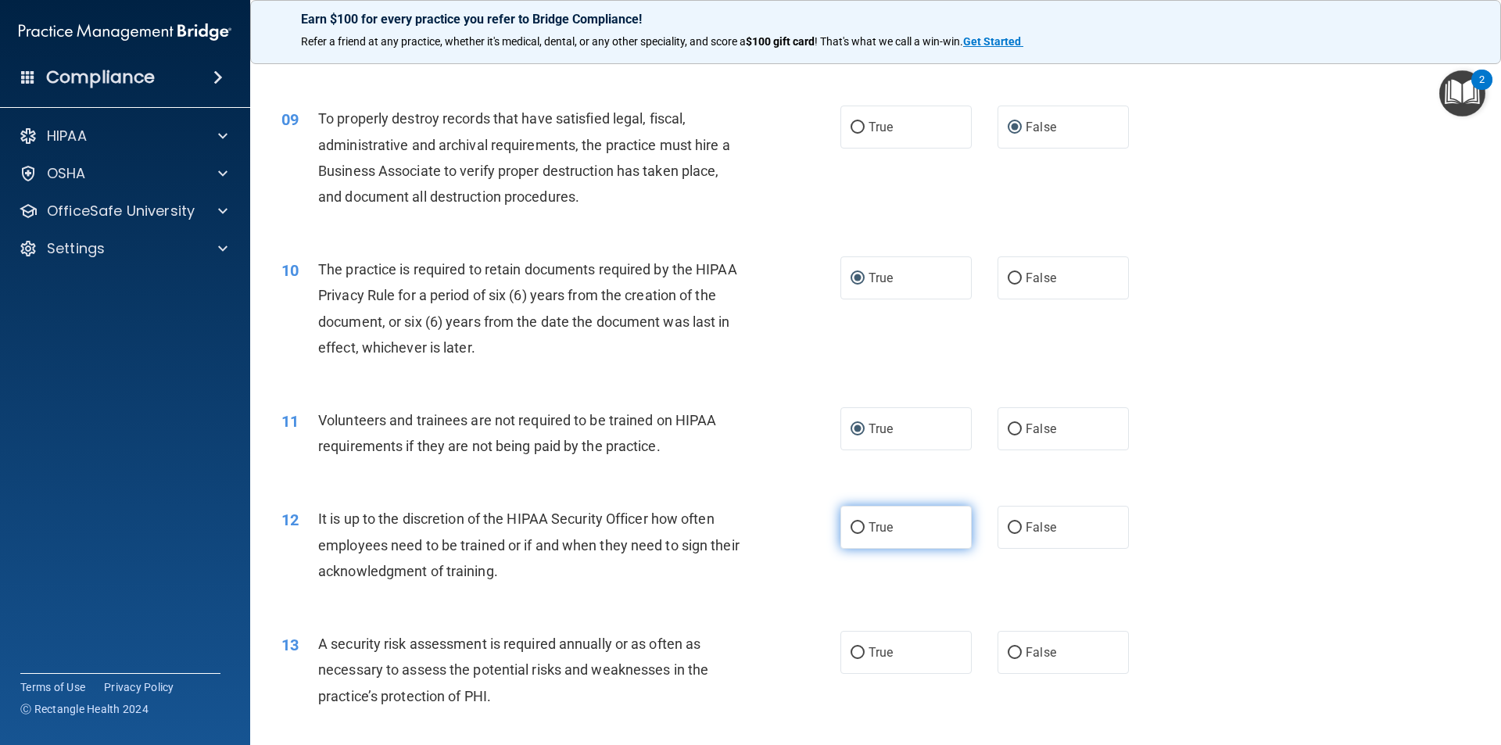
click at [851, 529] on input "True" at bounding box center [858, 528] width 14 height 12
radio input "true"
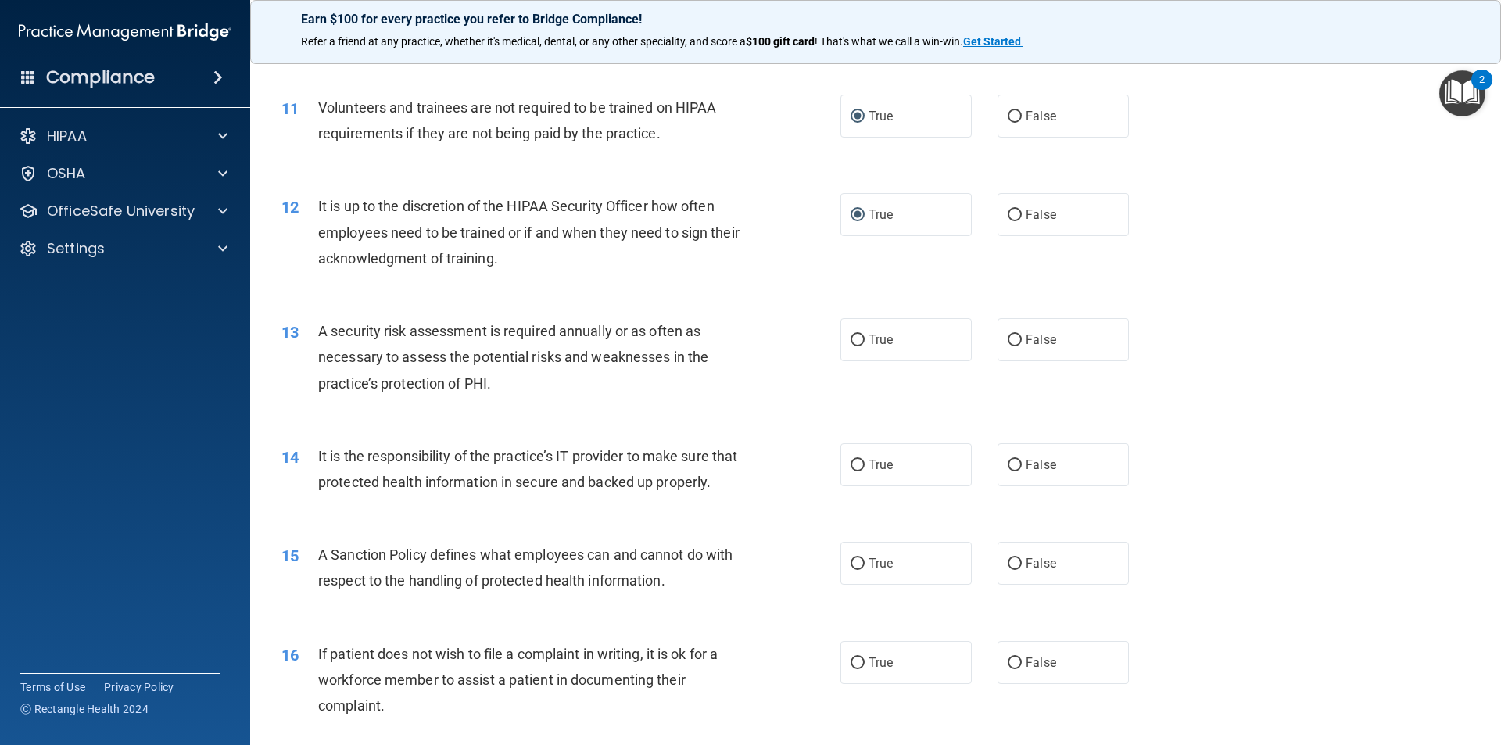
scroll to position [1486, 0]
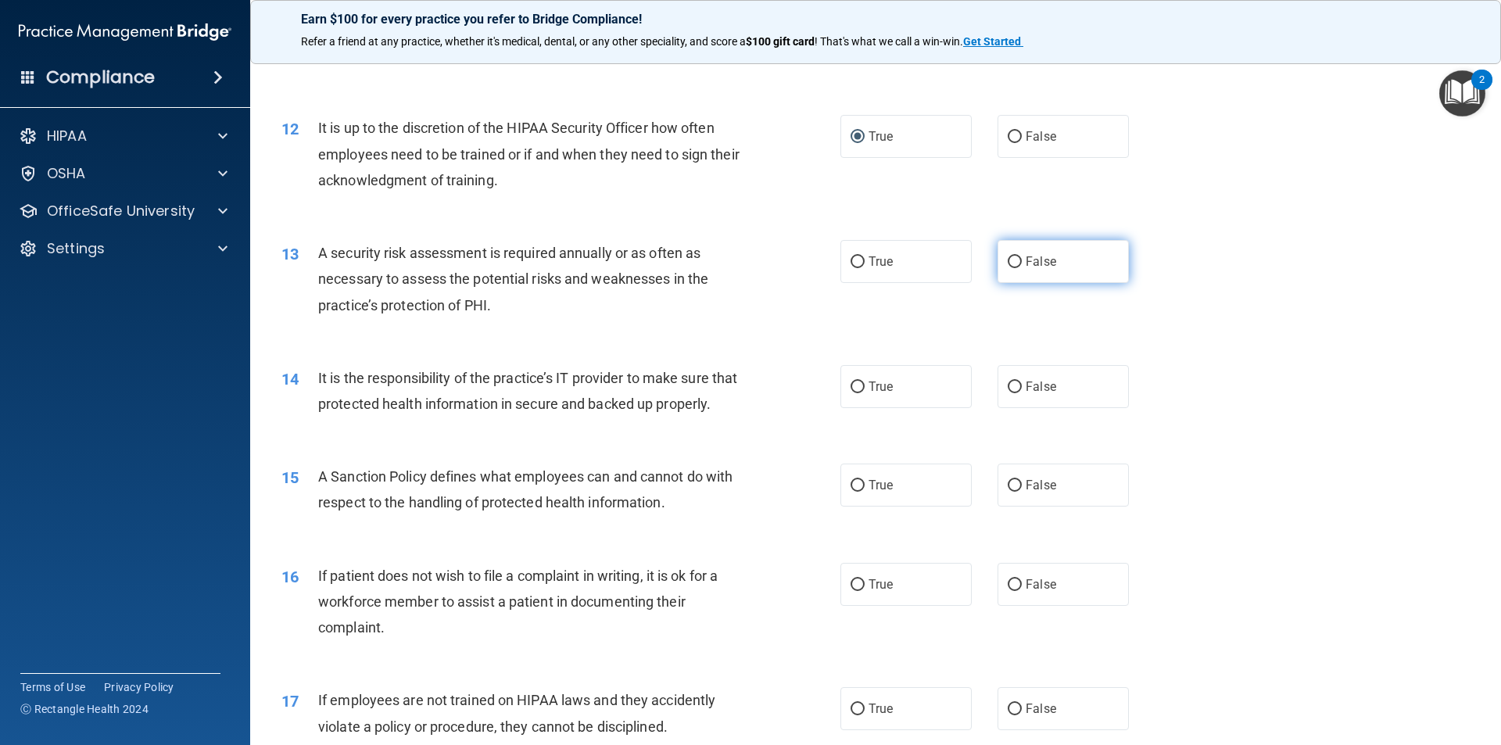
click at [913, 258] on input "False" at bounding box center [1015, 262] width 14 height 12
radio input "true"
click at [913, 384] on input "False" at bounding box center [1015, 388] width 14 height 12
radio input "true"
click at [851, 485] on input "True" at bounding box center [858, 486] width 14 height 12
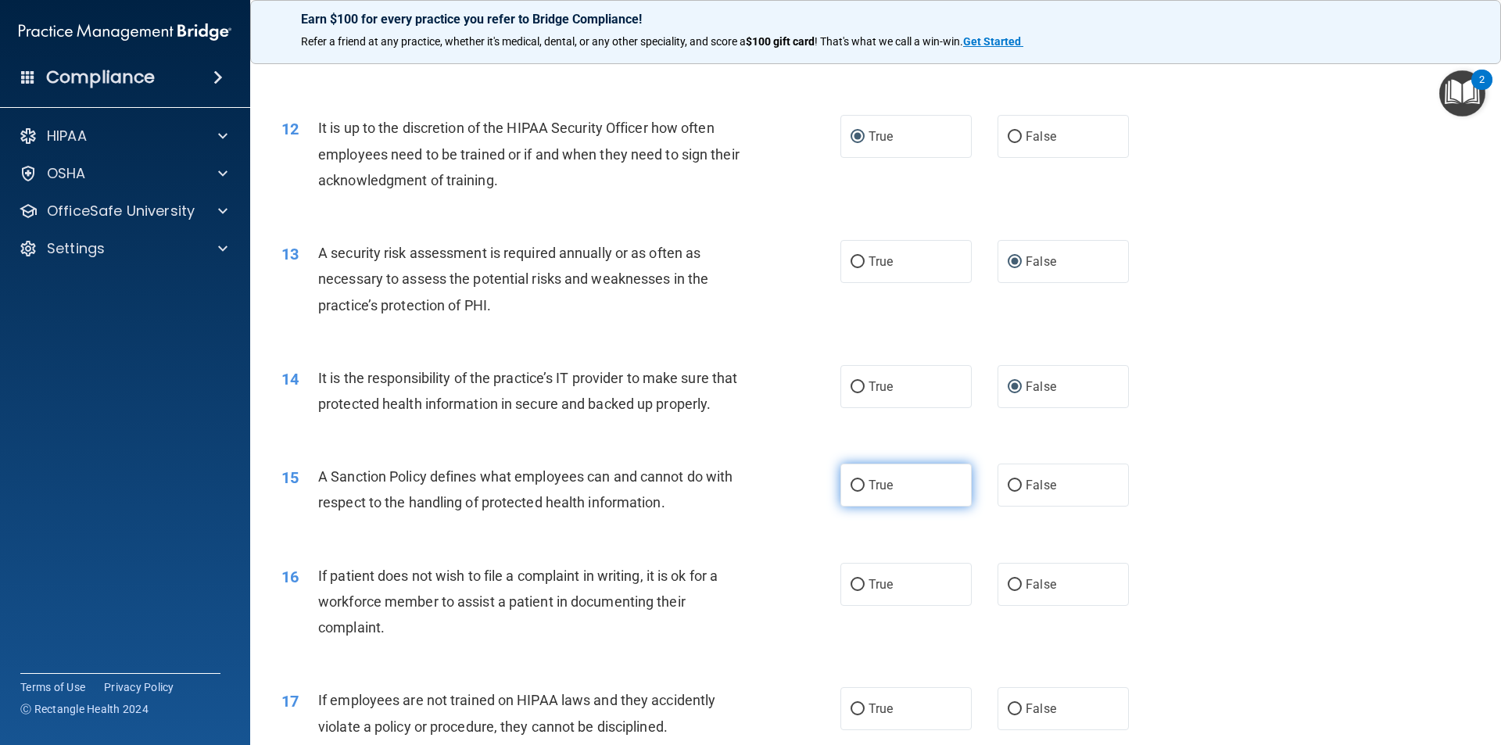
radio input "true"
click at [851, 584] on input "True" at bounding box center [858, 585] width 14 height 12
radio input "true"
click at [854, 596] on input "True" at bounding box center [858, 710] width 14 height 12
radio input "true"
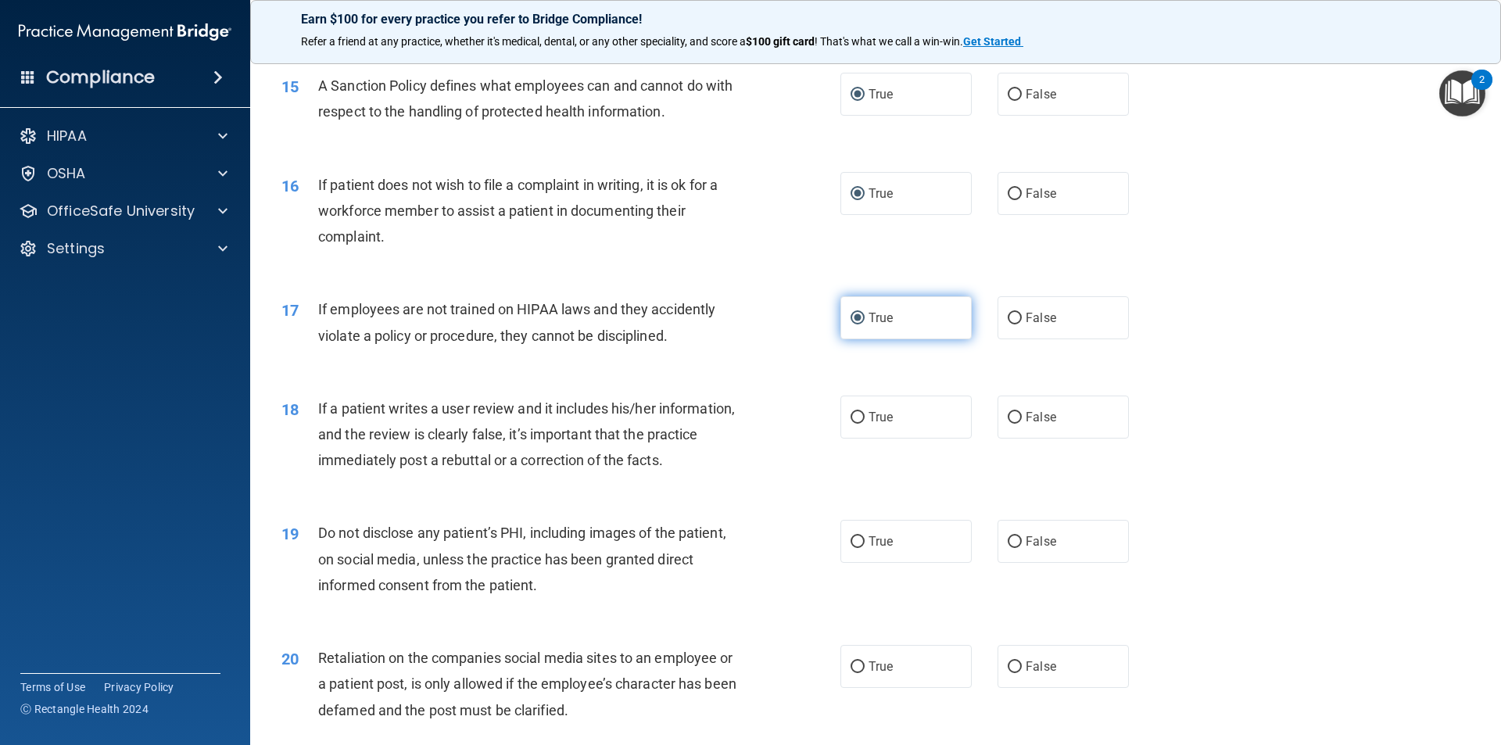
scroll to position [2033, 0]
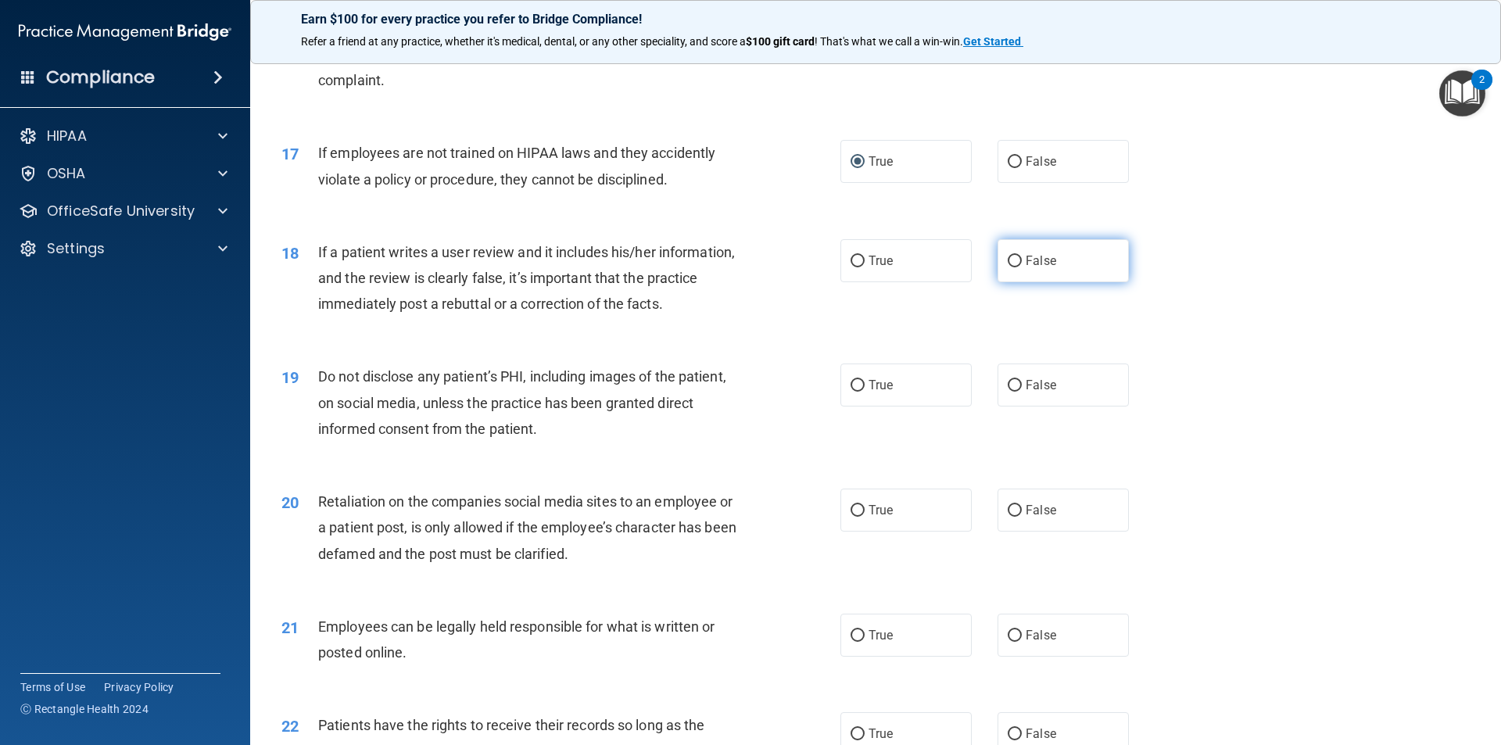
click at [913, 260] on input "False" at bounding box center [1015, 262] width 14 height 12
radio input "true"
click at [913, 381] on input "False" at bounding box center [1015, 386] width 14 height 12
radio input "true"
click at [913, 506] on input "False" at bounding box center [1015, 511] width 14 height 12
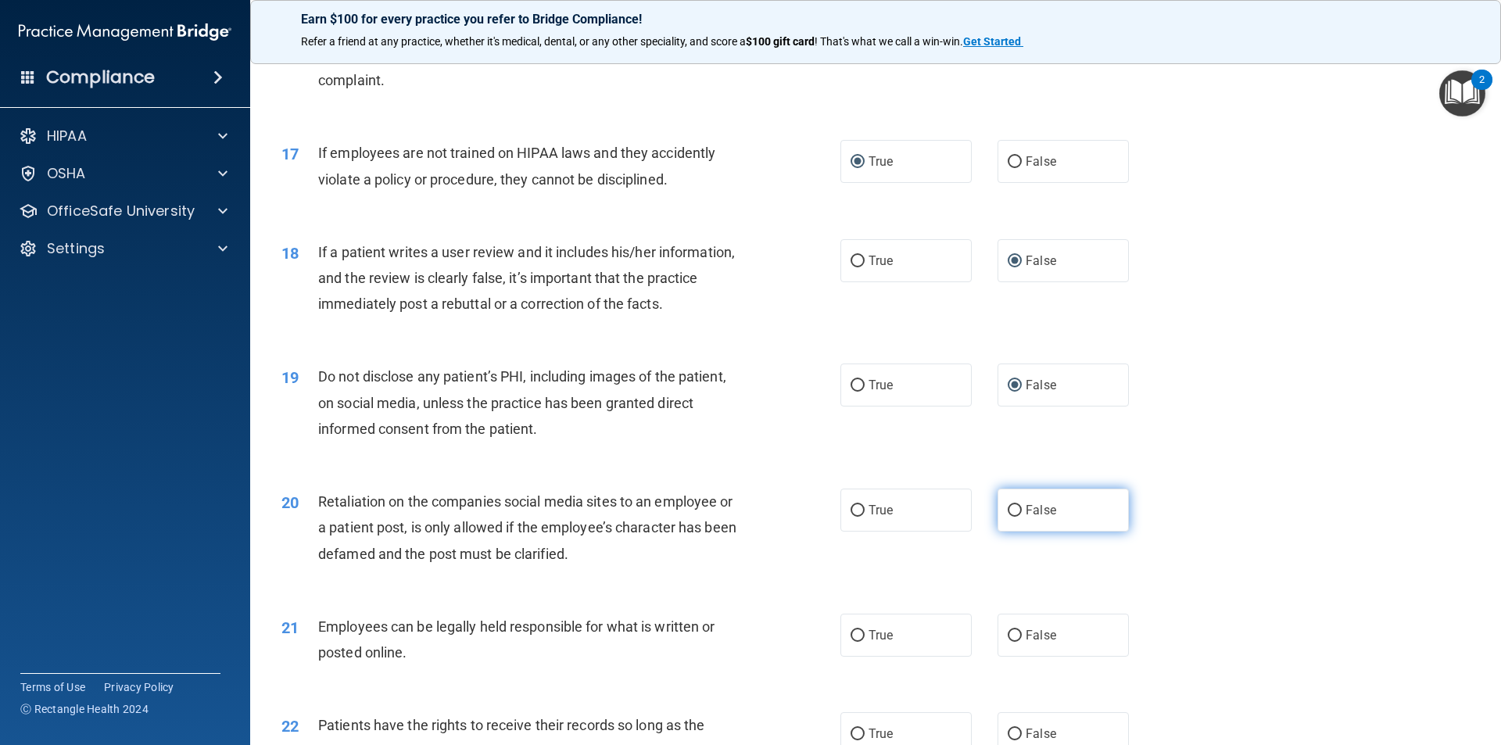
radio input "true"
click at [913, 596] on input "False" at bounding box center [1015, 636] width 14 height 12
radio input "true"
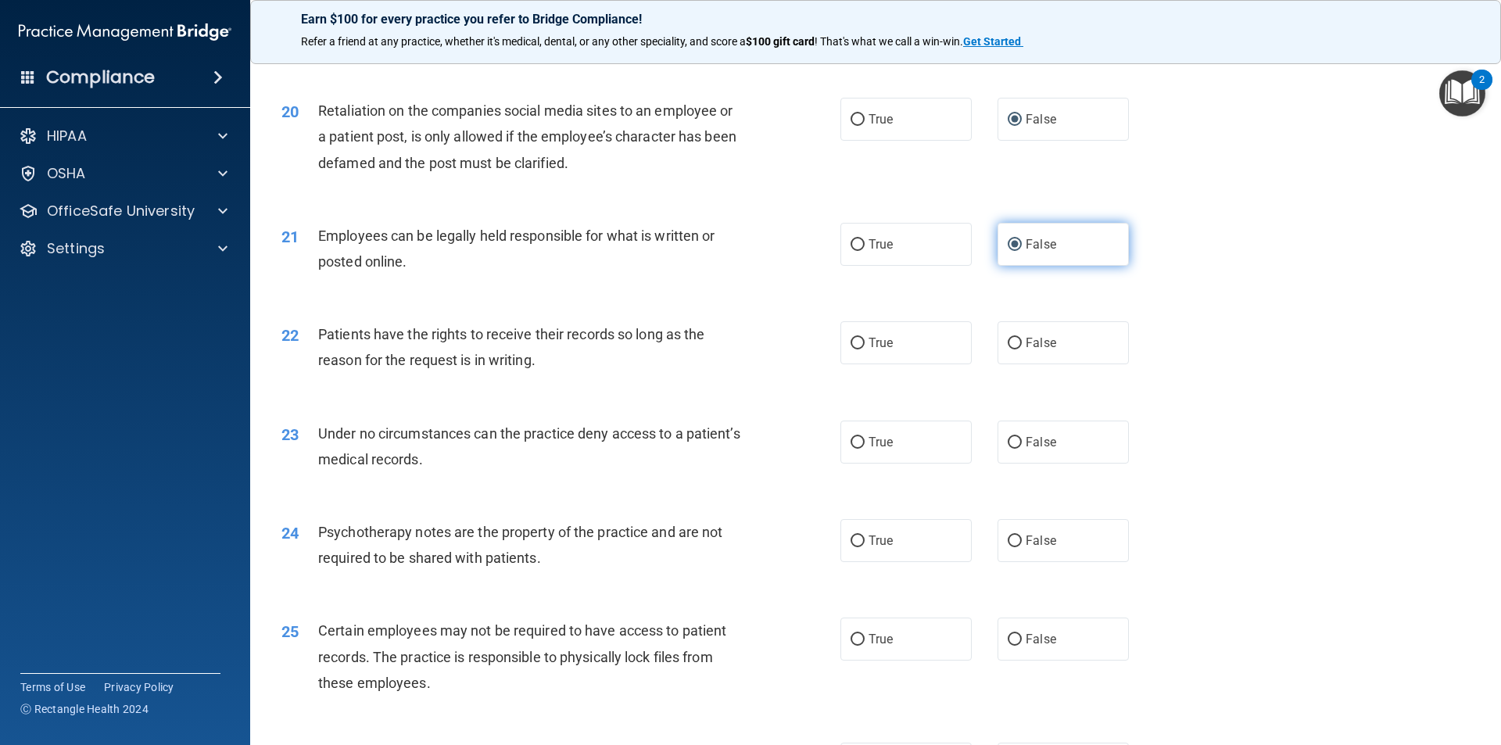
scroll to position [2502, 0]
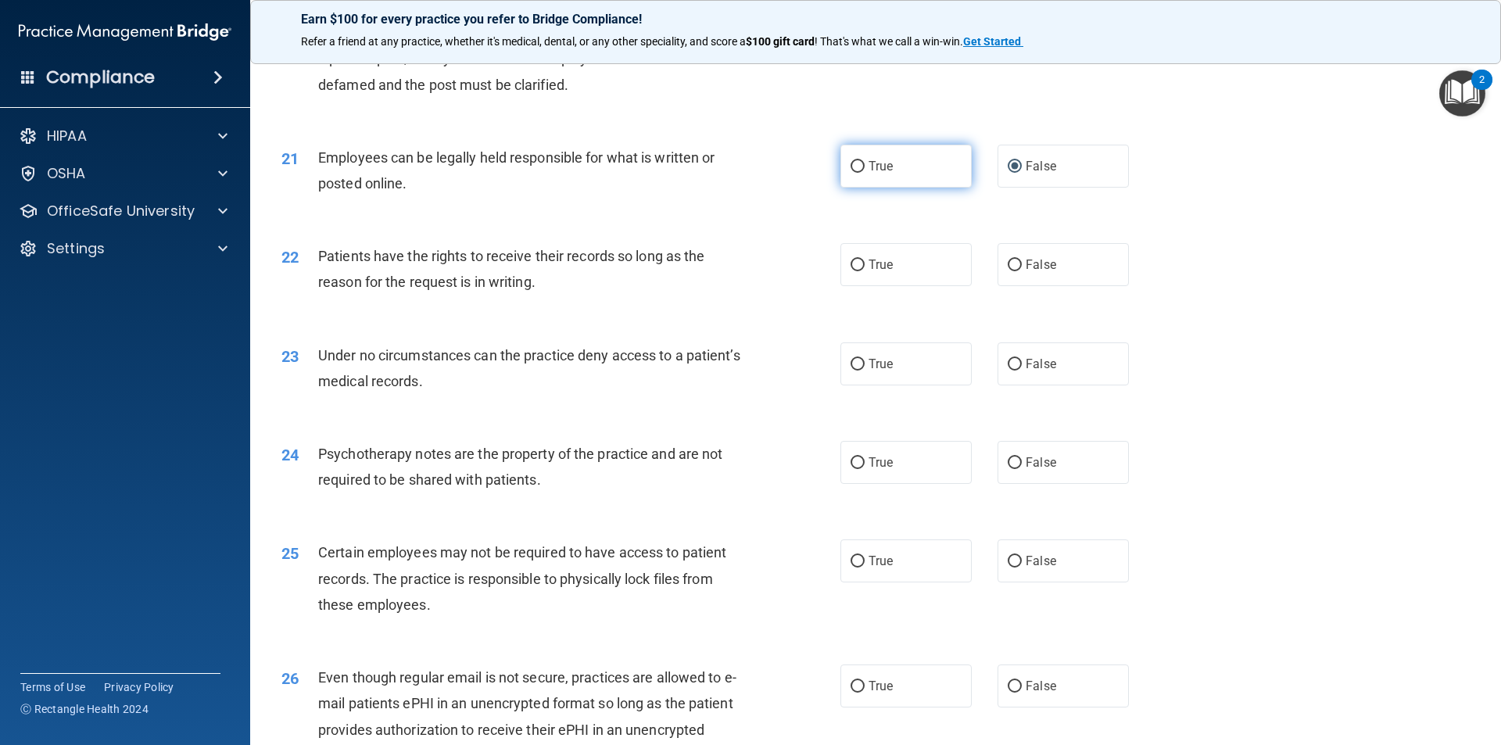
click at [855, 166] on input "True" at bounding box center [858, 167] width 14 height 12
radio input "true"
radio input "false"
click at [851, 268] on input "True" at bounding box center [858, 266] width 14 height 12
radio input "true"
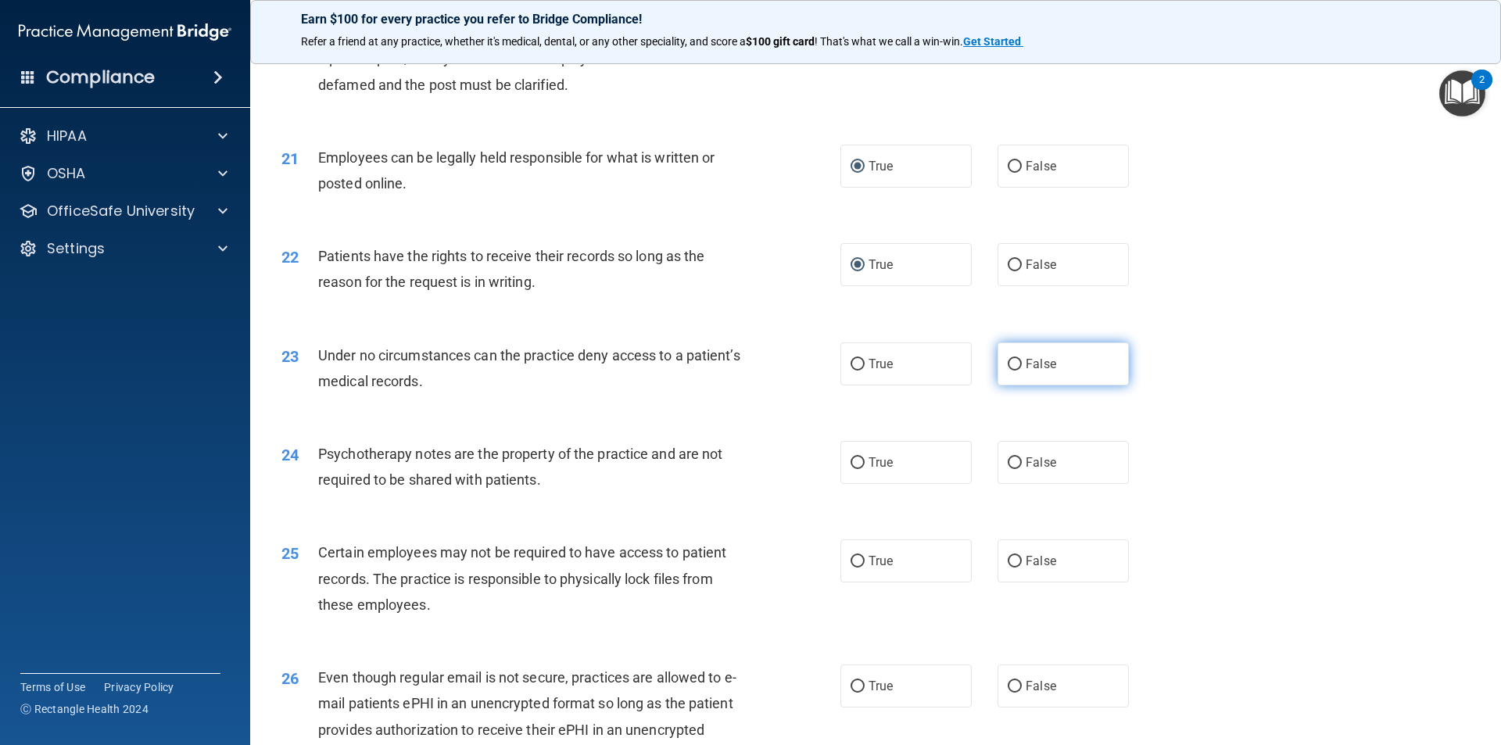
click at [913, 360] on input "False" at bounding box center [1015, 365] width 14 height 12
radio input "true"
click at [913, 464] on input "False" at bounding box center [1015, 463] width 14 height 12
radio input "true"
click at [851, 563] on input "True" at bounding box center [858, 562] width 14 height 12
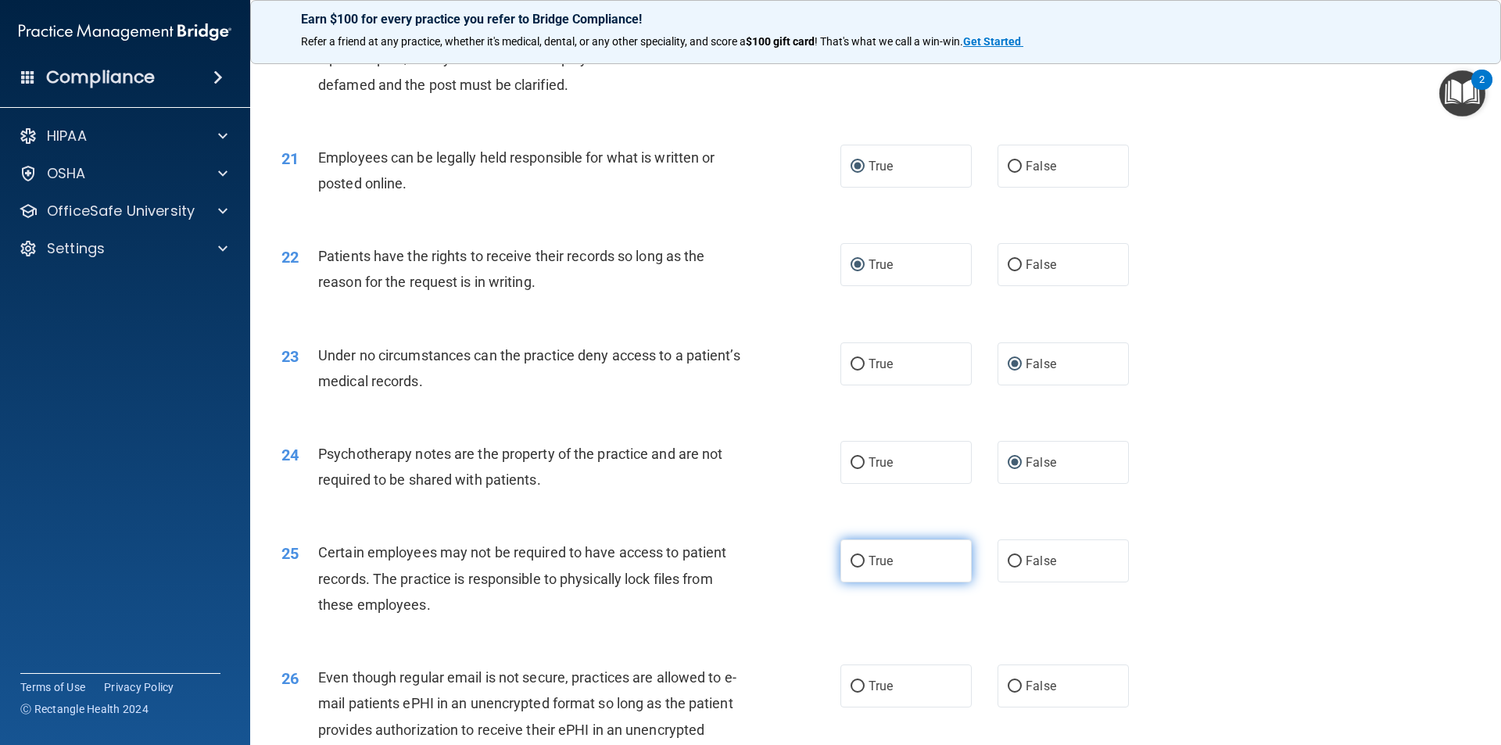
radio input "true"
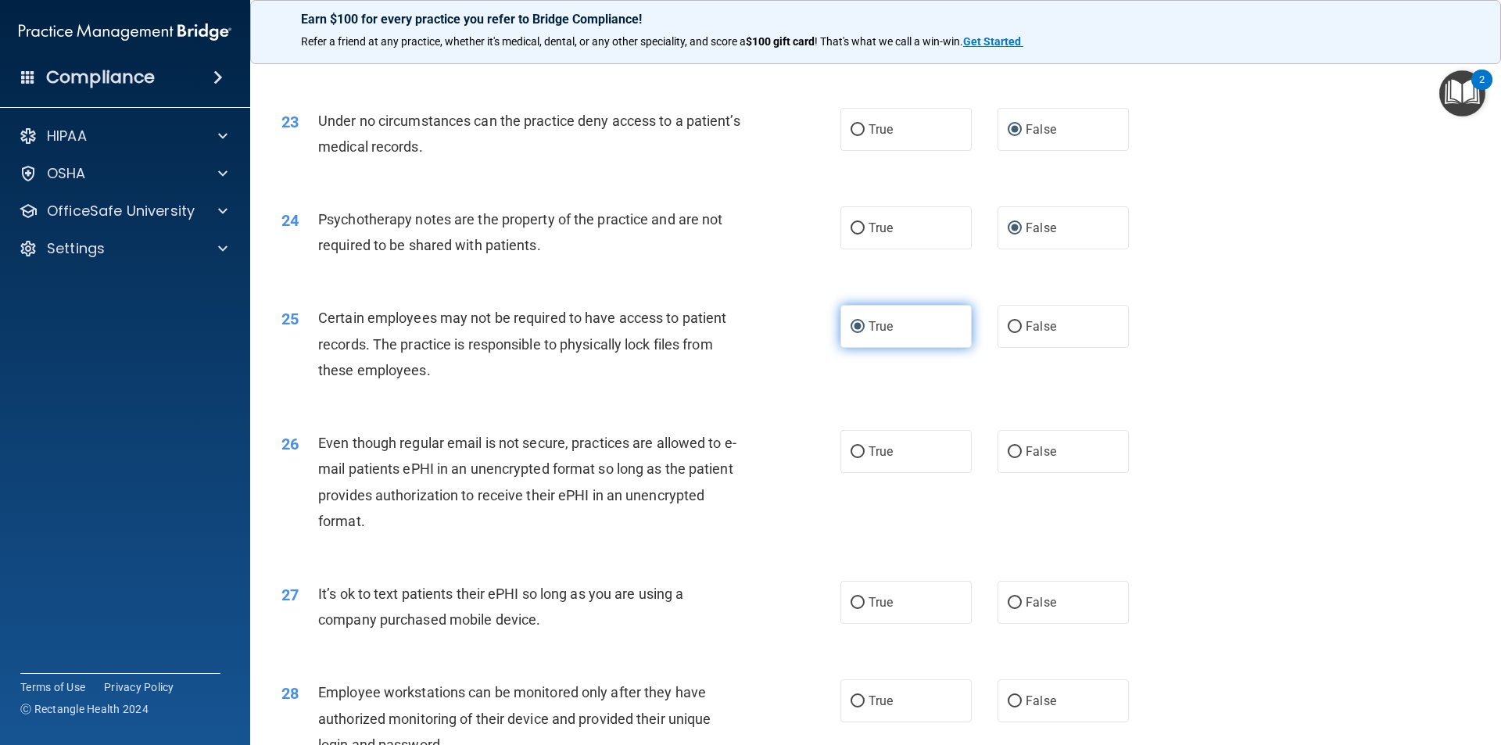
scroll to position [2815, 0]
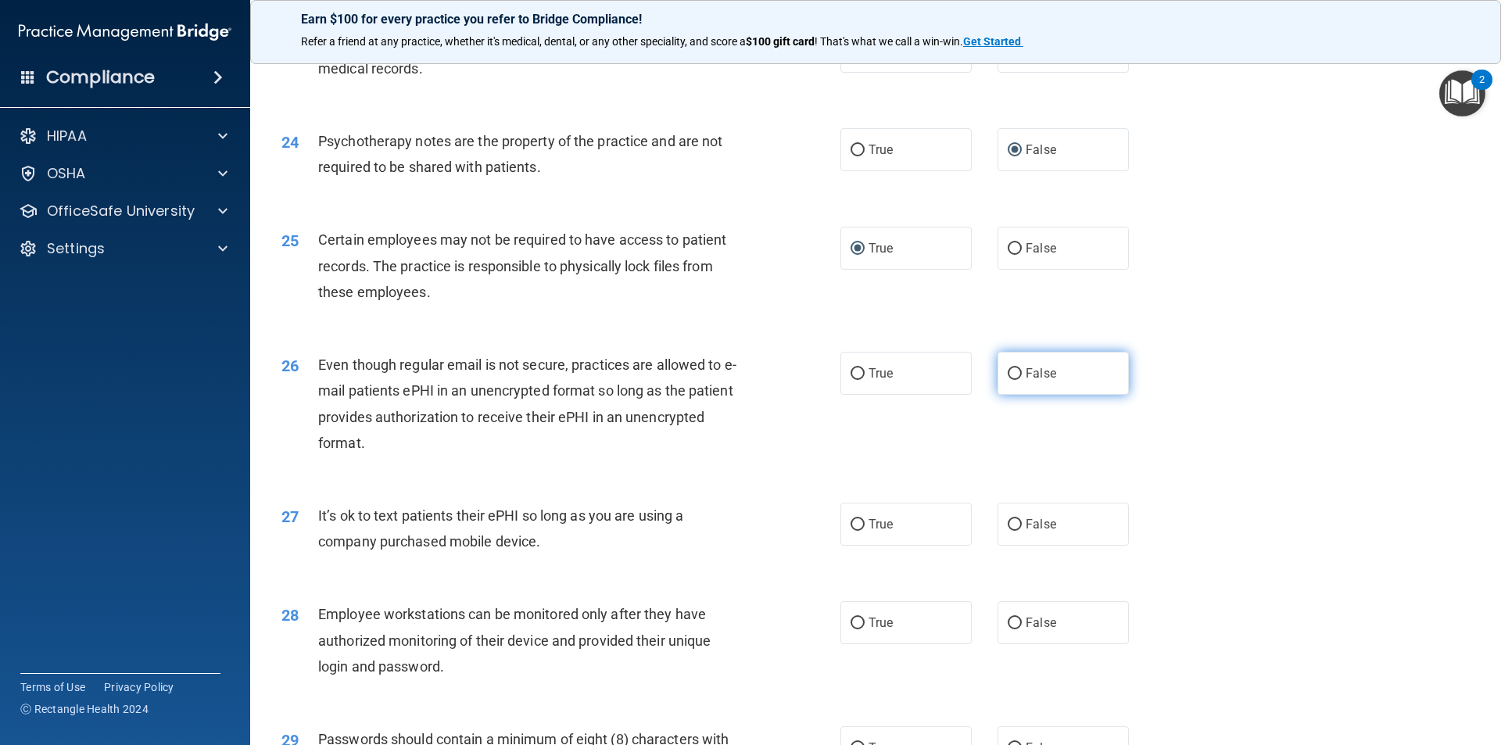
click at [913, 370] on input "False" at bounding box center [1015, 374] width 14 height 12
radio input "true"
click at [913, 524] on input "False" at bounding box center [1015, 525] width 14 height 12
radio input "true"
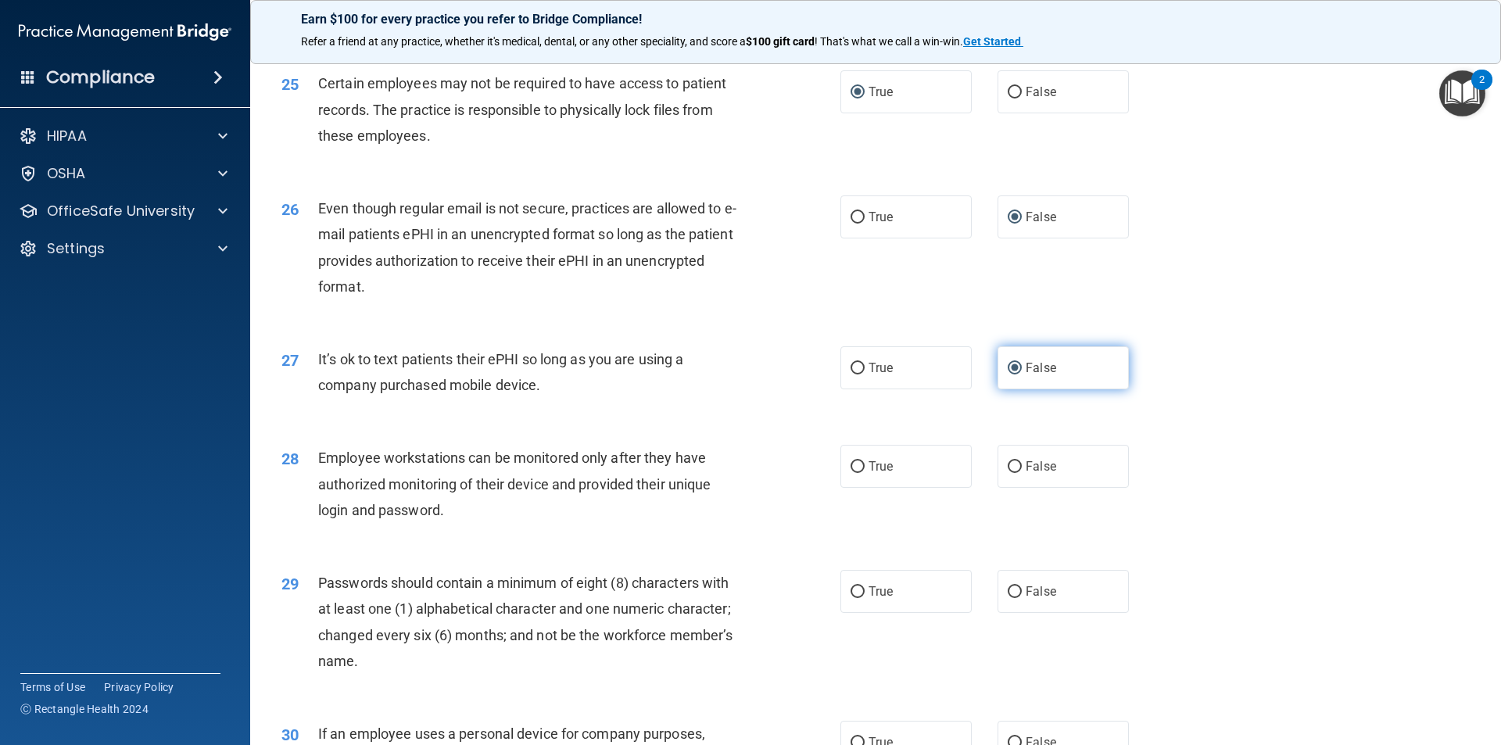
scroll to position [3049, 0]
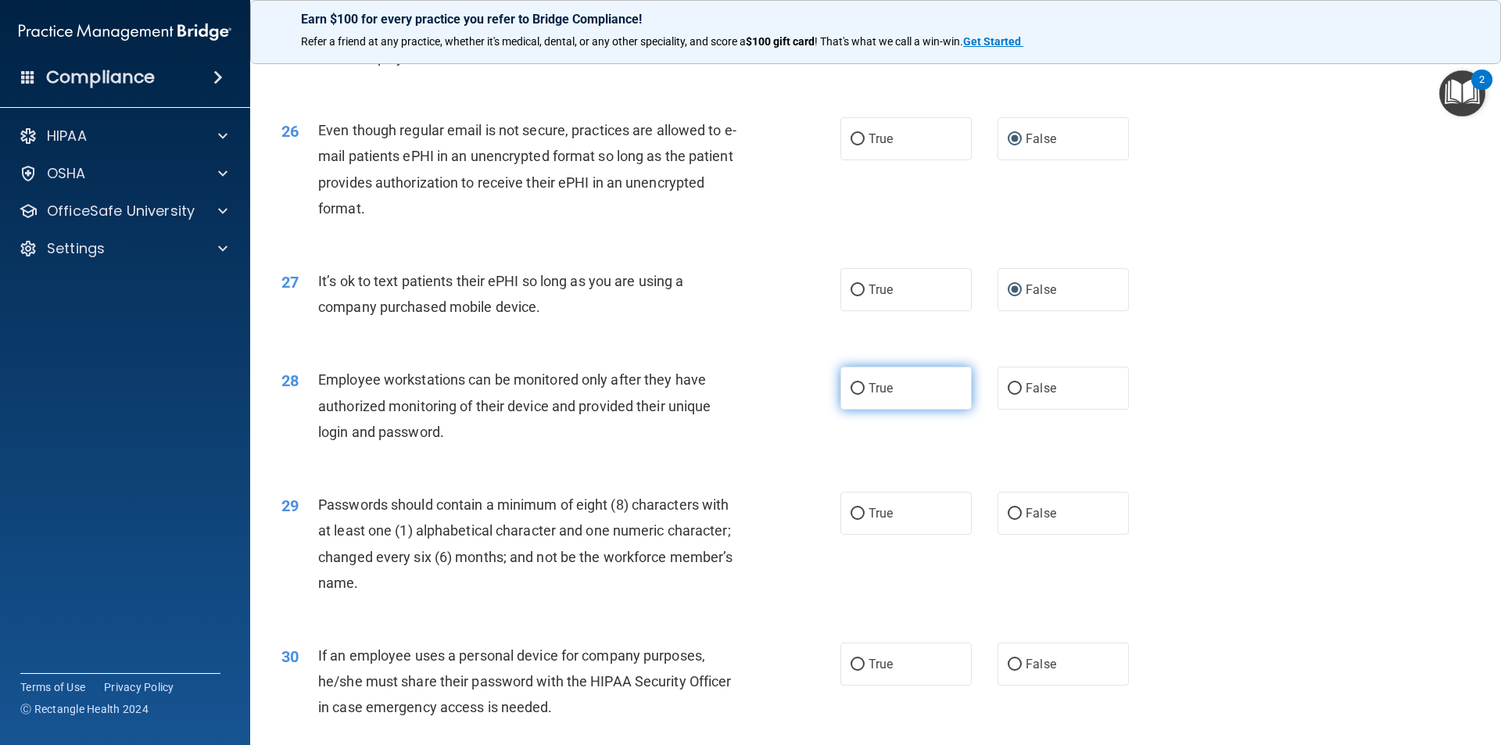
click at [851, 385] on input "True" at bounding box center [858, 389] width 14 height 12
radio input "true"
click at [852, 515] on input "True" at bounding box center [858, 514] width 14 height 12
radio input "true"
click at [851, 596] on input "True" at bounding box center [858, 665] width 14 height 12
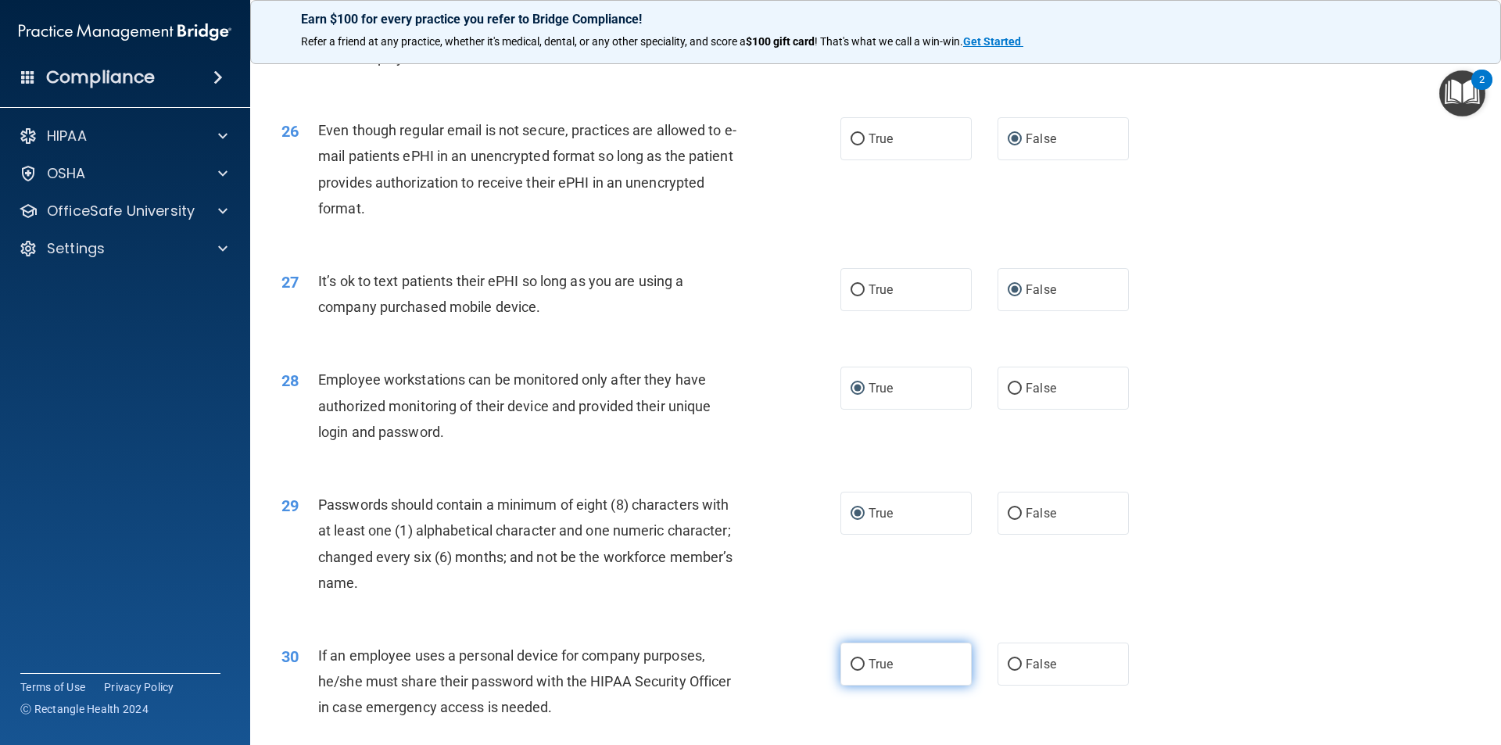
radio input "true"
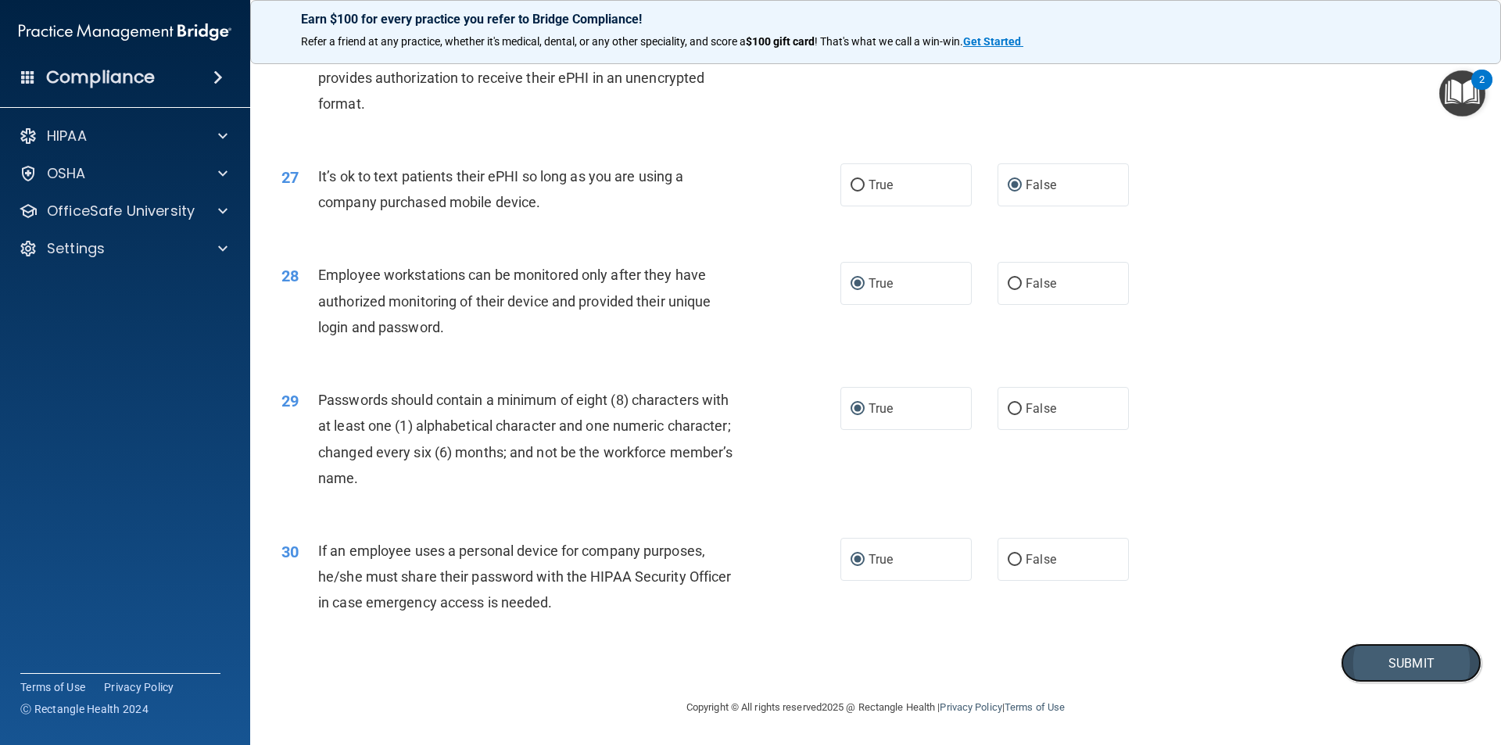
click at [913, 596] on button "Submit" at bounding box center [1411, 664] width 141 height 40
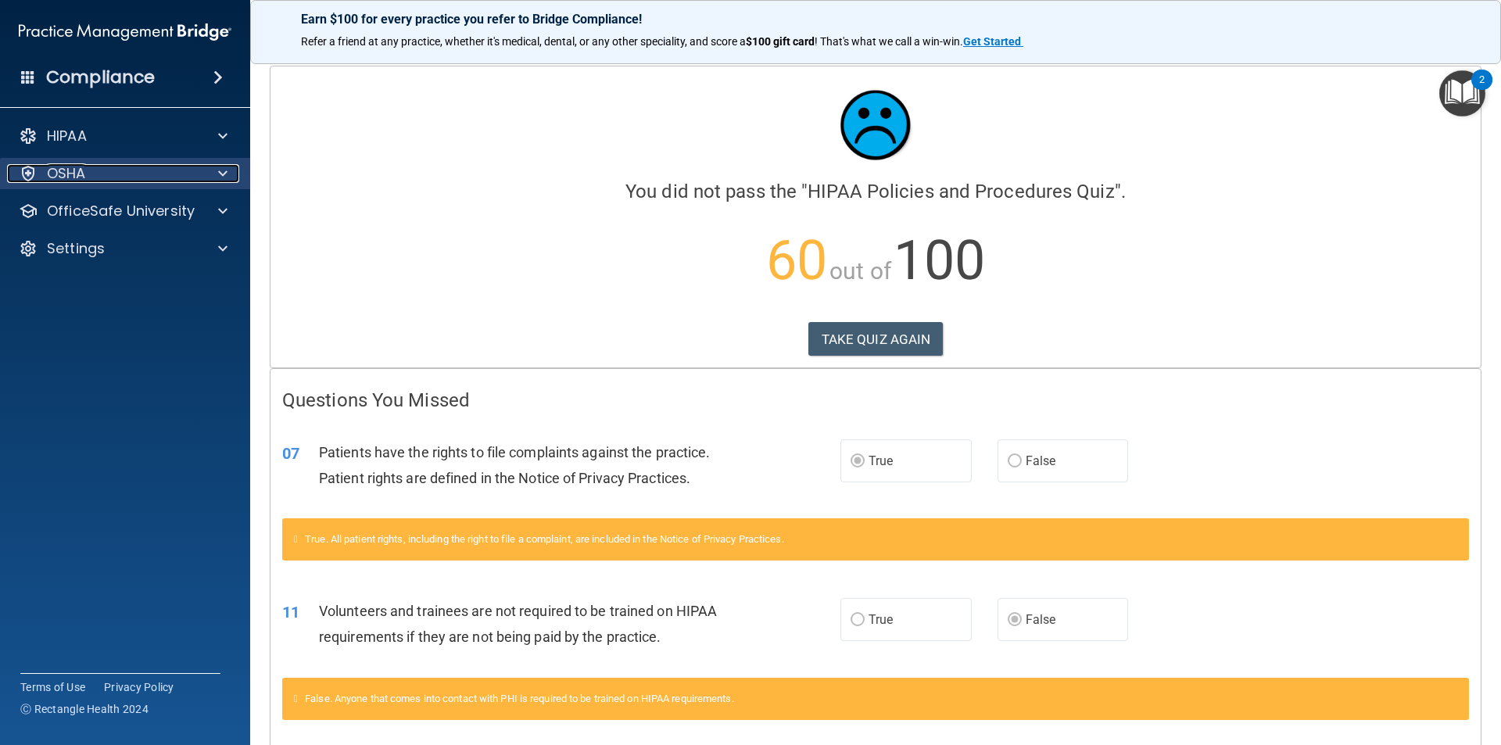
click at [190, 170] on div "OSHA" at bounding box center [104, 173] width 194 height 19
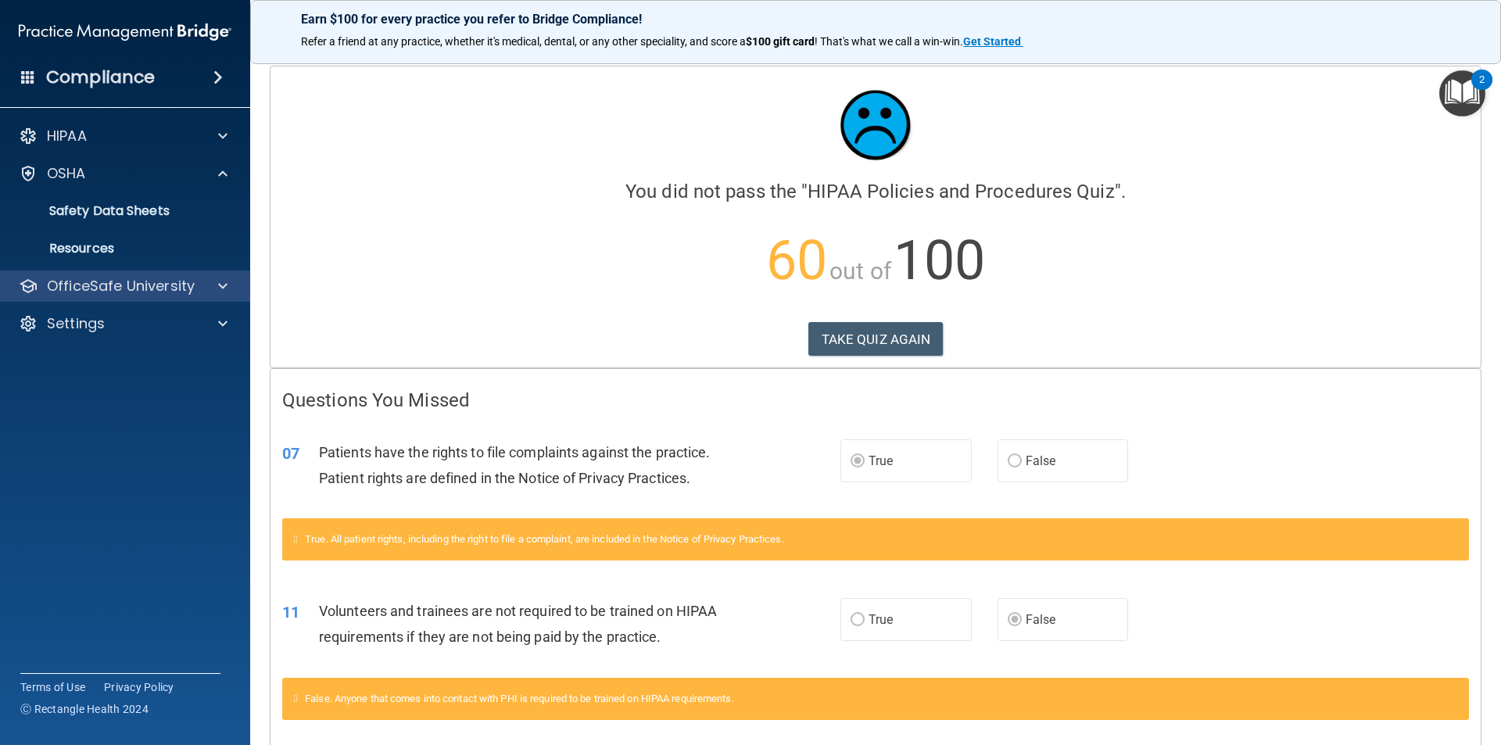
click at [142, 296] on div "OfficeSafe University" at bounding box center [125, 286] width 251 height 31
click at [139, 285] on p "OfficeSafe University" at bounding box center [121, 286] width 148 height 19
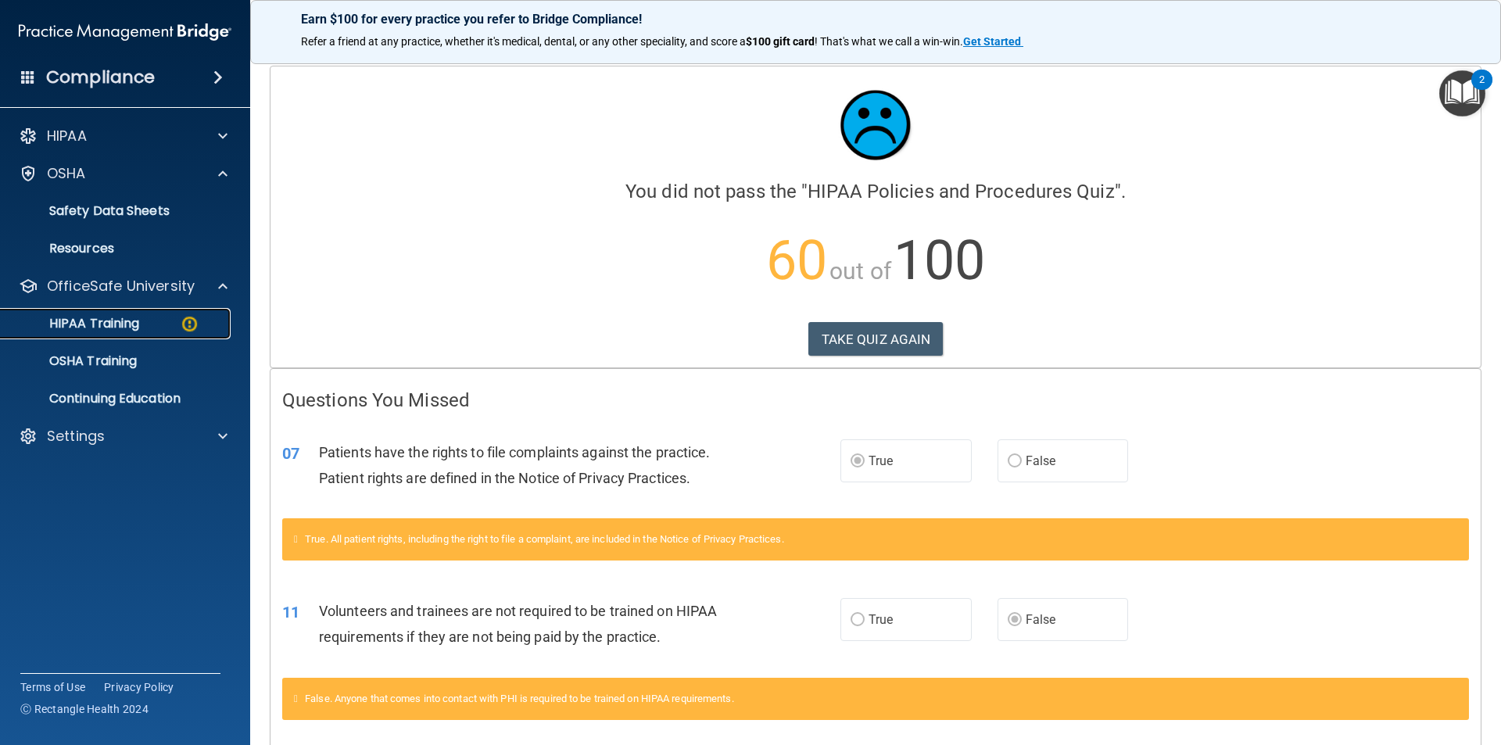
click at [167, 314] on link "HIPAA Training" at bounding box center [107, 323] width 246 height 31
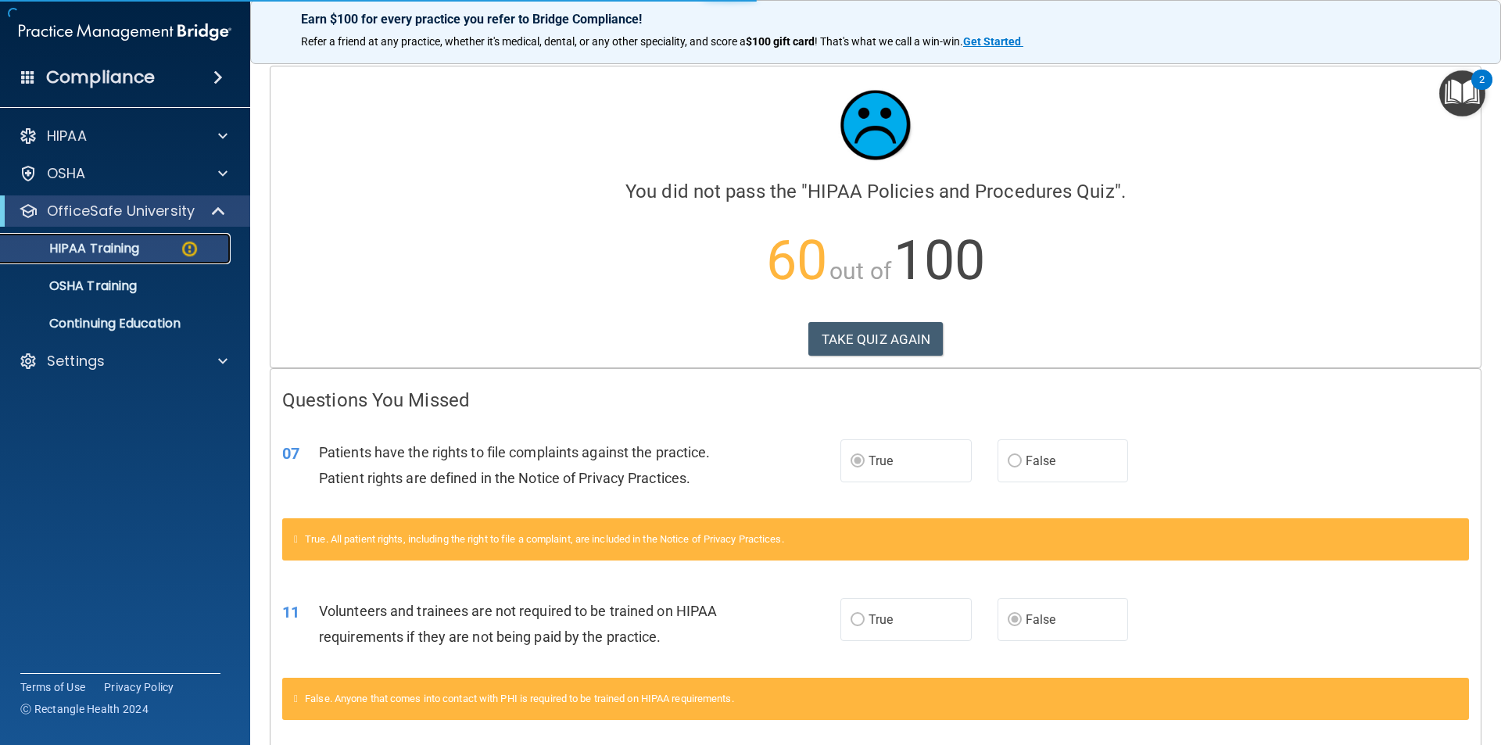
click at [181, 253] on img at bounding box center [190, 249] width 20 height 20
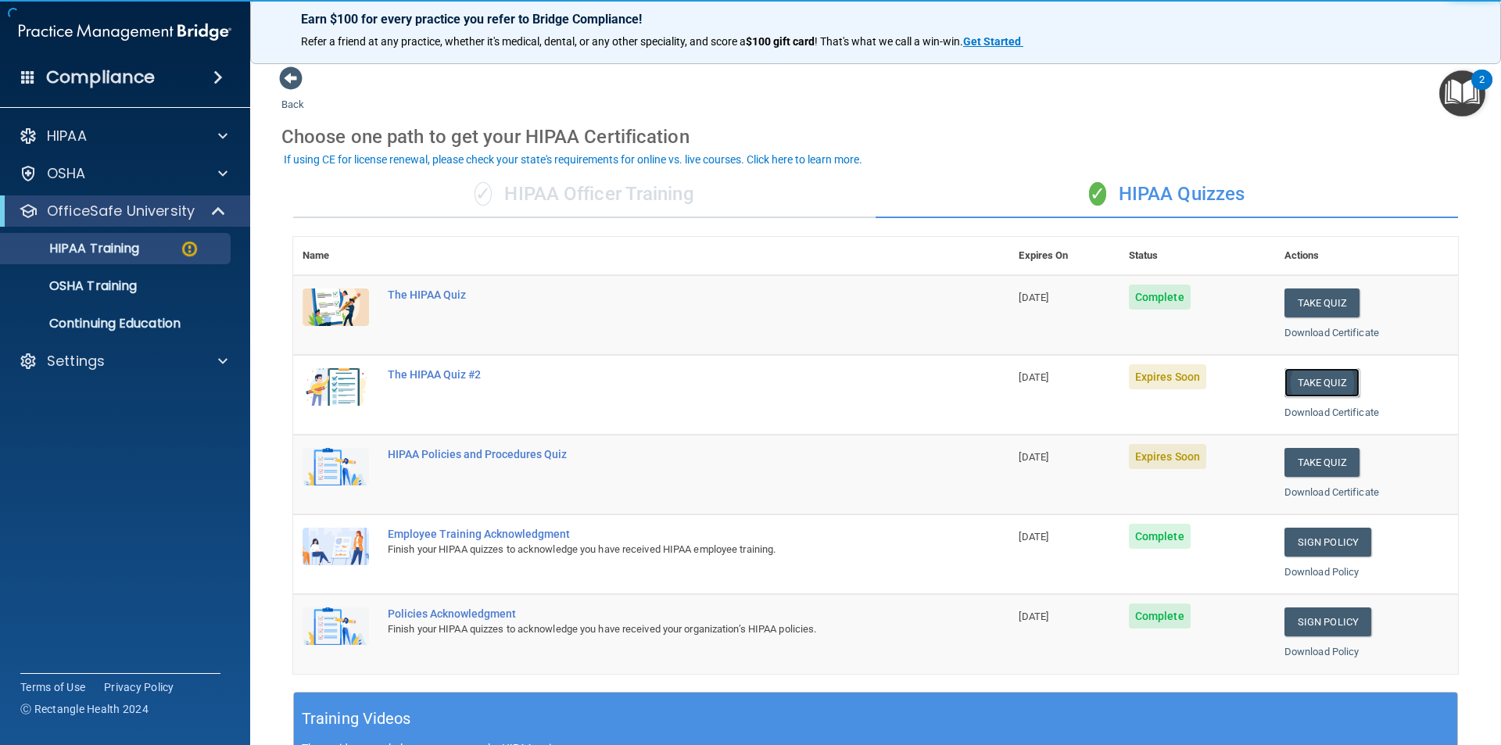
click at [913, 377] on button "Take Quiz" at bounding box center [1322, 382] width 75 height 29
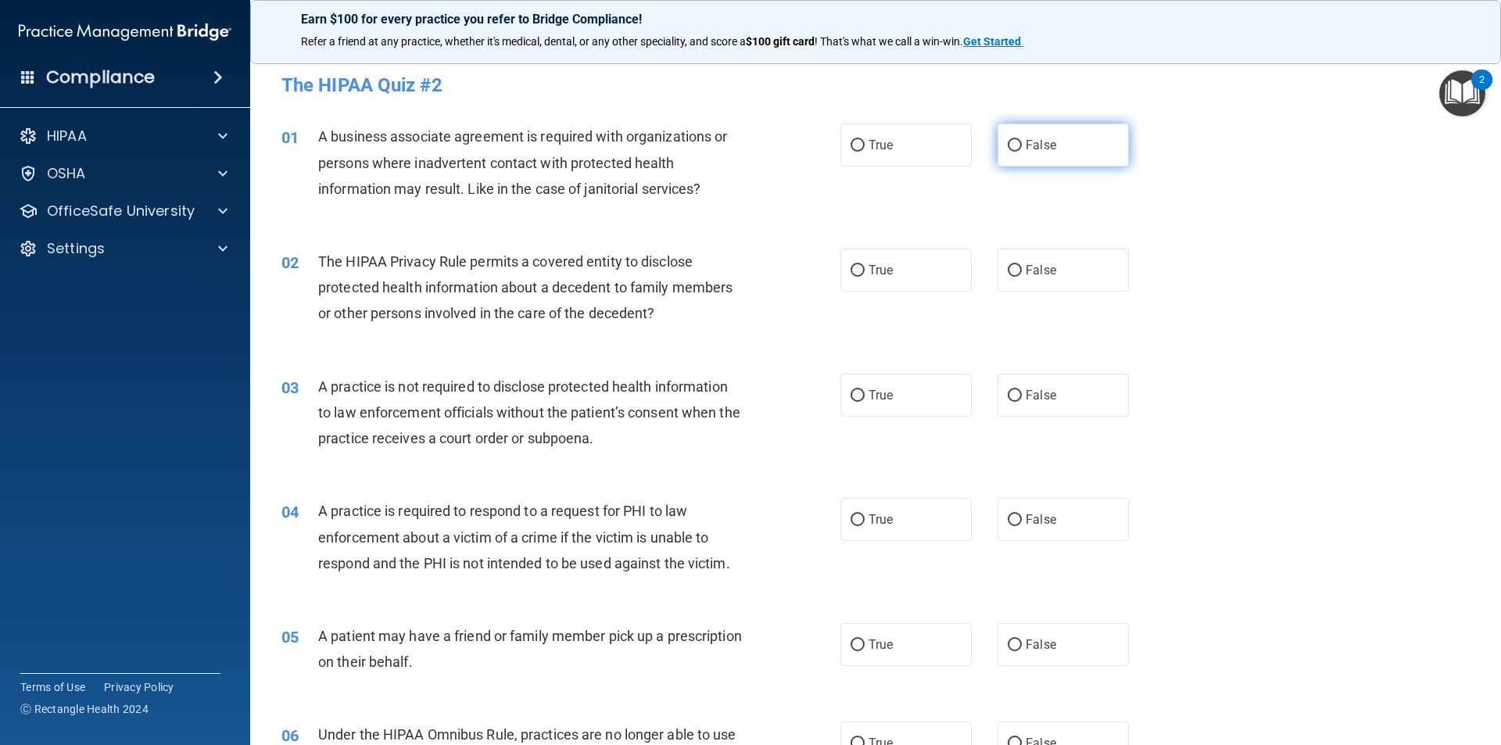
click at [913, 145] on input "False" at bounding box center [1015, 146] width 14 height 12
radio input "true"
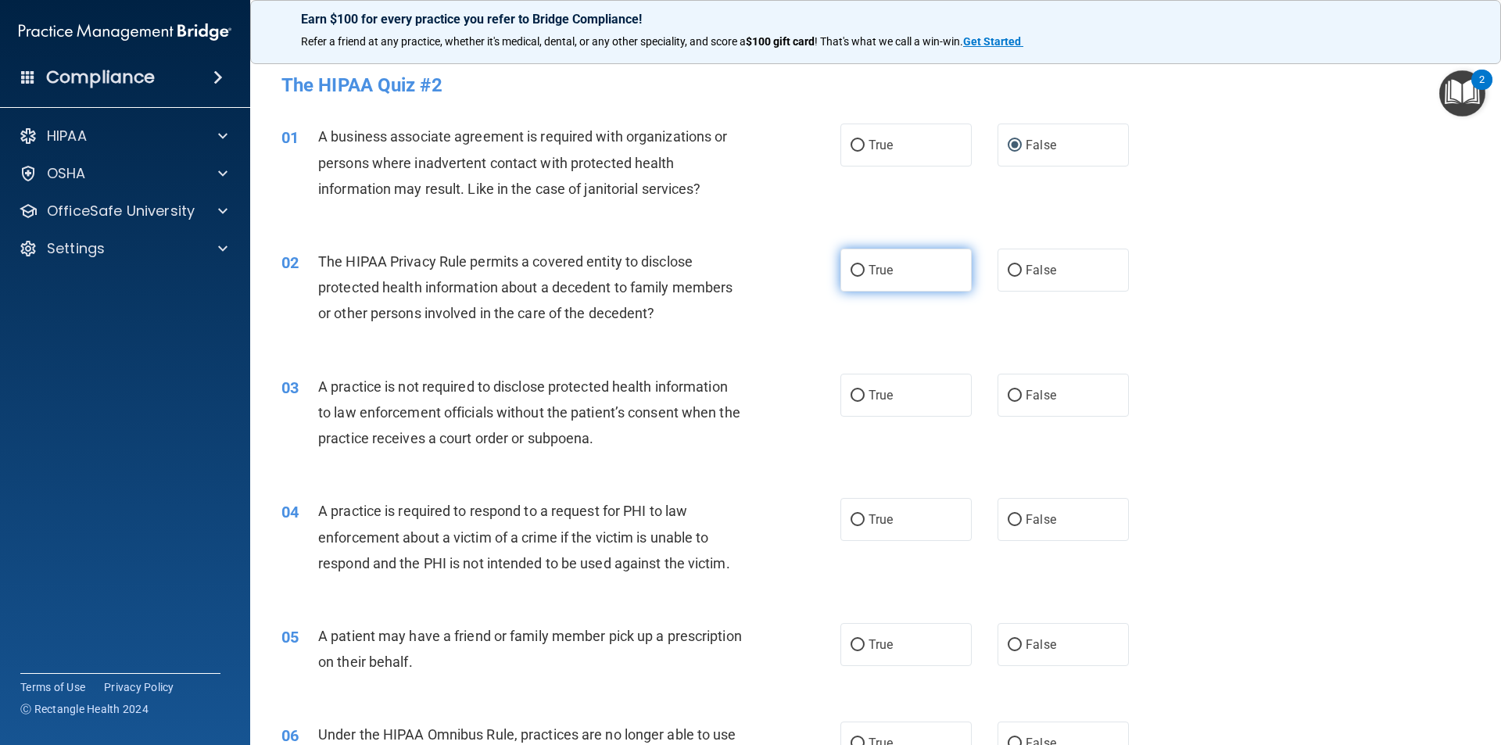
click at [851, 265] on input "True" at bounding box center [858, 271] width 14 height 12
radio input "true"
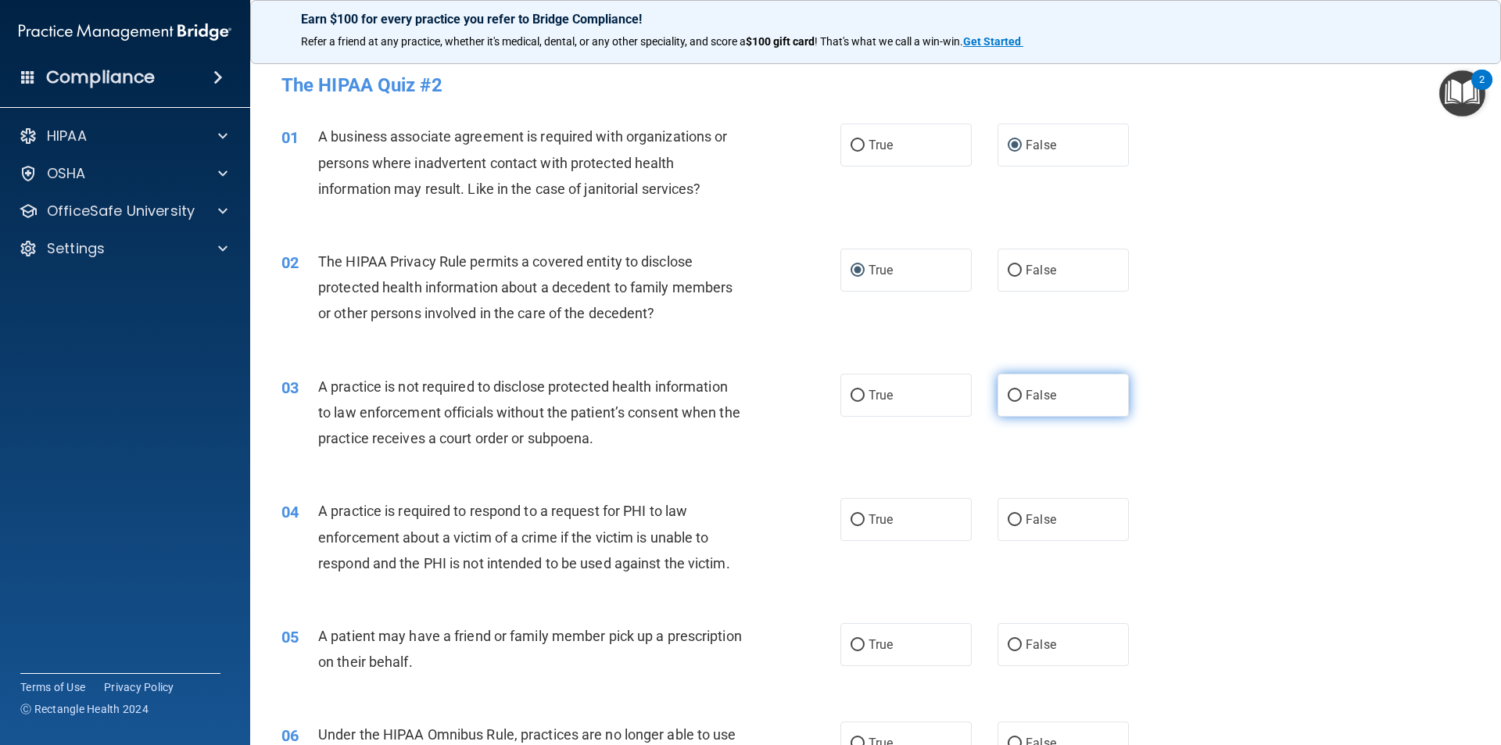
click at [913, 393] on input "False" at bounding box center [1015, 396] width 14 height 12
radio input "true"
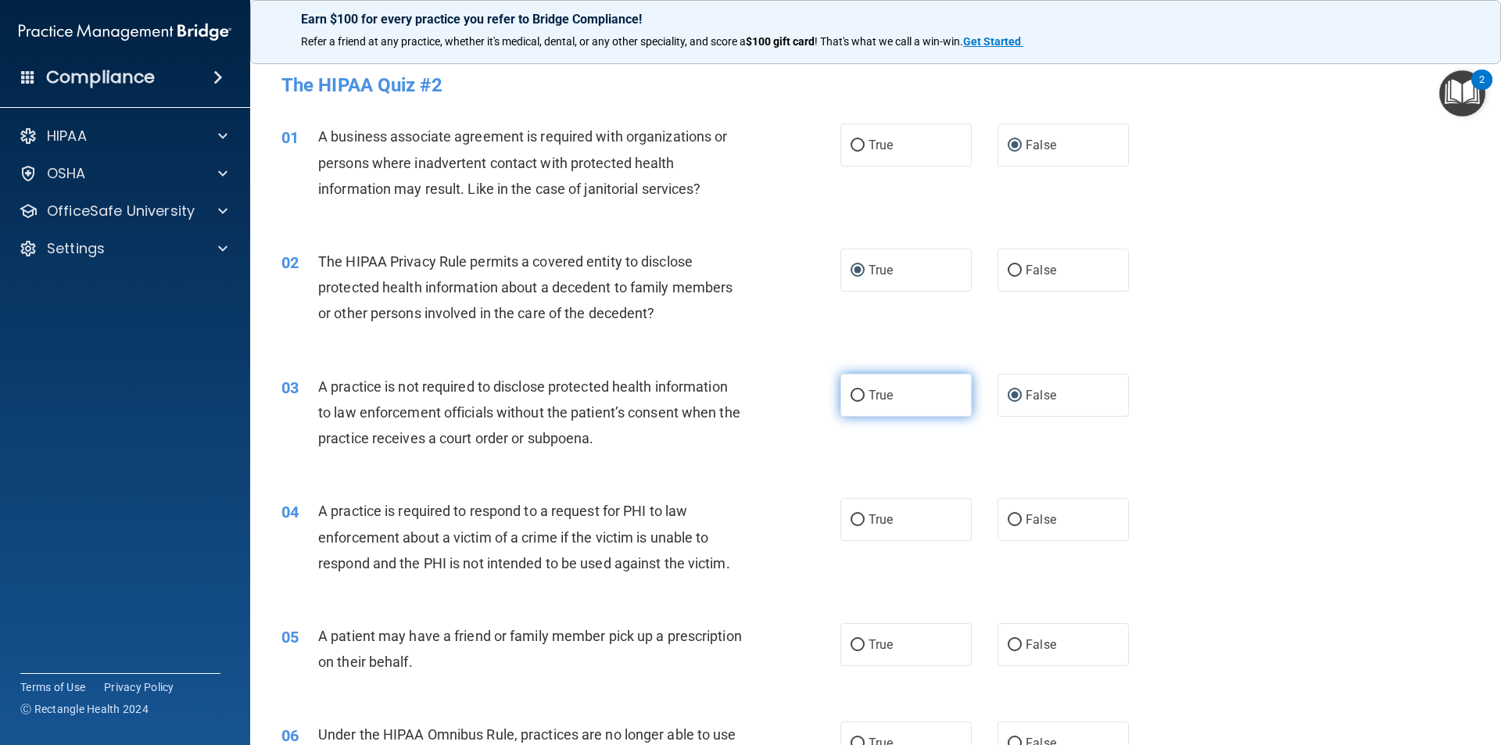
click at [852, 396] on input "True" at bounding box center [858, 396] width 14 height 12
radio input "true"
radio input "false"
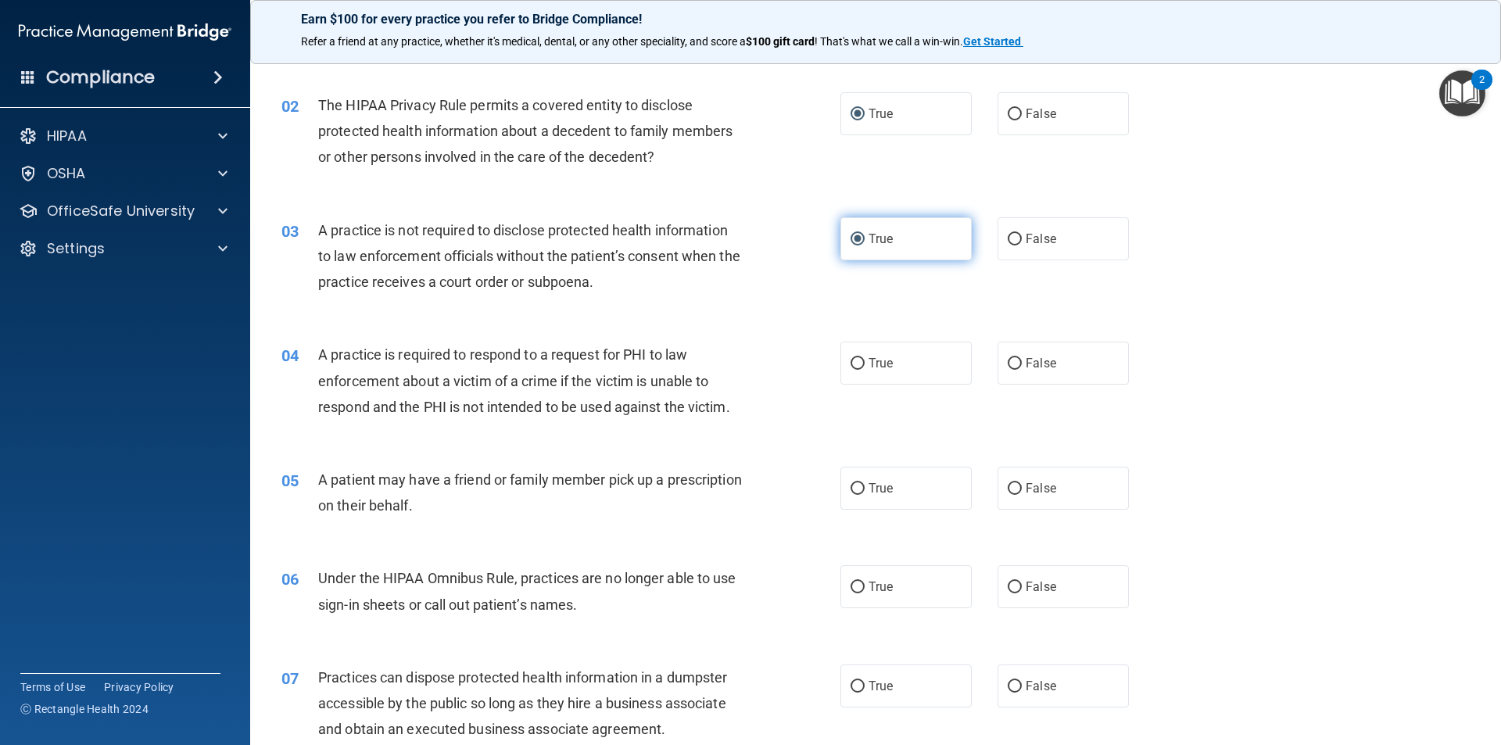
scroll to position [235, 0]
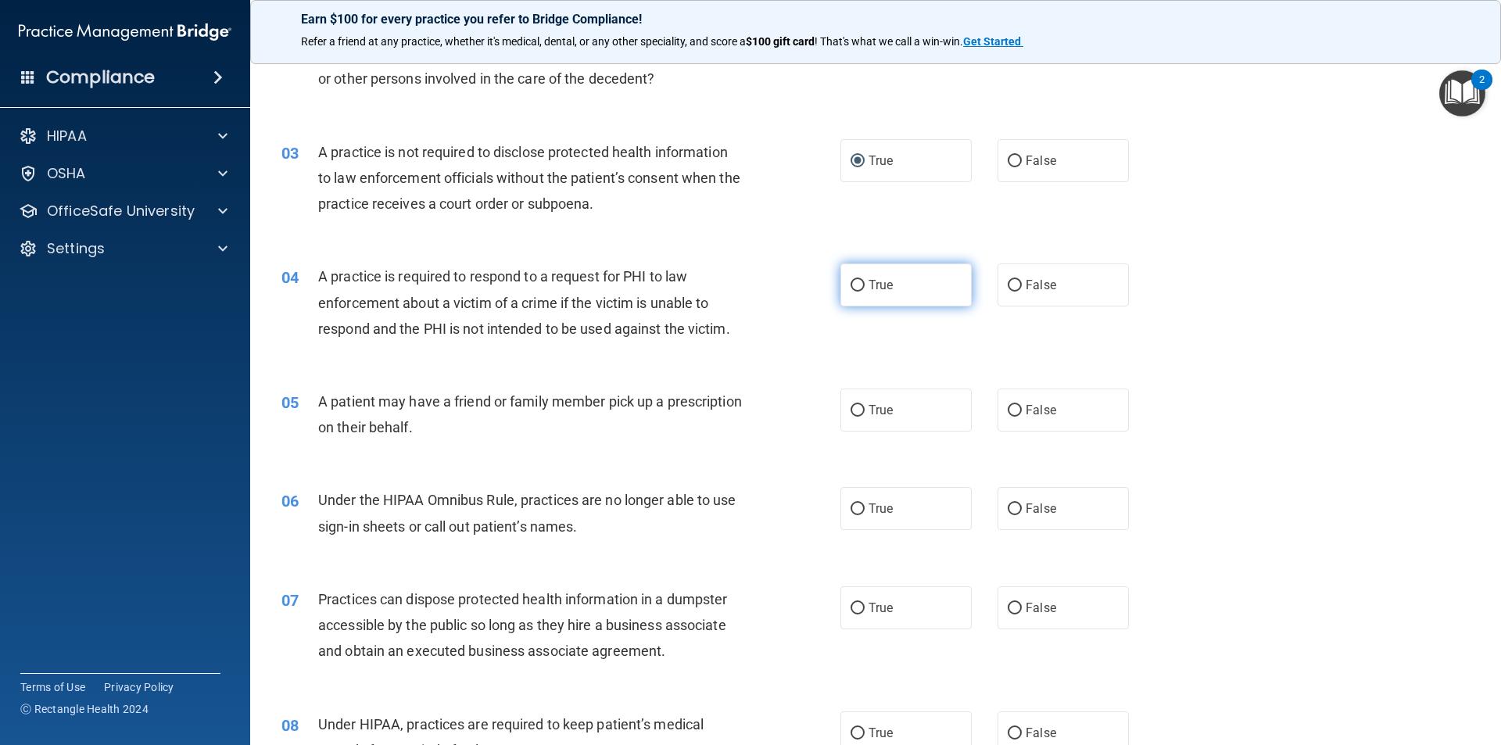
click at [851, 286] on input "True" at bounding box center [858, 286] width 14 height 12
radio input "true"
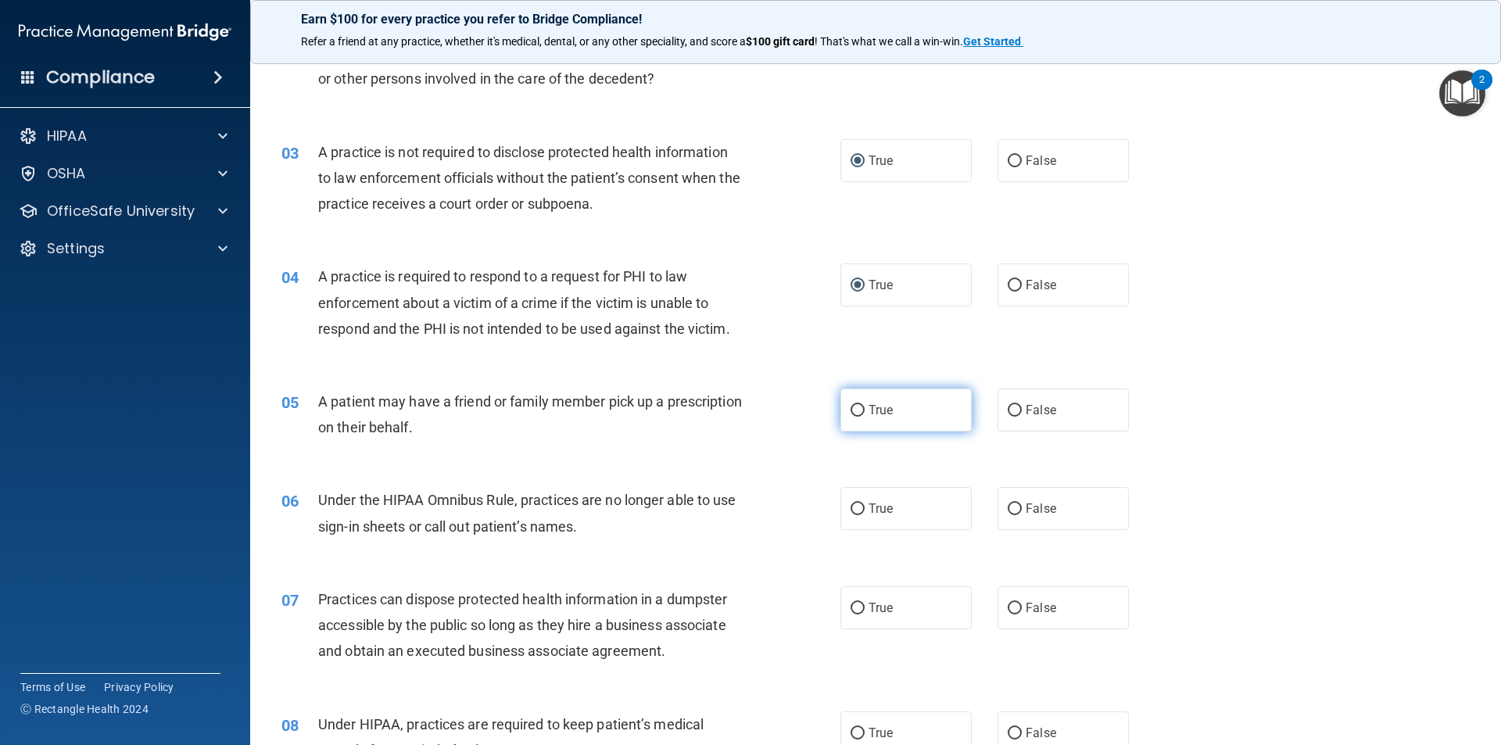
click at [852, 407] on input "True" at bounding box center [858, 411] width 14 height 12
radio input "true"
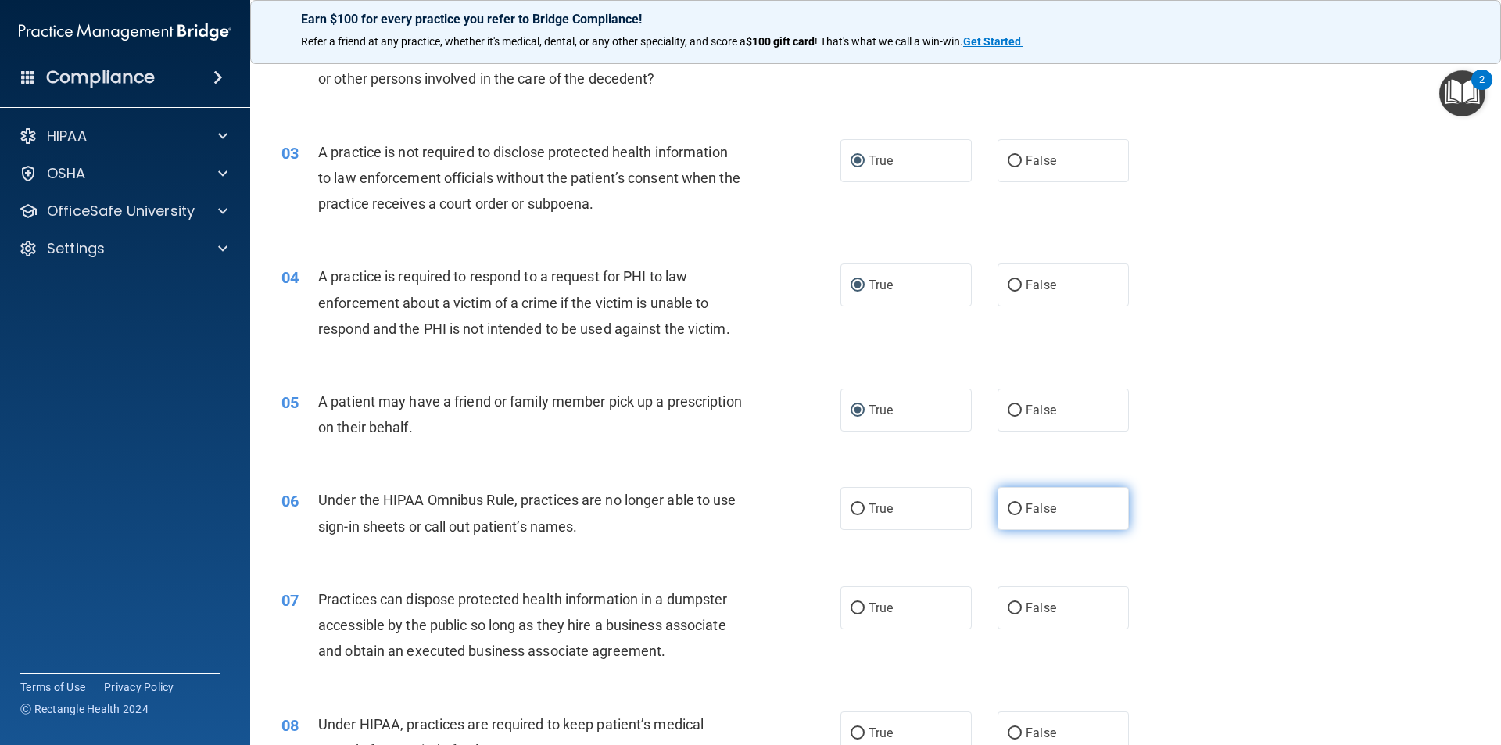
click at [913, 510] on input "False" at bounding box center [1015, 510] width 14 height 12
radio input "true"
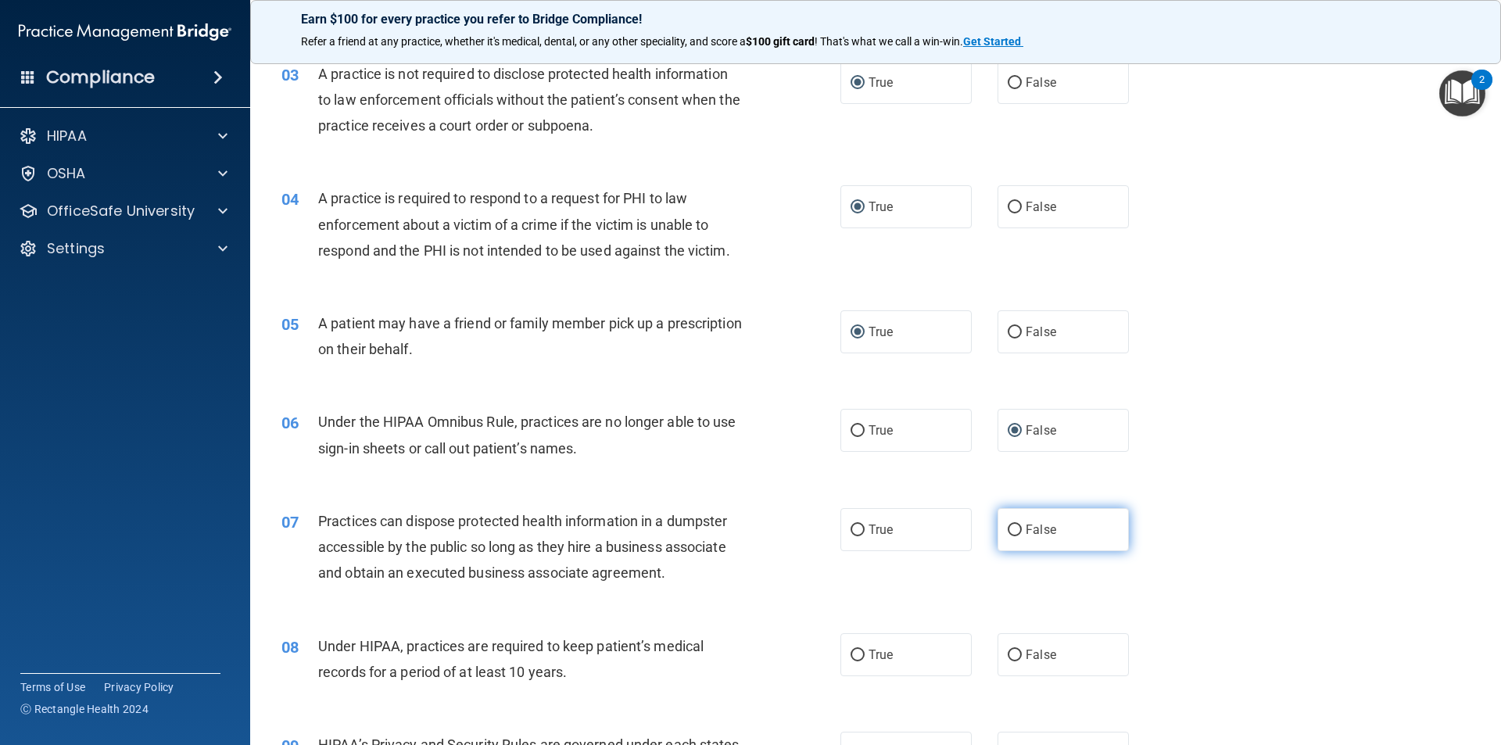
click at [913, 529] on input "False" at bounding box center [1015, 531] width 14 height 12
radio input "true"
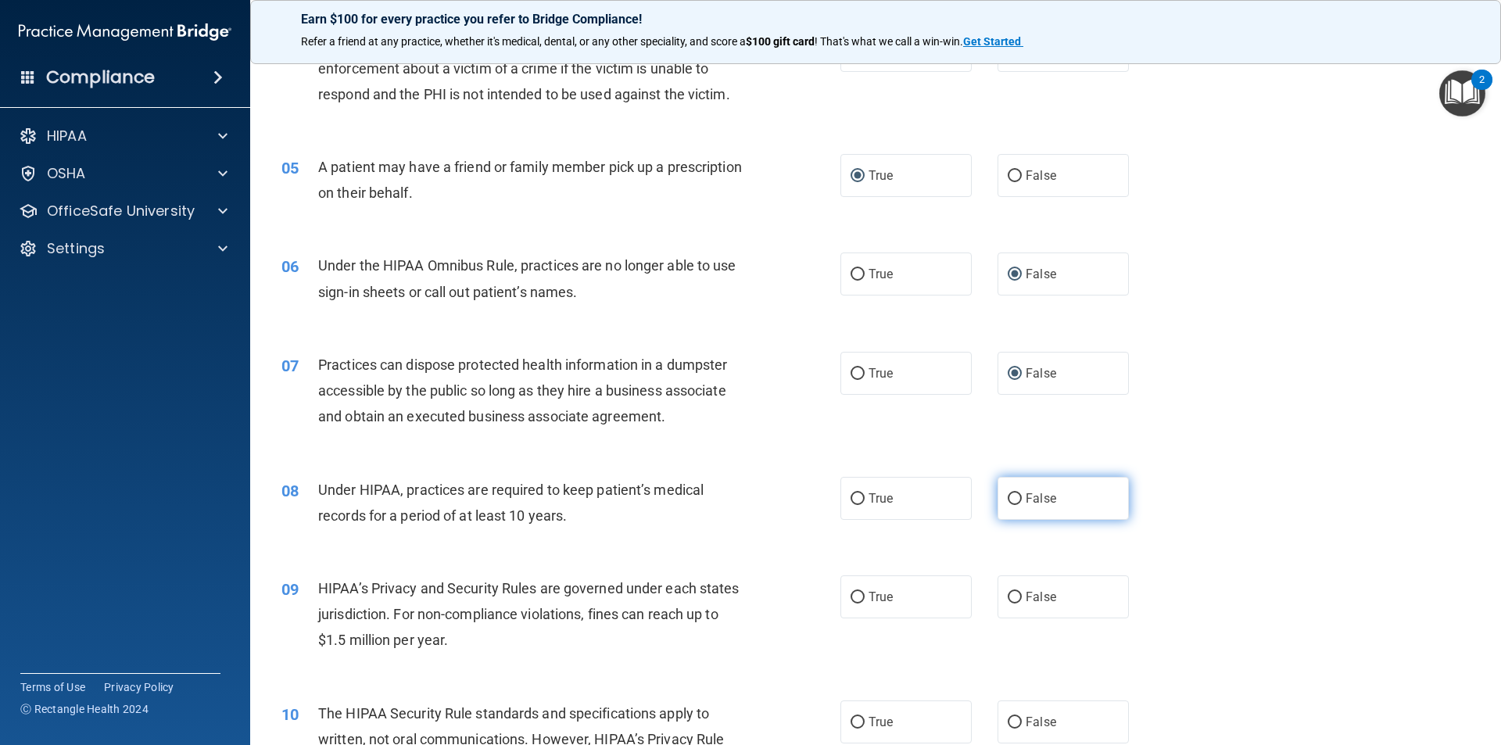
click at [913, 499] on input "False" at bounding box center [1015, 499] width 14 height 12
radio input "true"
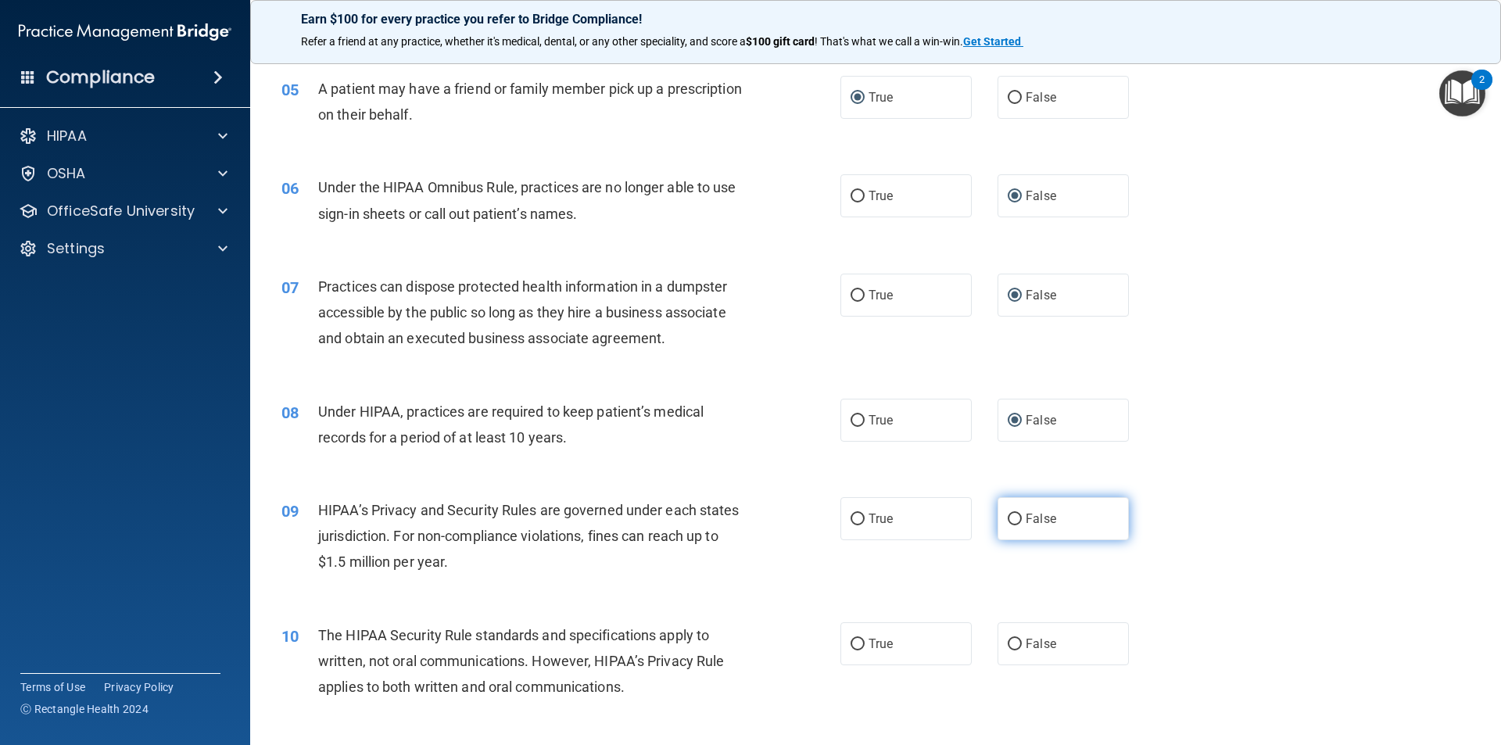
click at [913, 518] on input "False" at bounding box center [1015, 520] width 14 height 12
radio input "true"
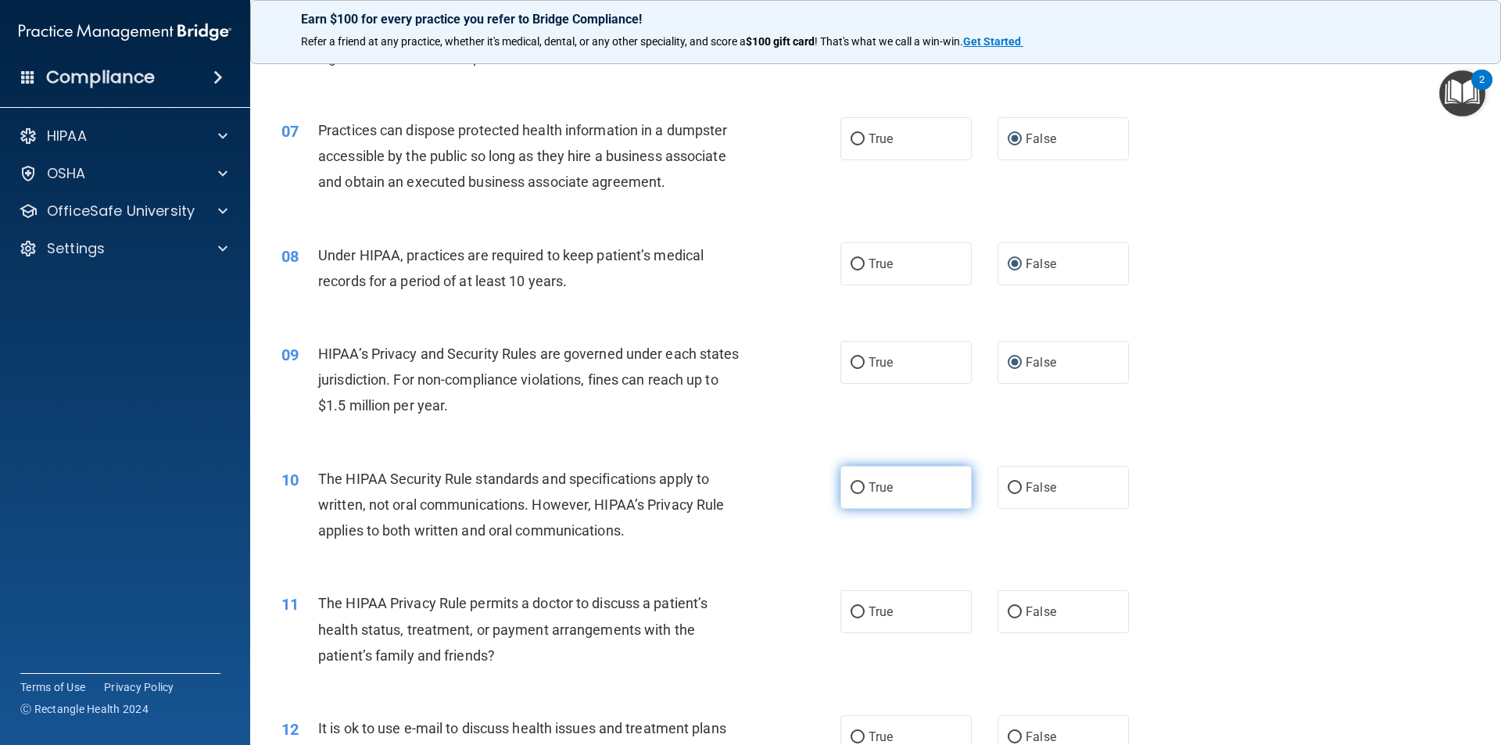
click at [851, 488] on input "True" at bounding box center [858, 488] width 14 height 12
radio input "true"
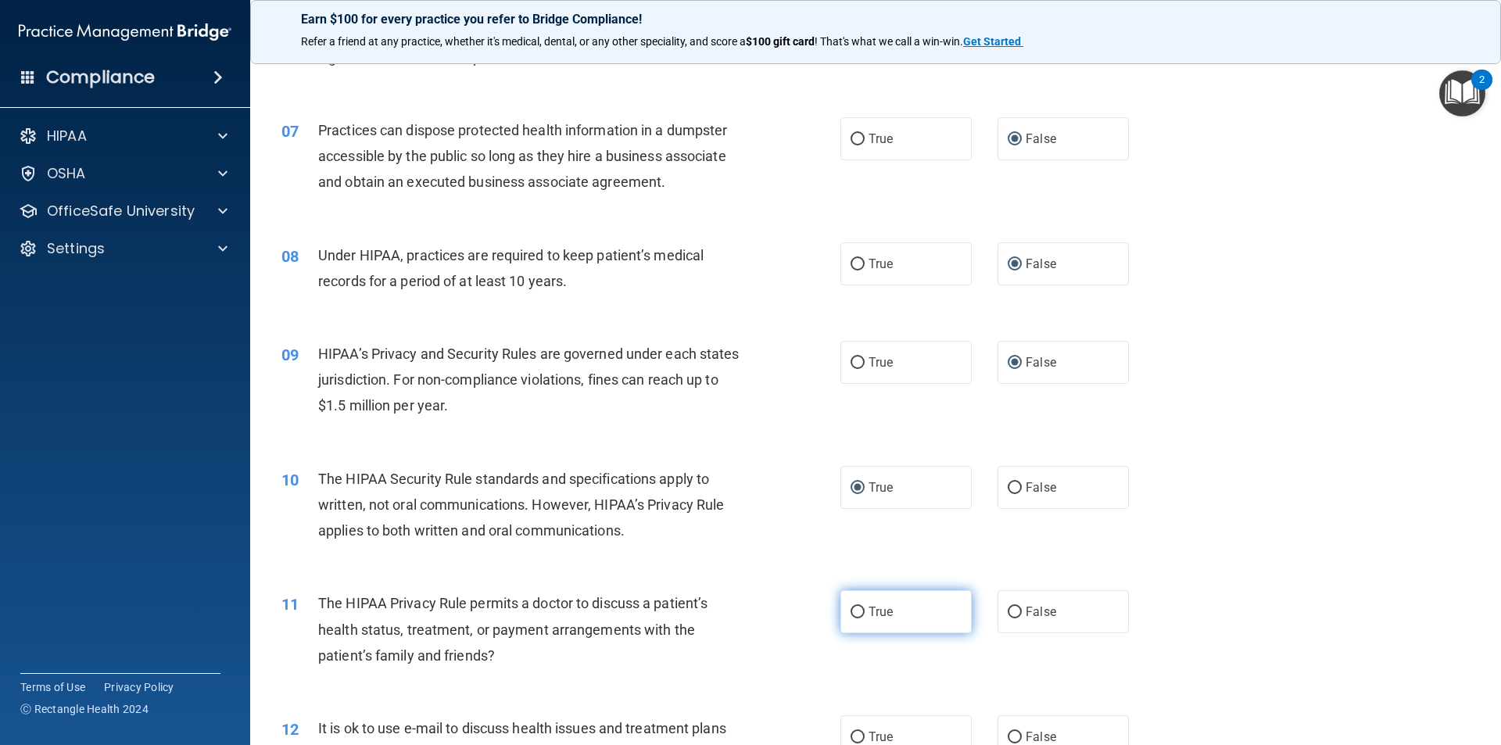
click at [851, 596] on input "True" at bounding box center [858, 613] width 14 height 12
radio input "true"
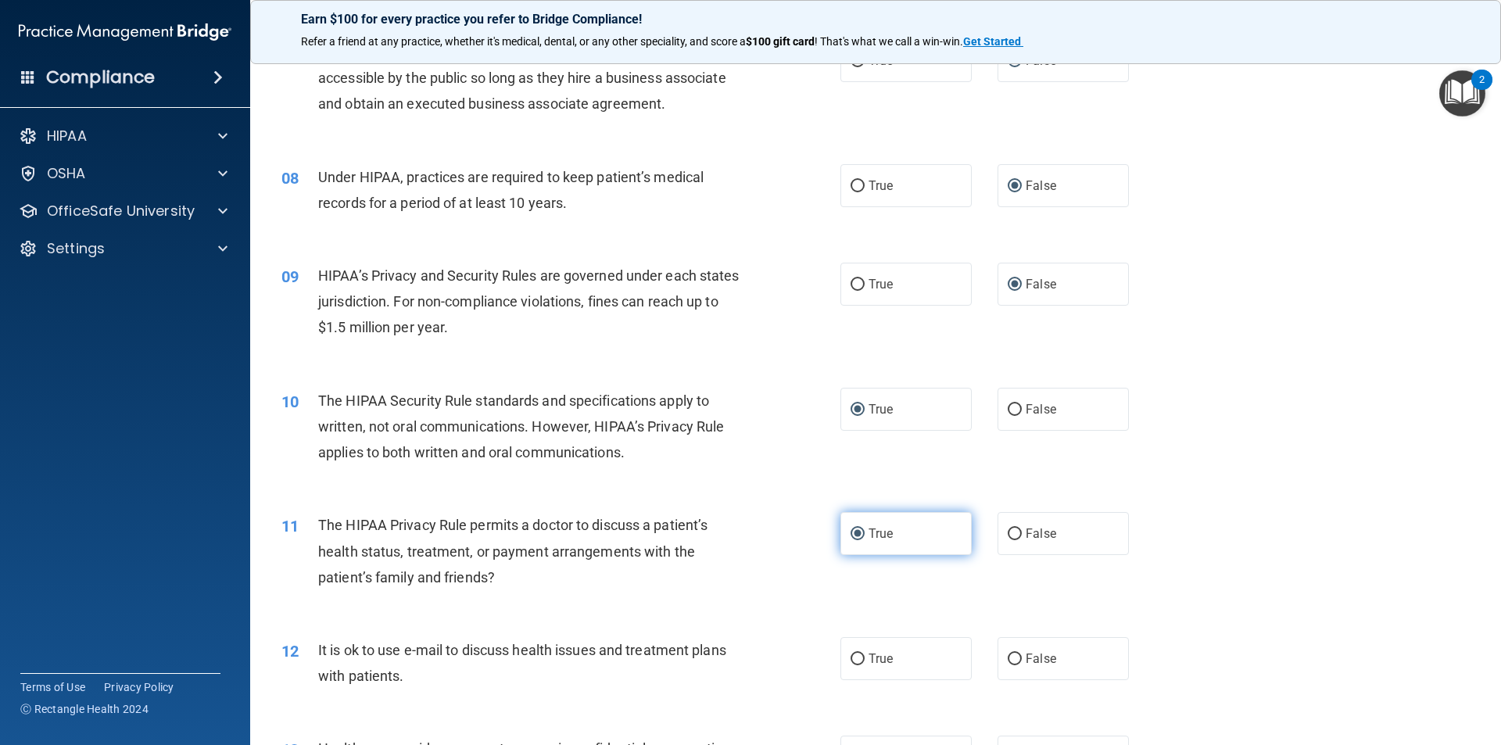
scroll to position [860, 0]
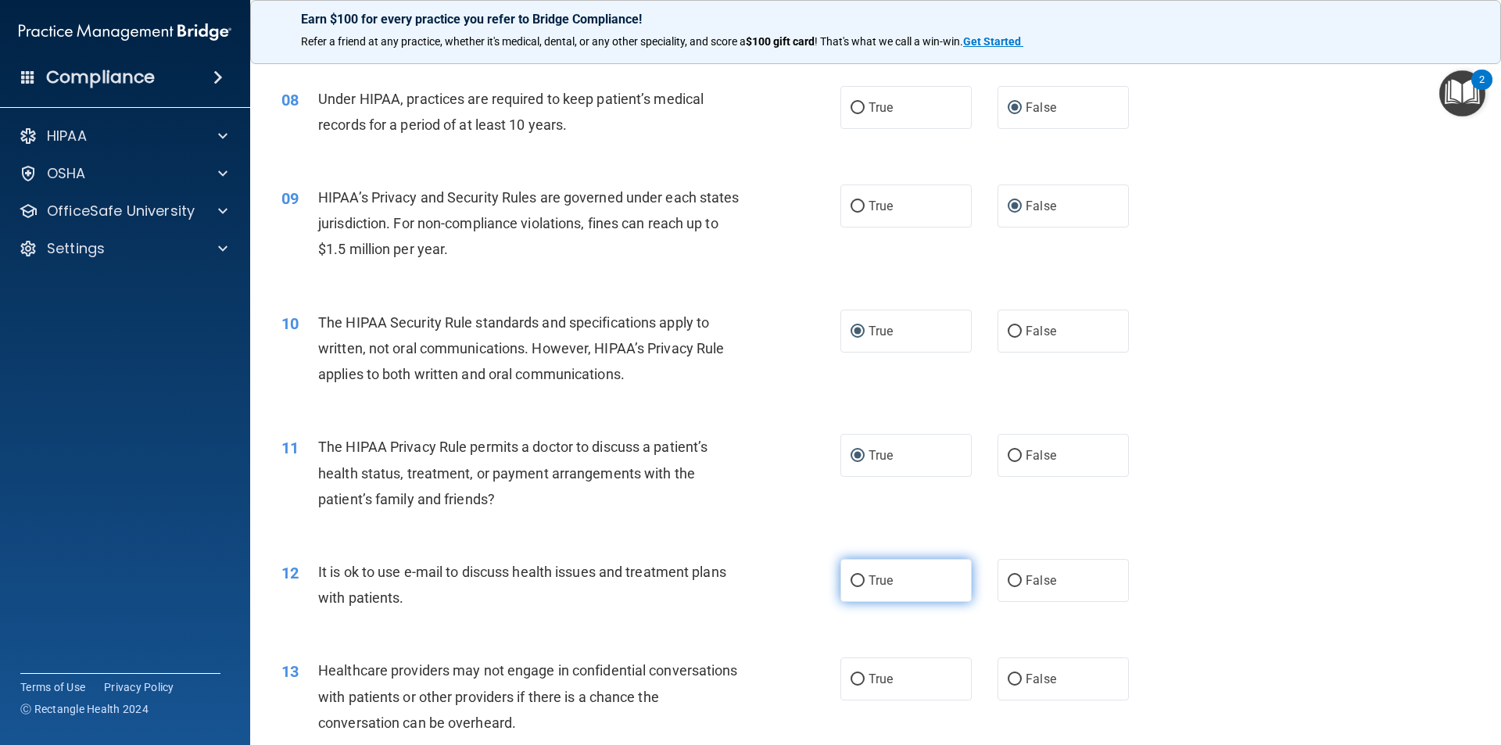
click at [851, 585] on input "True" at bounding box center [858, 581] width 14 height 12
radio input "true"
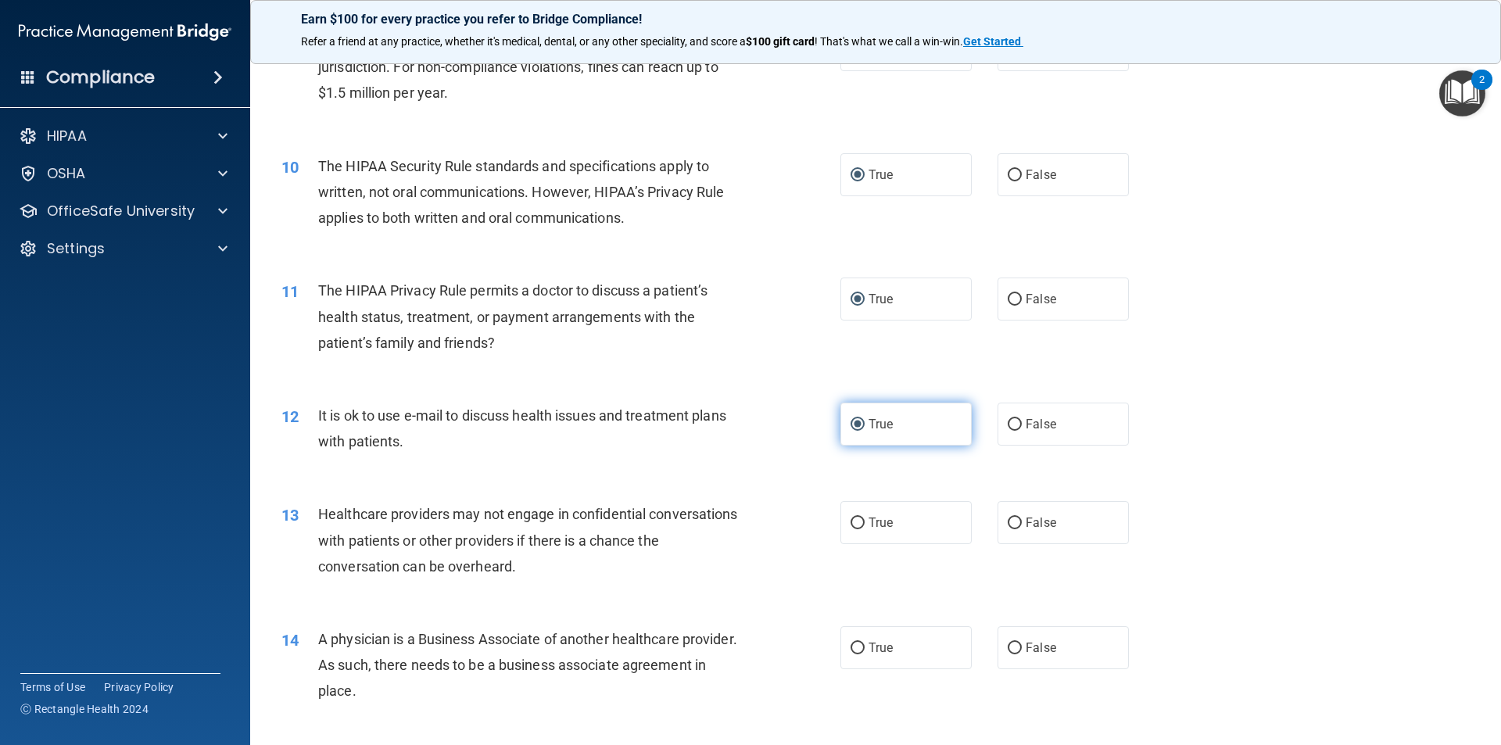
scroll to position [1095, 0]
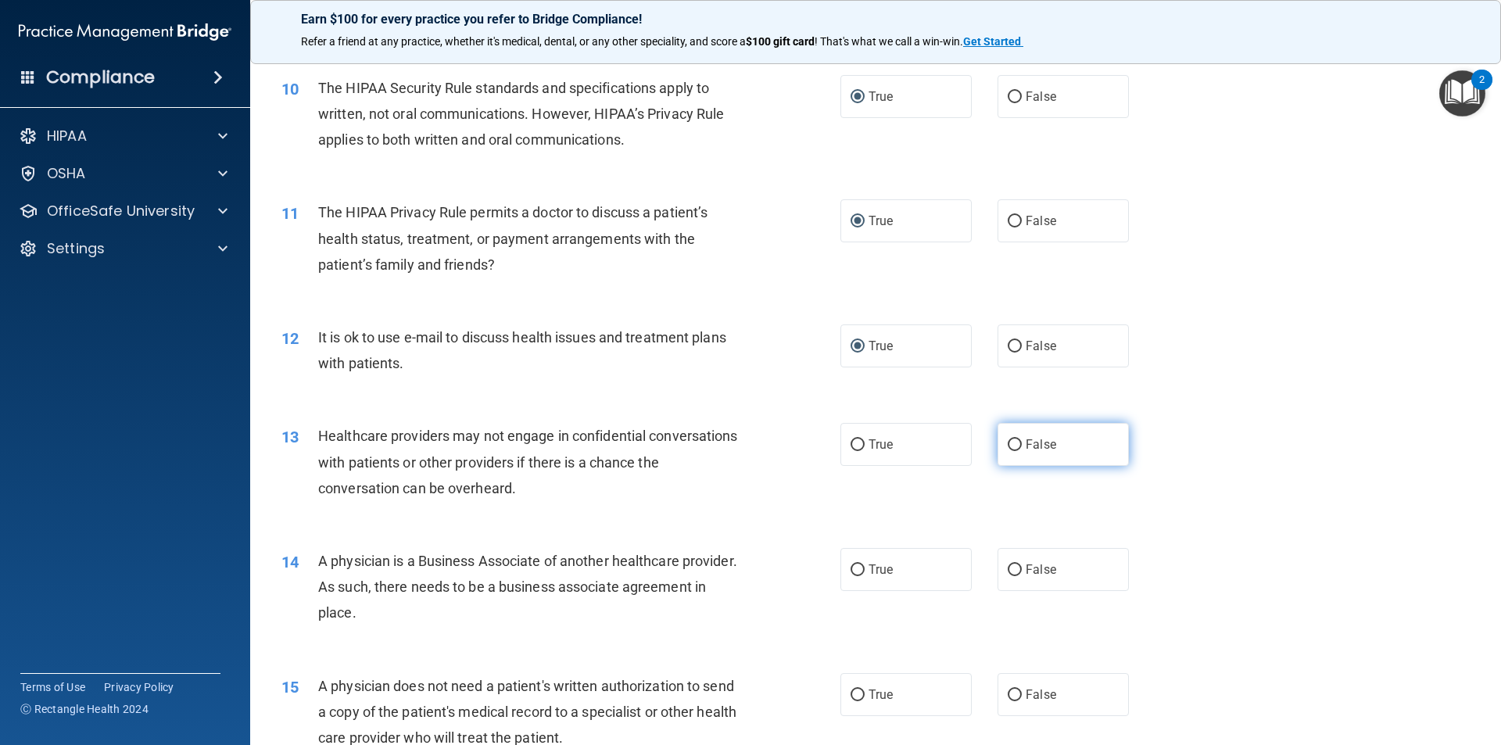
click at [913, 446] on input "False" at bounding box center [1015, 445] width 14 height 12
radio input "true"
click at [913, 568] on input "False" at bounding box center [1015, 571] width 14 height 12
radio input "true"
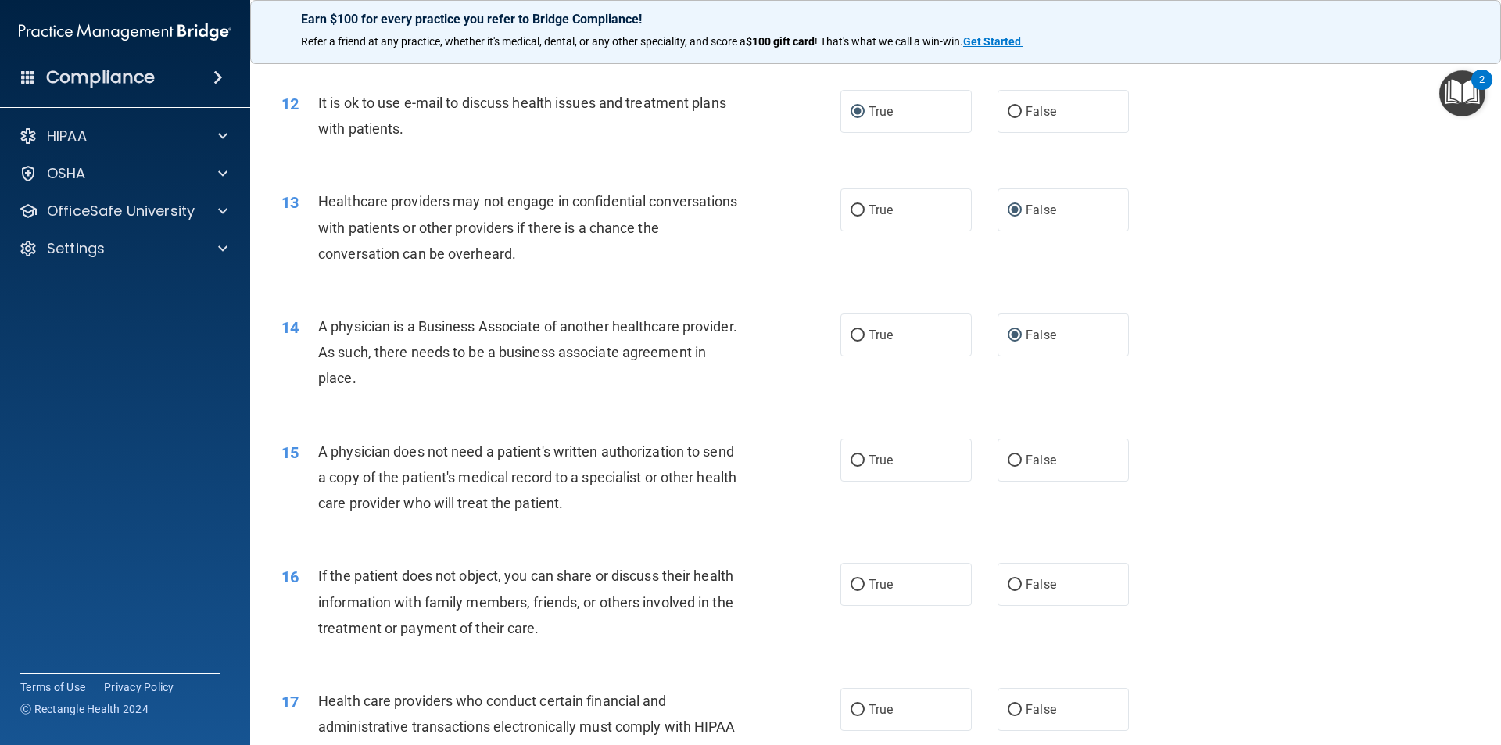
scroll to position [1407, 0]
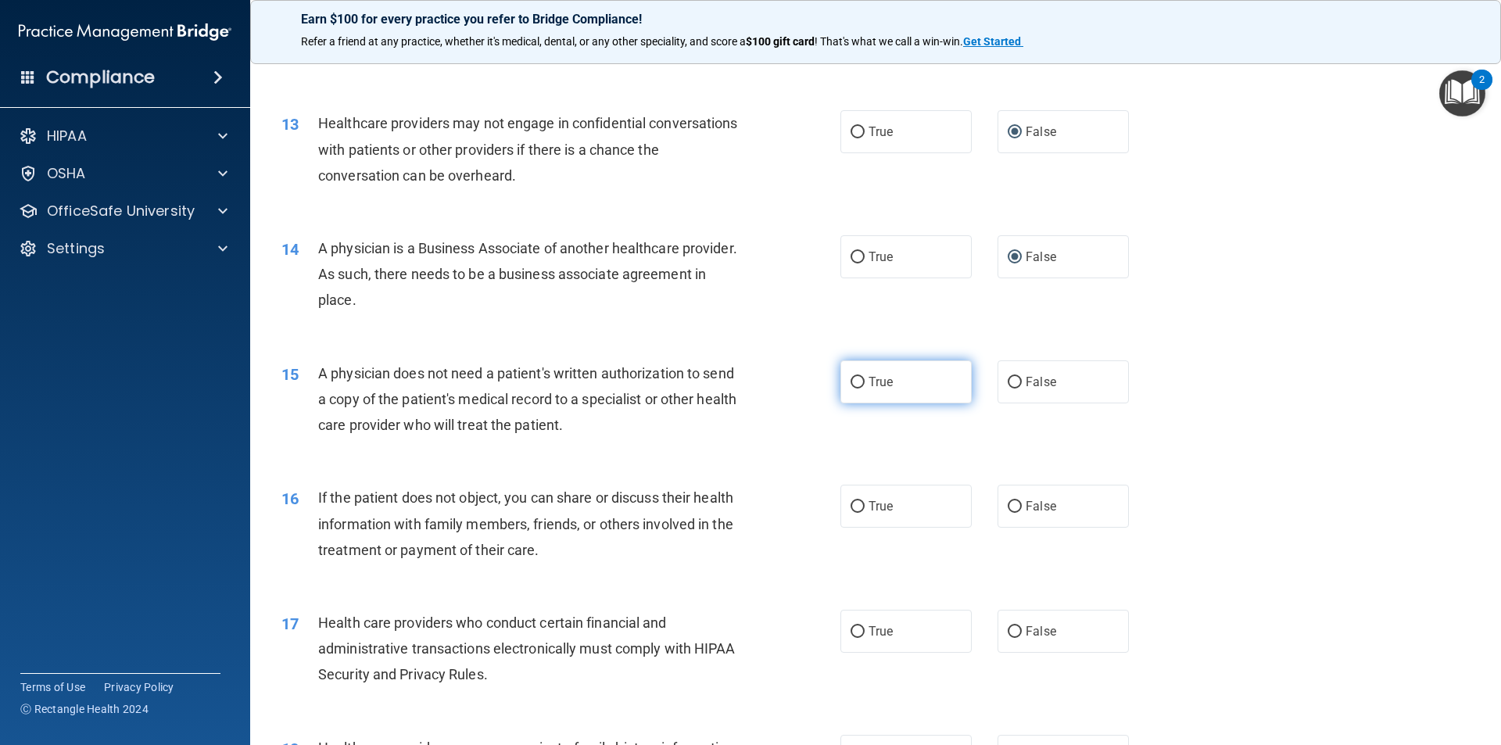
click at [852, 382] on input "True" at bounding box center [858, 383] width 14 height 12
radio input "true"
click at [852, 507] on input "True" at bounding box center [858, 507] width 14 height 12
radio input "true"
click at [852, 596] on input "True" at bounding box center [858, 632] width 14 height 12
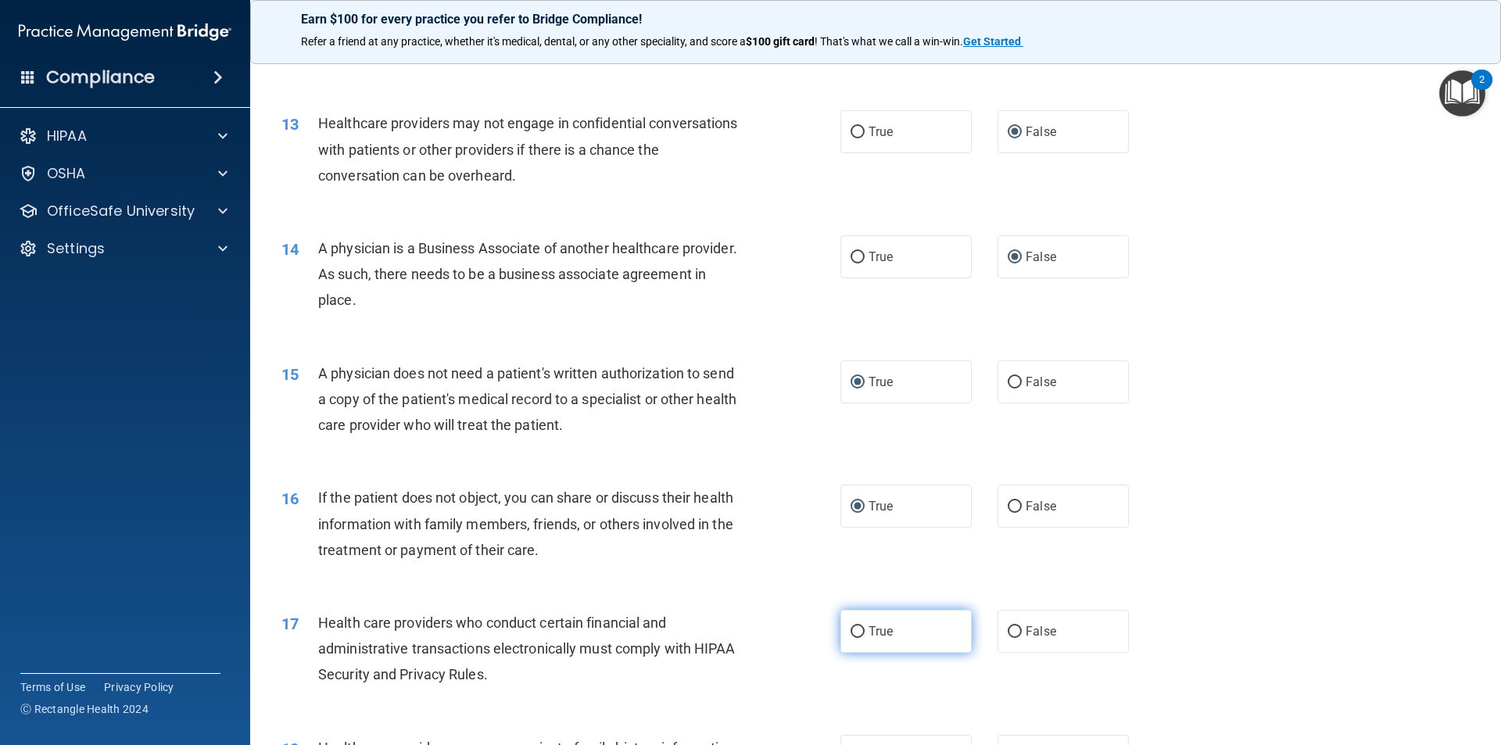
radio input "true"
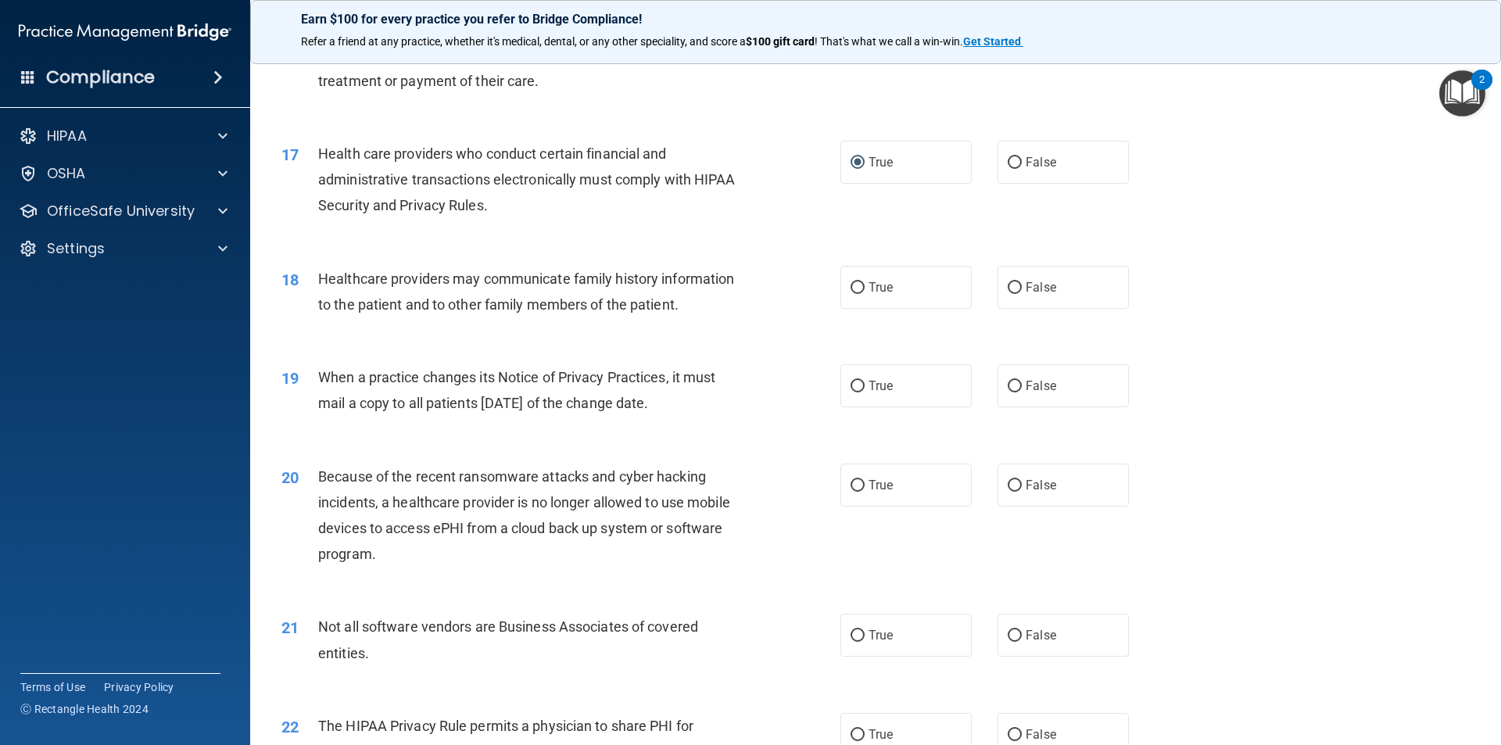
scroll to position [1955, 0]
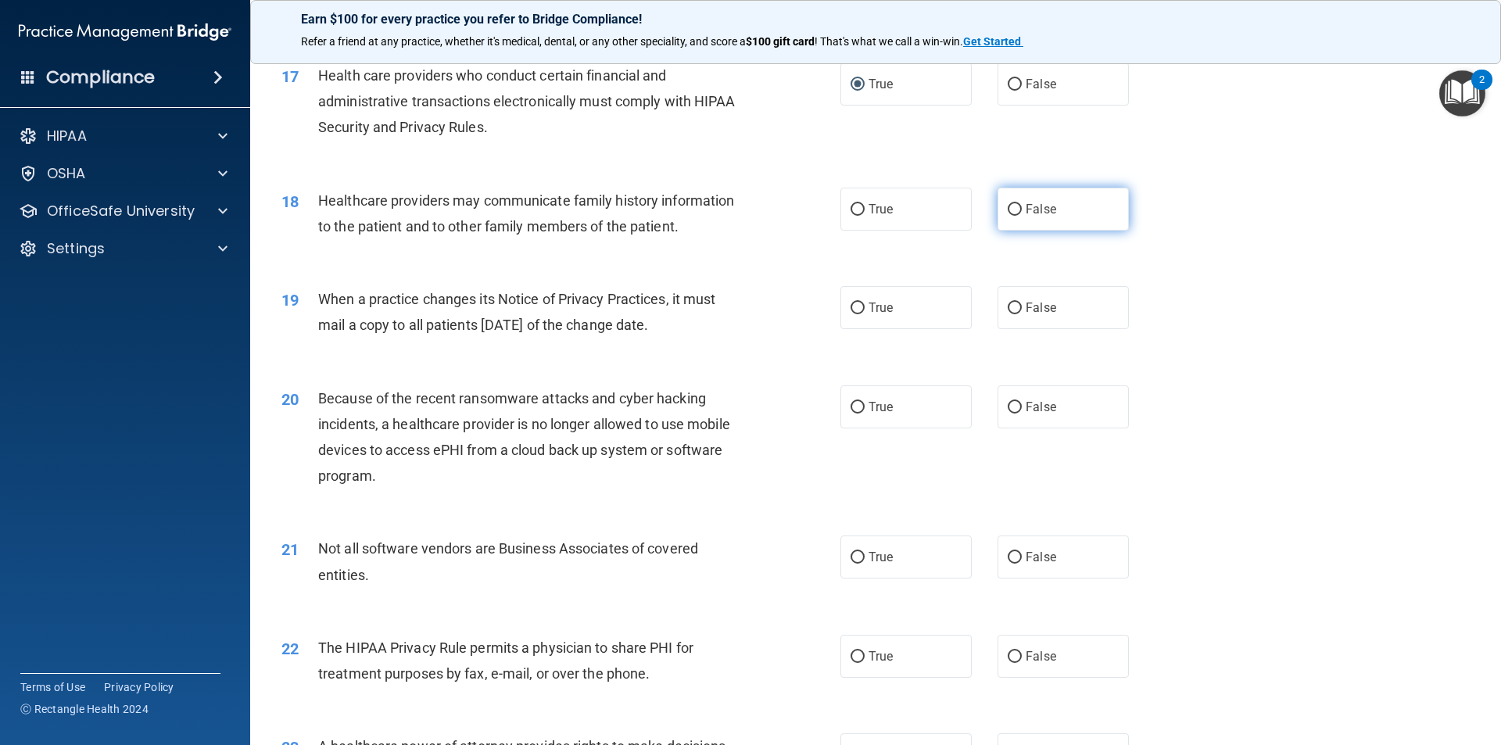
click at [913, 210] on input "False" at bounding box center [1015, 210] width 14 height 12
radio input "true"
click at [913, 301] on label "False" at bounding box center [1063, 307] width 131 height 43
click at [913, 303] on input "False" at bounding box center [1015, 309] width 14 height 12
radio input "true"
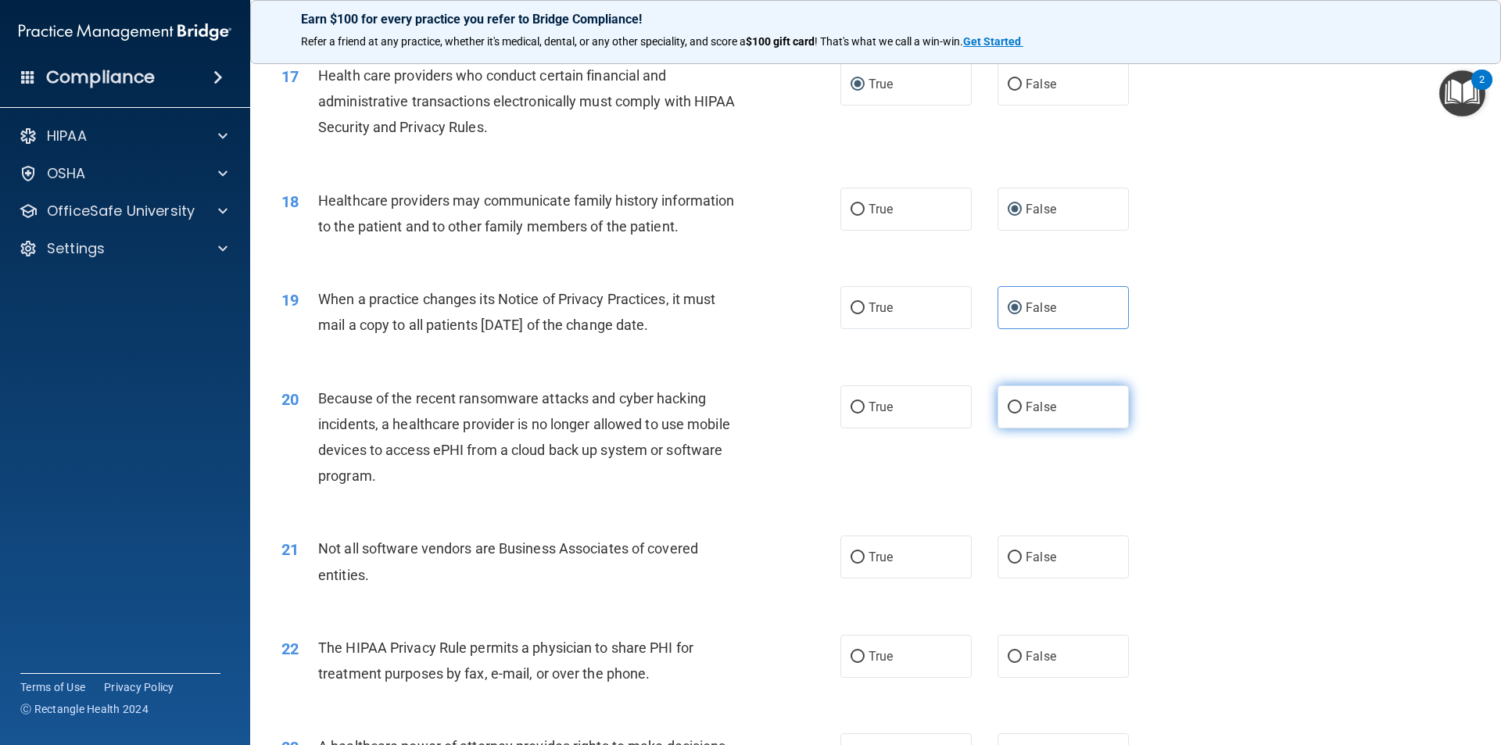
click at [913, 407] on input "False" at bounding box center [1015, 408] width 14 height 12
radio input "true"
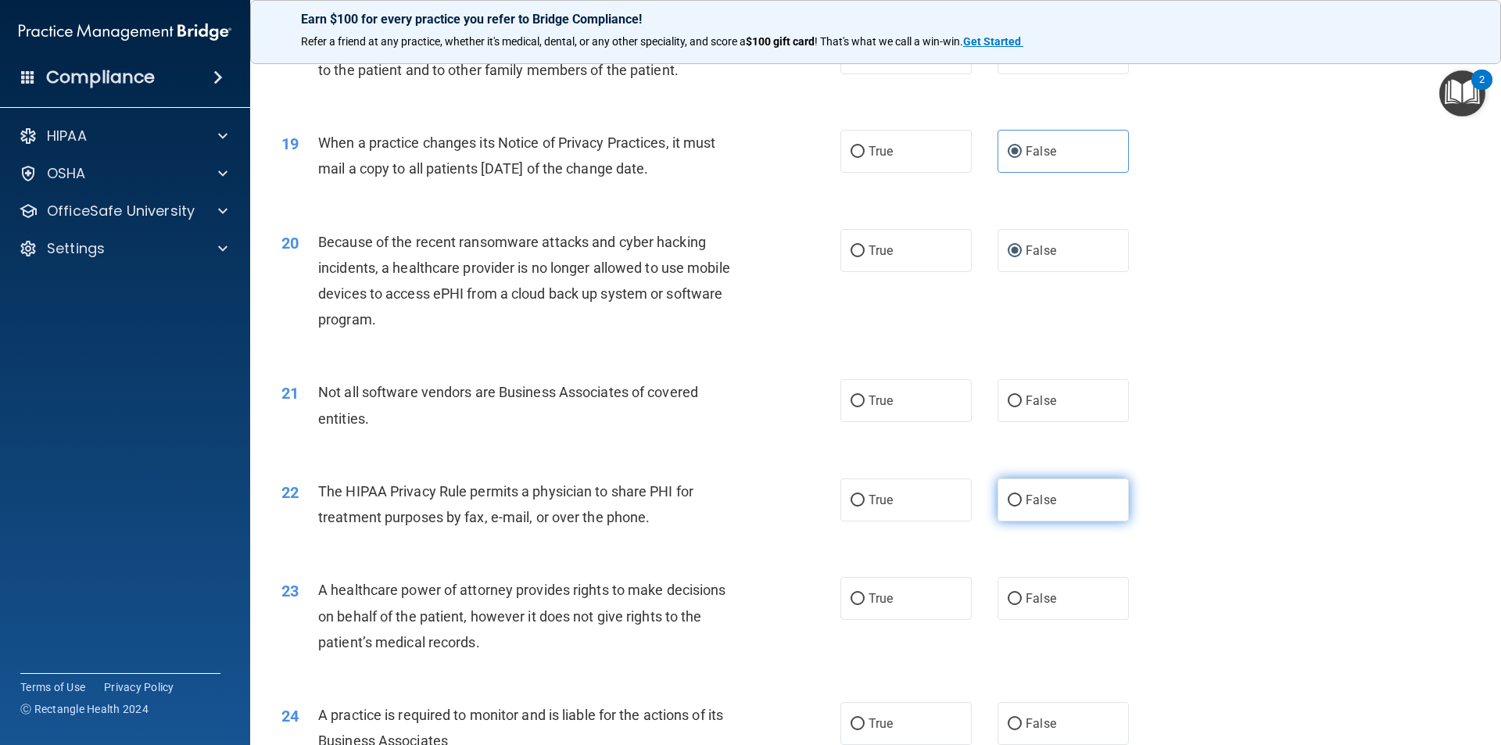
scroll to position [2189, 0]
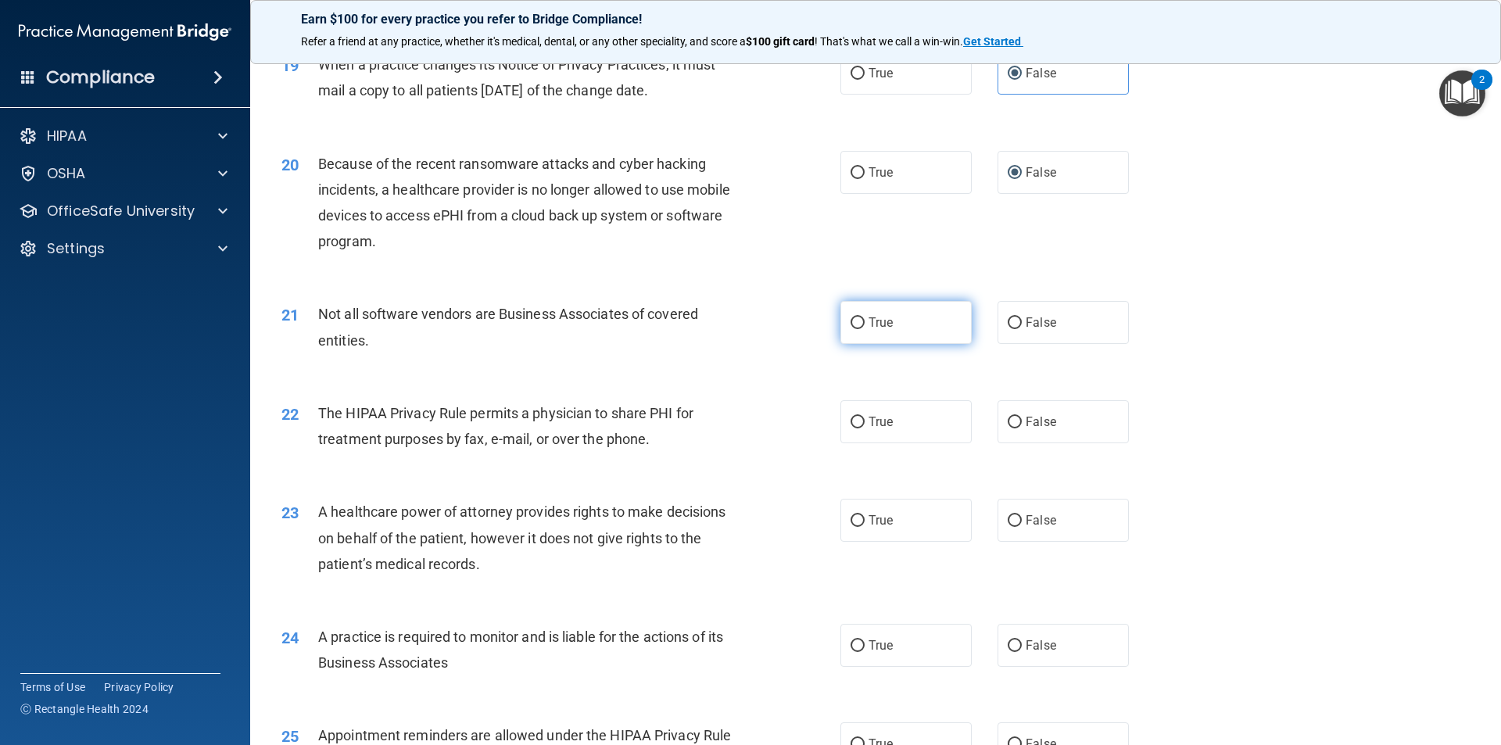
click at [855, 317] on input "True" at bounding box center [858, 323] width 14 height 12
radio input "true"
click at [853, 425] on input "True" at bounding box center [858, 423] width 14 height 12
radio input "true"
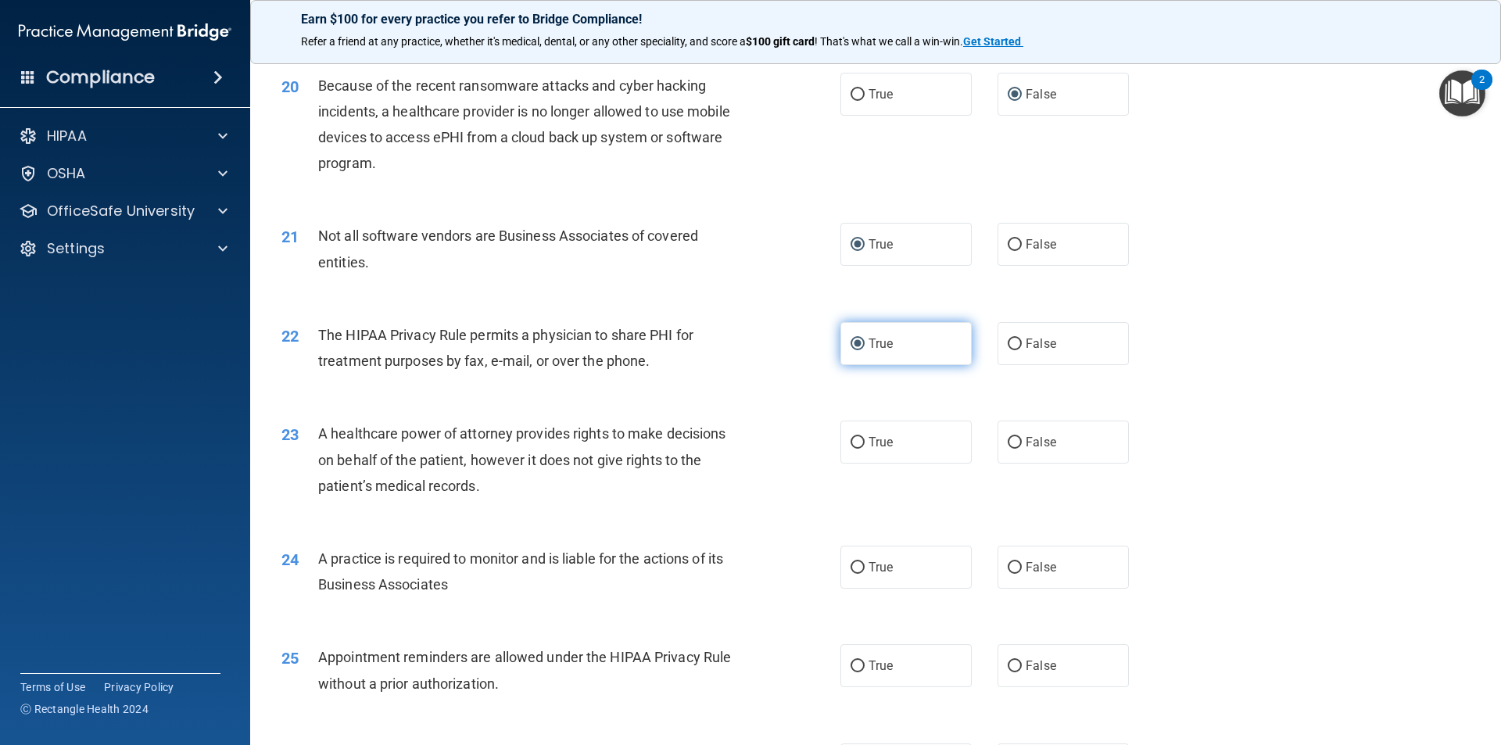
scroll to position [2346, 0]
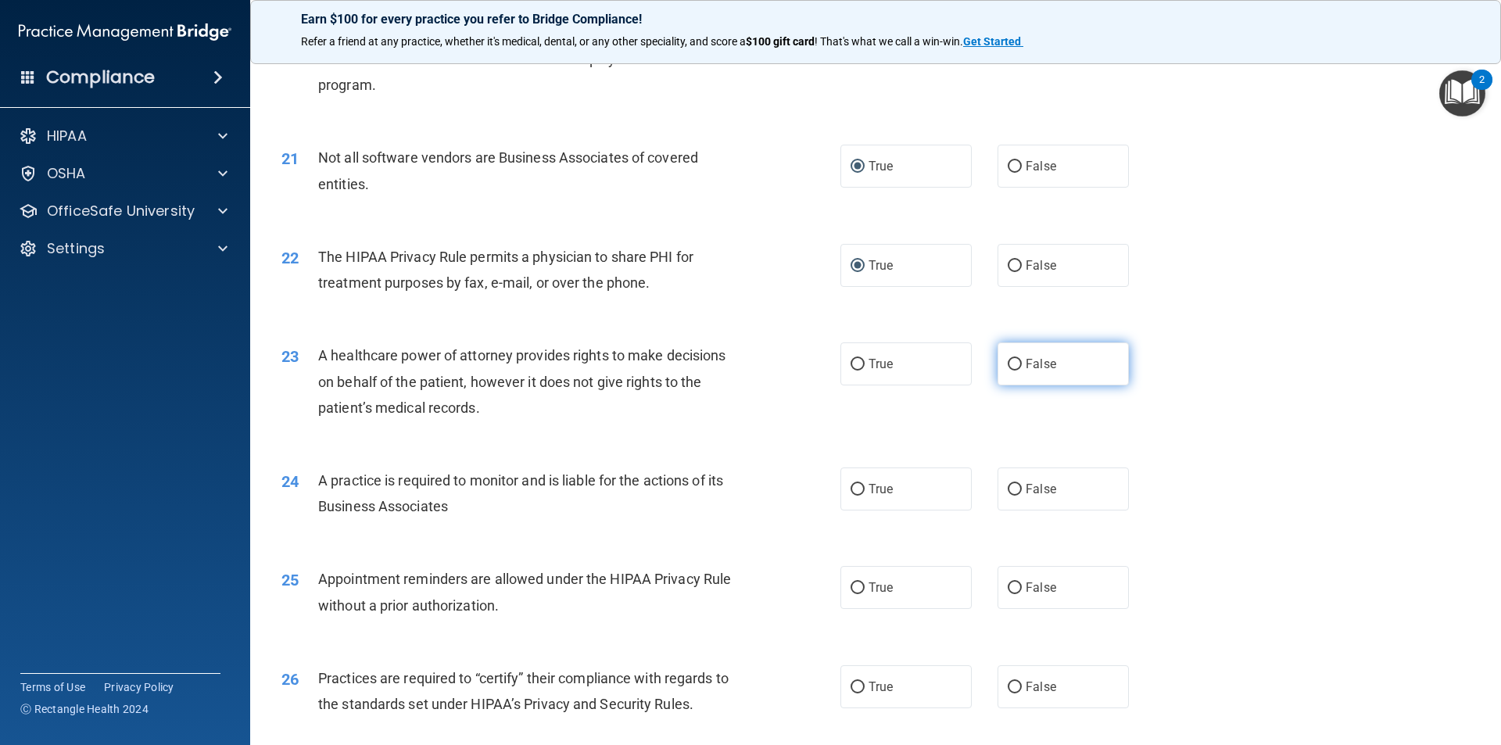
click at [913, 368] on input "False" at bounding box center [1015, 365] width 14 height 12
radio input "true"
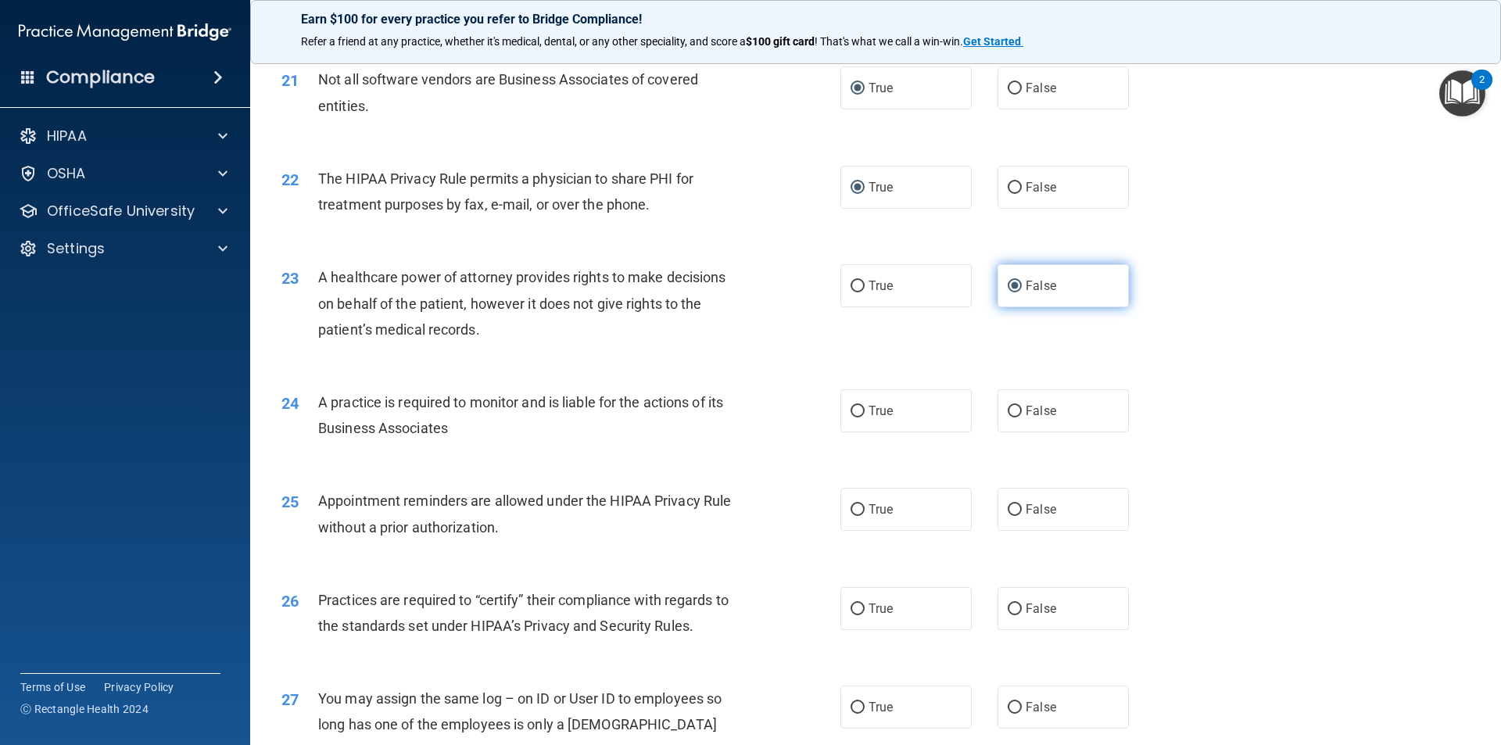
scroll to position [2502, 0]
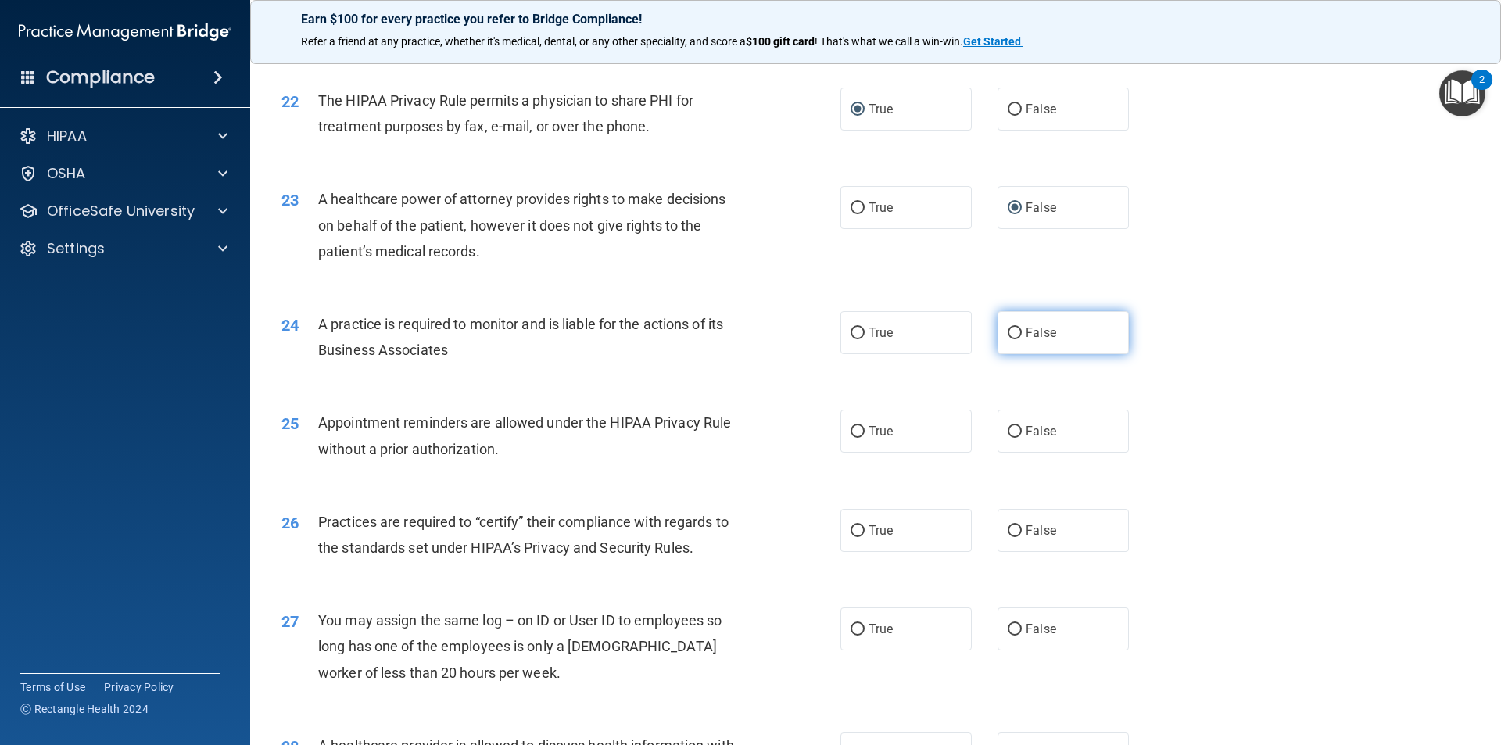
click at [913, 330] on input "False" at bounding box center [1015, 334] width 14 height 12
radio input "true"
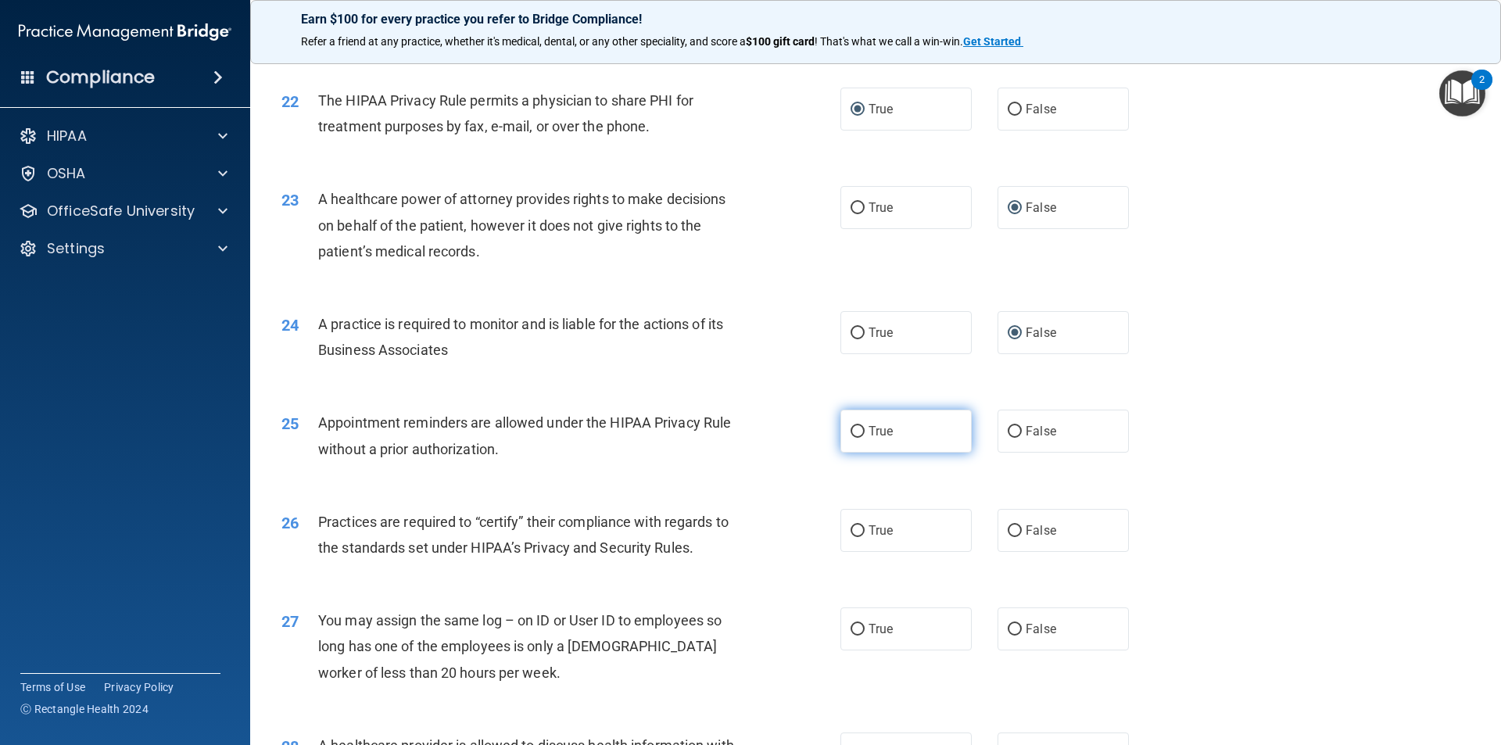
click at [852, 430] on input "True" at bounding box center [858, 432] width 14 height 12
radio input "true"
click at [913, 531] on input "False" at bounding box center [1015, 531] width 14 height 12
radio input "true"
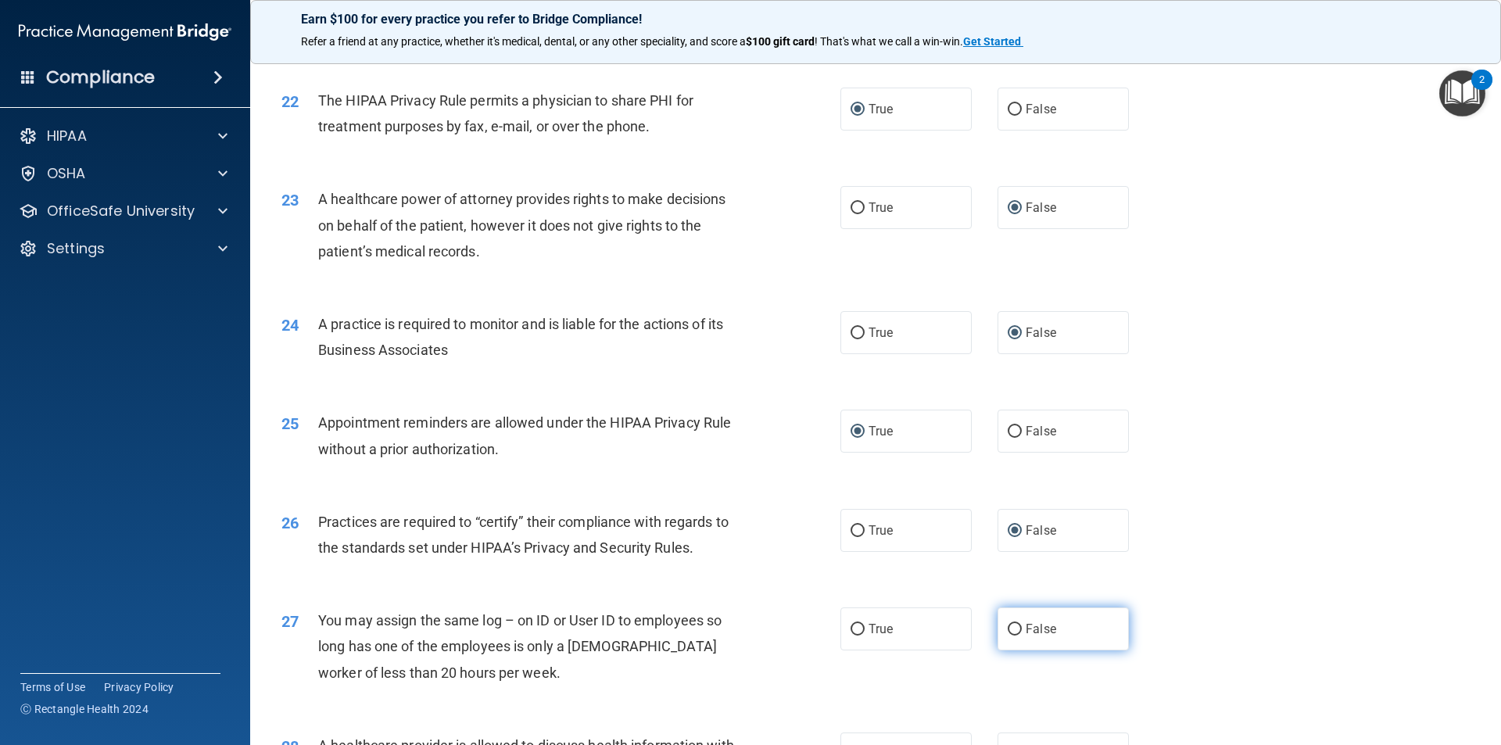
click at [913, 596] on input "False" at bounding box center [1015, 630] width 14 height 12
radio input "true"
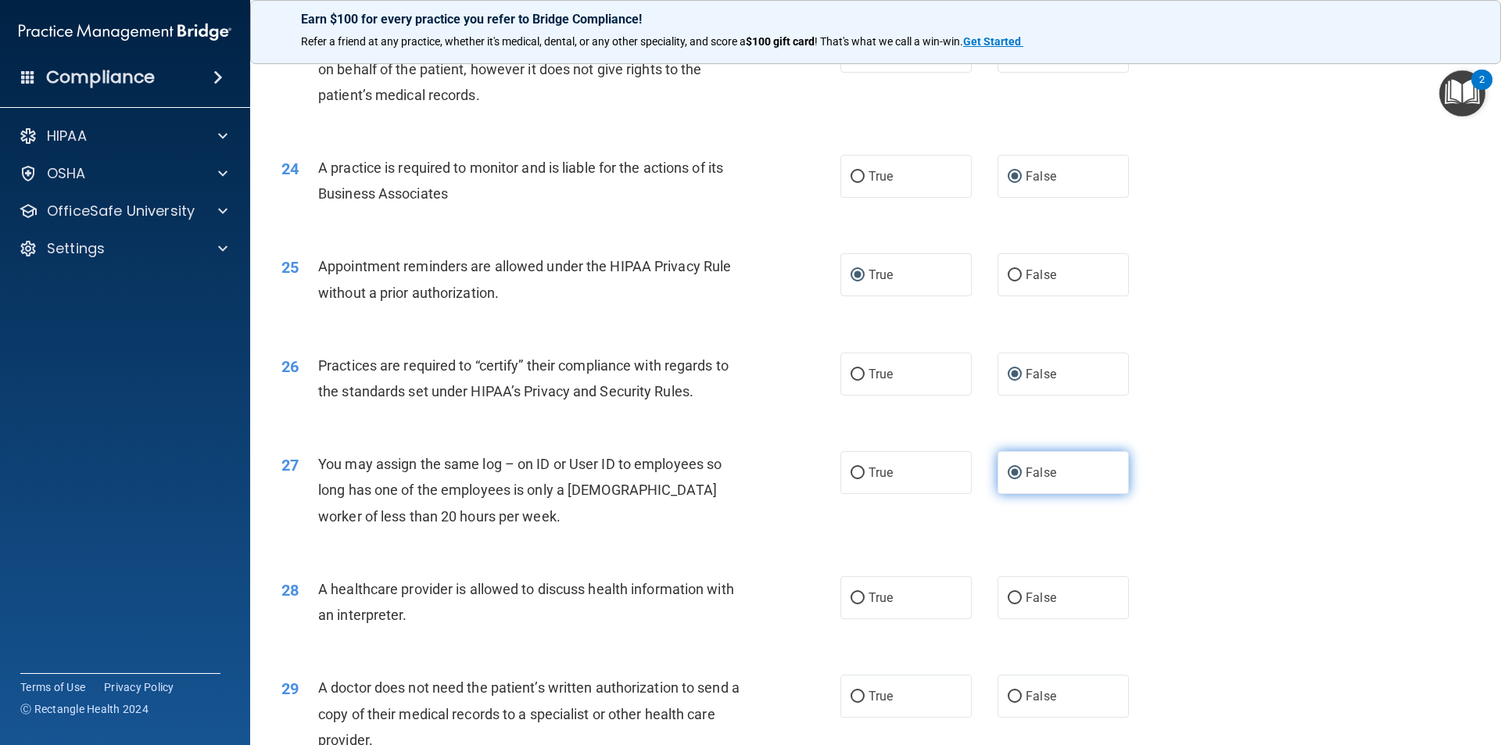
scroll to position [2737, 0]
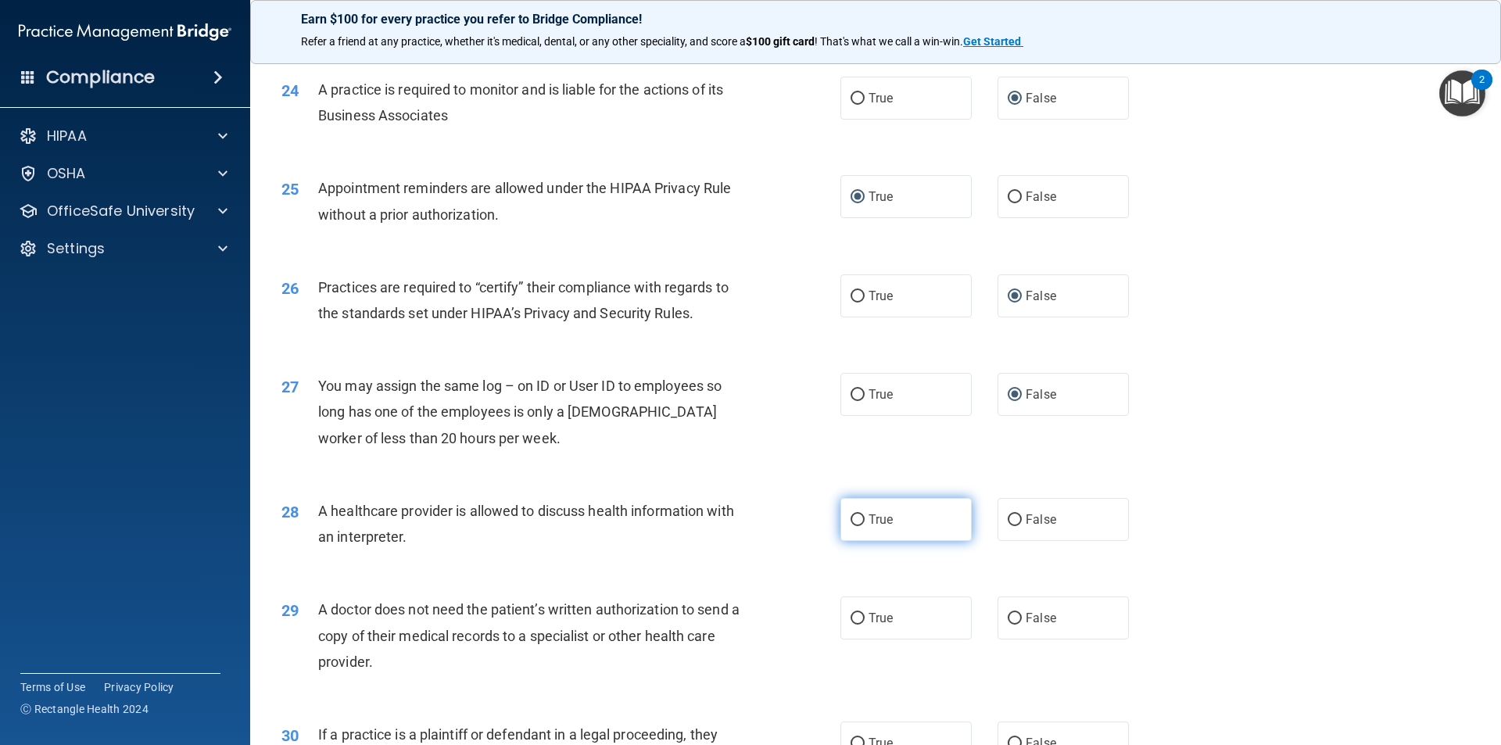
click at [851, 520] on input "True" at bounding box center [858, 521] width 14 height 12
radio input "true"
click at [852, 596] on input "True" at bounding box center [858, 619] width 14 height 12
radio input "true"
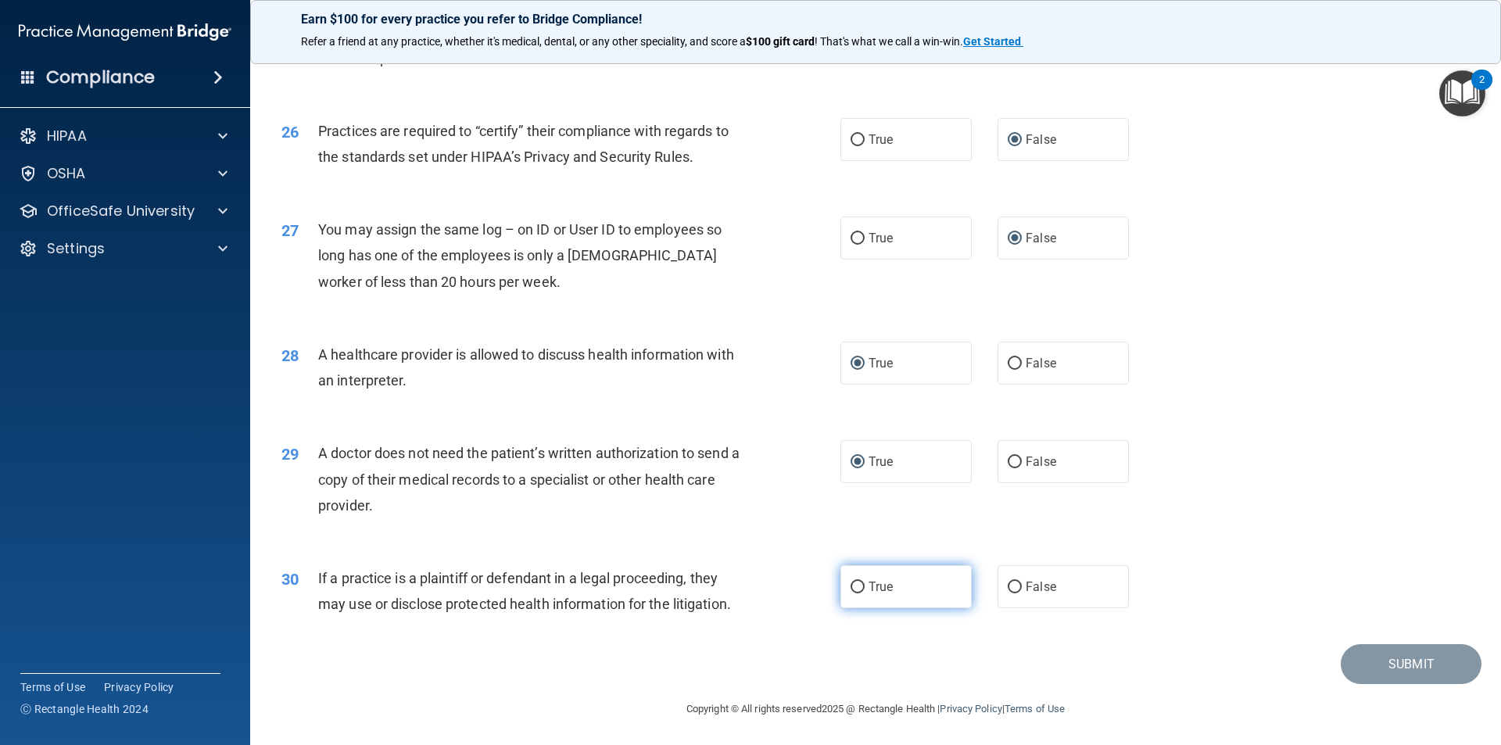
click at [852, 588] on input "True" at bounding box center [858, 588] width 14 height 12
radio input "true"
click at [913, 596] on button "Submit" at bounding box center [1411, 664] width 141 height 40
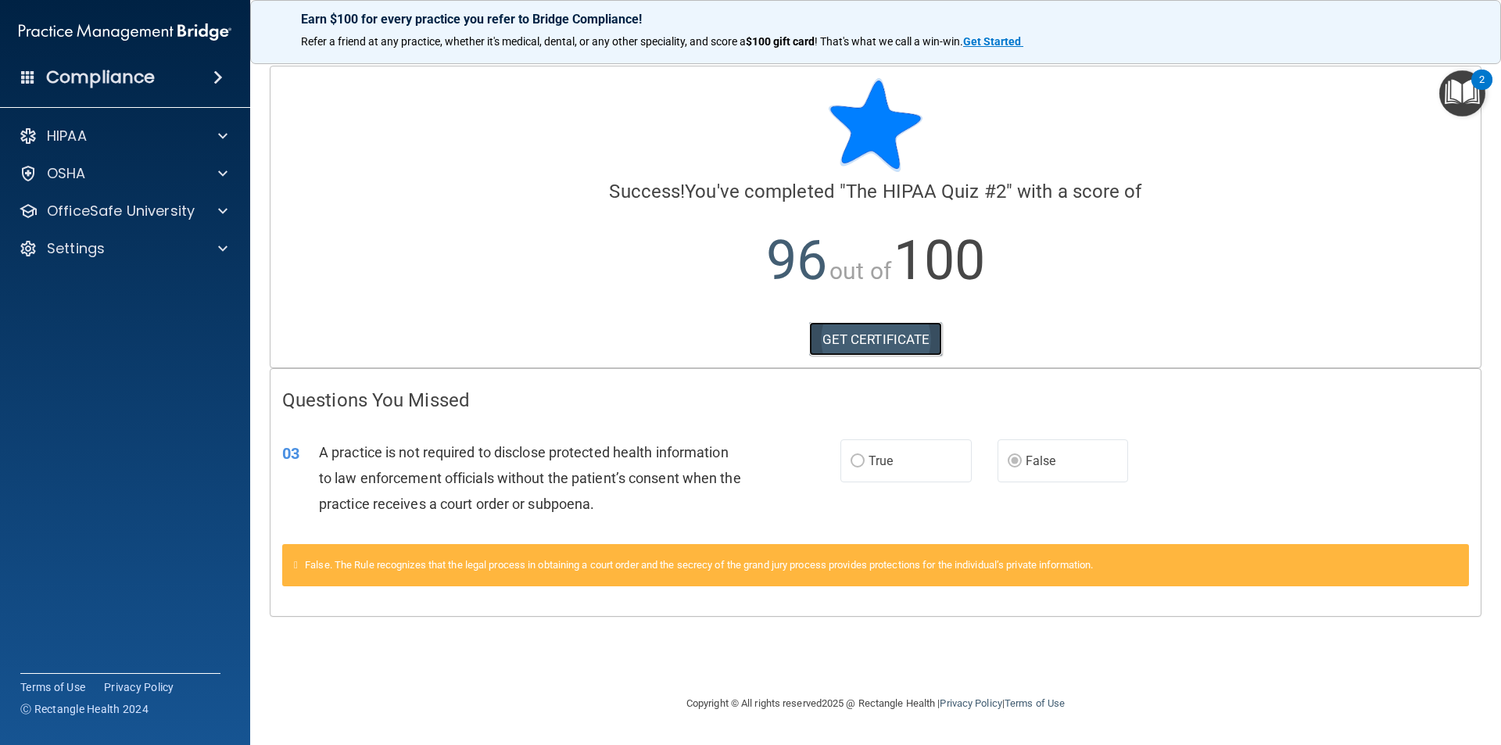
click at [852, 339] on link "GET CERTIFICATE" at bounding box center [876, 339] width 134 height 34
click at [213, 208] on div at bounding box center [220, 211] width 39 height 19
click at [124, 248] on p "HIPAA Training" at bounding box center [74, 249] width 129 height 16
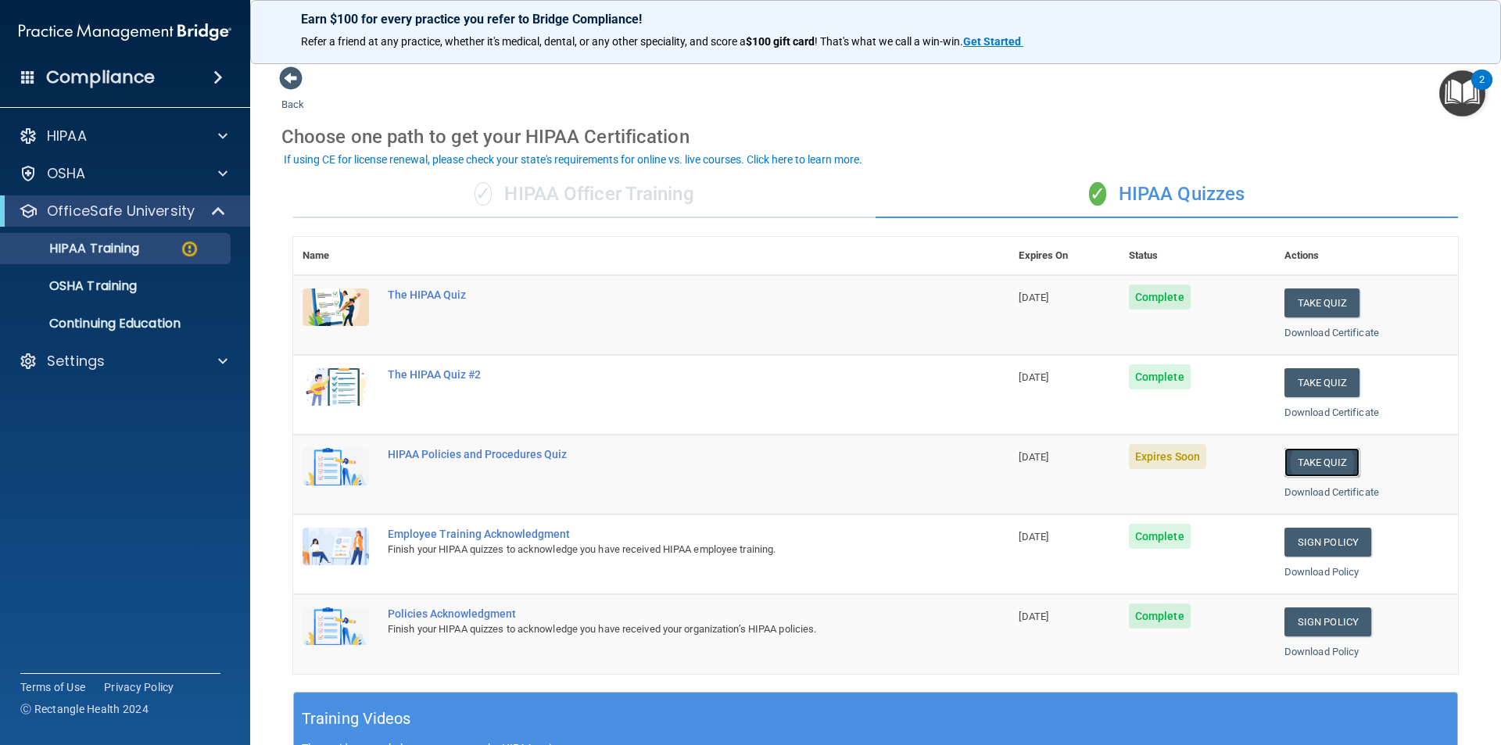
click at [913, 461] on button "Take Quiz" at bounding box center [1322, 462] width 75 height 29
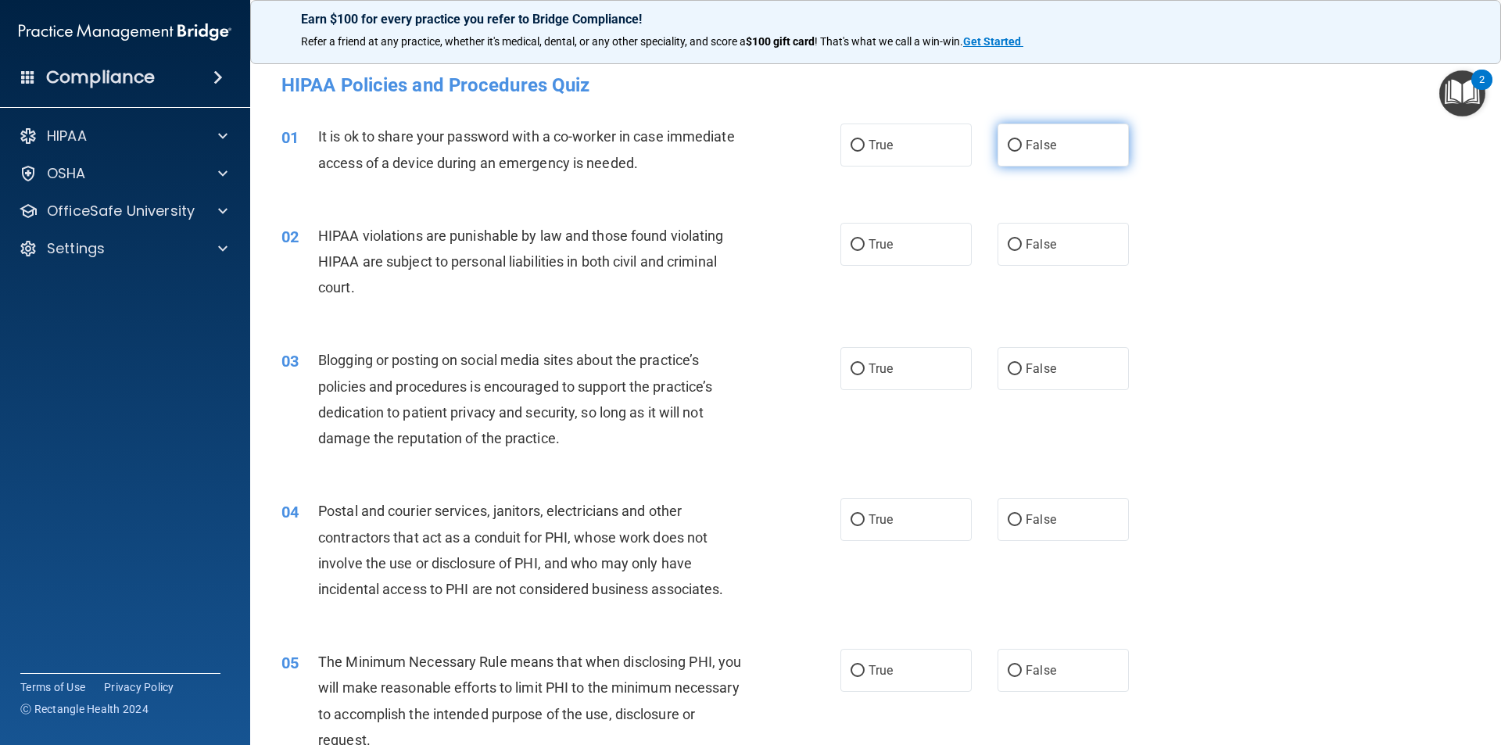
click at [913, 145] on input "False" at bounding box center [1015, 146] width 14 height 12
radio input "true"
click at [913, 245] on input "False" at bounding box center [1015, 245] width 14 height 12
radio input "true"
click at [844, 244] on label "True" at bounding box center [906, 244] width 131 height 43
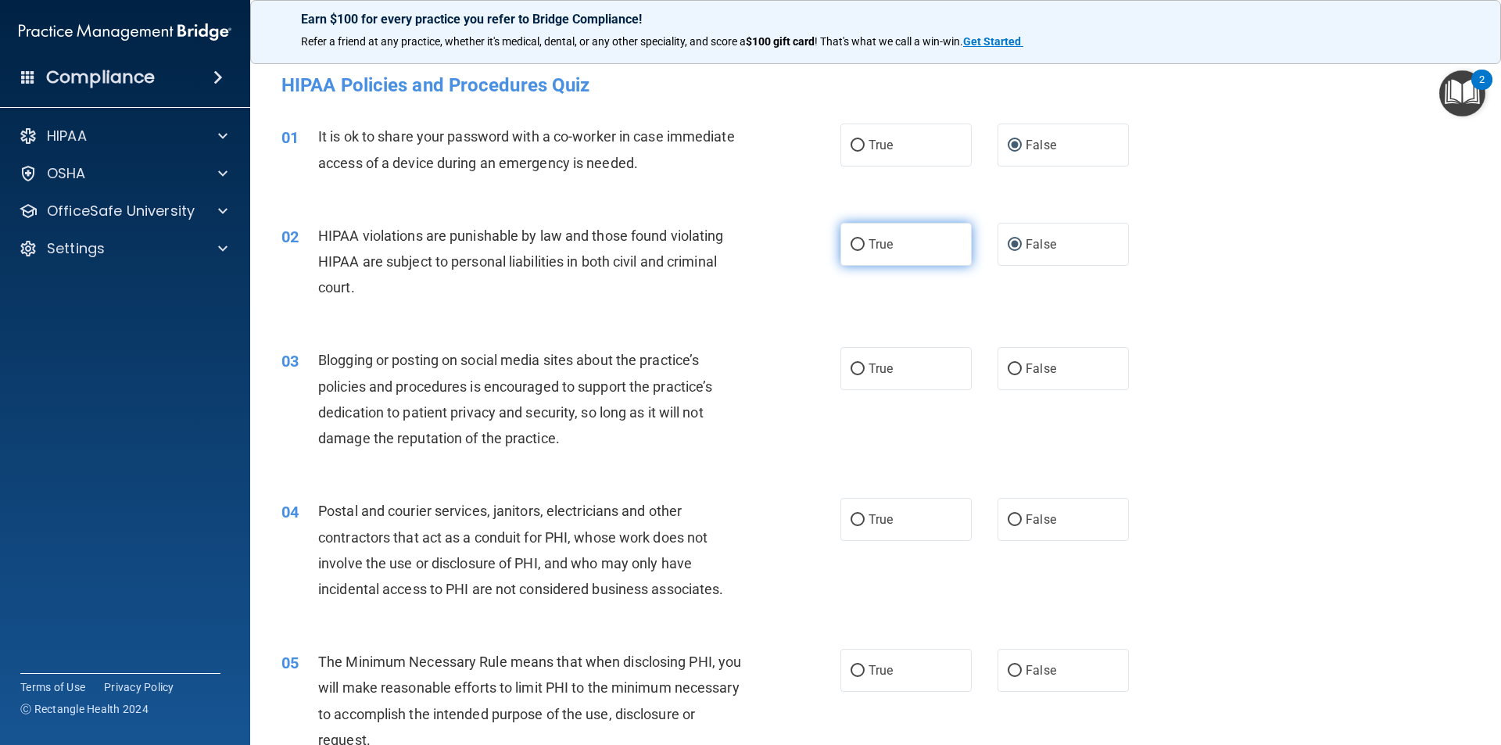
click at [851, 244] on input "True" at bounding box center [858, 245] width 14 height 12
radio input "true"
radio input "false"
click at [852, 245] on input "True" at bounding box center [858, 245] width 14 height 12
click at [913, 368] on input "False" at bounding box center [1015, 370] width 14 height 12
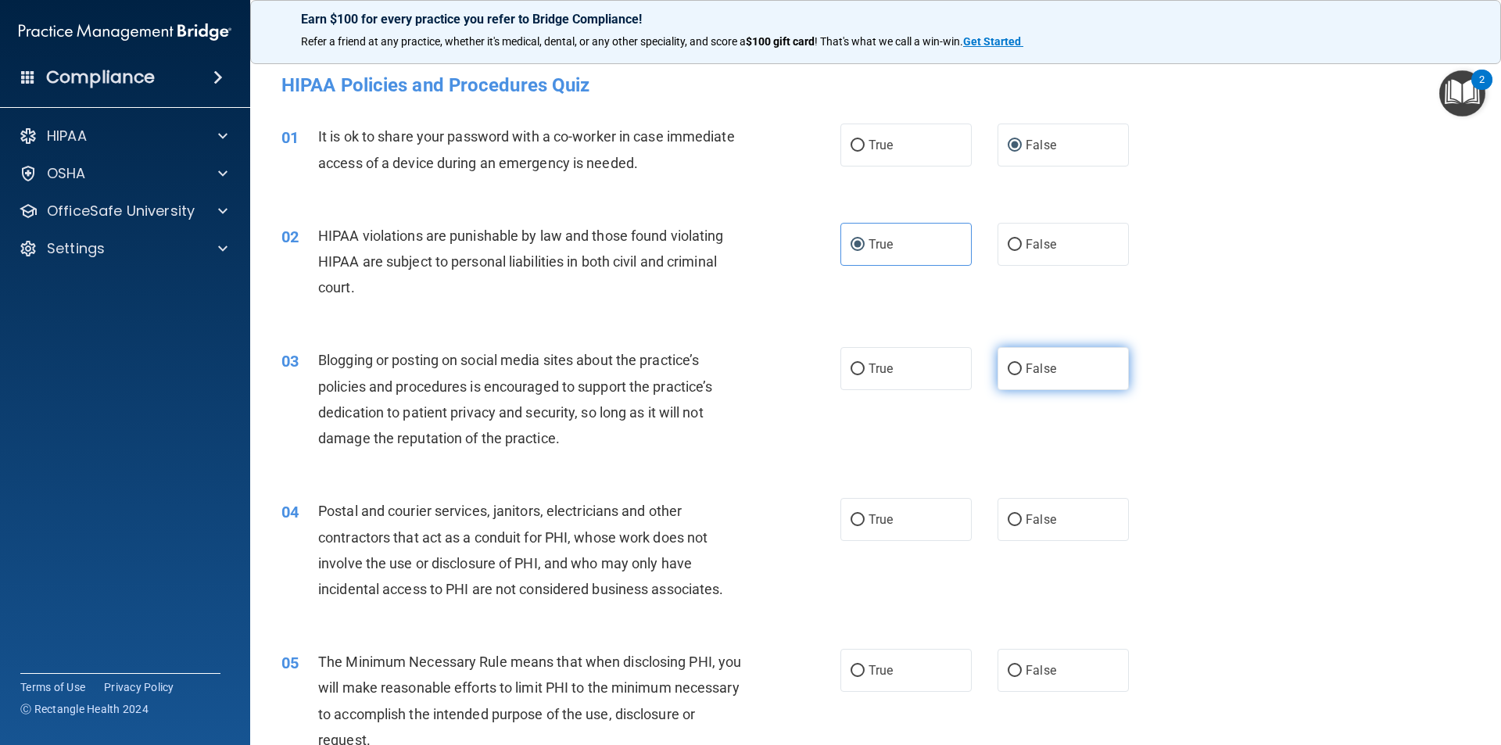
radio input "true"
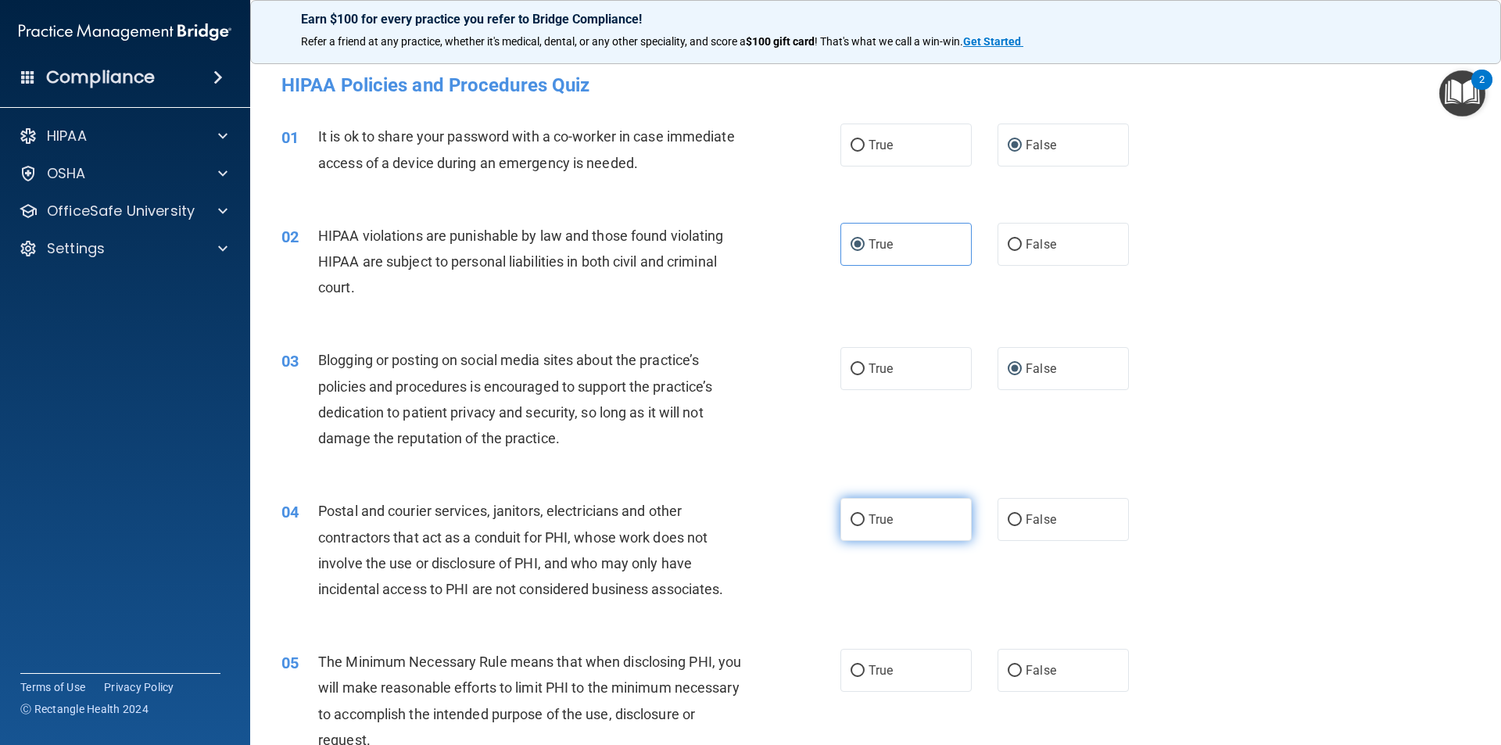
click at [853, 519] on input "True" at bounding box center [858, 521] width 14 height 12
radio input "true"
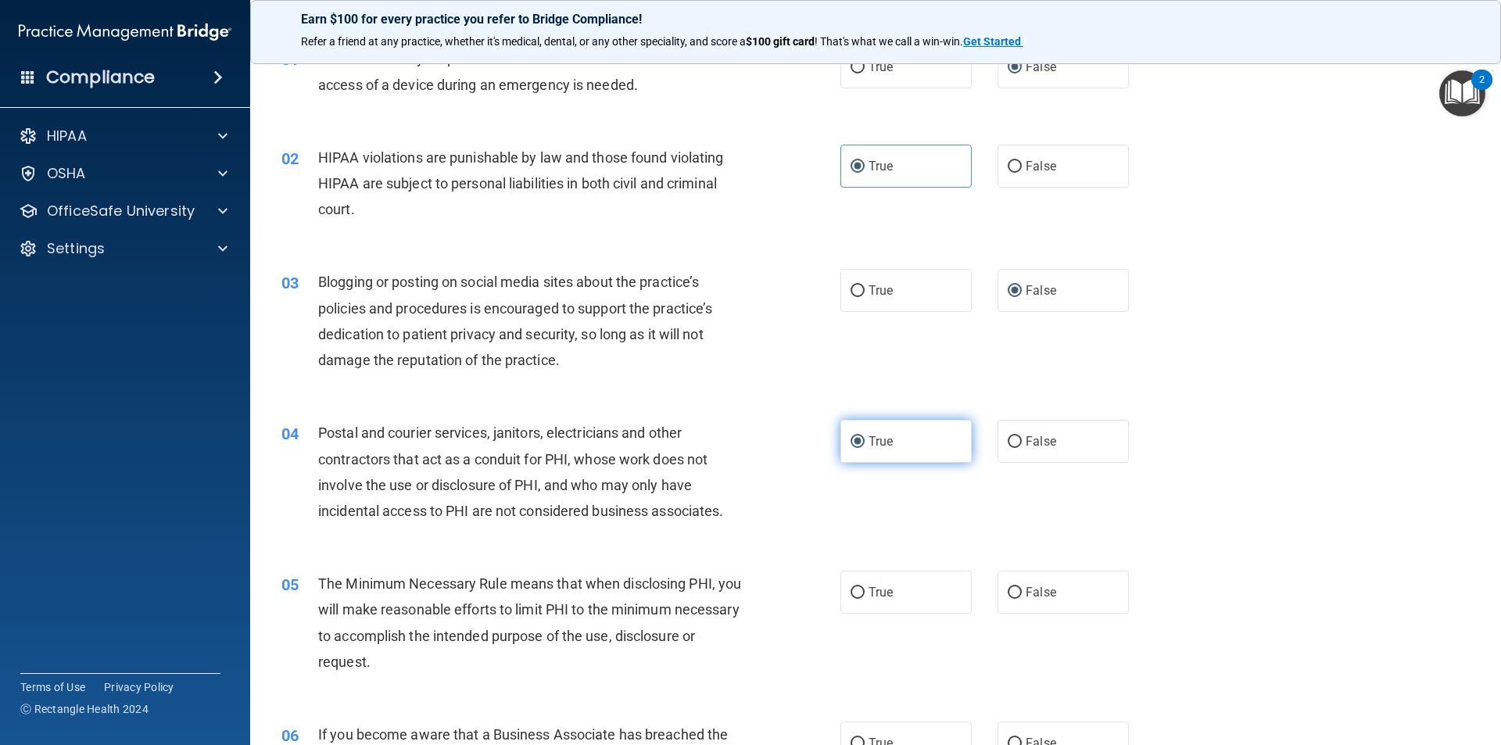
scroll to position [156, 0]
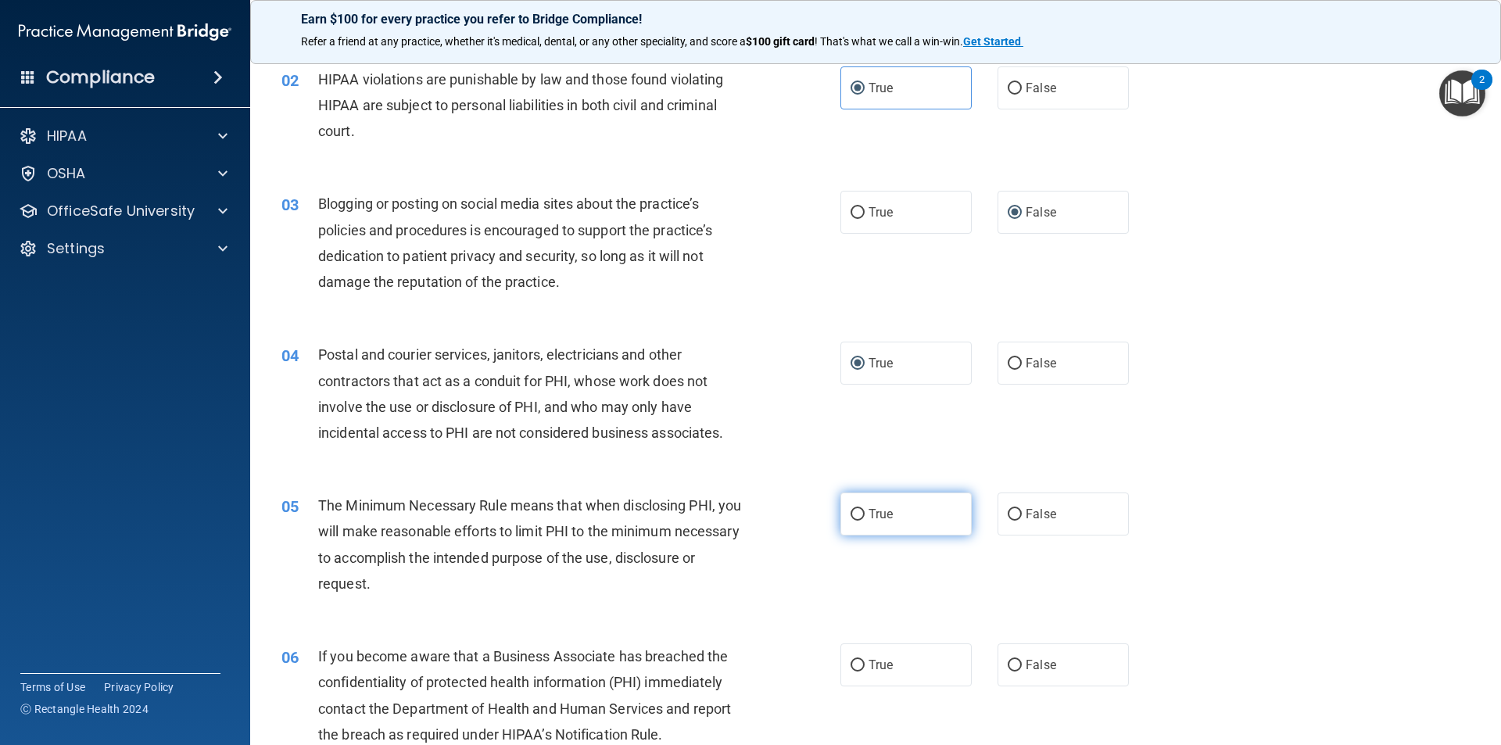
click at [851, 516] on input "True" at bounding box center [858, 515] width 14 height 12
radio input "true"
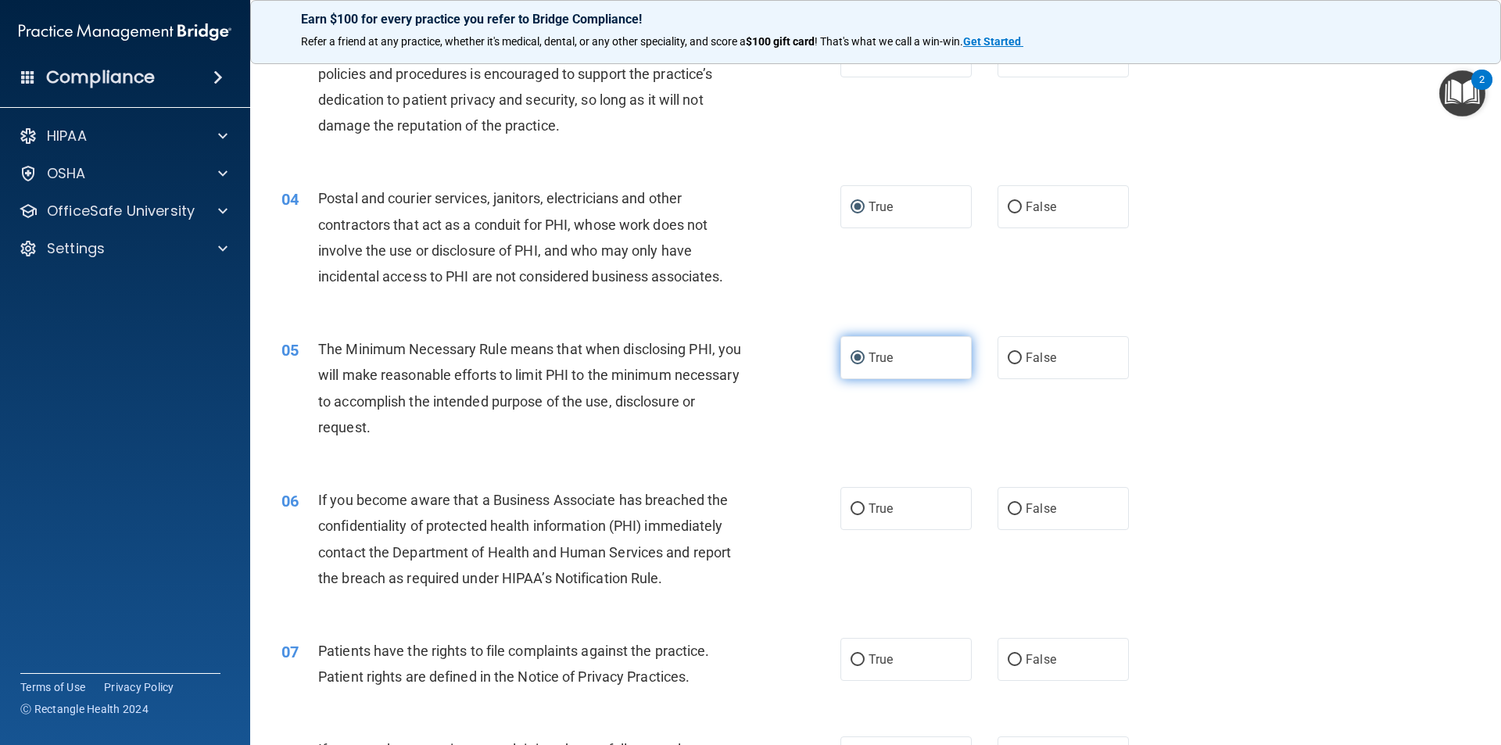
scroll to position [391, 0]
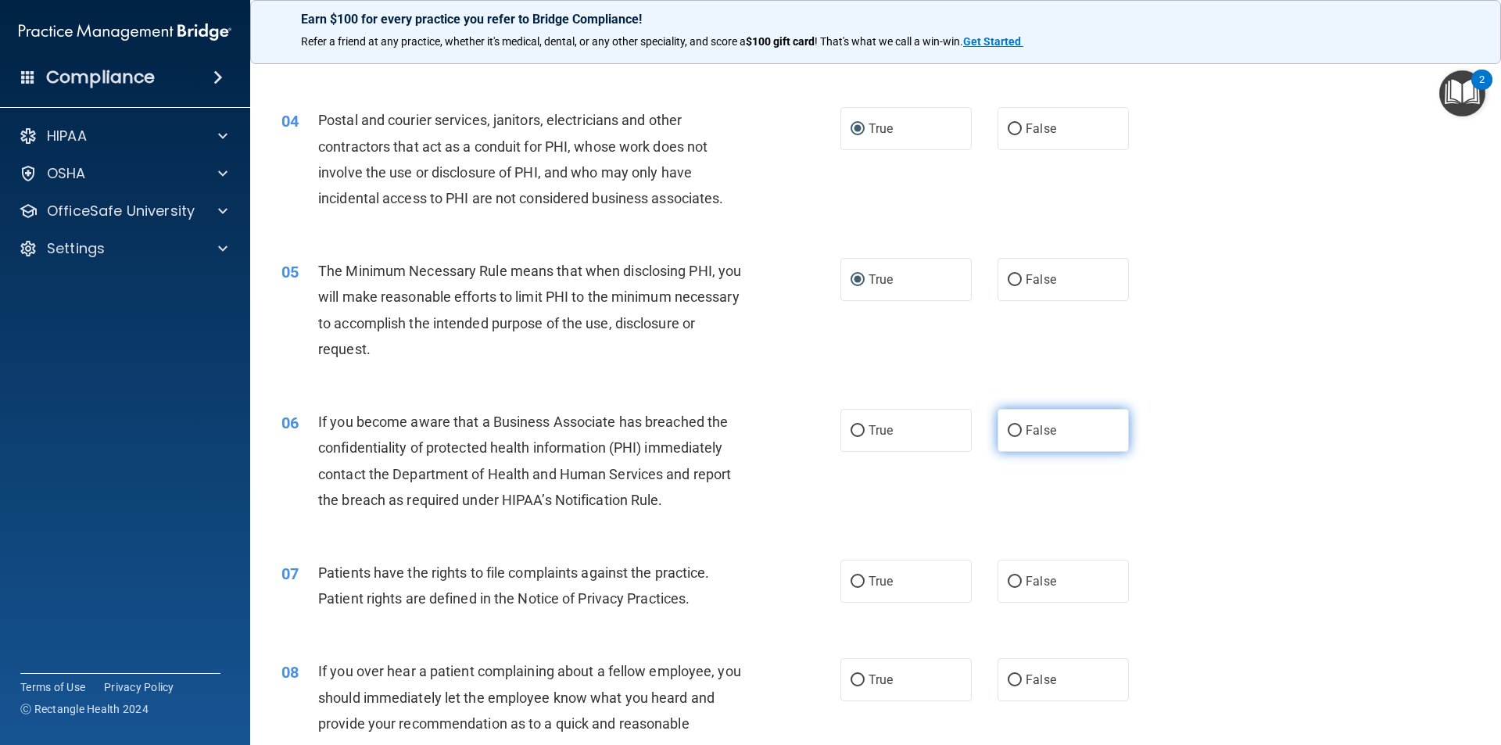
click at [913, 428] on input "False" at bounding box center [1015, 431] width 14 height 12
radio input "true"
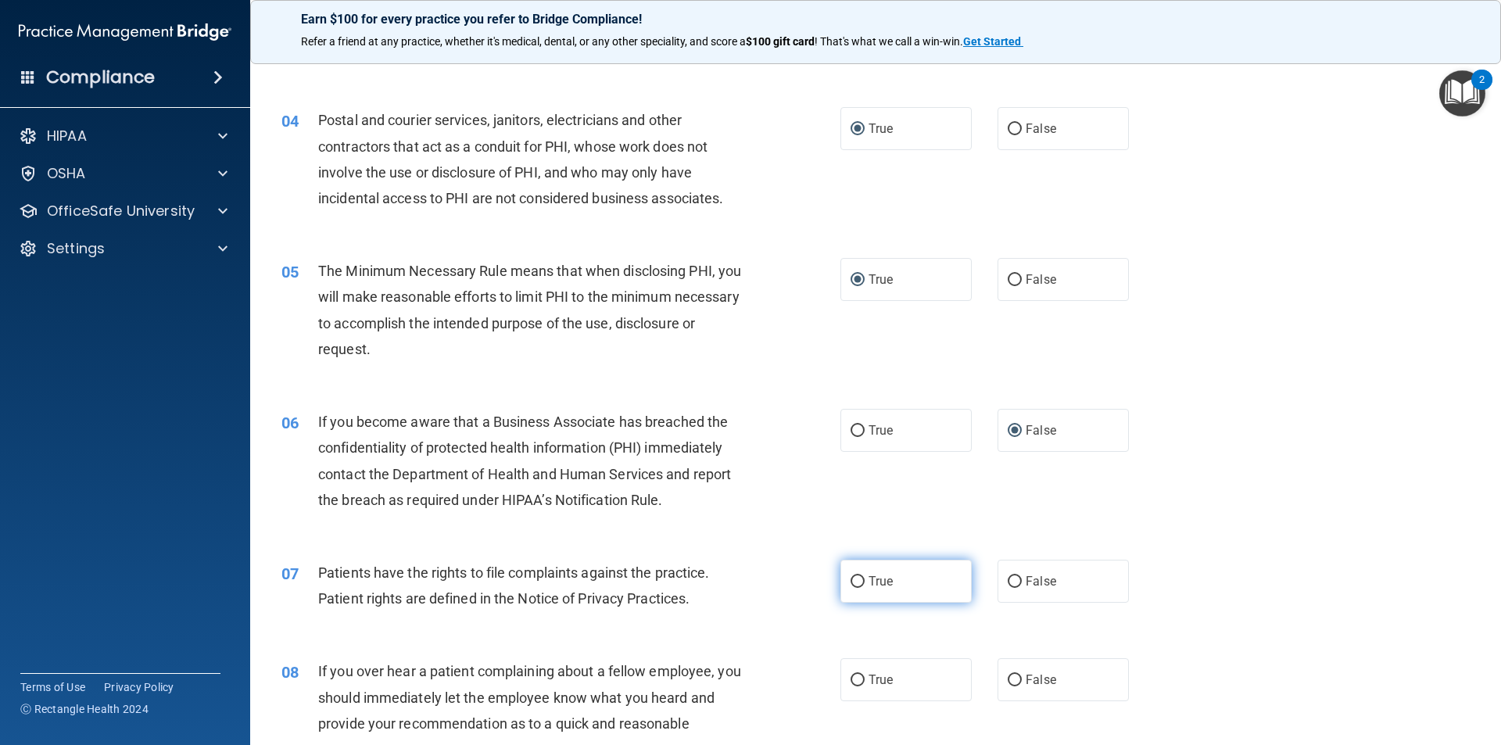
click at [855, 580] on input "True" at bounding box center [858, 582] width 14 height 12
radio input "true"
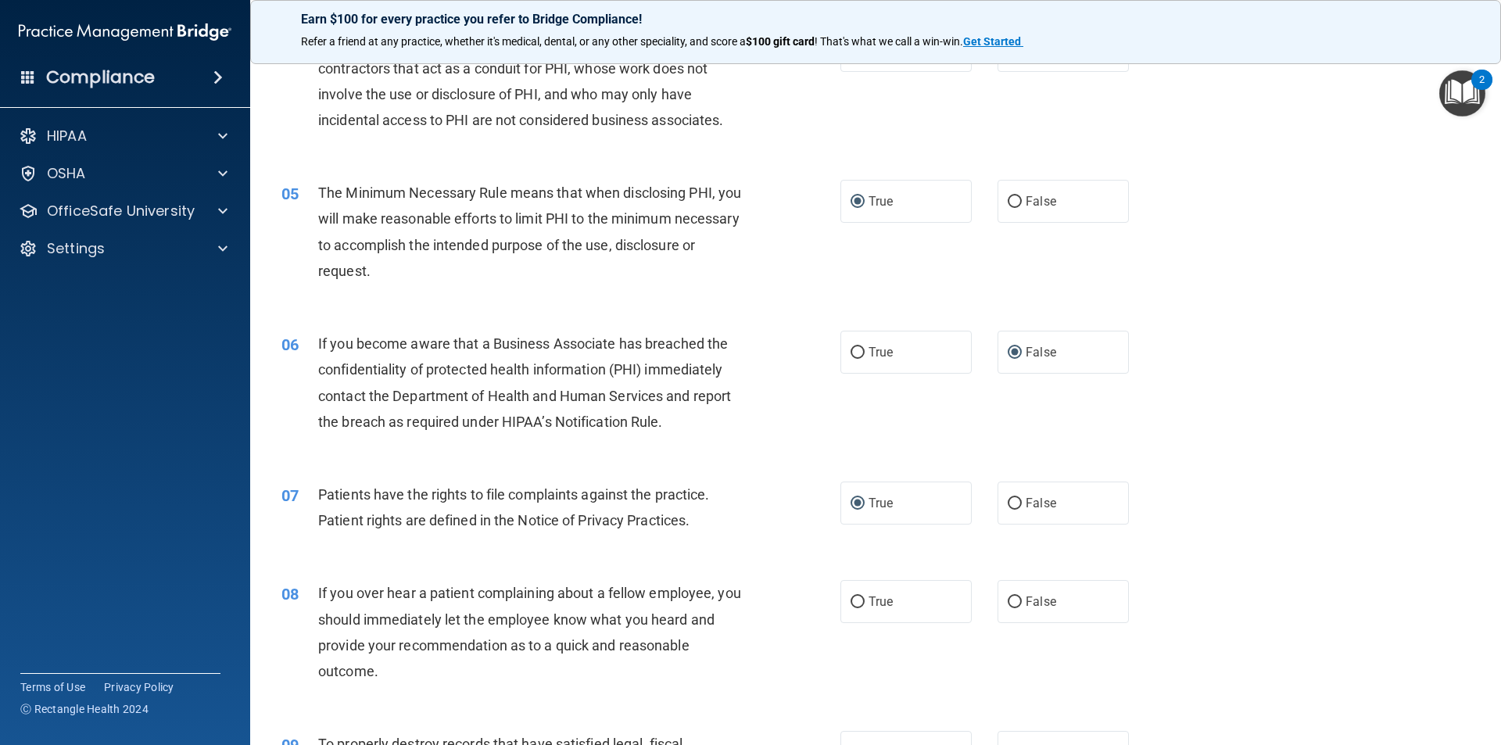
scroll to position [547, 0]
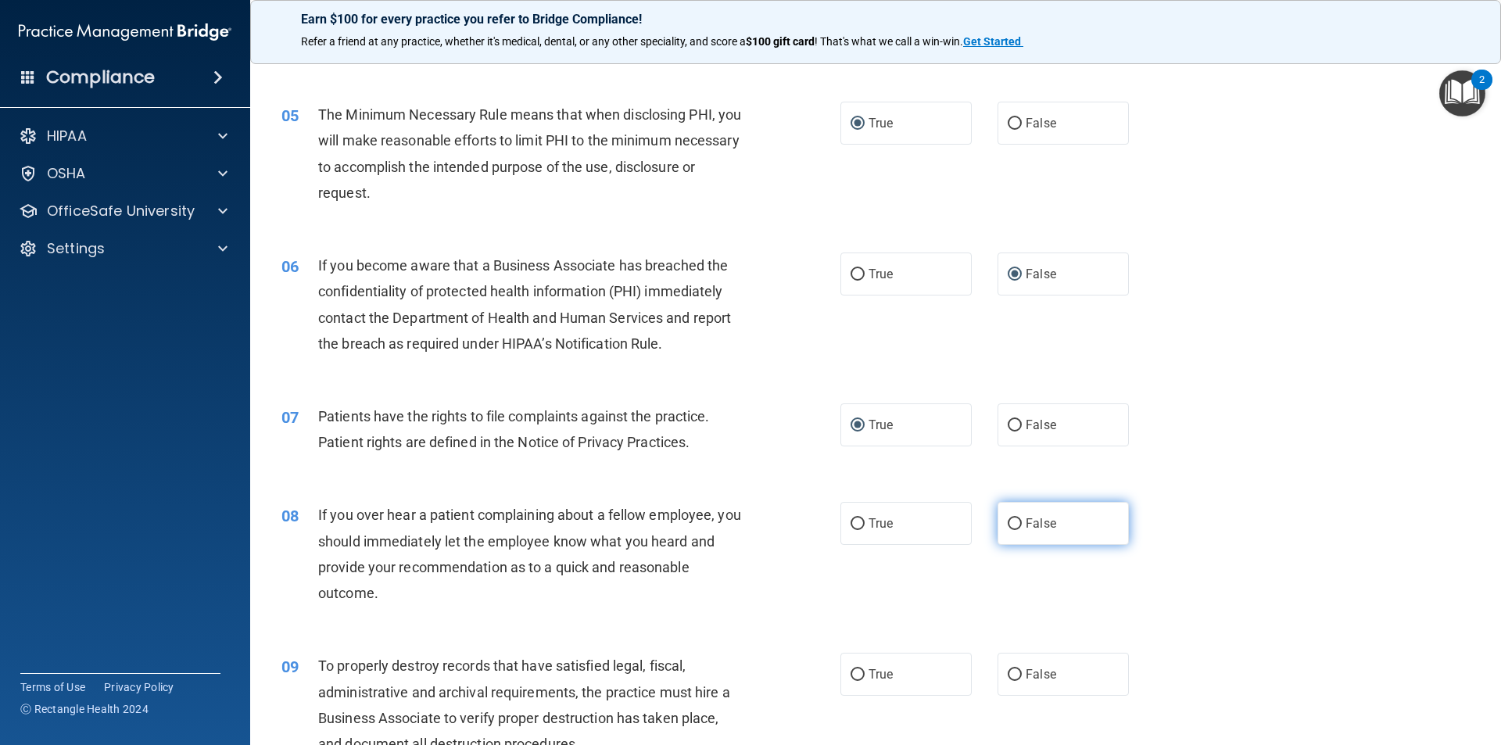
click at [913, 525] on input "False" at bounding box center [1015, 524] width 14 height 12
radio input "true"
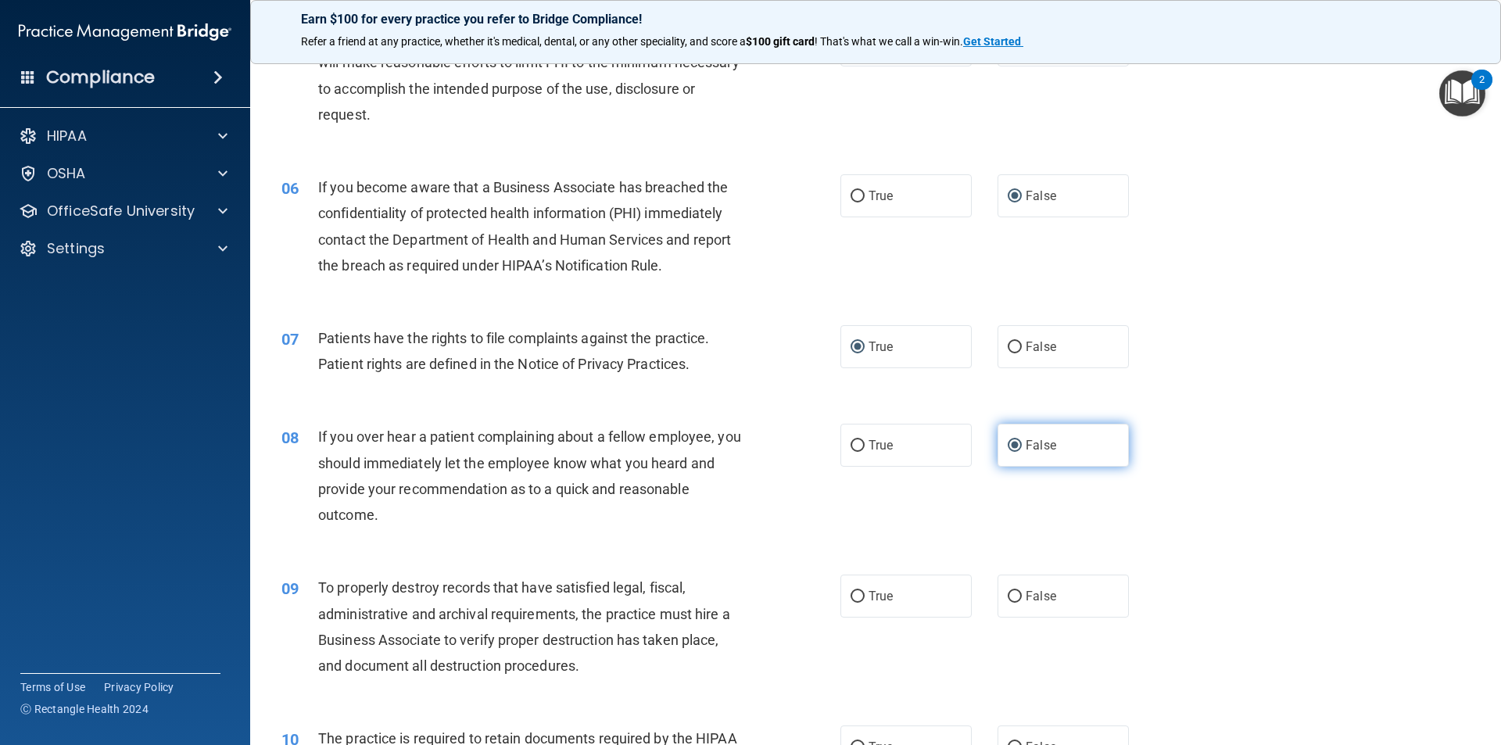
scroll to position [704, 0]
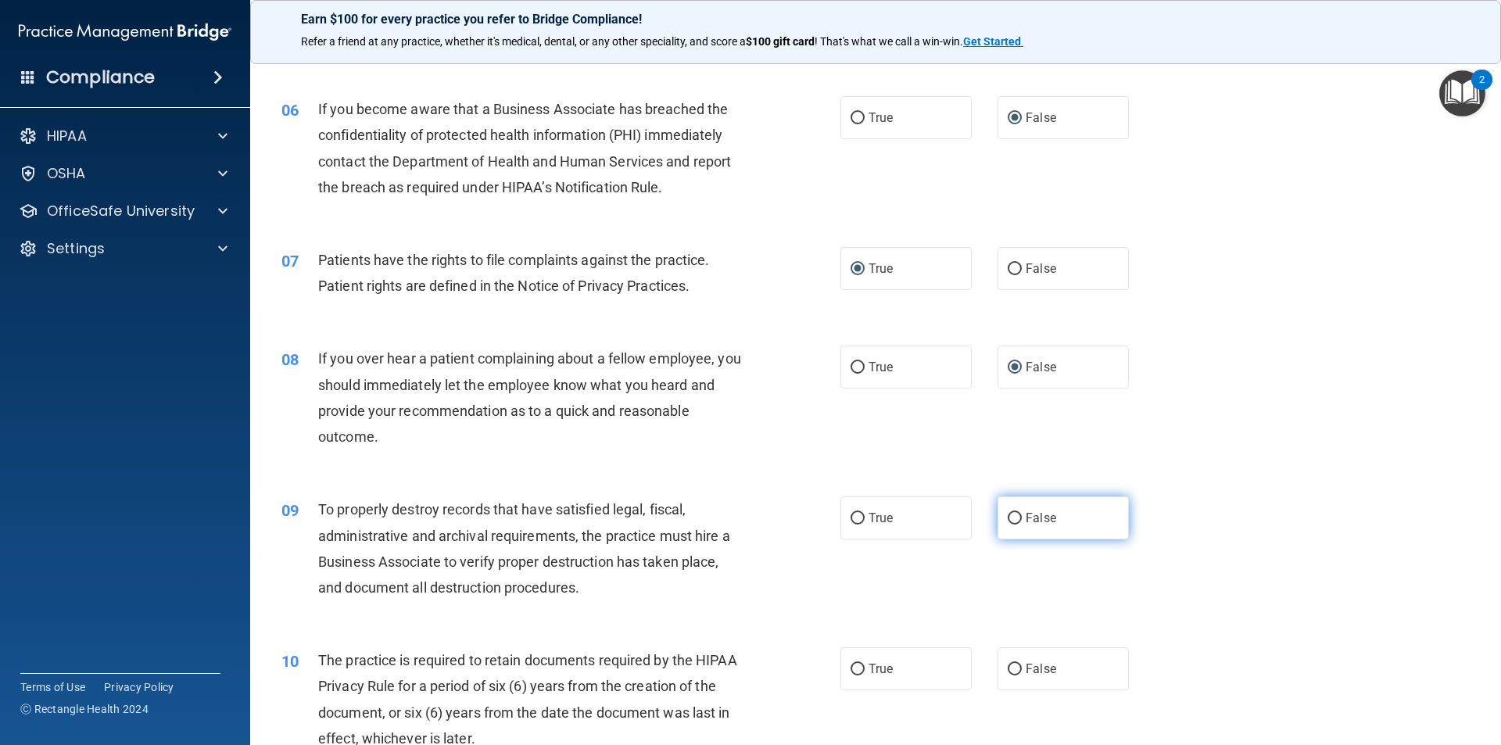
click at [913, 518] on input "False" at bounding box center [1015, 519] width 14 height 12
radio input "true"
click at [913, 596] on input "False" at bounding box center [1015, 670] width 14 height 12
radio input "true"
click at [851, 596] on input "True" at bounding box center [858, 670] width 14 height 12
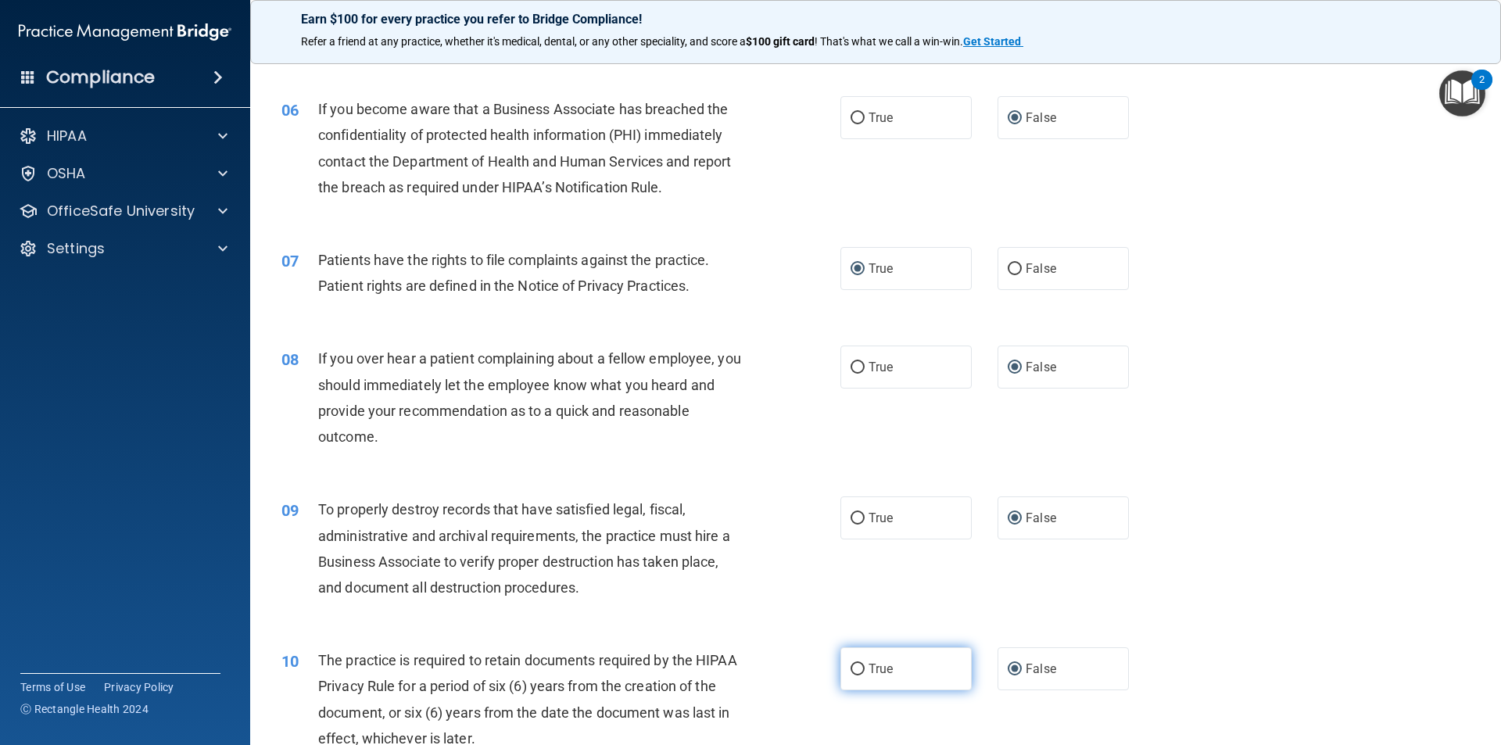
radio input "true"
radio input "false"
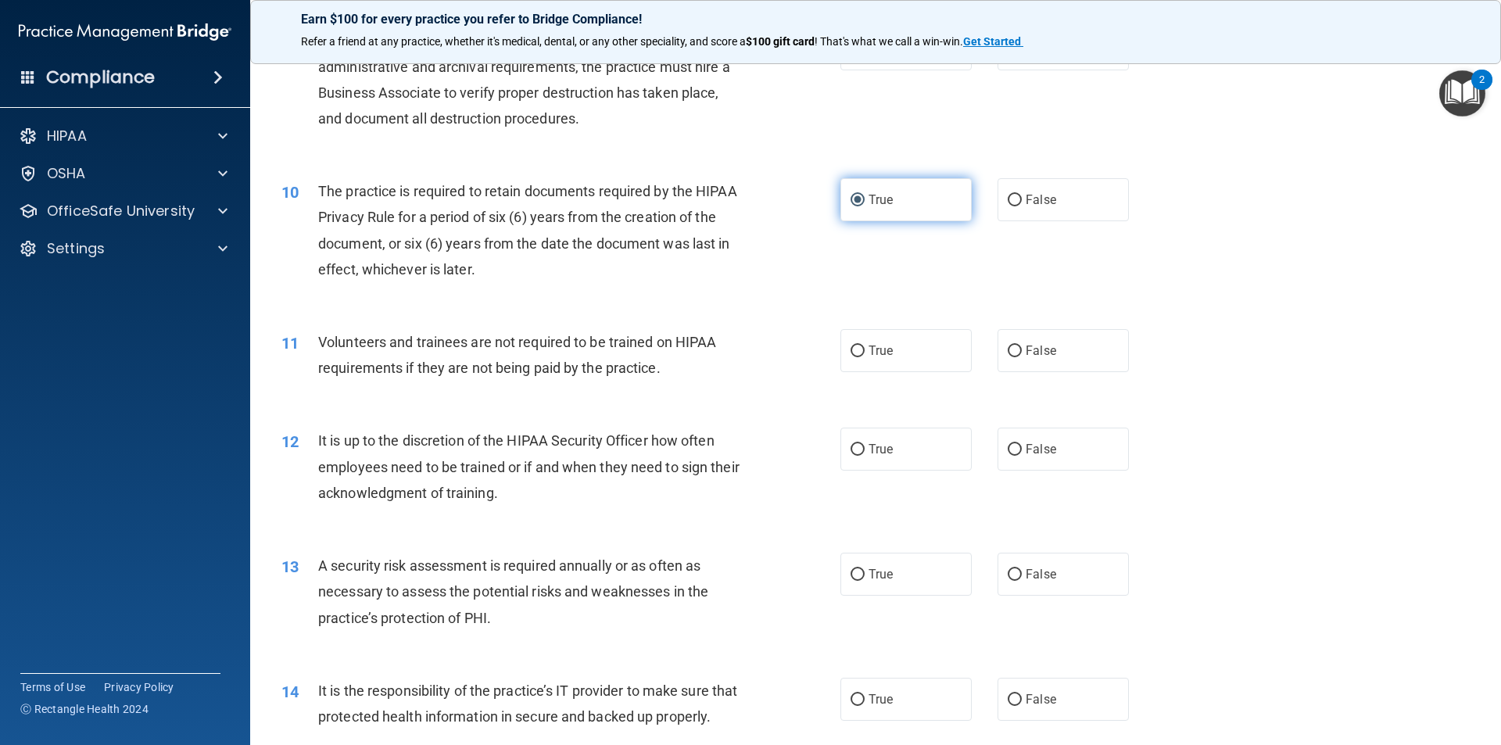
scroll to position [1329, 0]
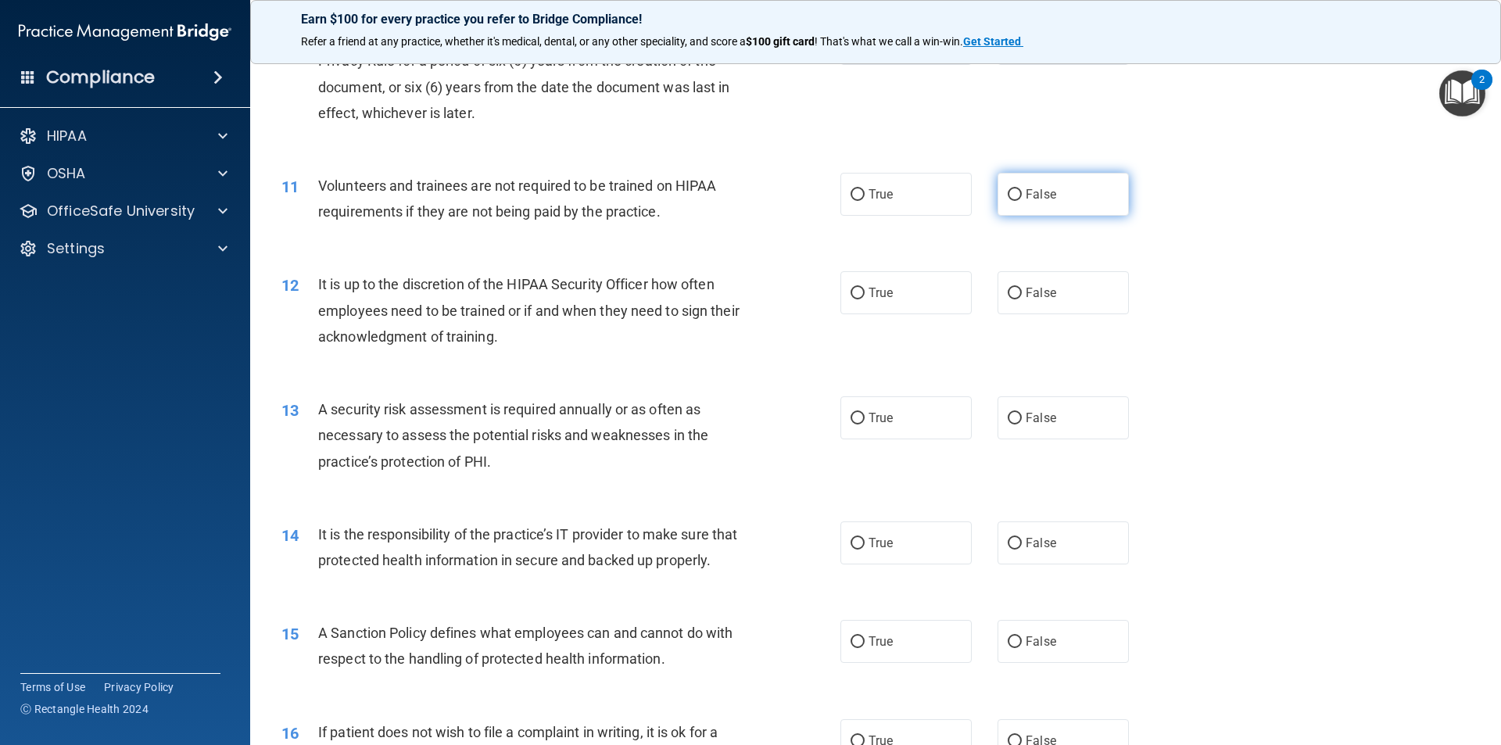
click at [913, 195] on input "False" at bounding box center [1015, 195] width 14 height 12
radio input "true"
click at [913, 290] on input "False" at bounding box center [1015, 294] width 14 height 12
radio input "true"
click at [851, 420] on input "True" at bounding box center [858, 419] width 14 height 12
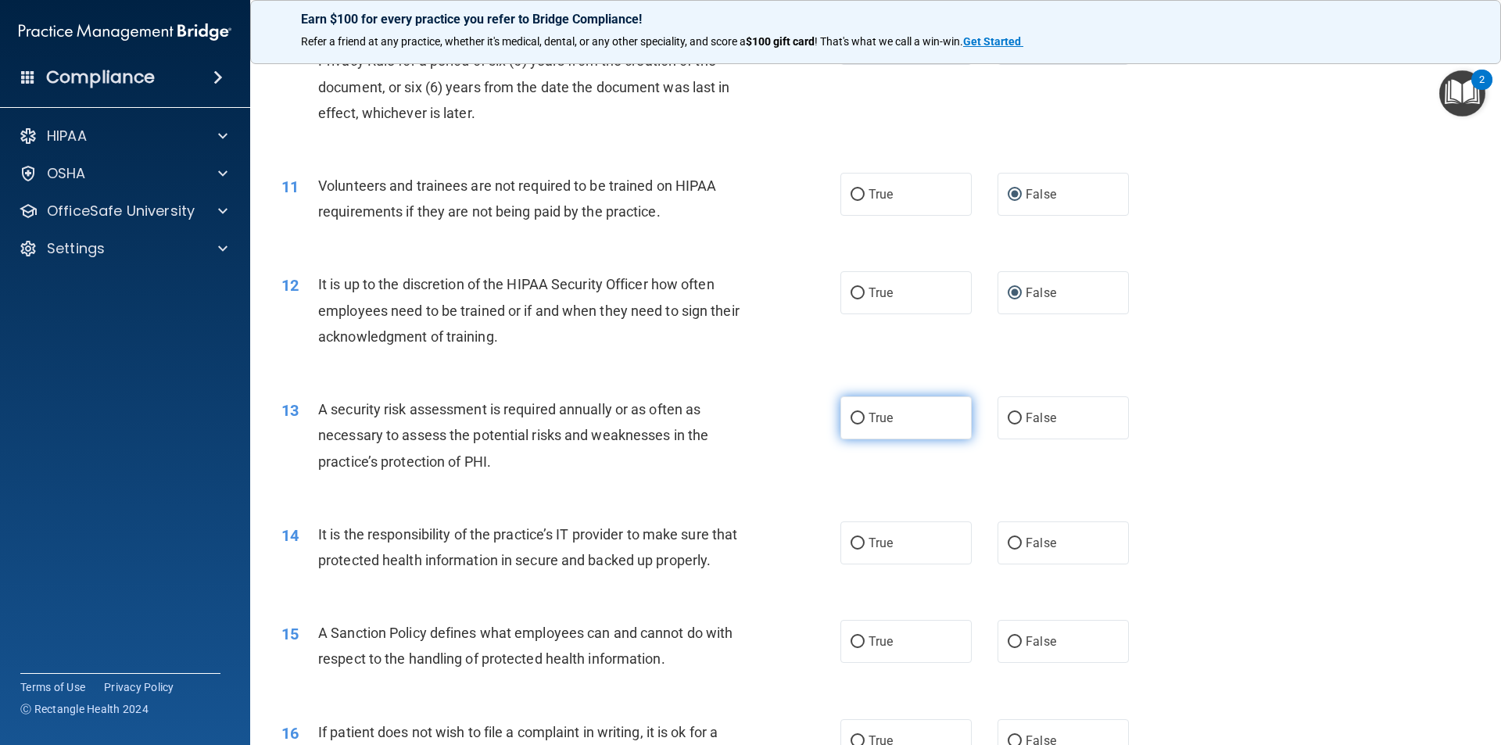
radio input "true"
click at [913, 543] on input "False" at bounding box center [1015, 544] width 14 height 12
radio input "true"
click at [913, 596] on input "False" at bounding box center [1015, 642] width 14 height 12
radio input "true"
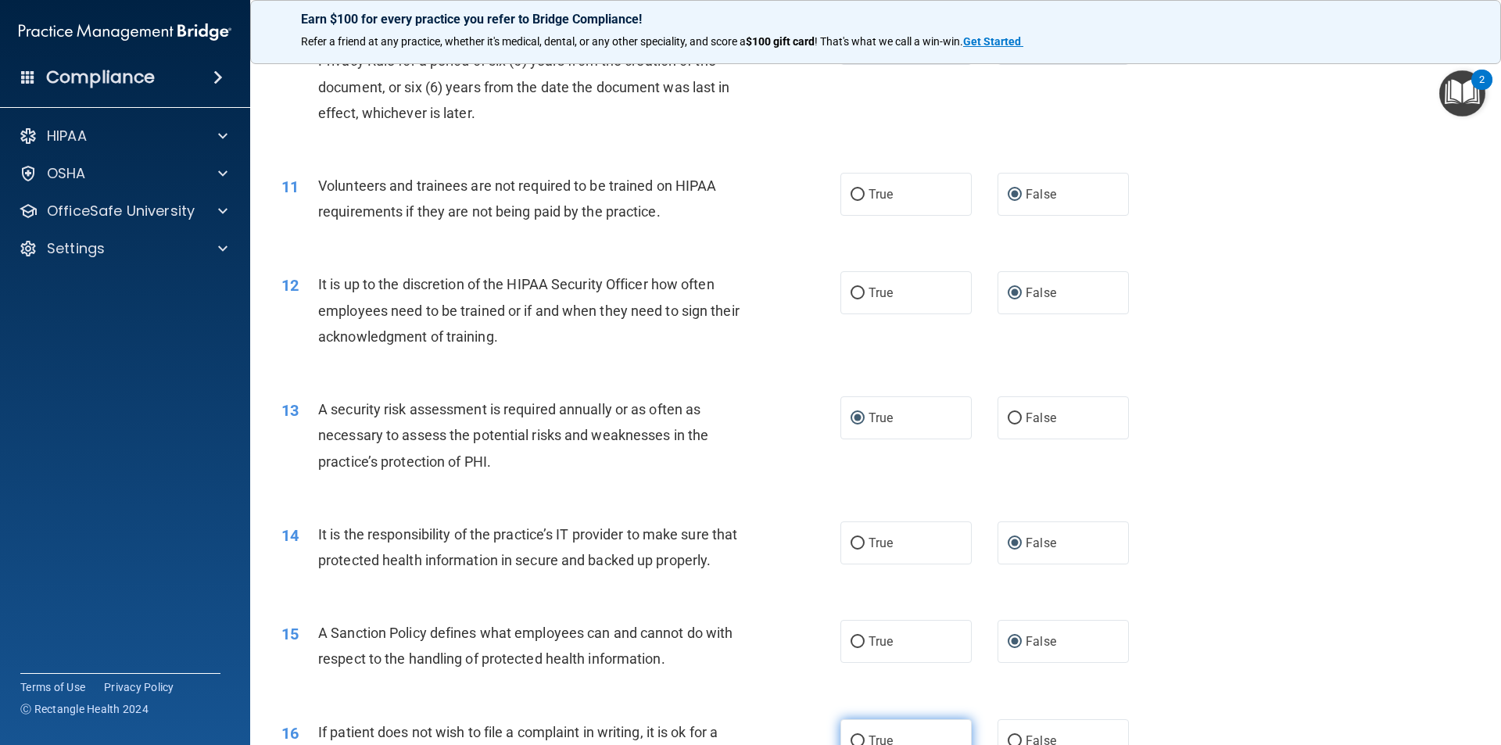
click at [854, 596] on input "True" at bounding box center [858, 742] width 14 height 12
radio input "true"
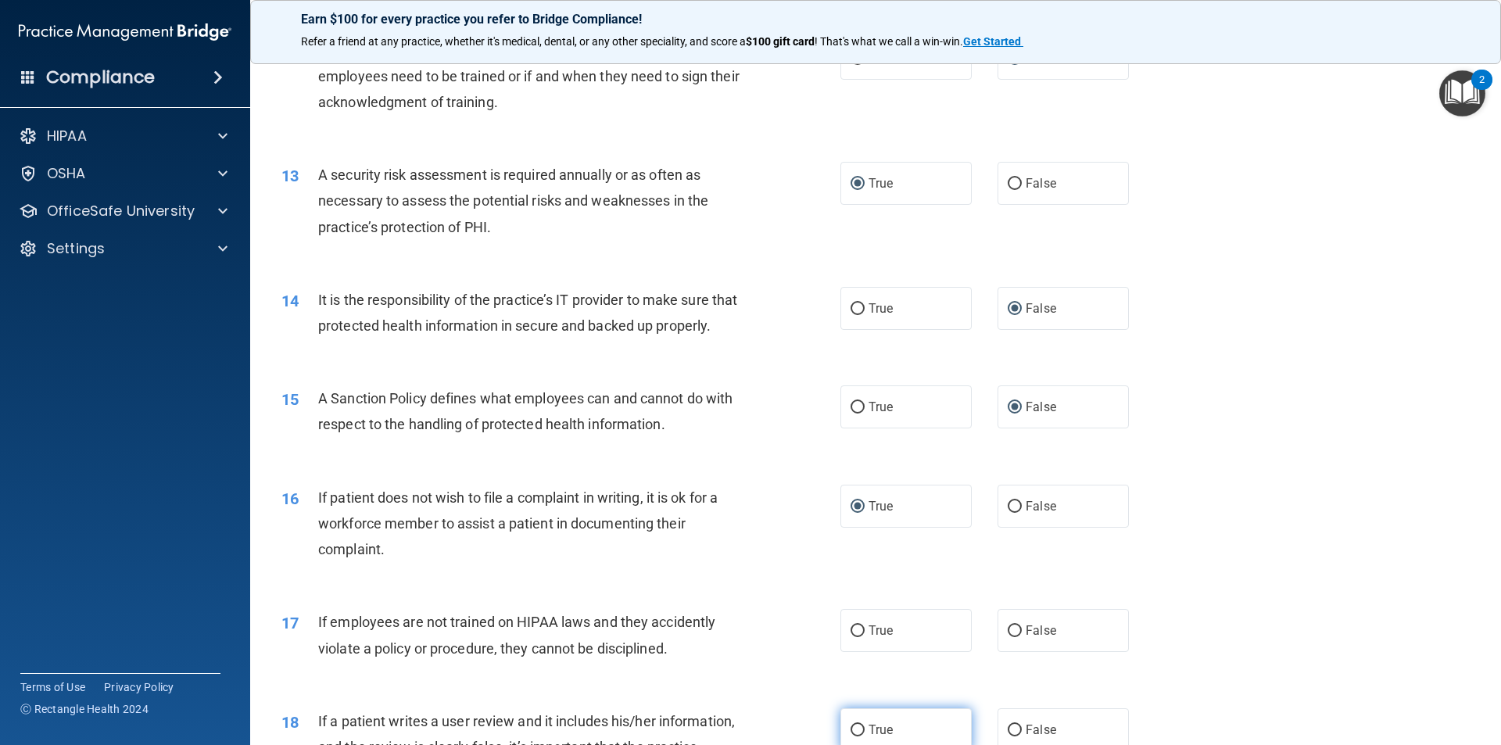
scroll to position [1720, 0]
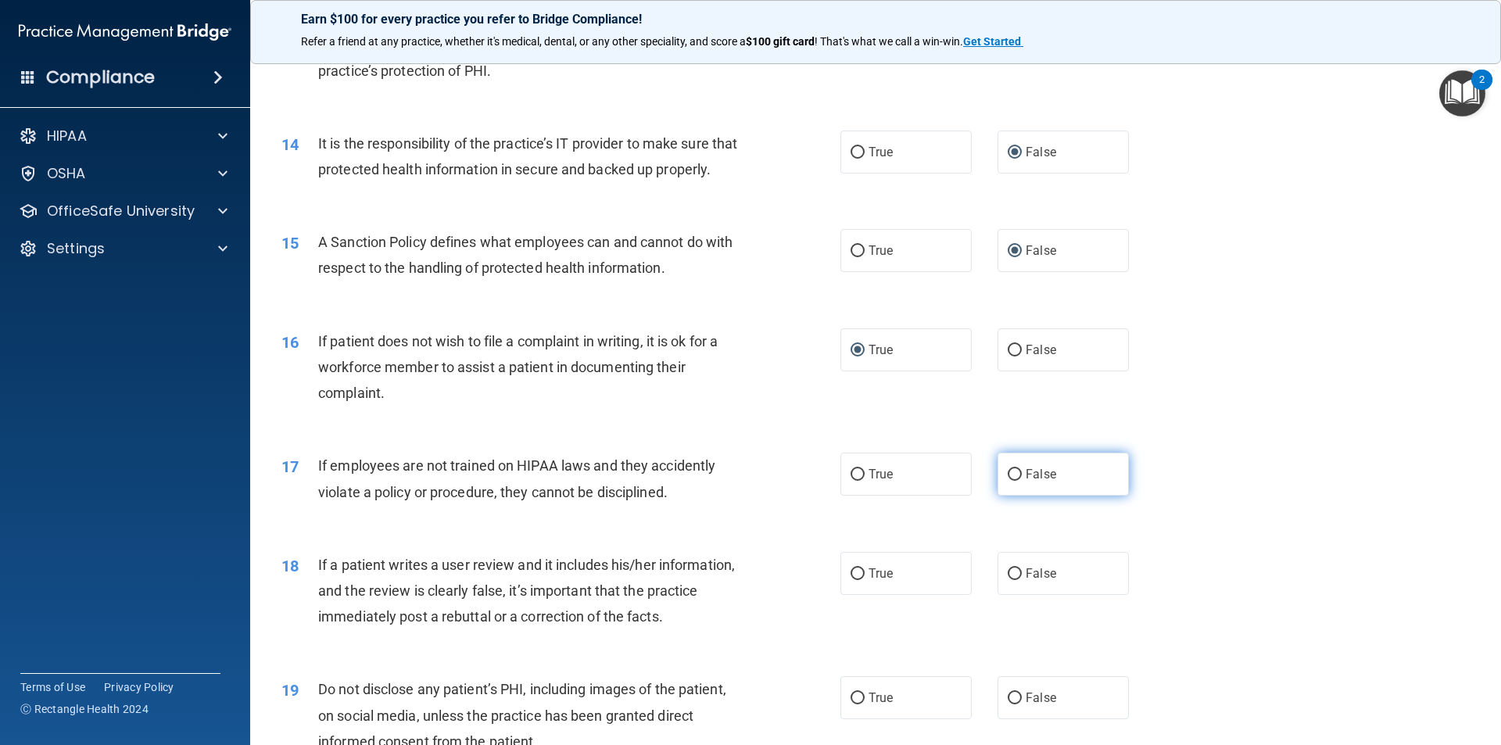
click at [913, 477] on input "False" at bounding box center [1015, 475] width 14 height 12
radio input "true"
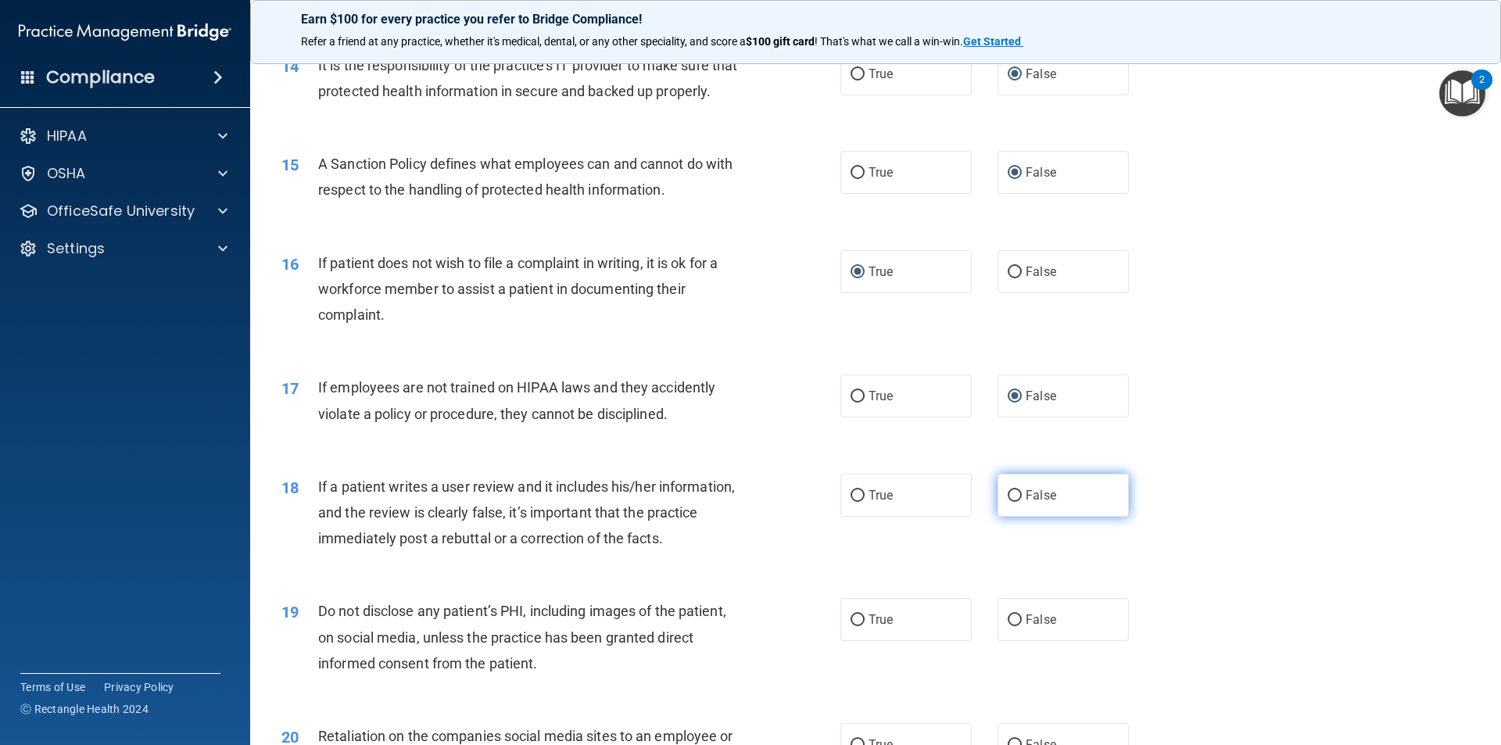
click at [913, 495] on input "False" at bounding box center [1015, 496] width 14 height 12
radio input "true"
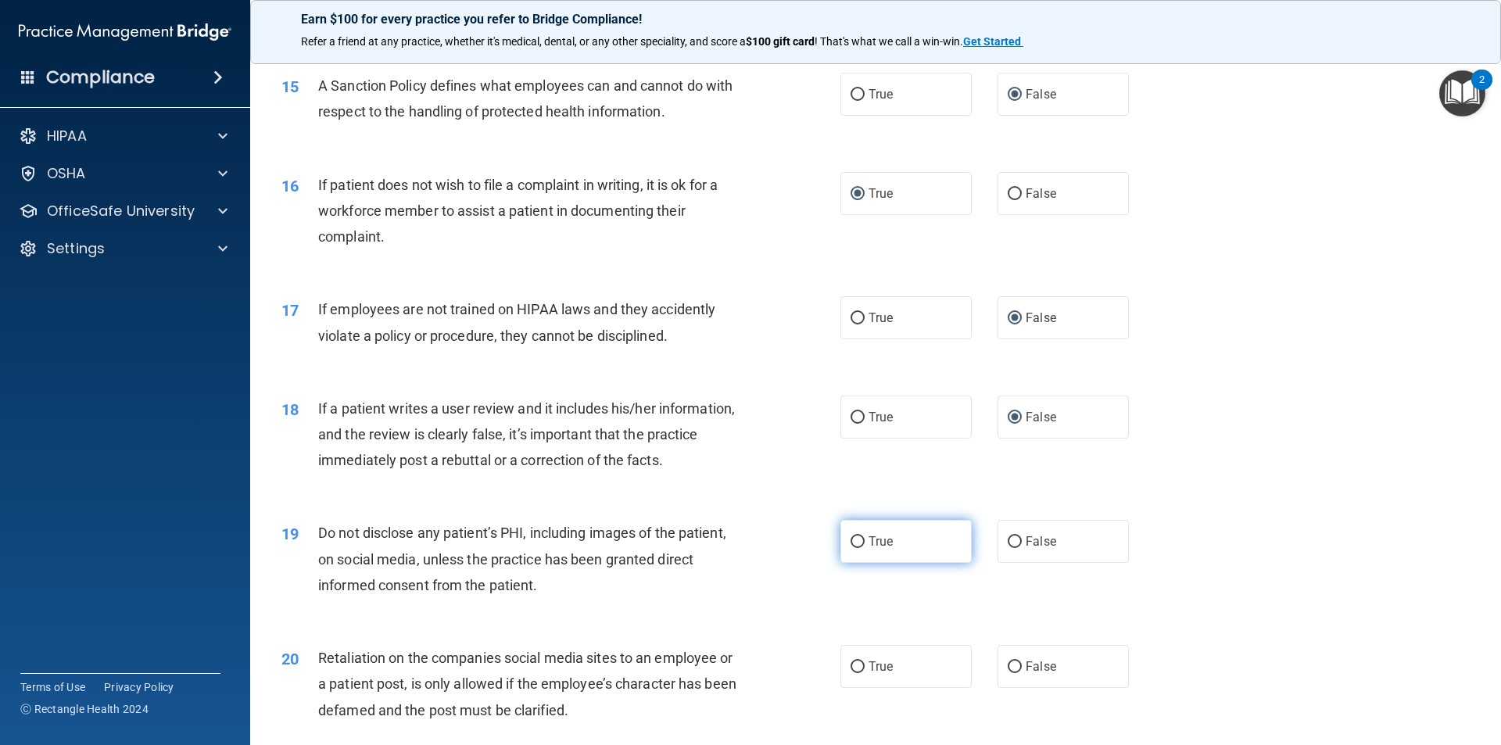
click at [851, 543] on input "True" at bounding box center [858, 542] width 14 height 12
radio input "true"
click at [913, 596] on input "False" at bounding box center [1015, 668] width 14 height 12
radio input "true"
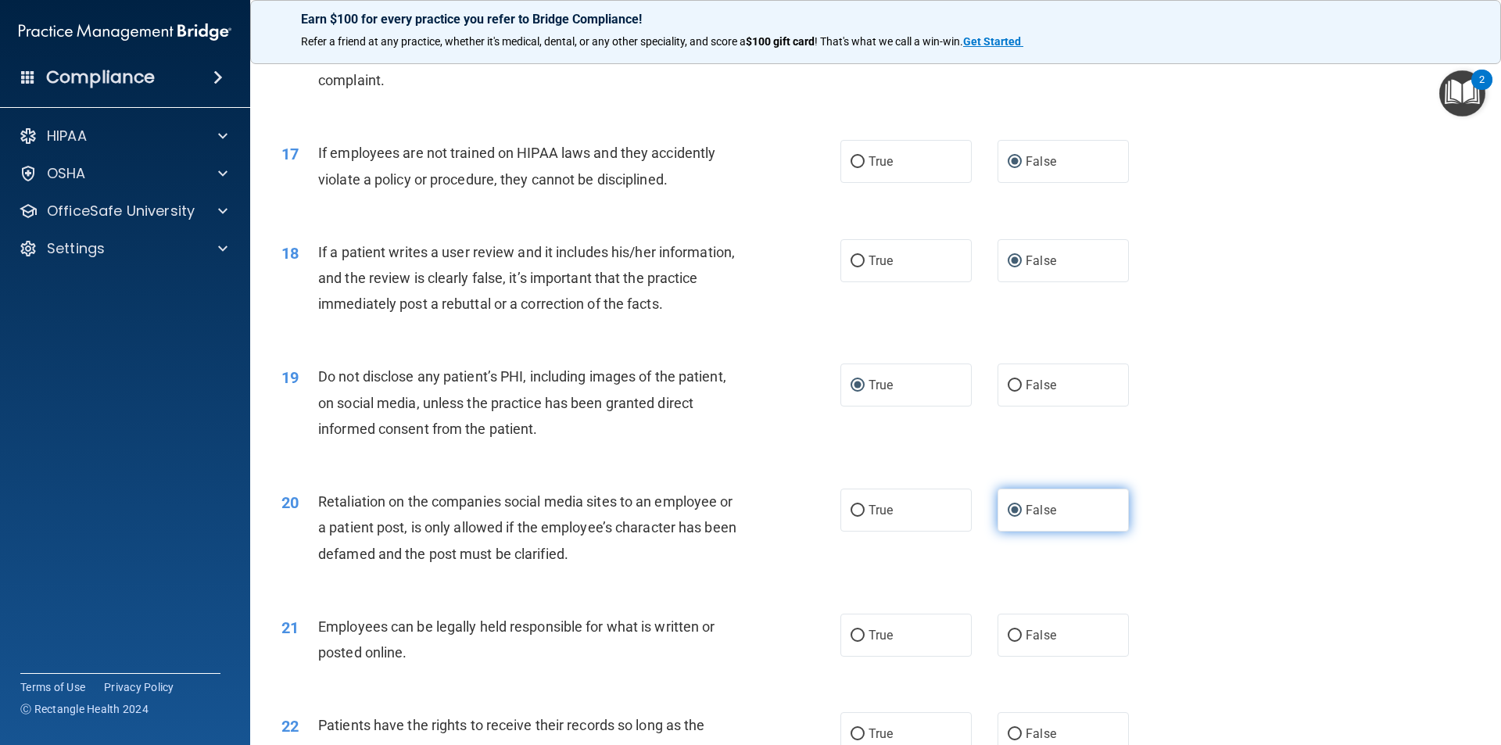
scroll to position [2111, 0]
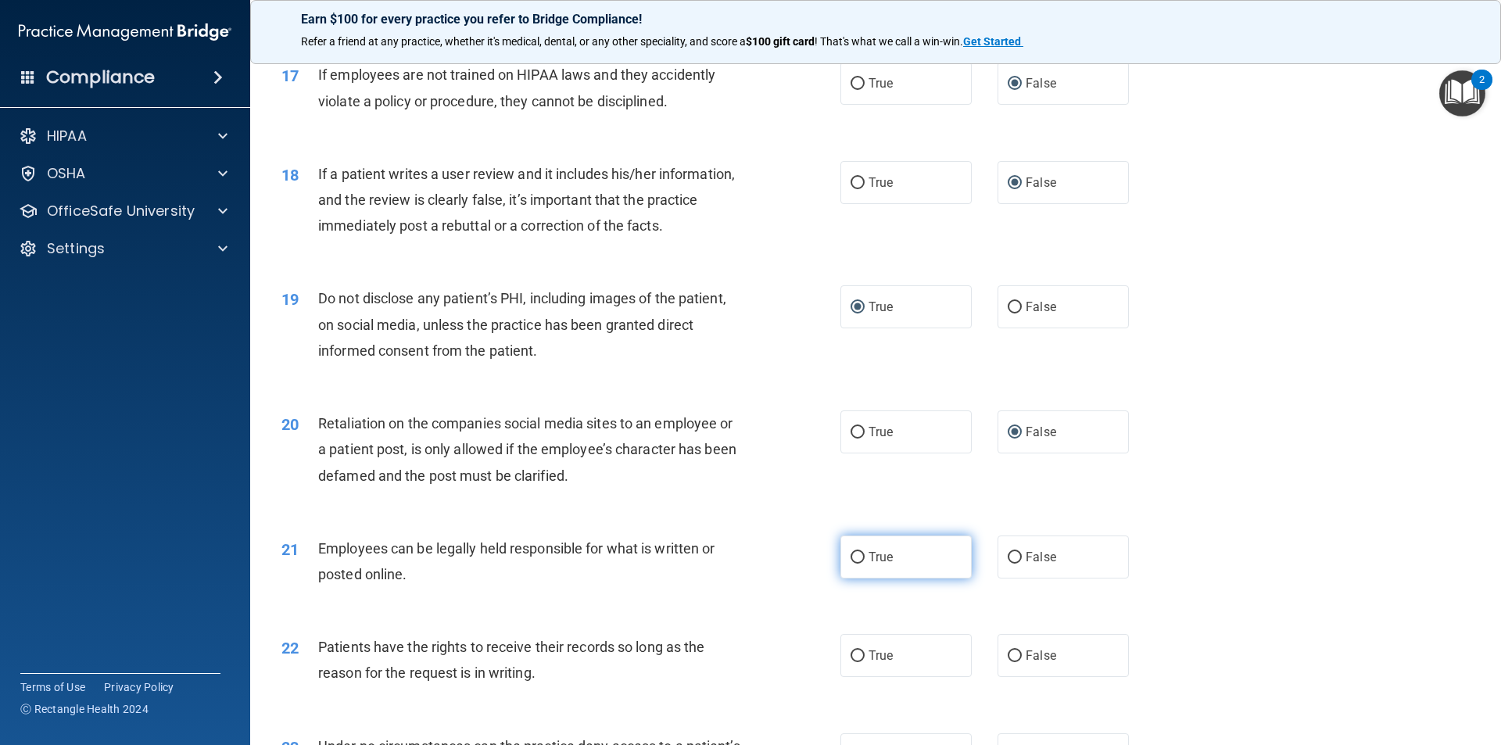
click at [858, 555] on input "True" at bounding box center [858, 558] width 14 height 12
radio input "true"
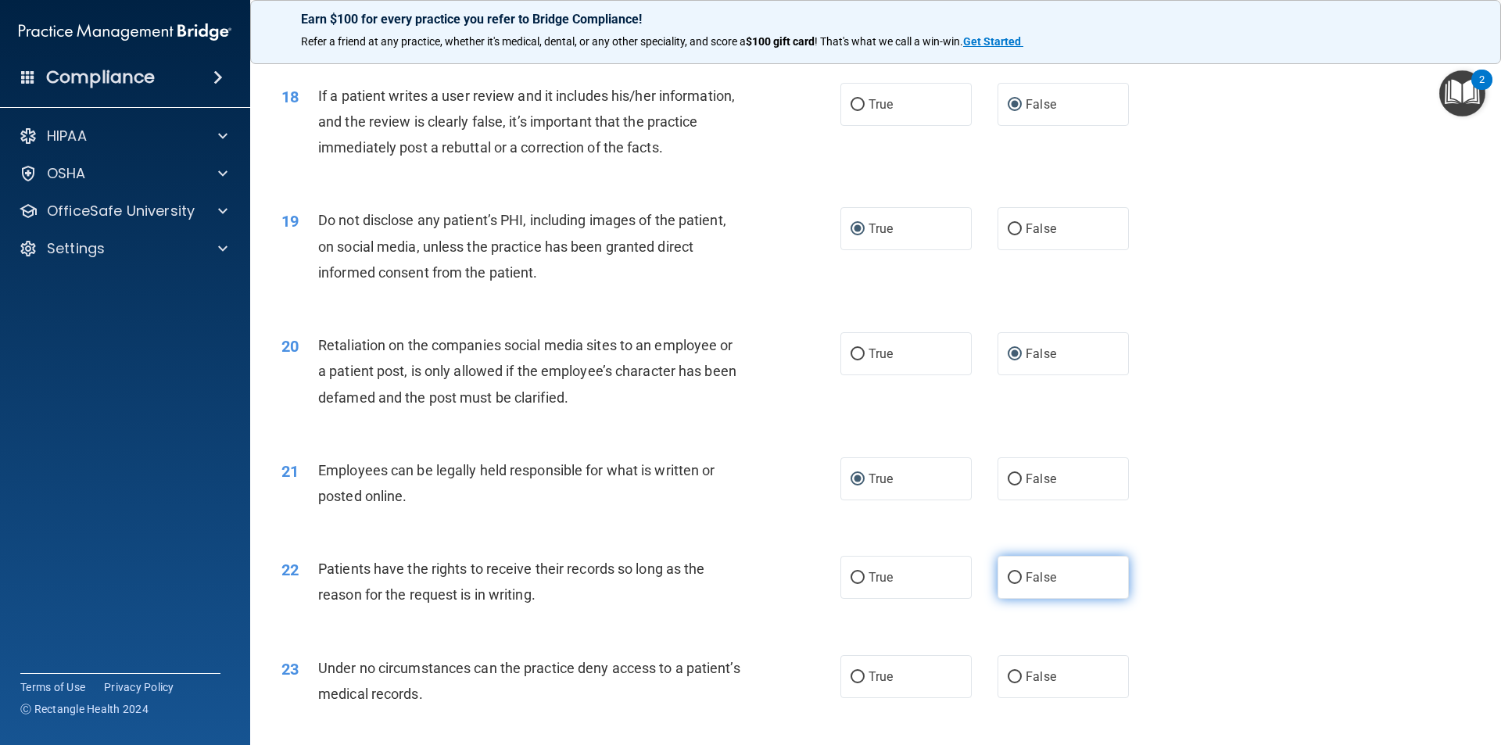
click at [913, 576] on input "False" at bounding box center [1015, 578] width 14 height 12
radio input "true"
click at [913, 596] on input "False" at bounding box center [1015, 678] width 14 height 12
radio input "true"
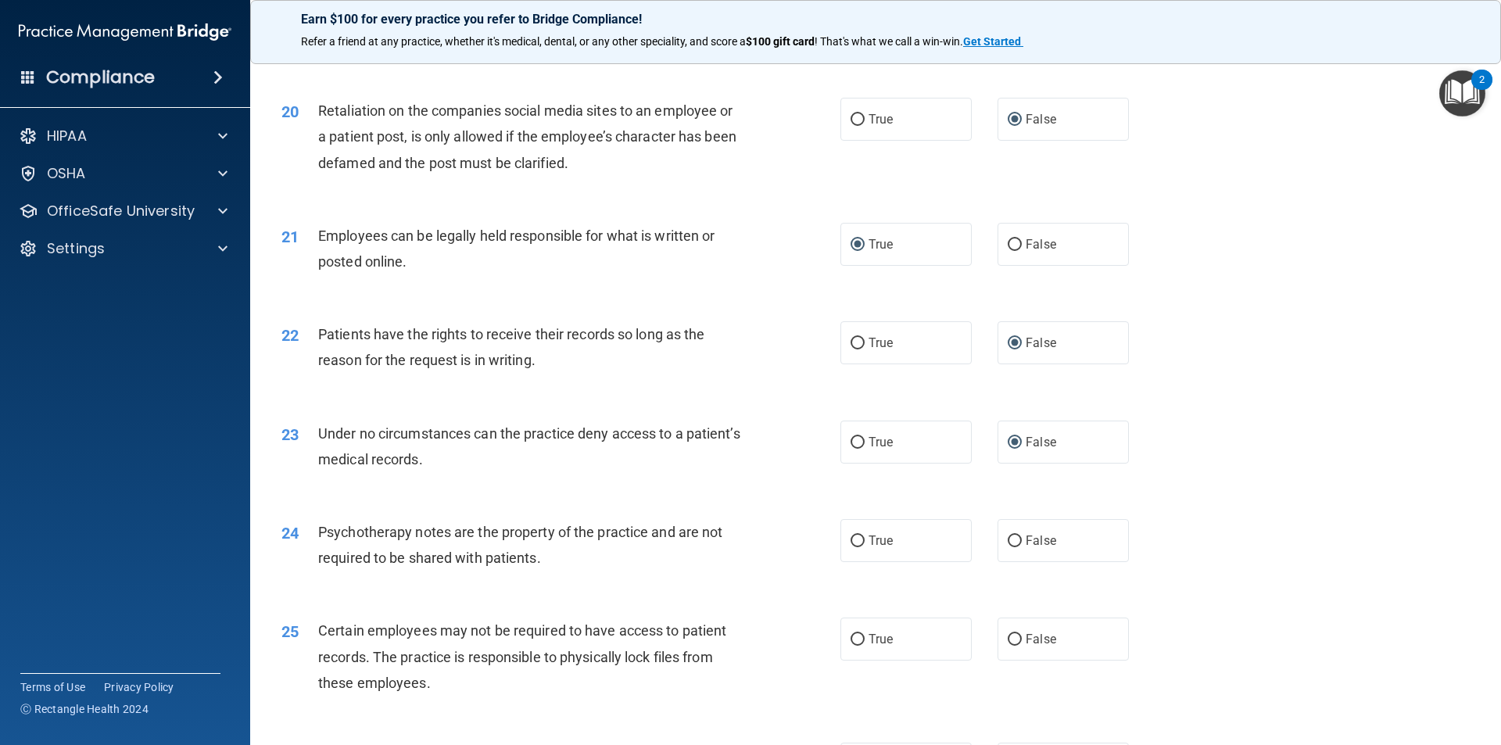
scroll to position [2502, 0]
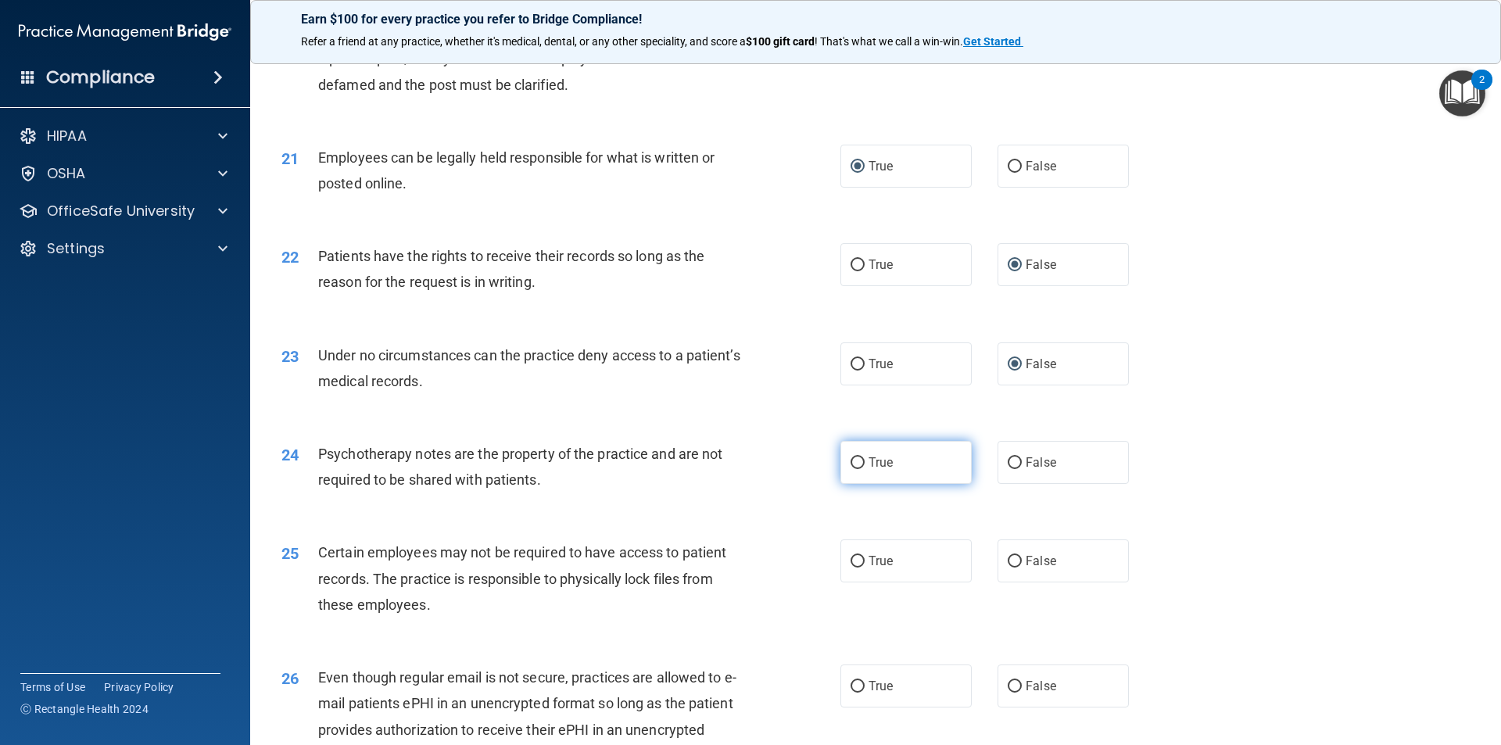
click at [852, 461] on input "True" at bounding box center [858, 463] width 14 height 12
radio input "true"
click at [854, 561] on input "True" at bounding box center [858, 562] width 14 height 12
radio input "true"
click at [855, 596] on input "True" at bounding box center [858, 687] width 14 height 12
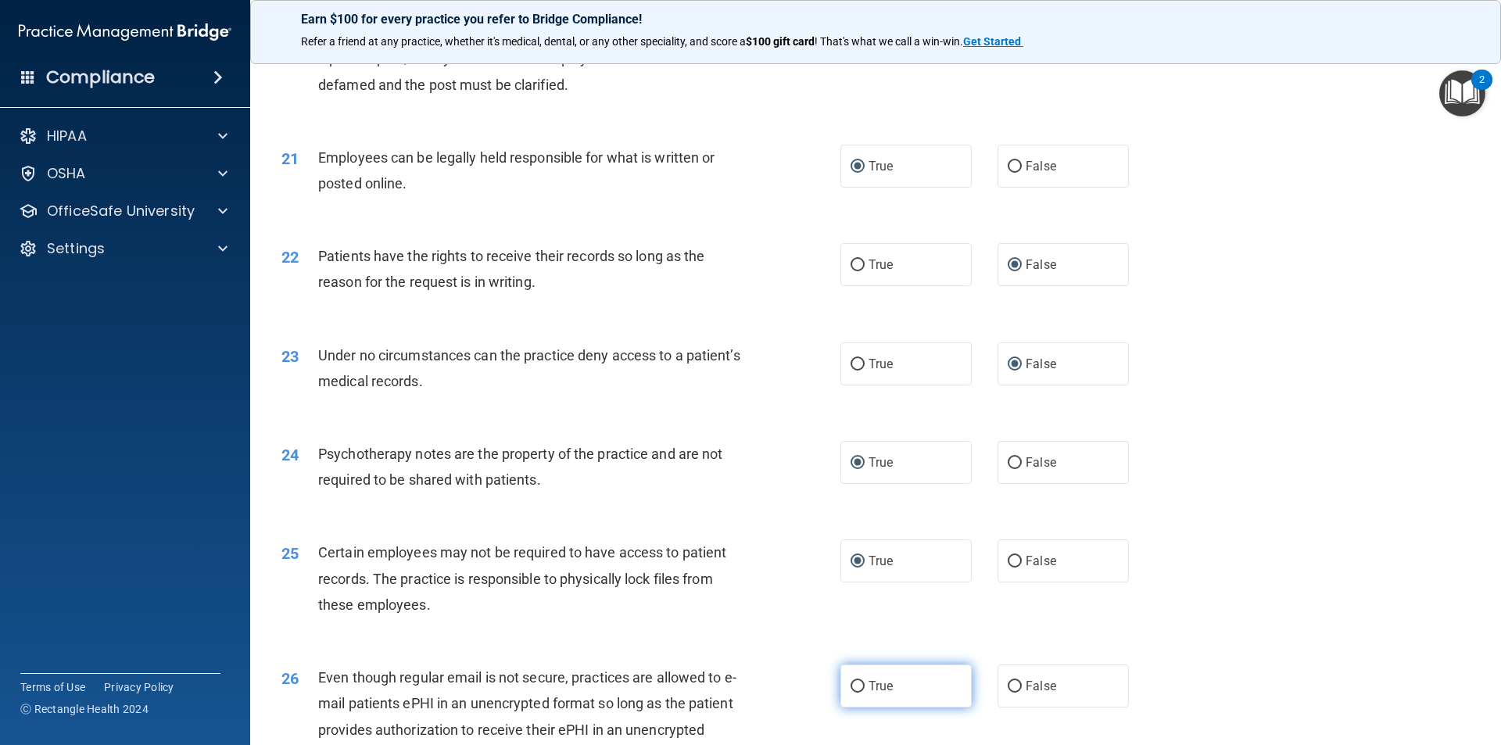
radio input "true"
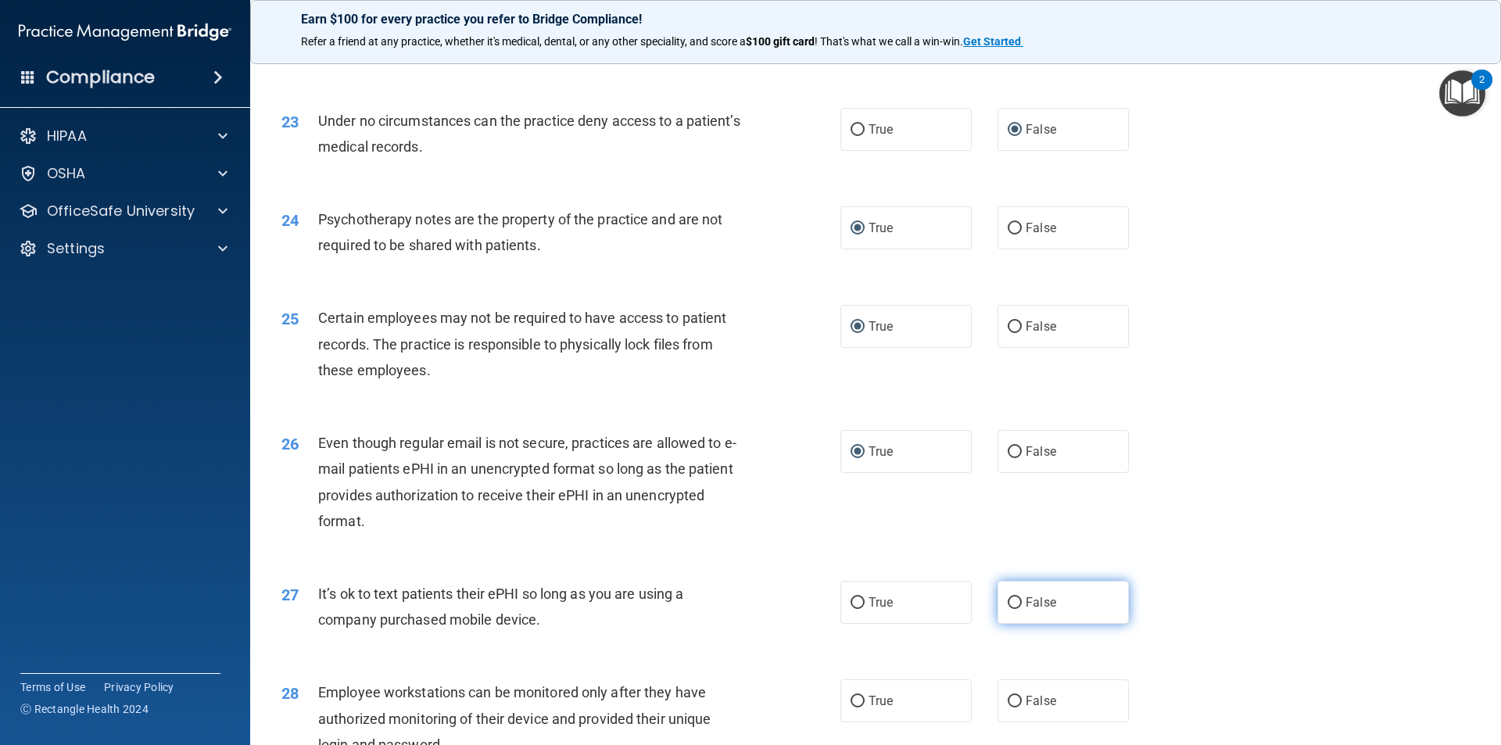
click at [913, 596] on input "False" at bounding box center [1015, 603] width 14 height 12
radio input "true"
click at [913, 596] on input "False" at bounding box center [1015, 702] width 14 height 12
radio input "true"
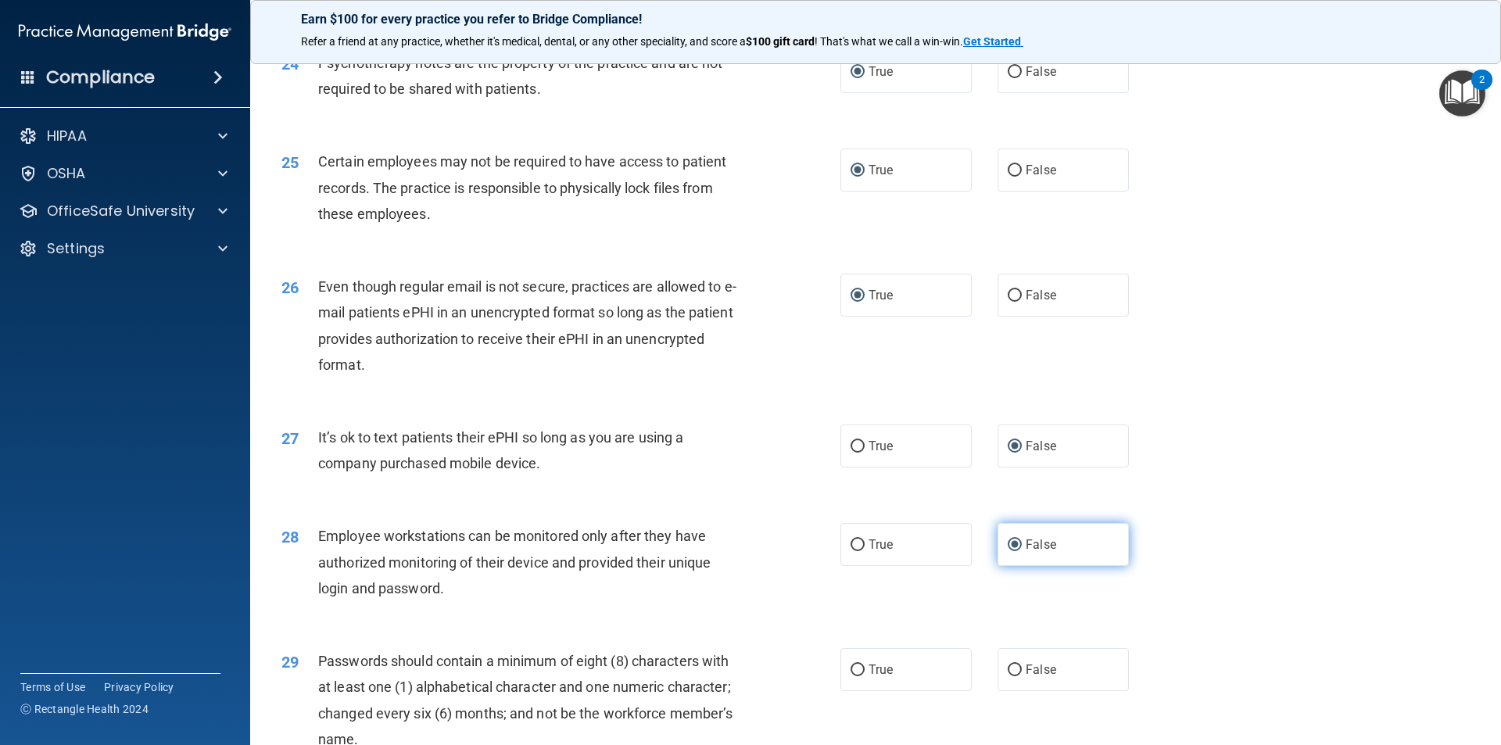
scroll to position [2971, 0]
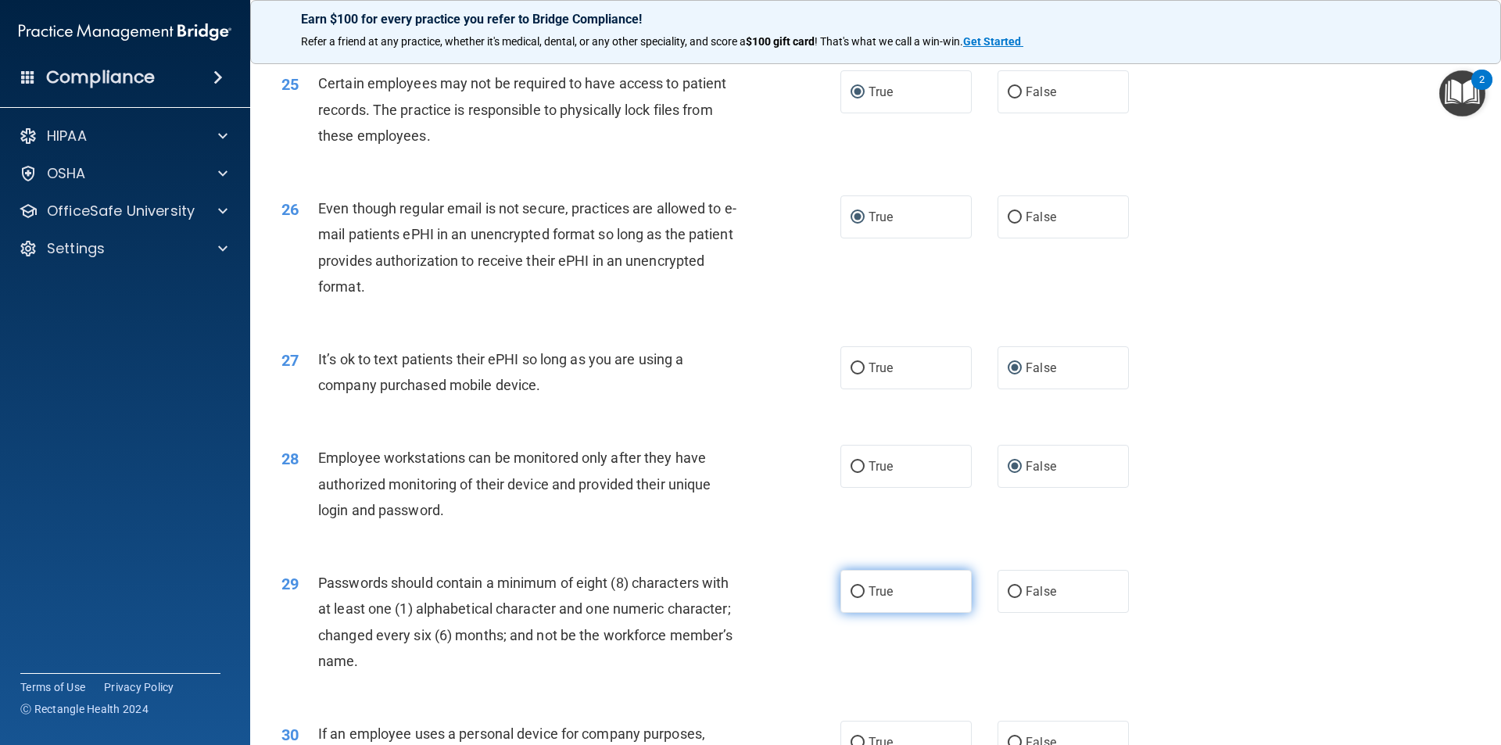
click at [851, 589] on input "True" at bounding box center [858, 592] width 14 height 12
radio input "true"
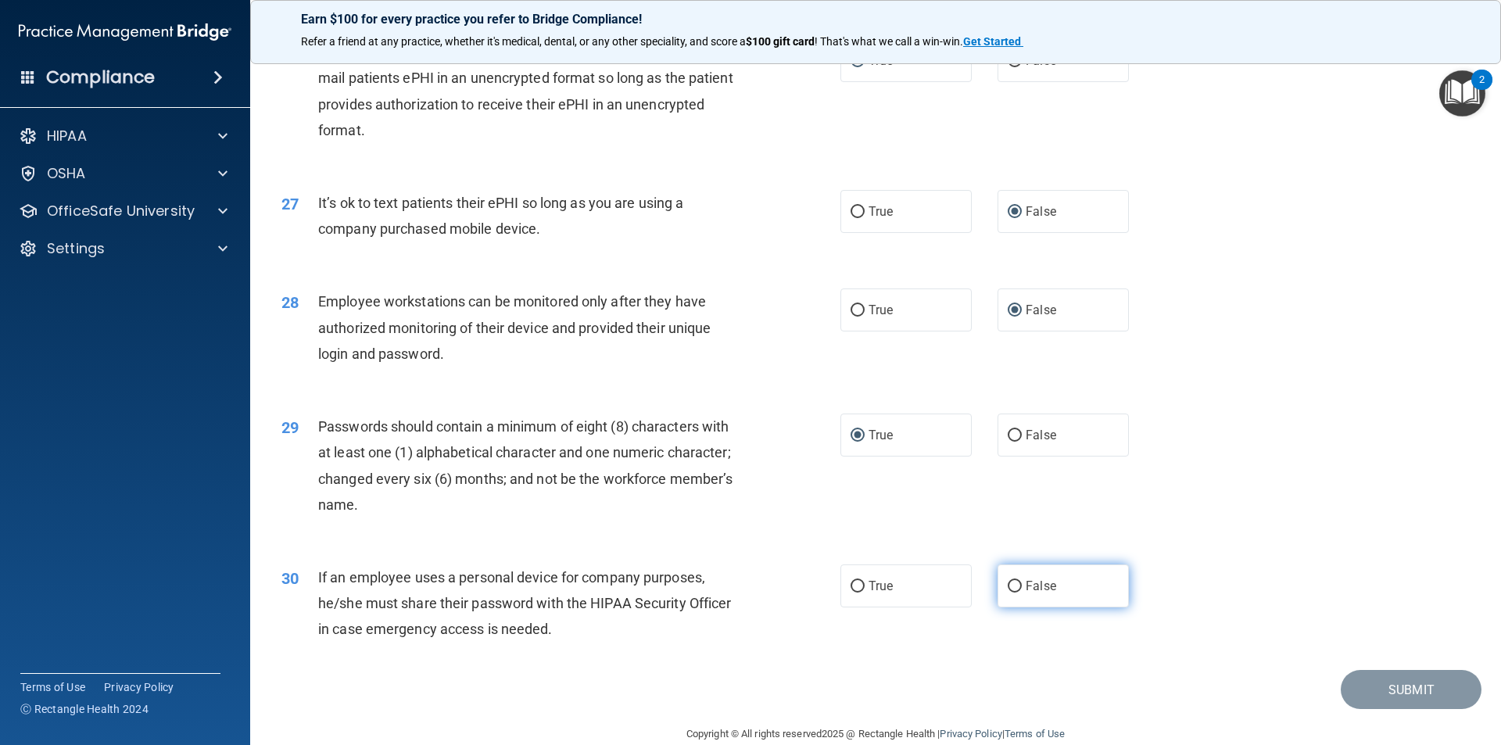
click at [913, 589] on input "False" at bounding box center [1015, 587] width 14 height 12
radio input "true"
click at [913, 596] on button "Submit" at bounding box center [1411, 690] width 141 height 40
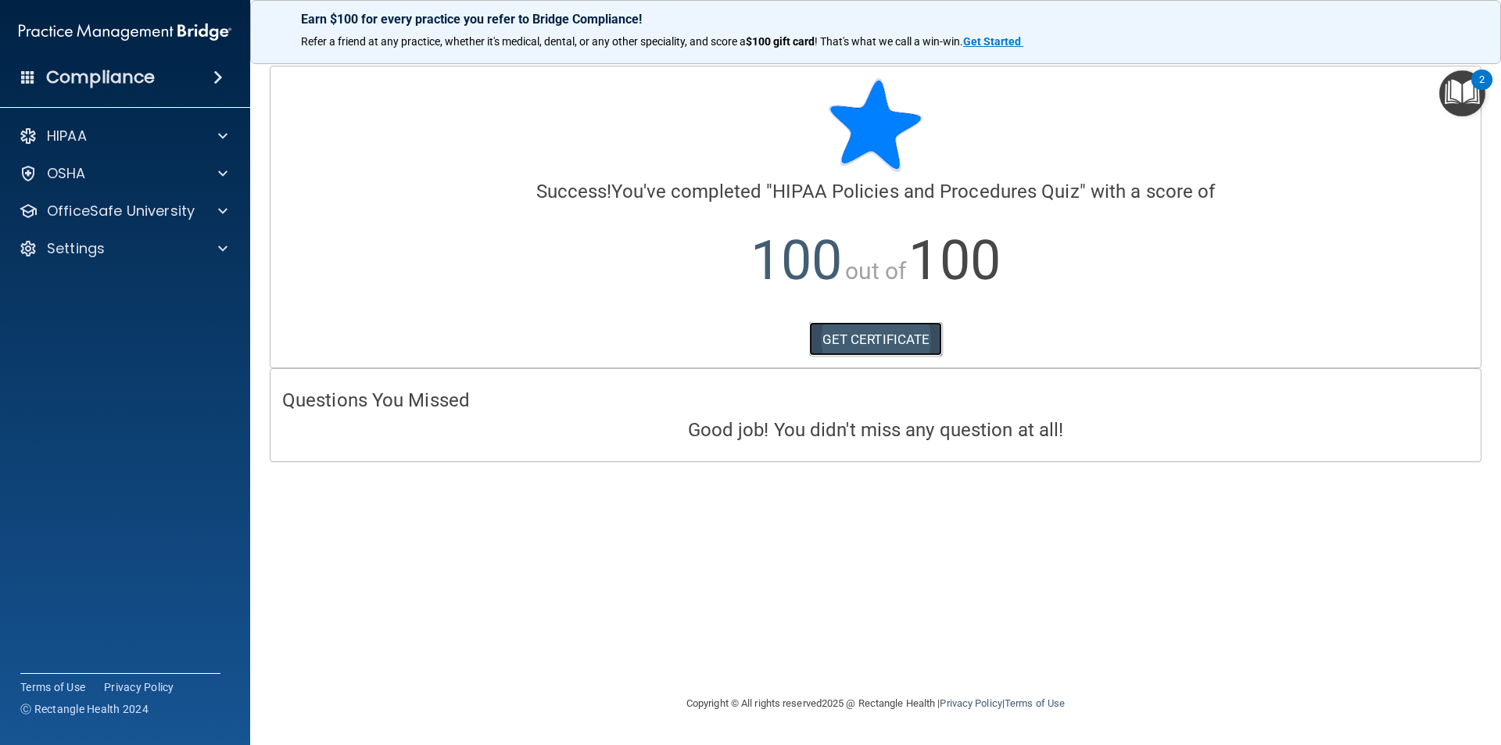
click at [883, 339] on link "GET CERTIFICATE" at bounding box center [876, 339] width 134 height 34
click at [63, 134] on p "HIPAA" at bounding box center [67, 136] width 40 height 19
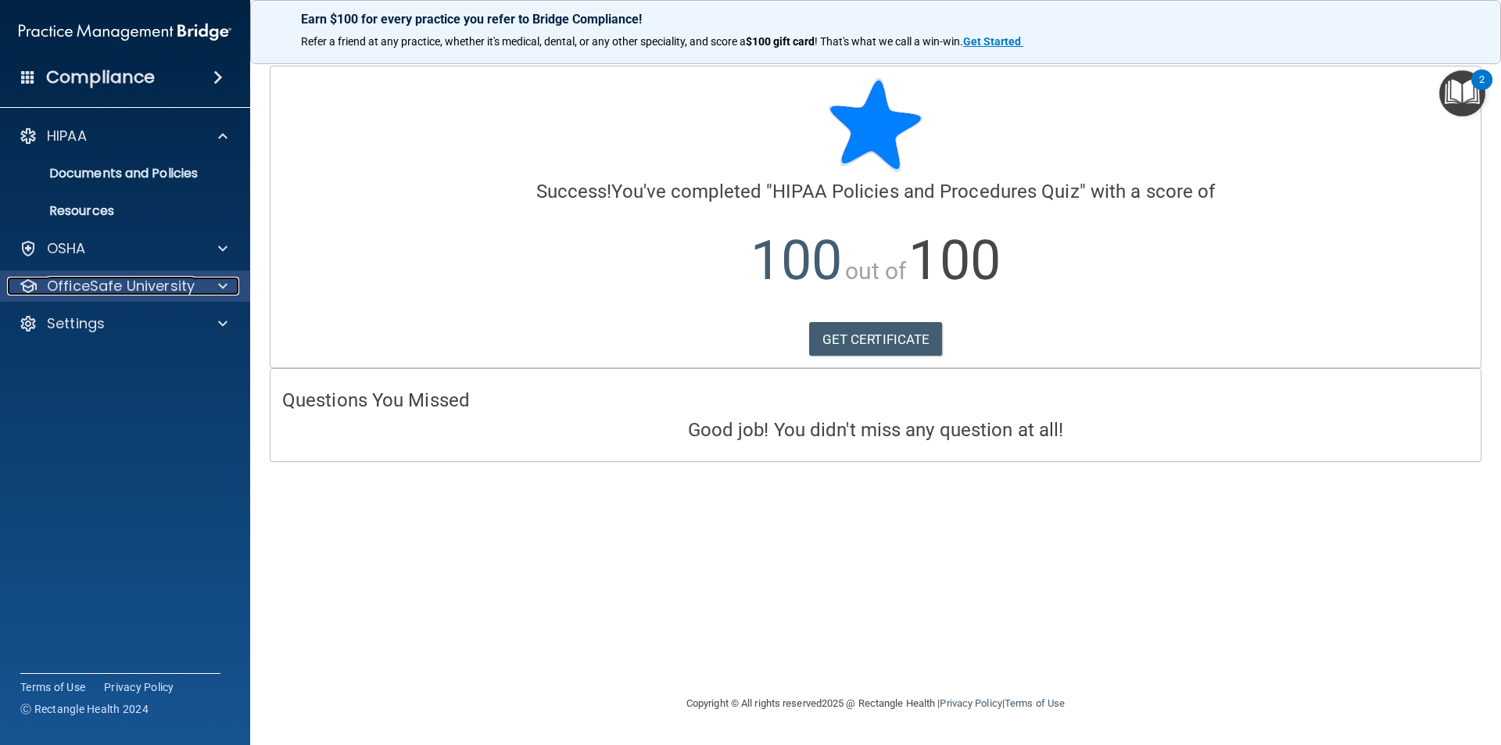
click at [228, 285] on div at bounding box center [220, 286] width 39 height 19
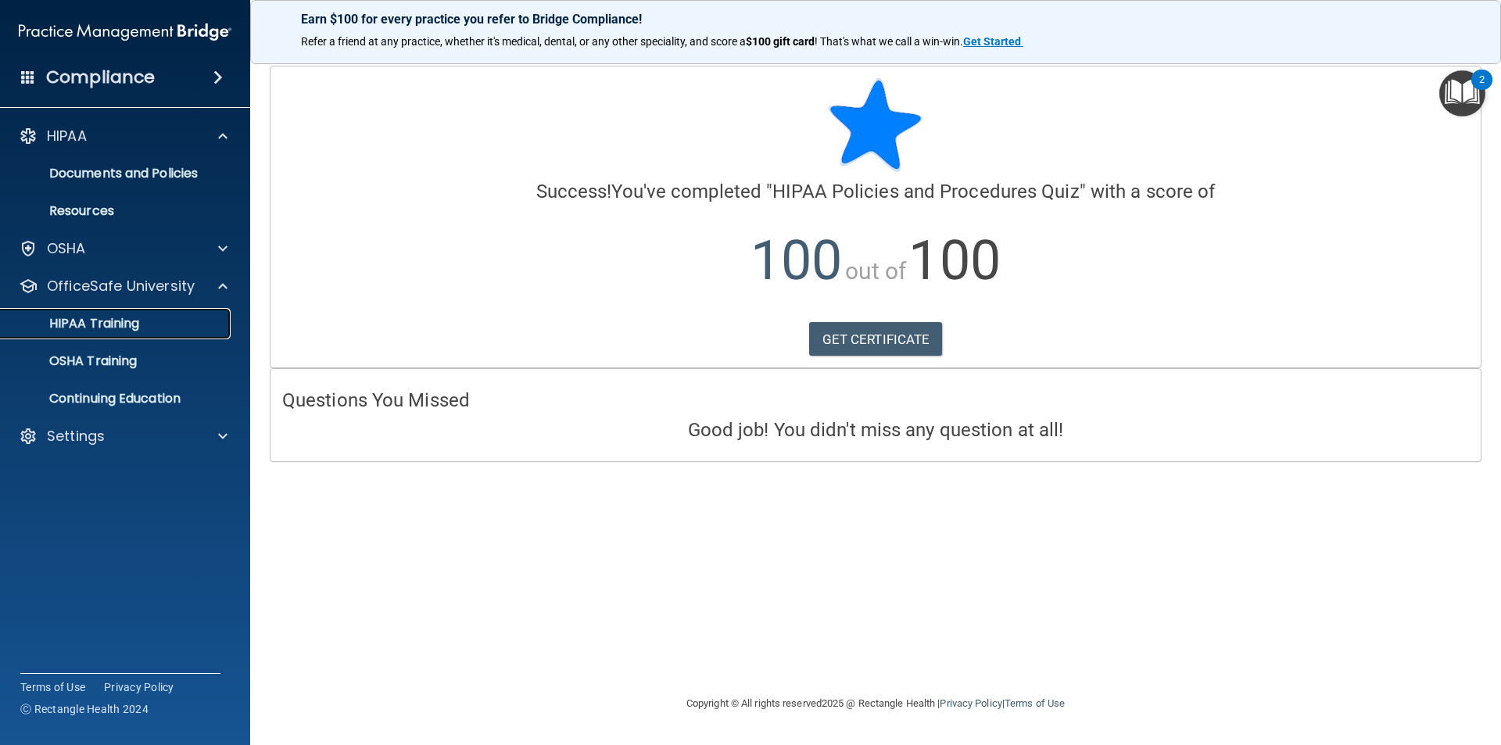
click at [139, 318] on p "HIPAA Training" at bounding box center [74, 324] width 129 height 16
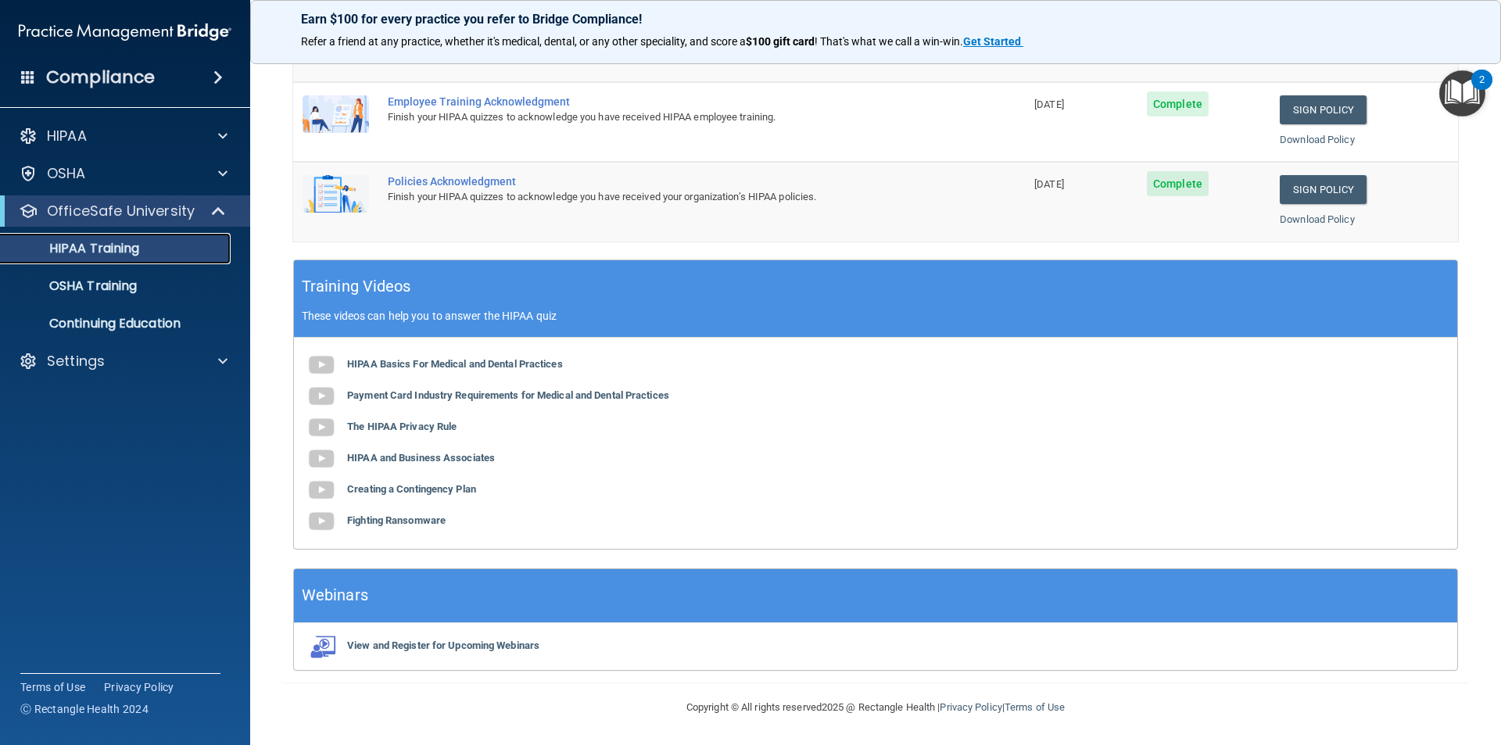
scroll to position [198, 0]
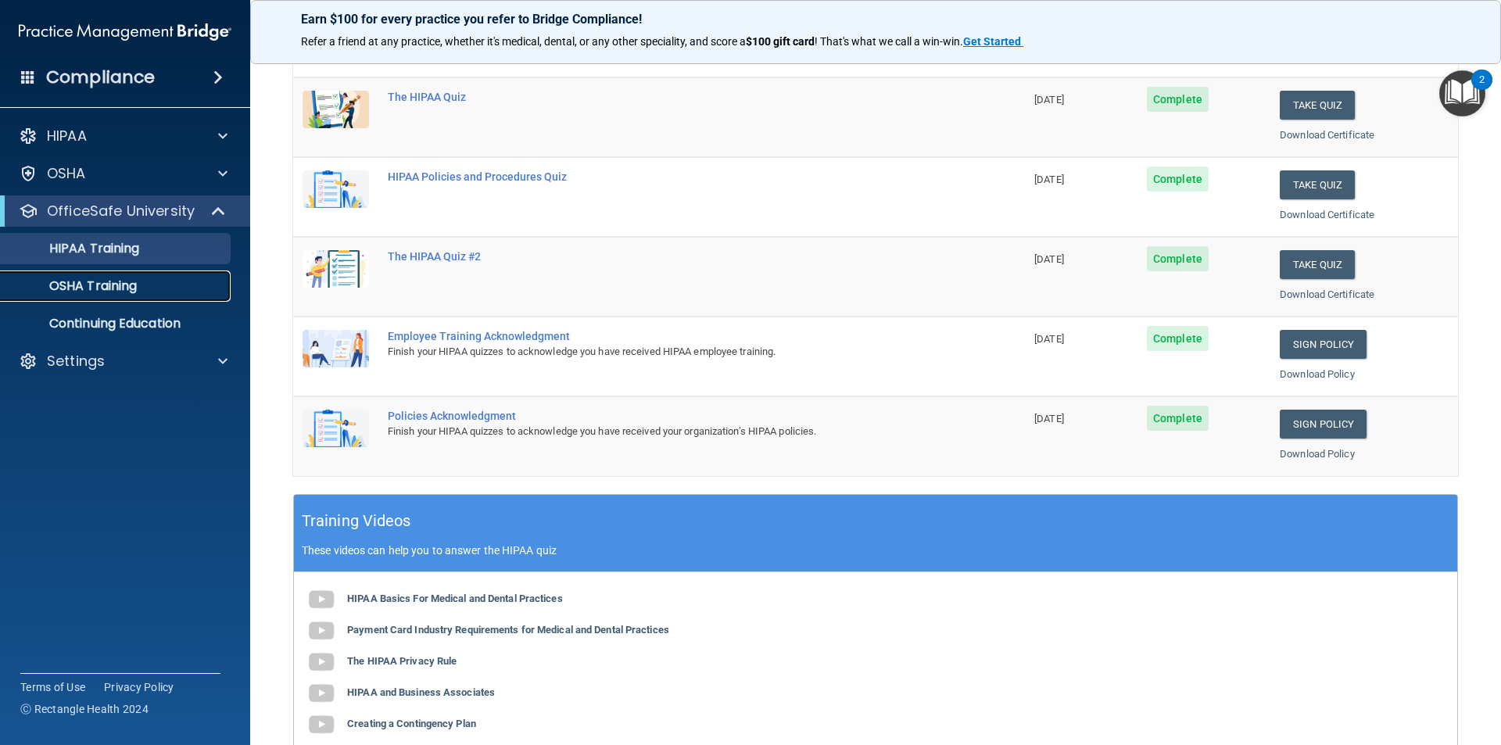
click at [121, 285] on p "OSHA Training" at bounding box center [73, 286] width 127 height 16
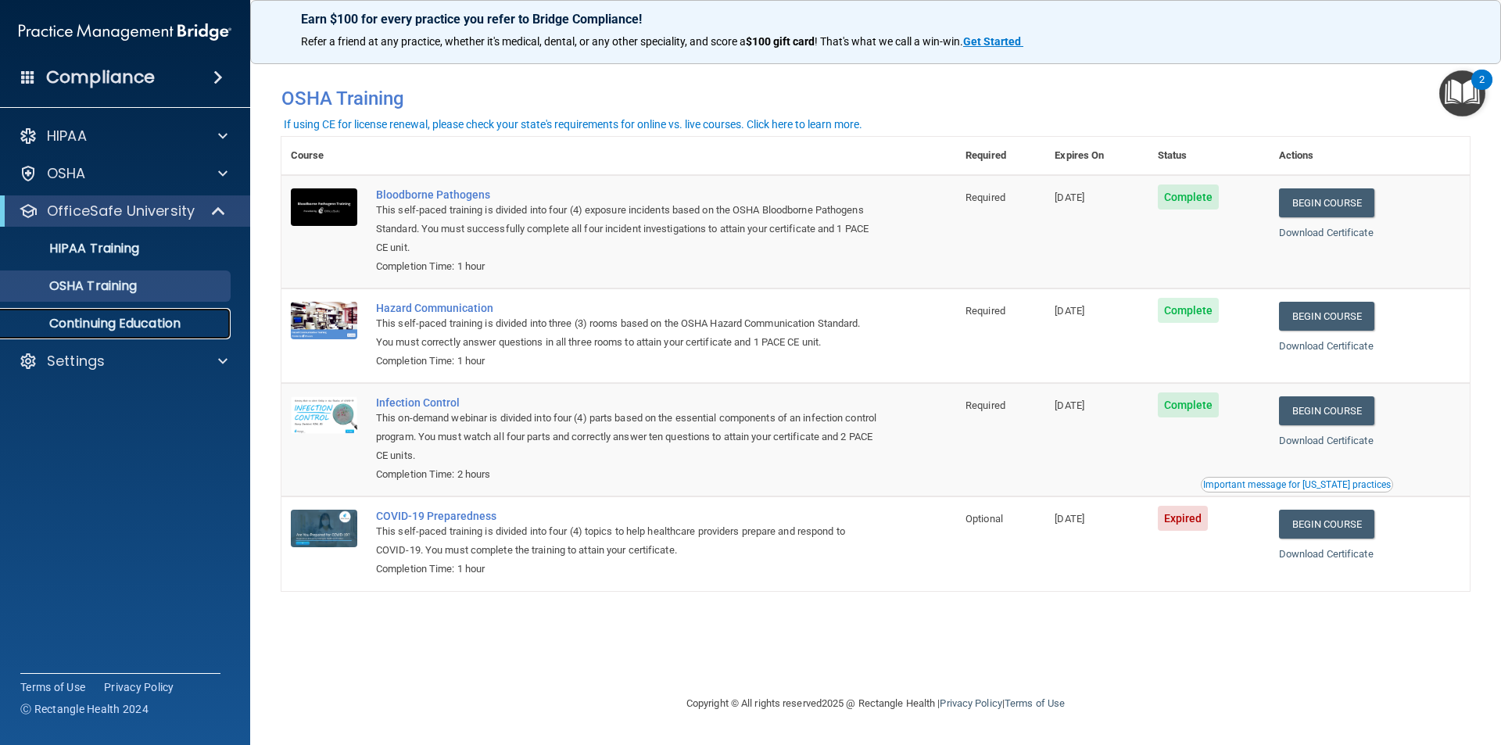
click at [170, 320] on p "Continuing Education" at bounding box center [116, 324] width 213 height 16
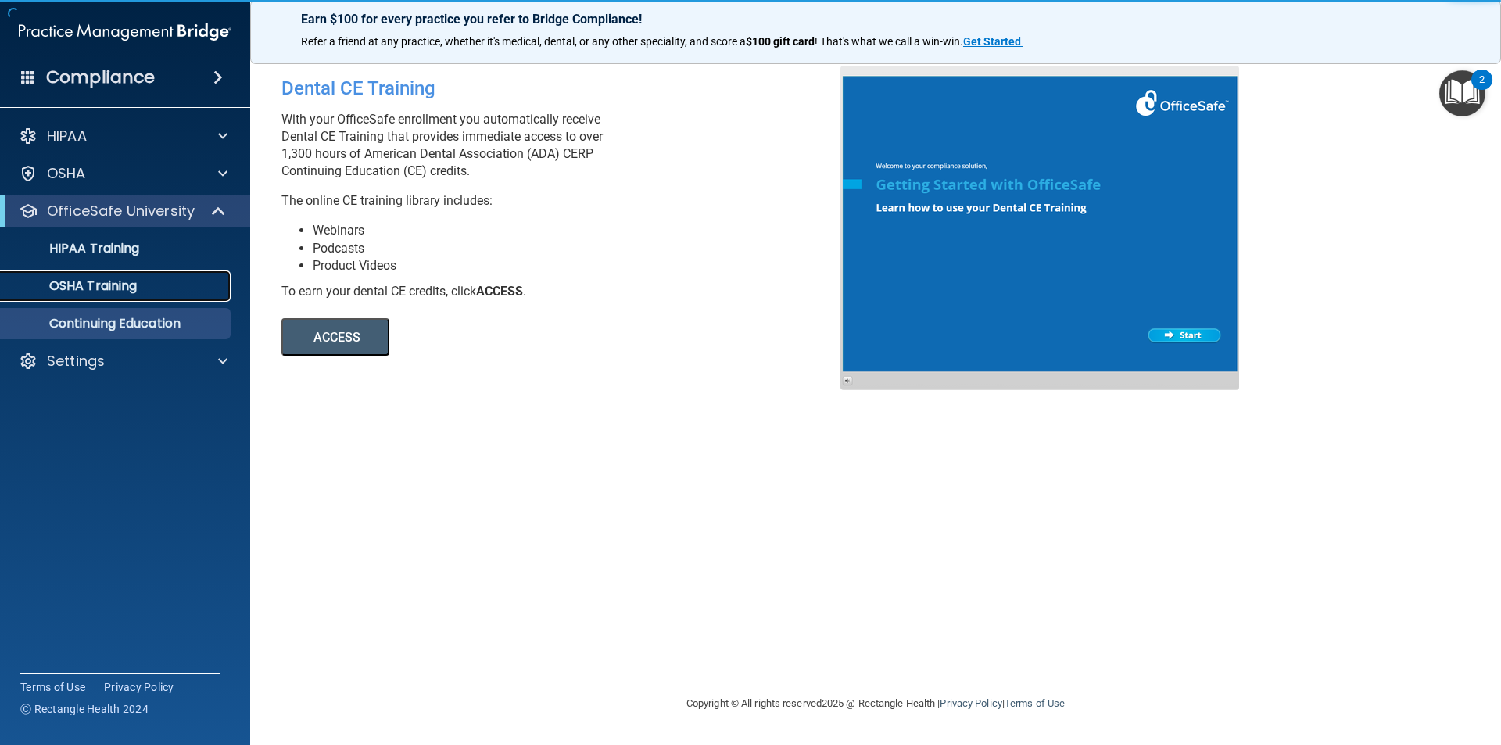
click at [165, 298] on link "OSHA Training" at bounding box center [107, 286] width 246 height 31
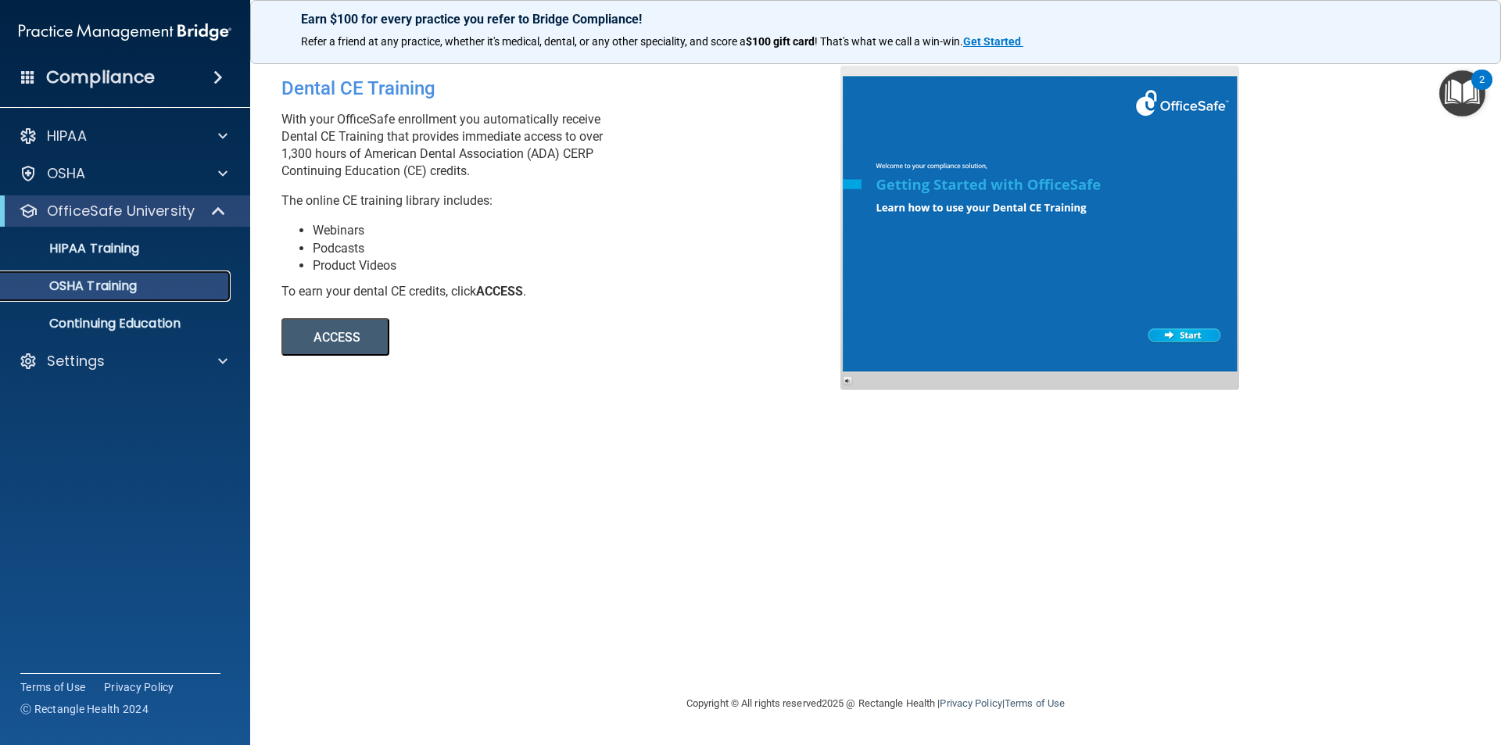
click at [120, 289] on p "OSHA Training" at bounding box center [73, 286] width 127 height 16
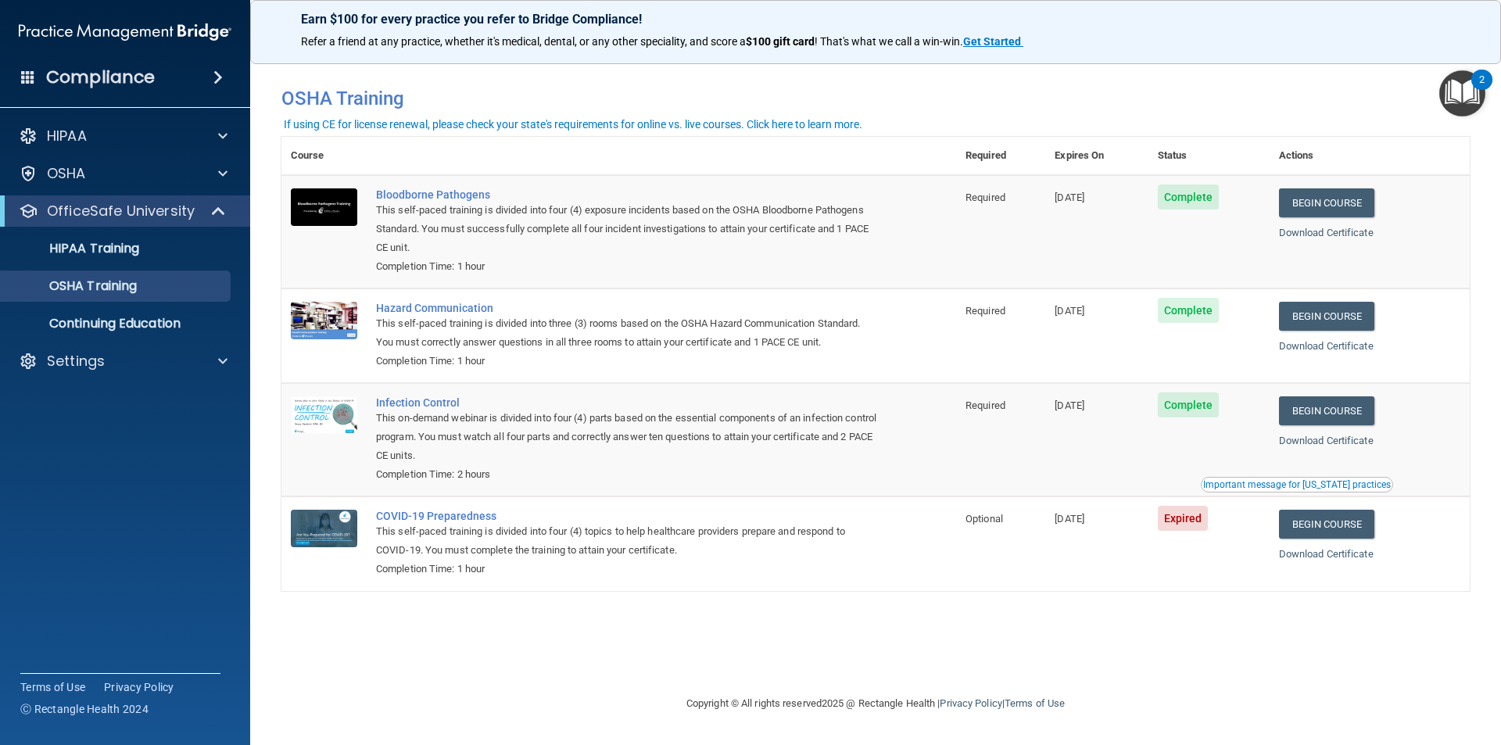
click at [913, 87] on img "Open Resource Center, 2 new notifications" at bounding box center [1463, 93] width 46 height 46
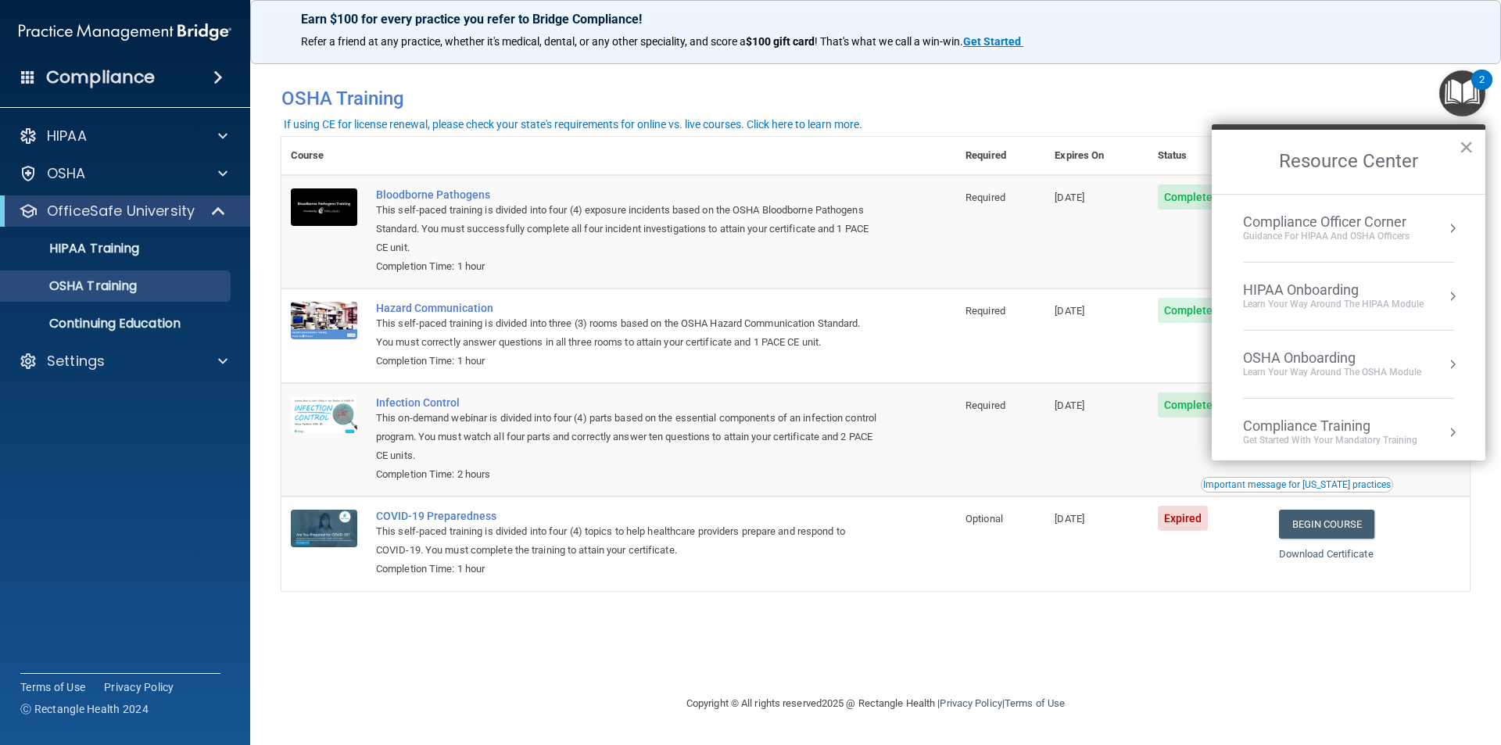
scroll to position [156, 0]
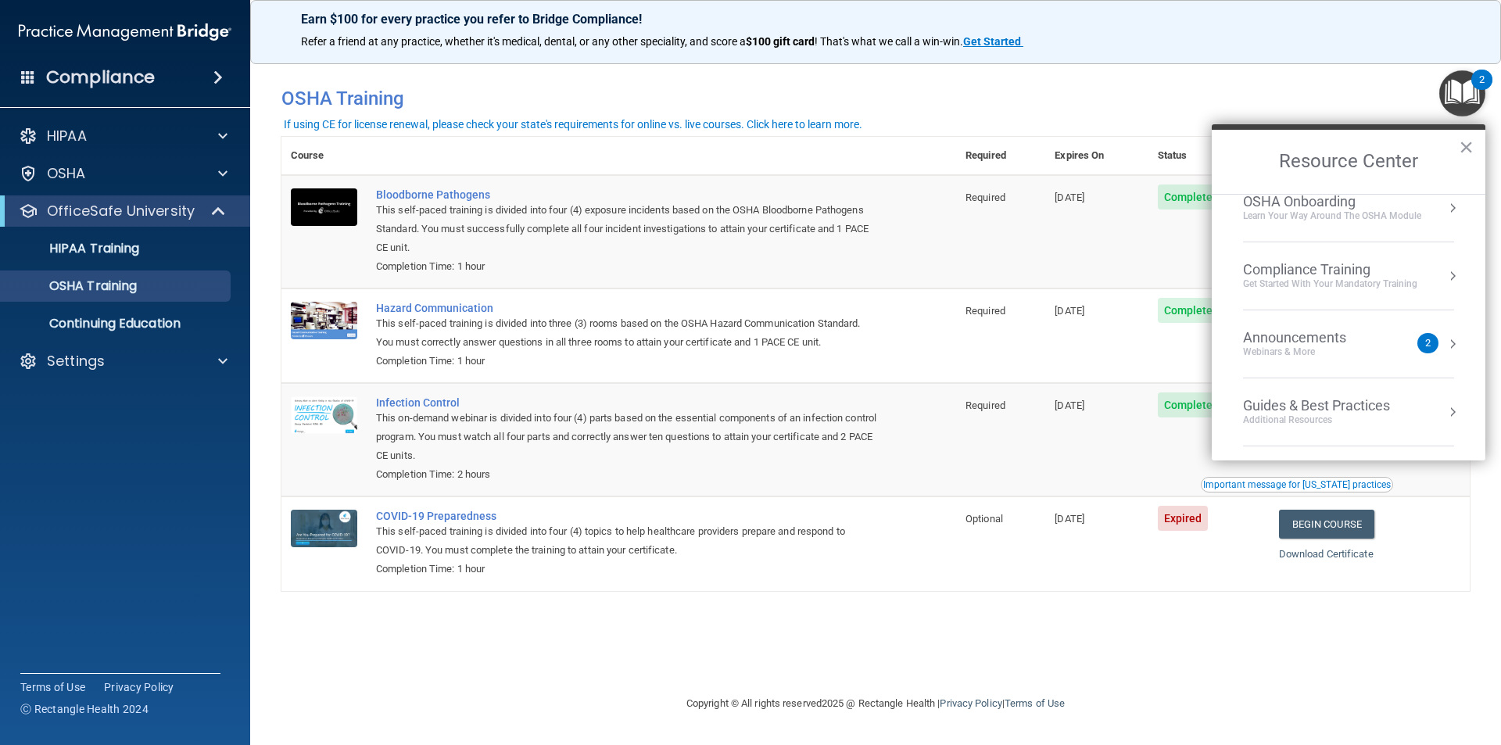
click at [913, 341] on div "Announcements" at bounding box center [1310, 337] width 134 height 17
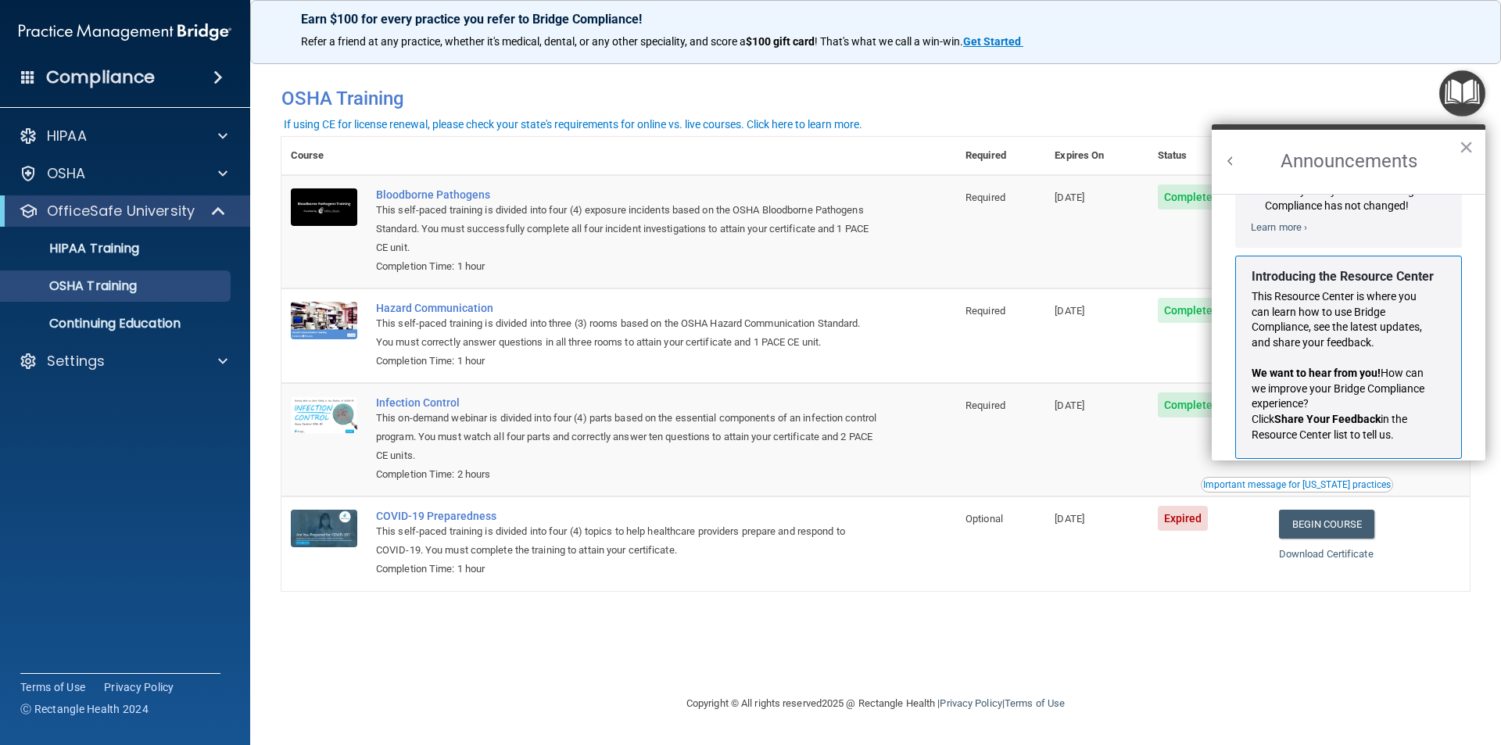
scroll to position [256, 0]
